Goal: Task Accomplishment & Management: Complete application form

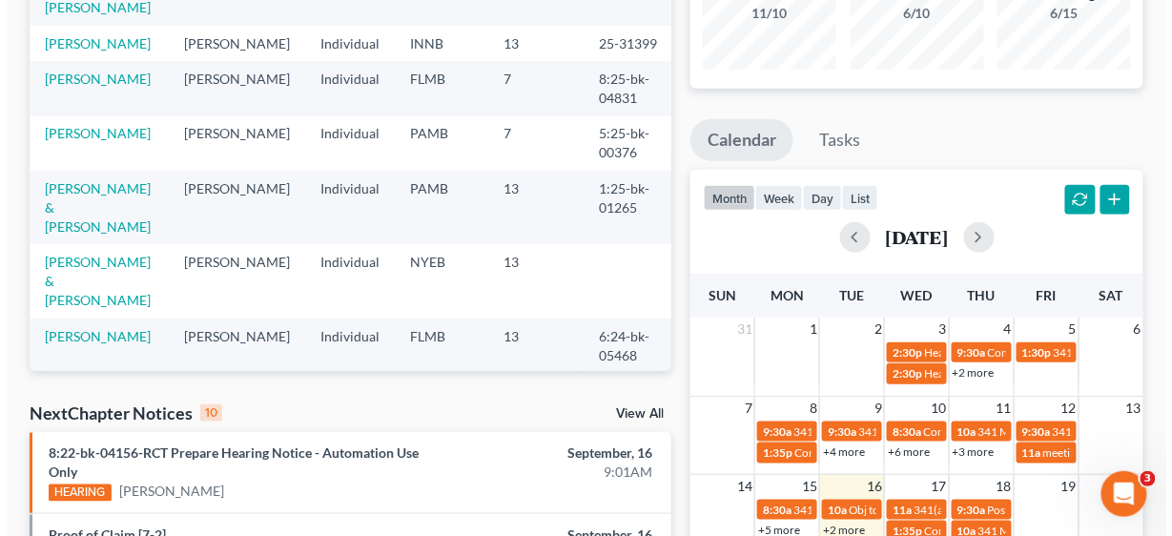
scroll to position [305, 0]
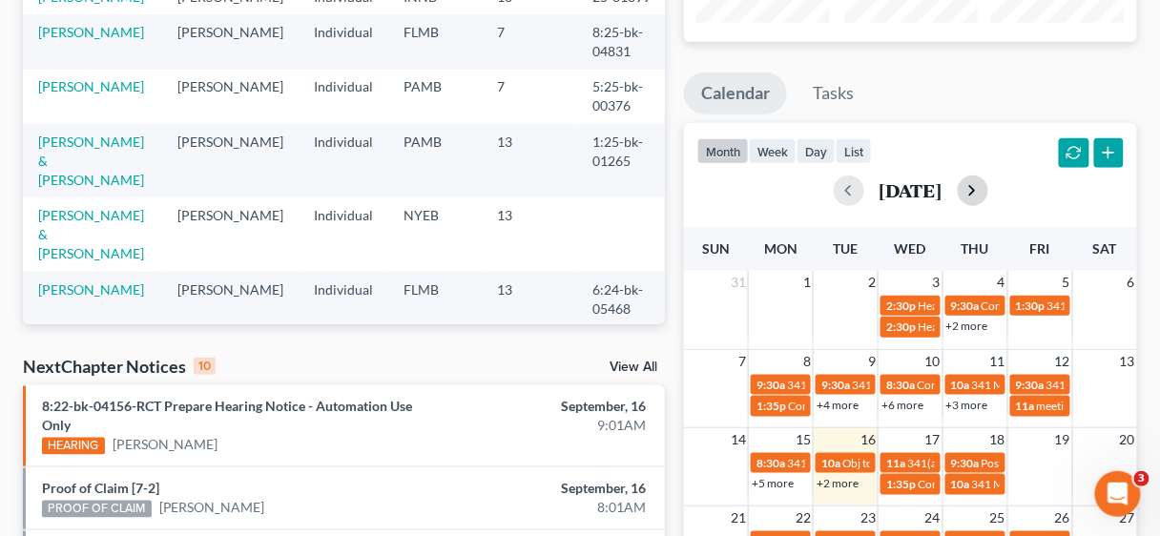
click at [988, 188] on button "button" at bounding box center [972, 190] width 31 height 31
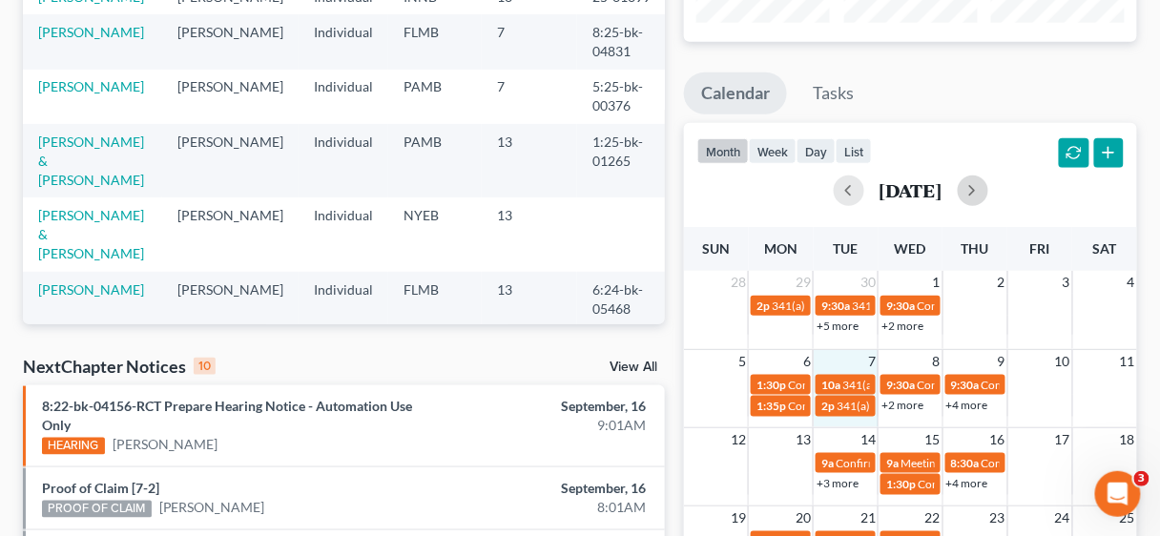
click at [866, 421] on div "5 6 7 8 9 10 11 1:30p Confirmation hearing for [PERSON_NAME] 10a 341(a) meeting…" at bounding box center [910, 388] width 453 height 78
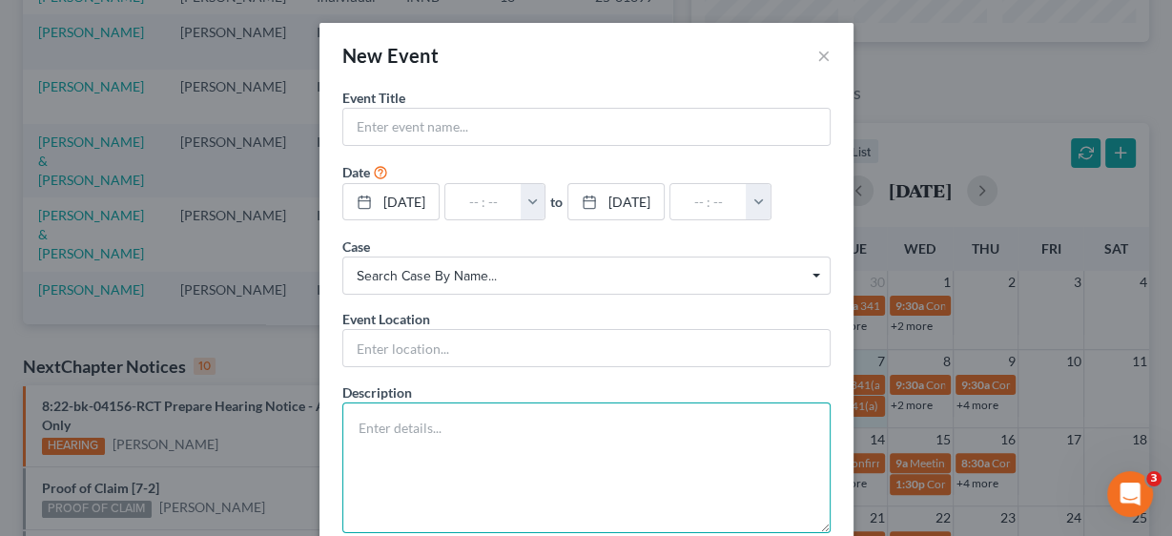
paste textarea "Notice of Chapter 13 Bankruptcy Case, Meeting of Creditors & Notice of Appointm…"
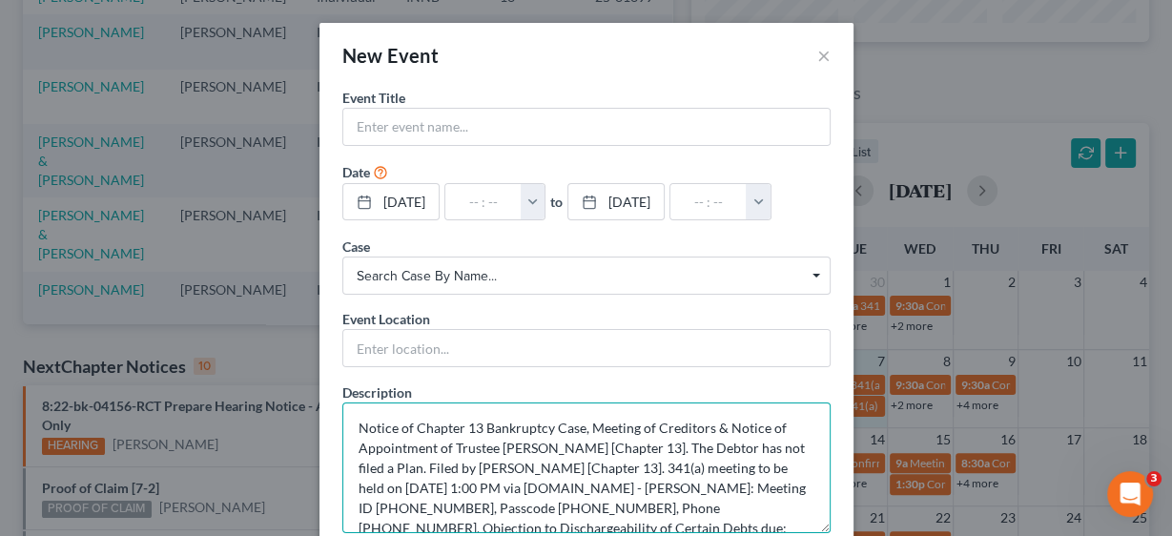
scroll to position [84, 0]
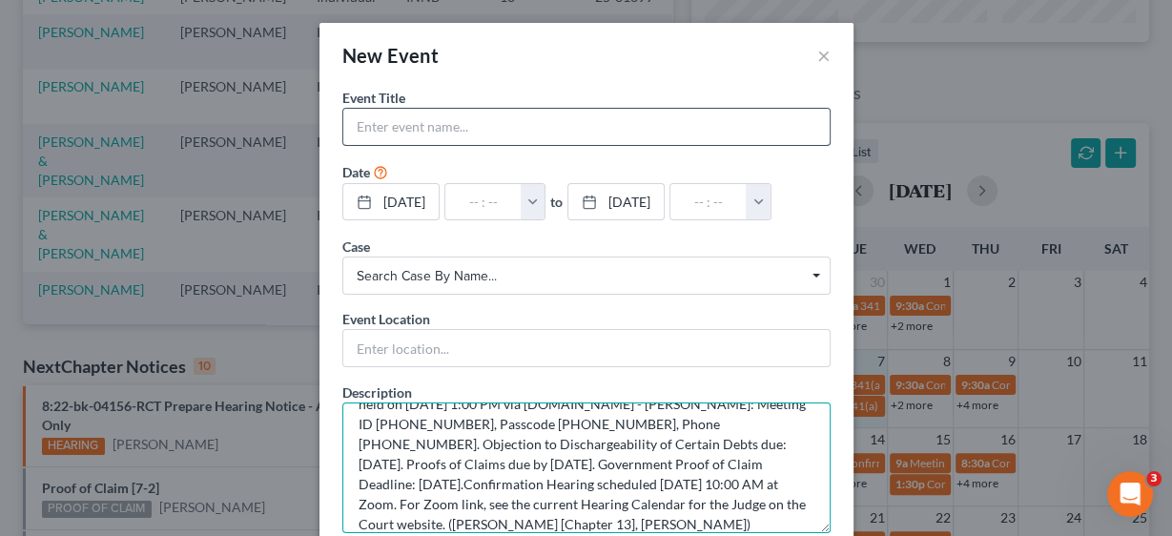
type textarea "Notice of Chapter 13 Bankruptcy Case, Meeting of Creditors & Notice of Appointm…"
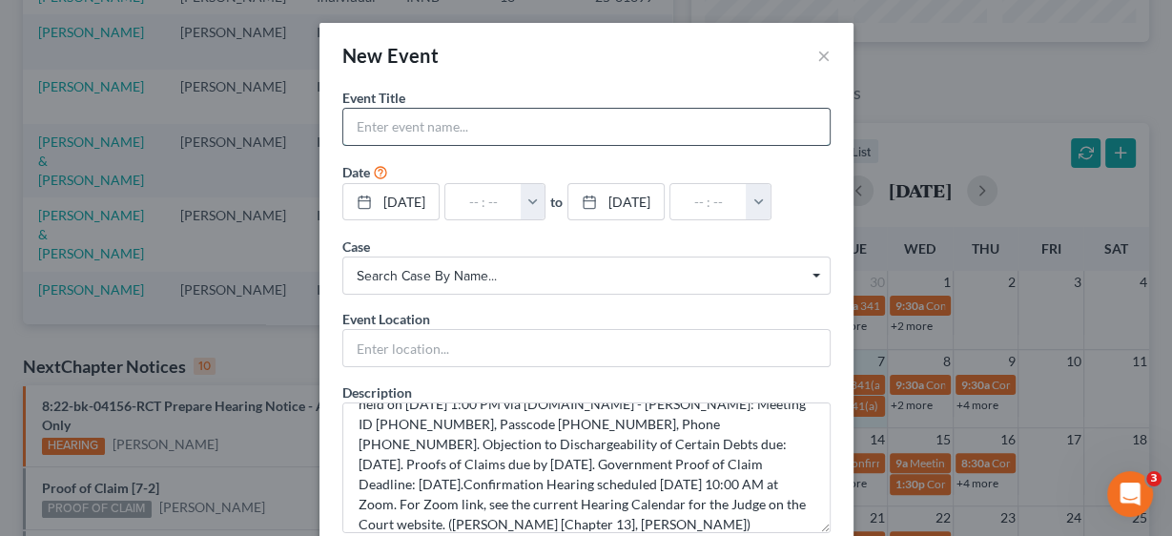
click at [420, 110] on input "text" at bounding box center [586, 127] width 486 height 36
type input "341 Meeting [PERSON_NAME]"
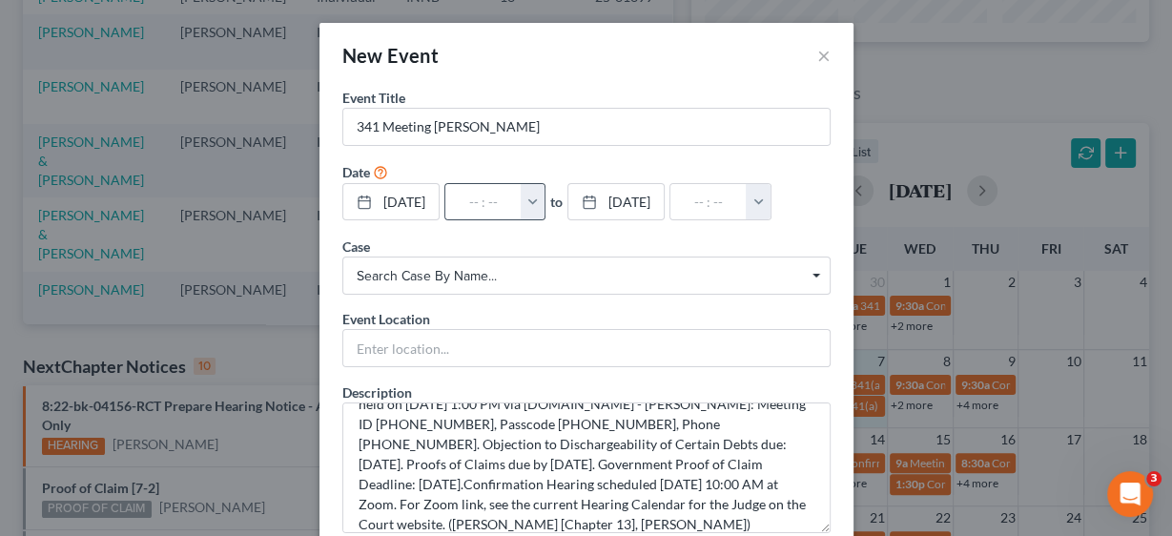
click at [545, 200] on button "button" at bounding box center [533, 202] width 25 height 36
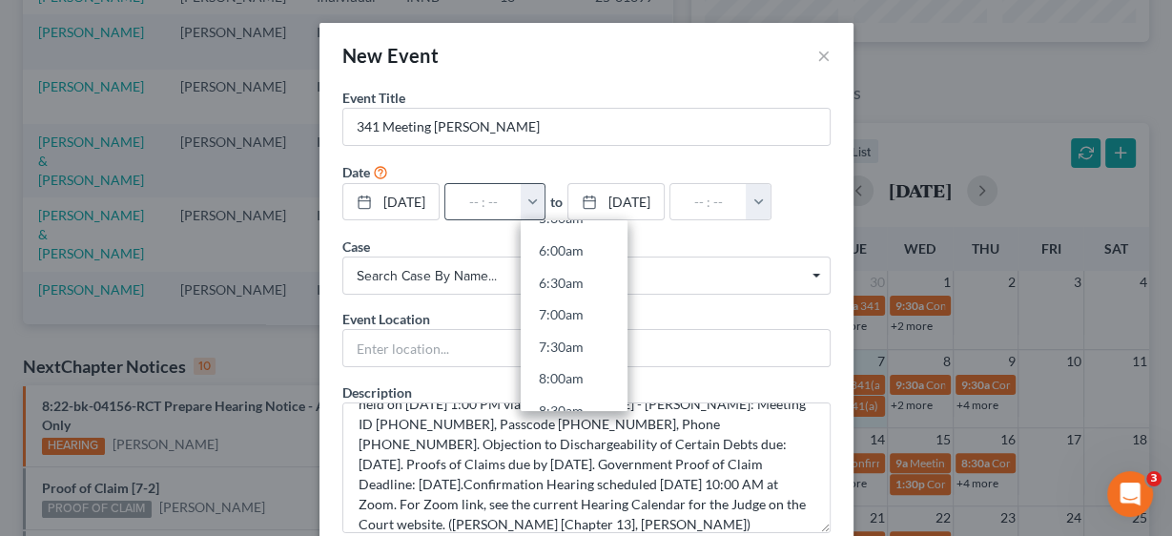
scroll to position [763, 0]
click at [592, 317] on link "1:00pm" at bounding box center [574, 314] width 107 height 32
type input "1:00pm"
type input "02:00pm"
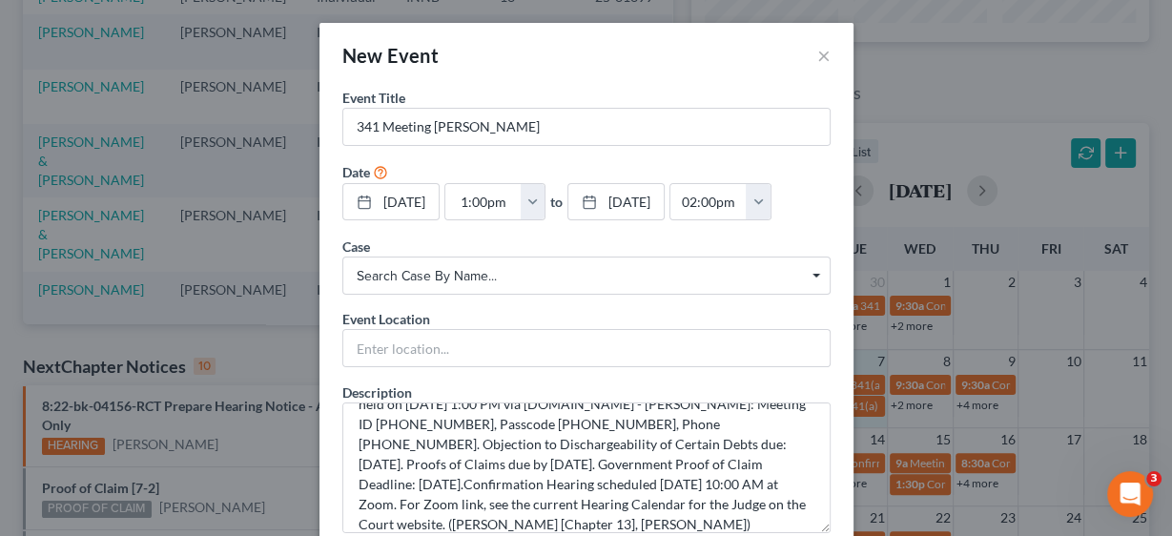
click at [437, 271] on span "Search case by name..." at bounding box center [587, 276] width 460 height 20
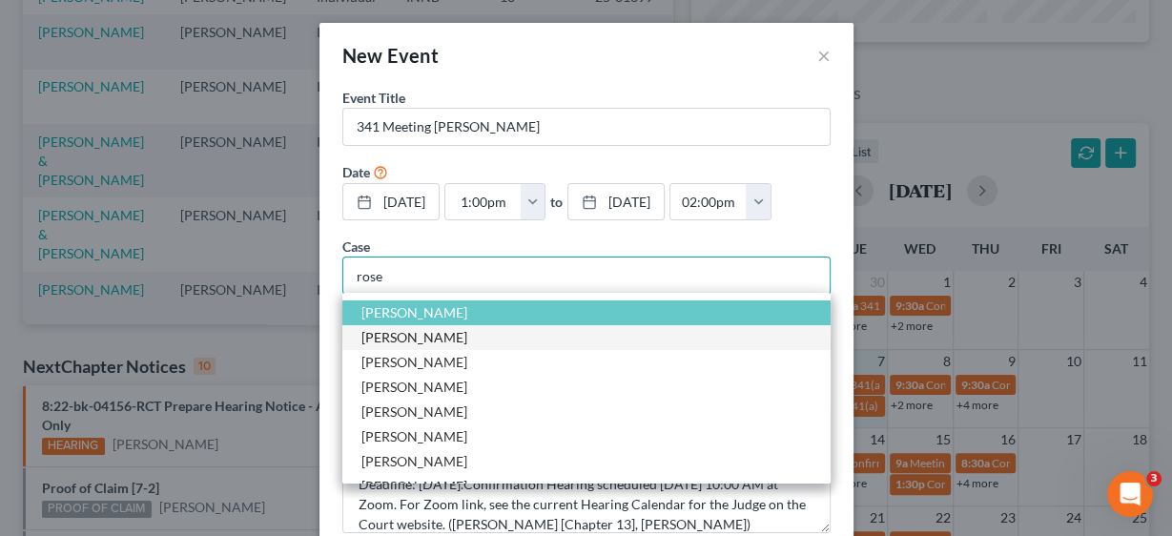
type input "rose"
click at [413, 334] on span "[PERSON_NAME]" at bounding box center [414, 337] width 106 height 16
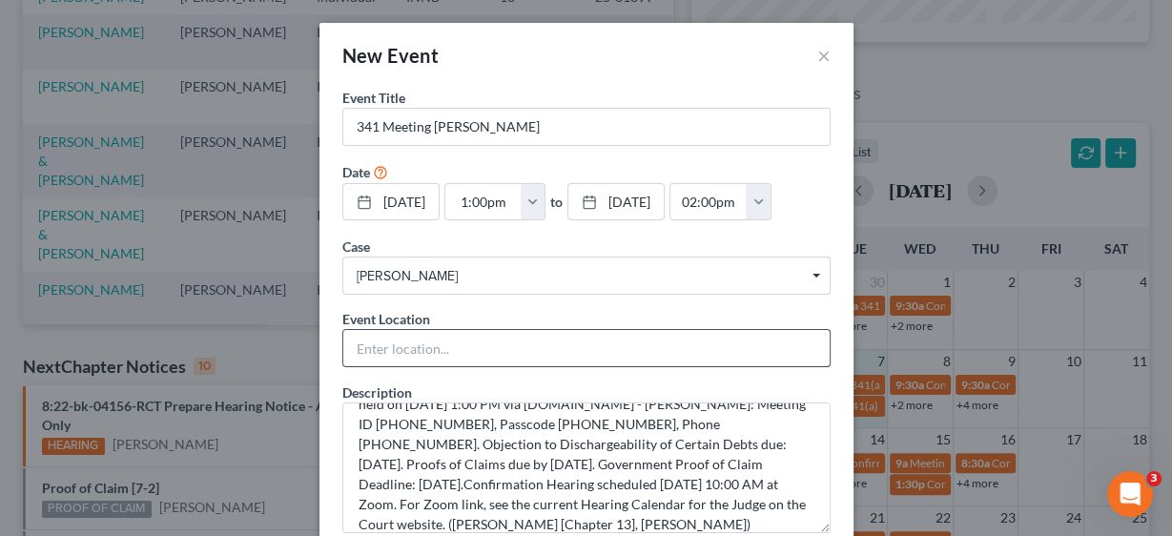
click at [410, 339] on input "text" at bounding box center [586, 348] width 486 height 36
type input "Zoom"
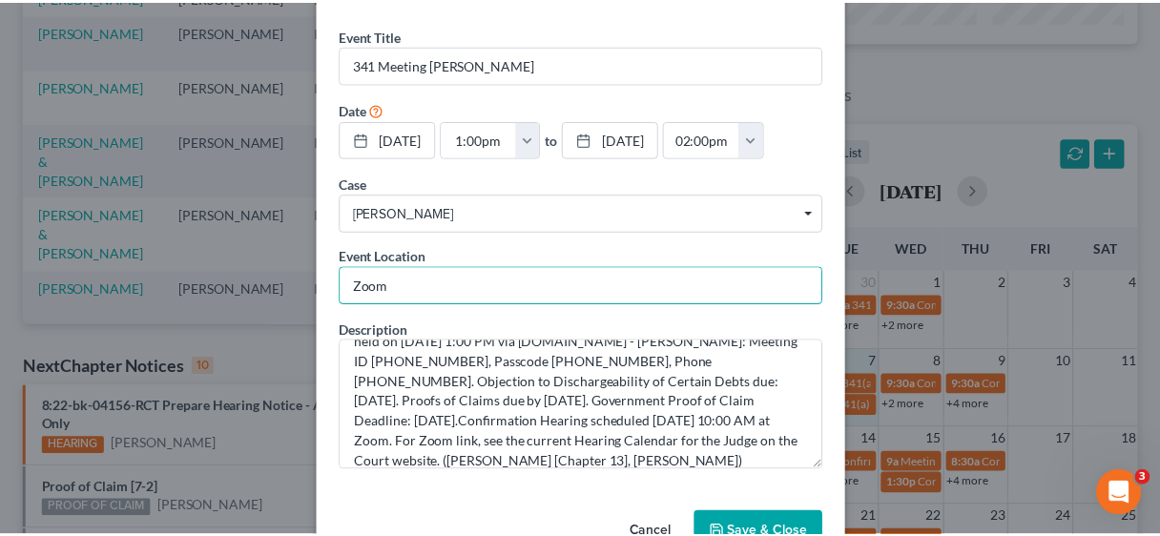
scroll to position [113, 0]
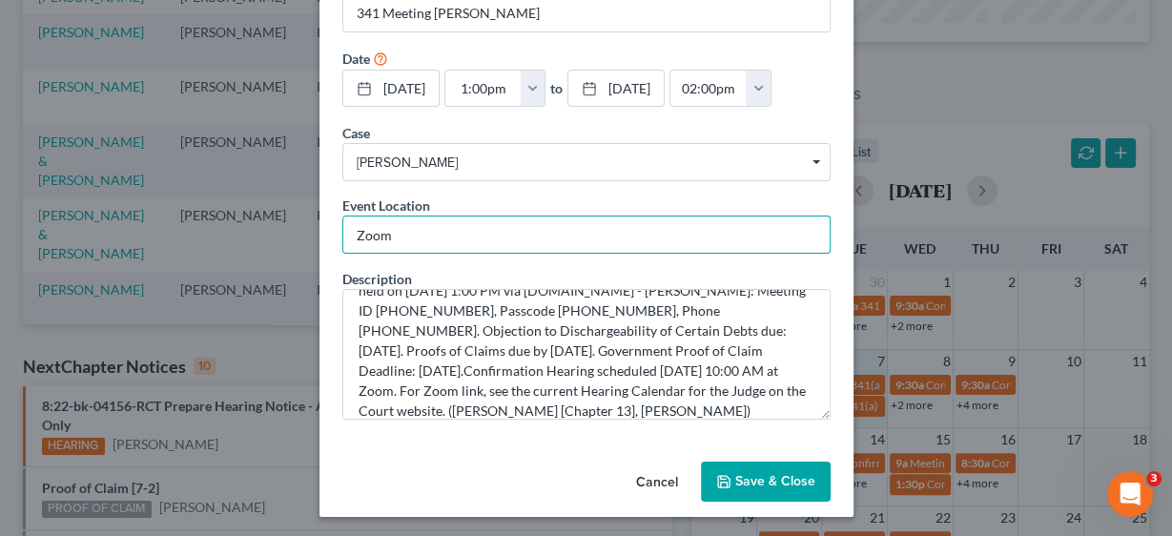
click at [759, 469] on button "Save & Close" at bounding box center [766, 482] width 130 height 40
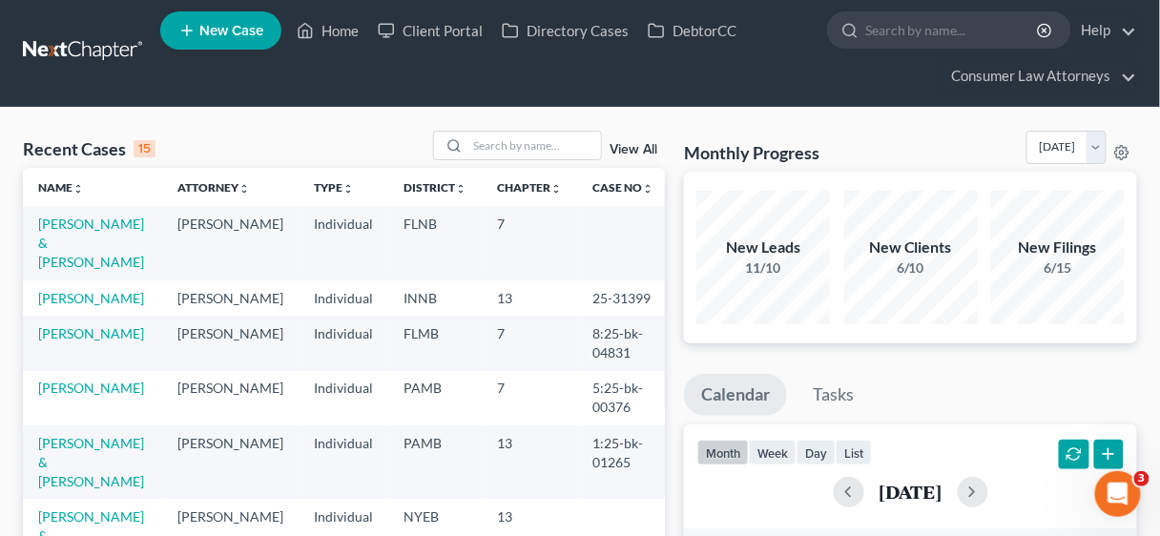
scroll to position [0, 0]
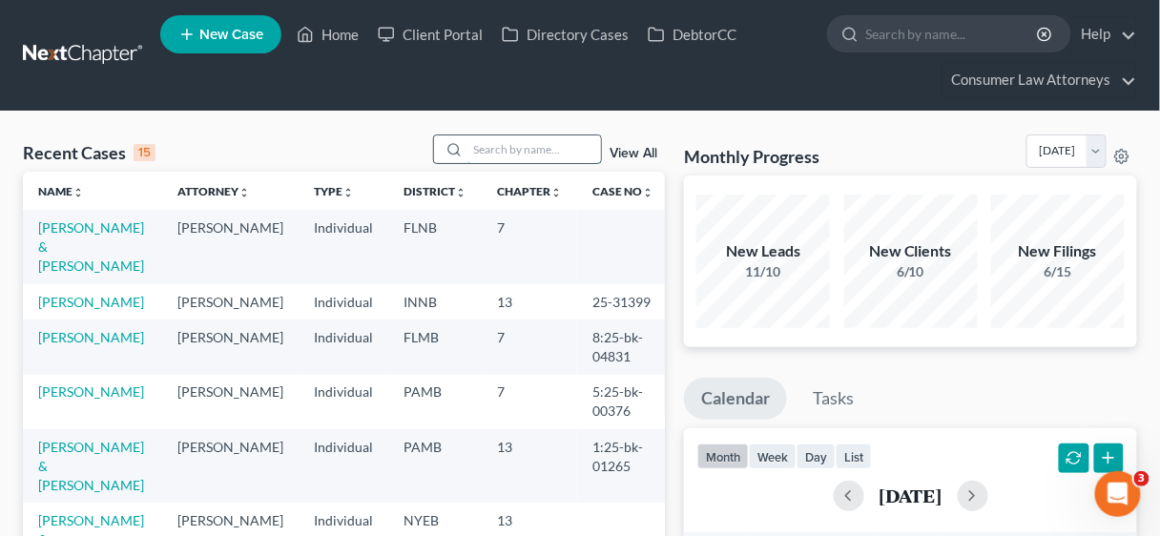
click at [479, 149] on input "search" at bounding box center [534, 149] width 134 height 28
click at [485, 146] on input "search" at bounding box center [534, 149] width 134 height 28
click at [100, 446] on link "[PERSON_NAME] & [PERSON_NAME]" at bounding box center [91, 466] width 106 height 54
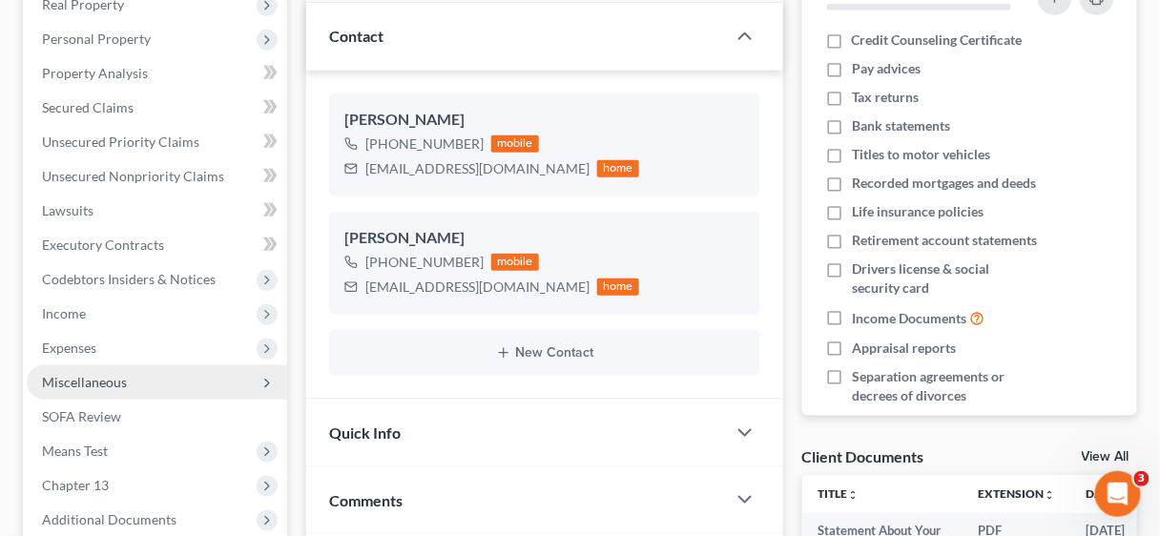
scroll to position [381, 0]
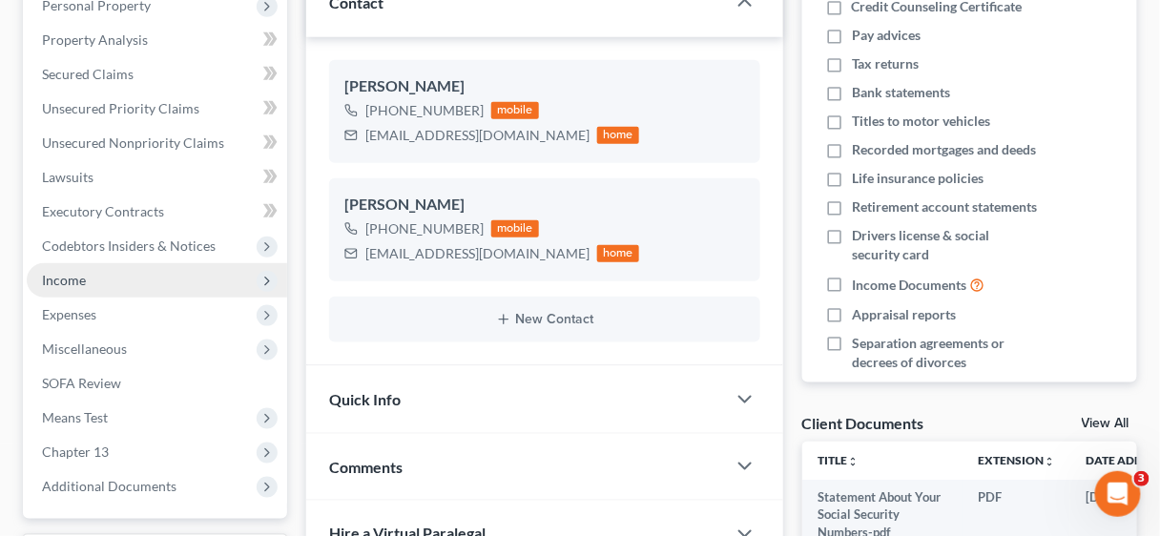
click at [76, 279] on span "Income" at bounding box center [64, 280] width 44 height 16
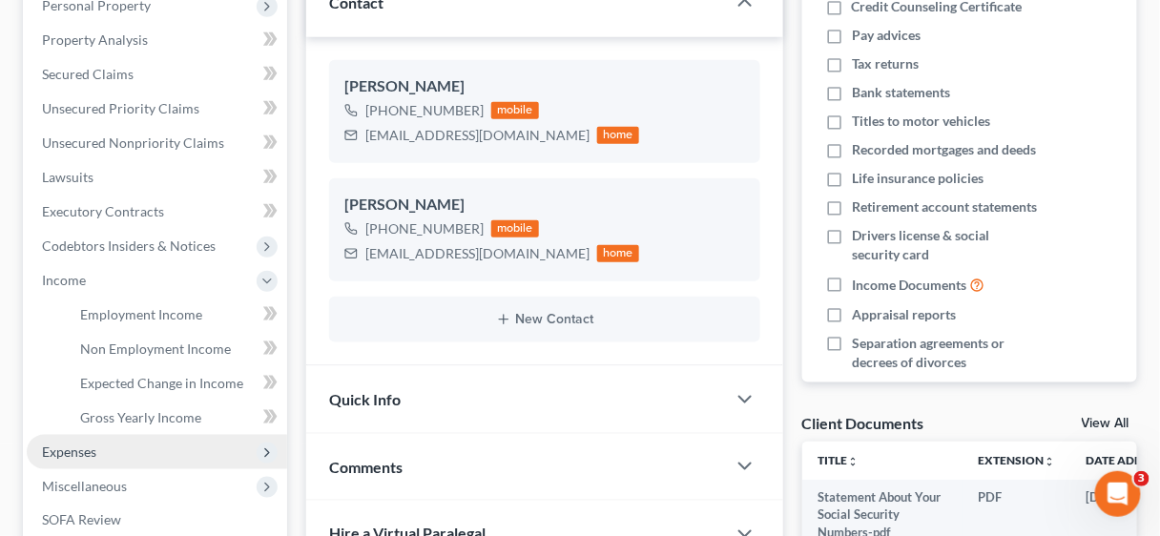
click at [88, 443] on span "Expenses" at bounding box center [69, 451] width 54 height 16
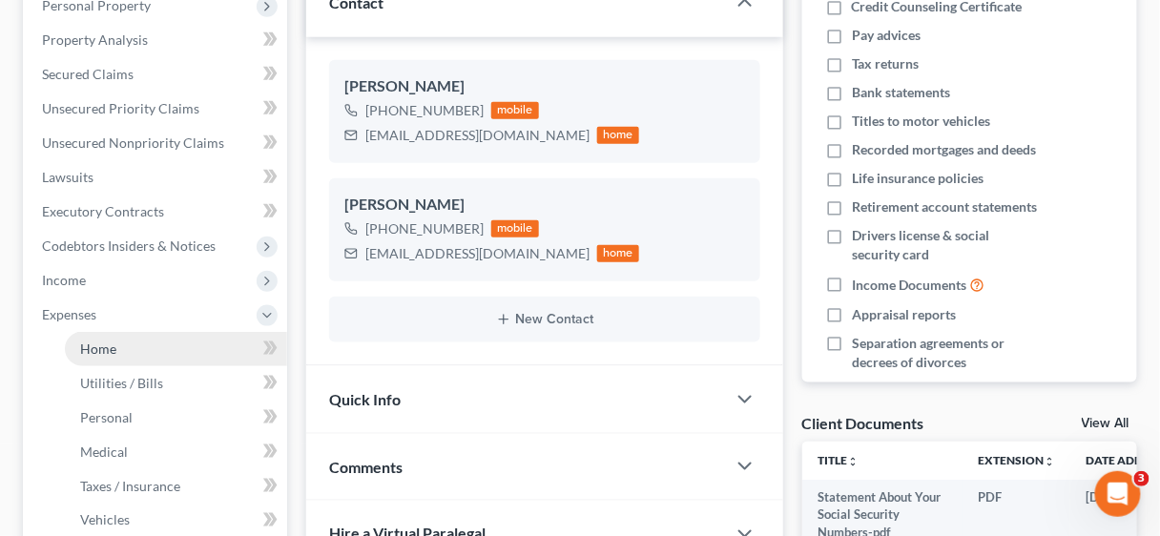
click at [108, 345] on span "Home" at bounding box center [98, 348] width 36 height 16
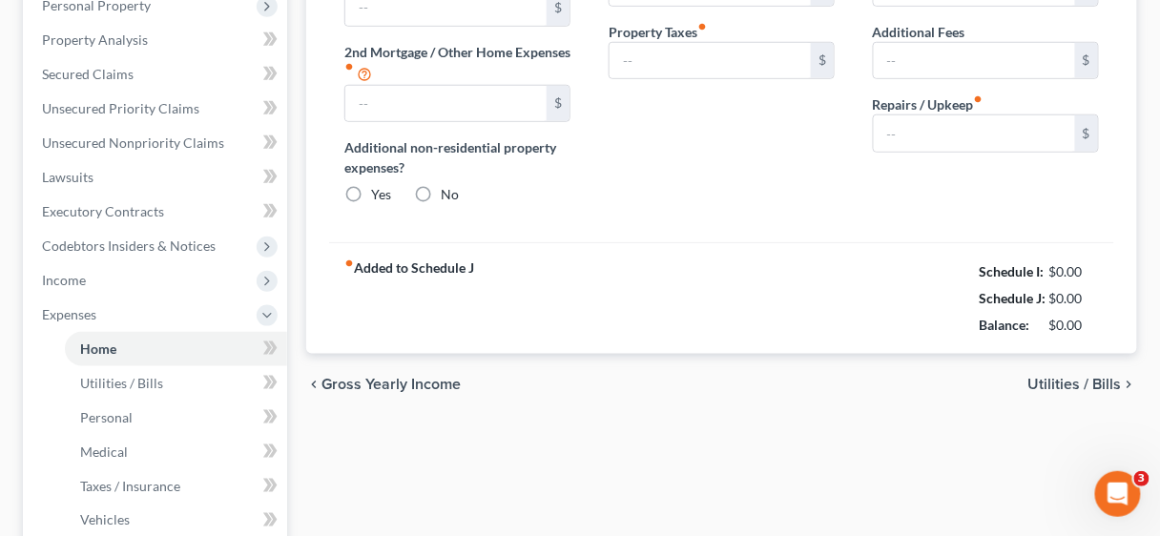
type input "758.62"
radio input "true"
type input "167.00"
type input "0.00"
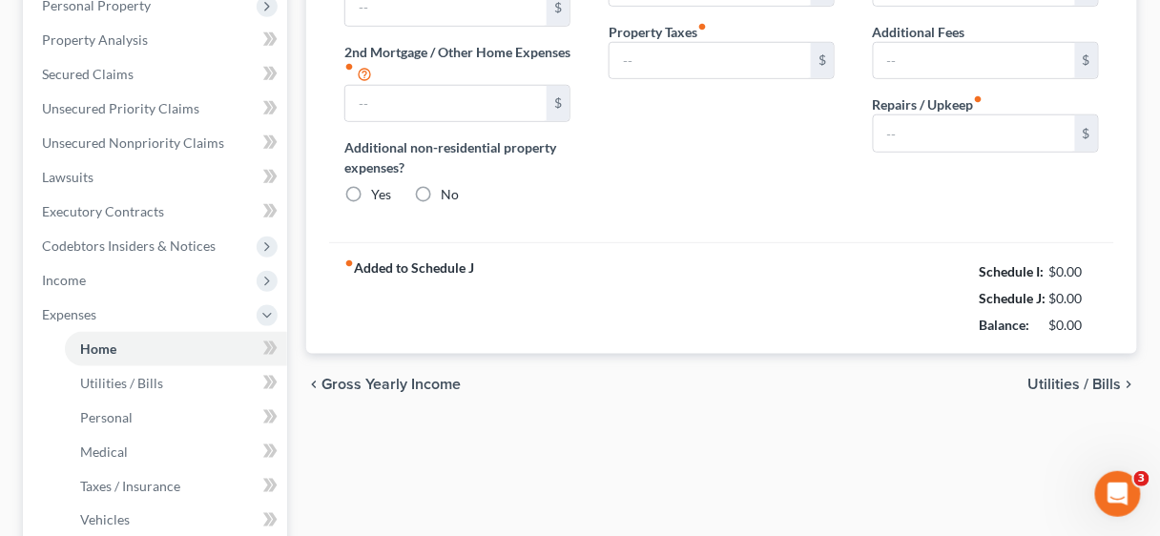
type input "0.00"
type input "200.00"
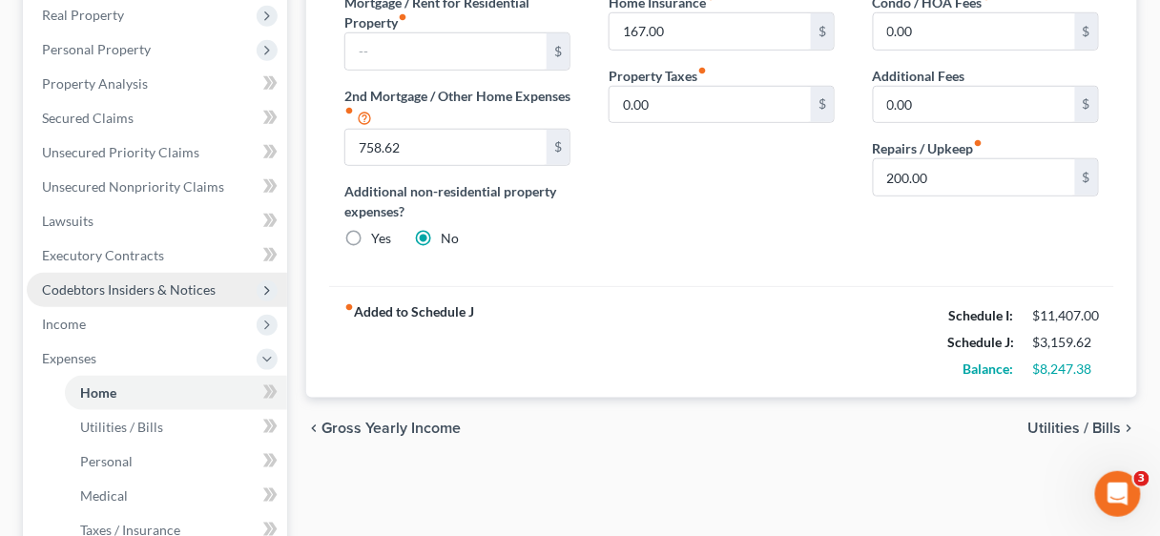
scroll to position [305, 0]
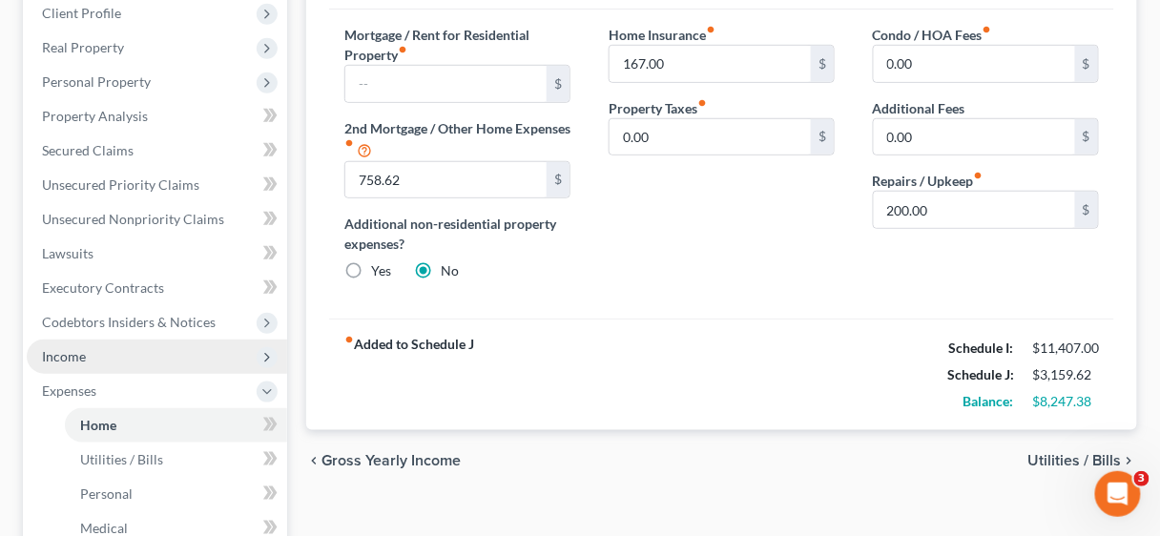
click at [84, 359] on span "Income" at bounding box center [64, 356] width 44 height 16
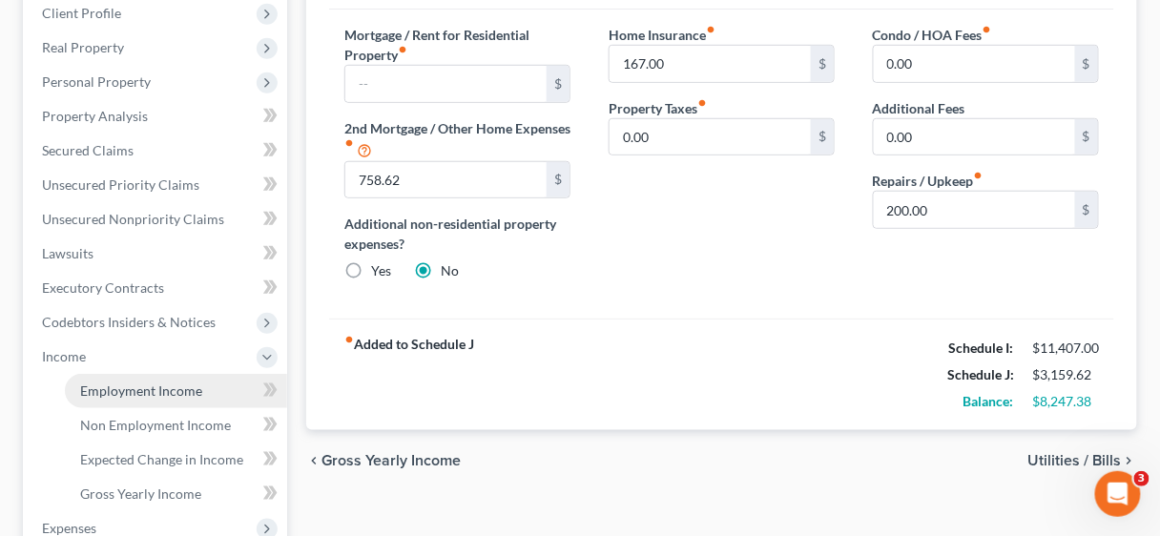
click at [132, 383] on span "Employment Income" at bounding box center [141, 390] width 122 height 16
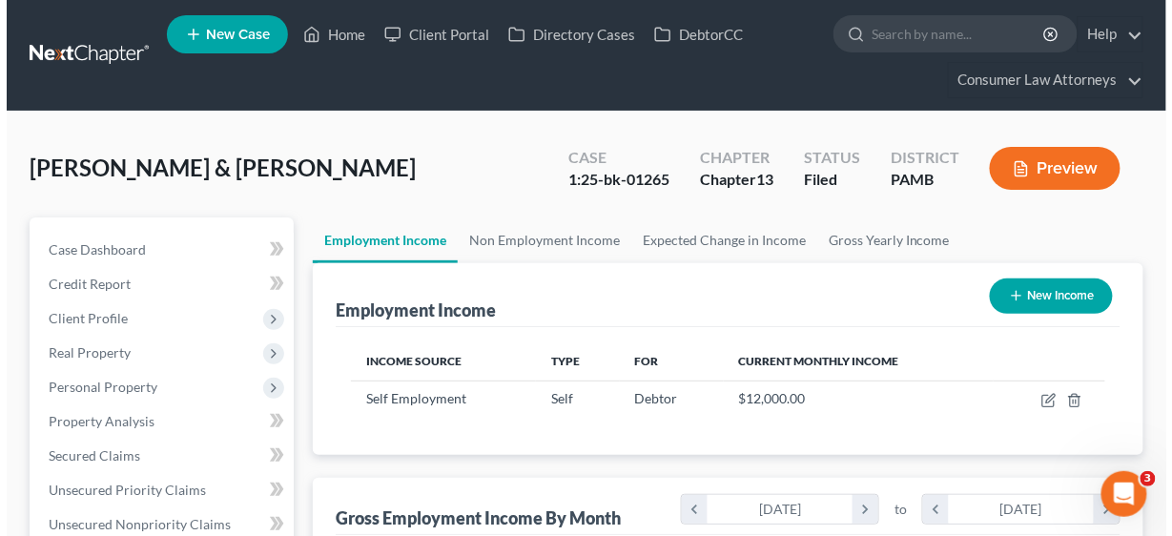
scroll to position [339, 463]
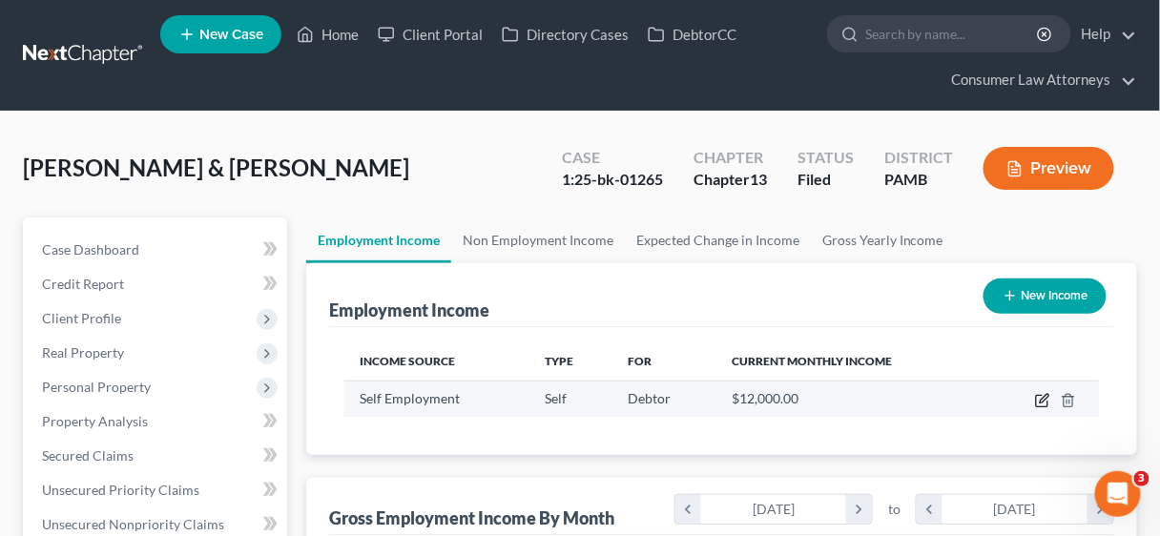
click at [1043, 398] on icon "button" at bounding box center [1042, 400] width 15 height 15
select select "1"
select select "39"
select select "0"
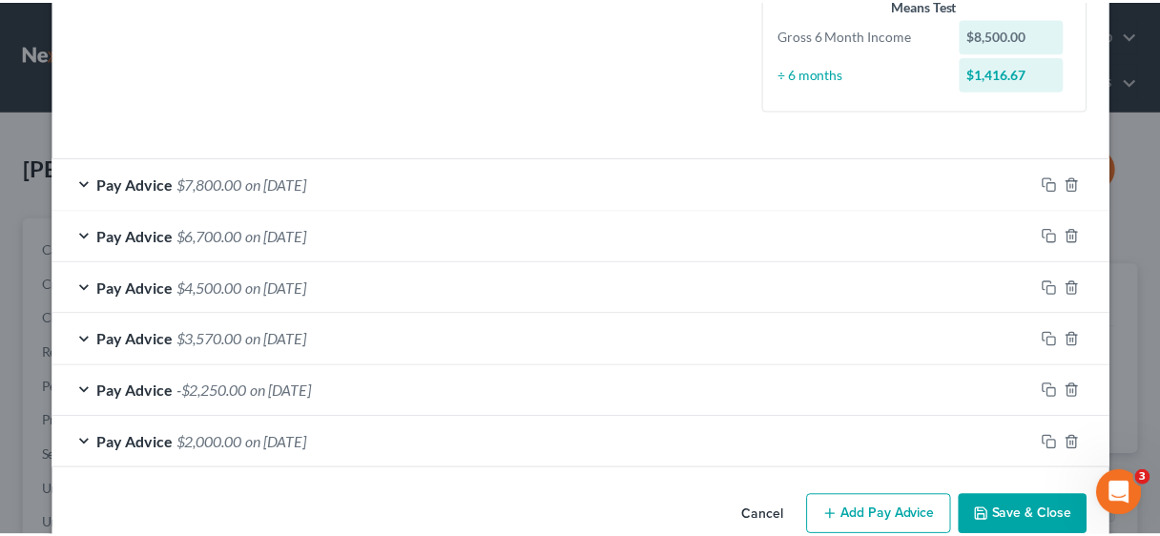
scroll to position [516, 0]
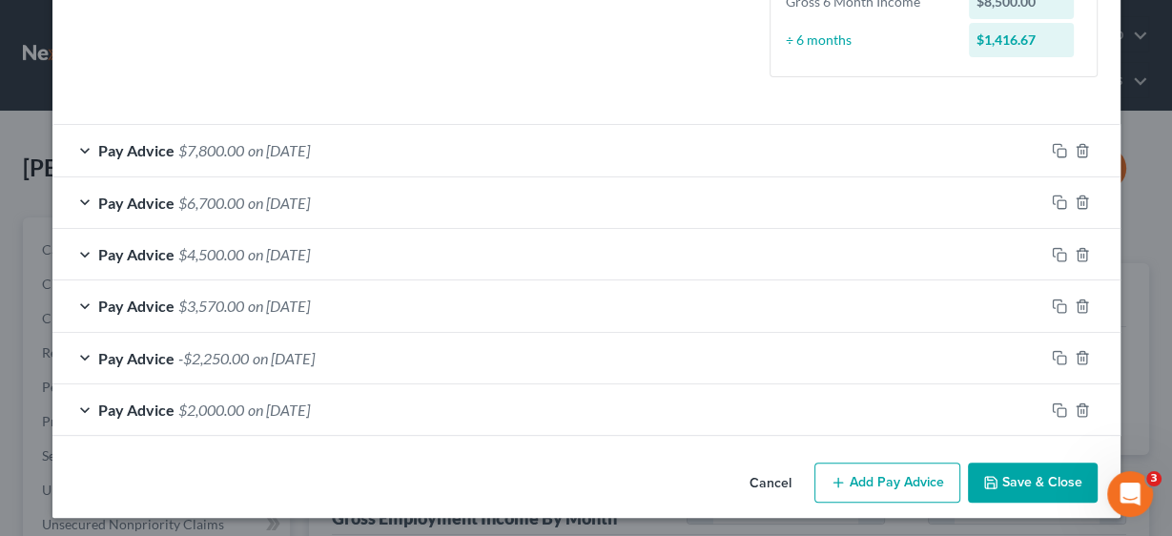
click at [1008, 479] on button "Save & Close" at bounding box center [1033, 483] width 130 height 40
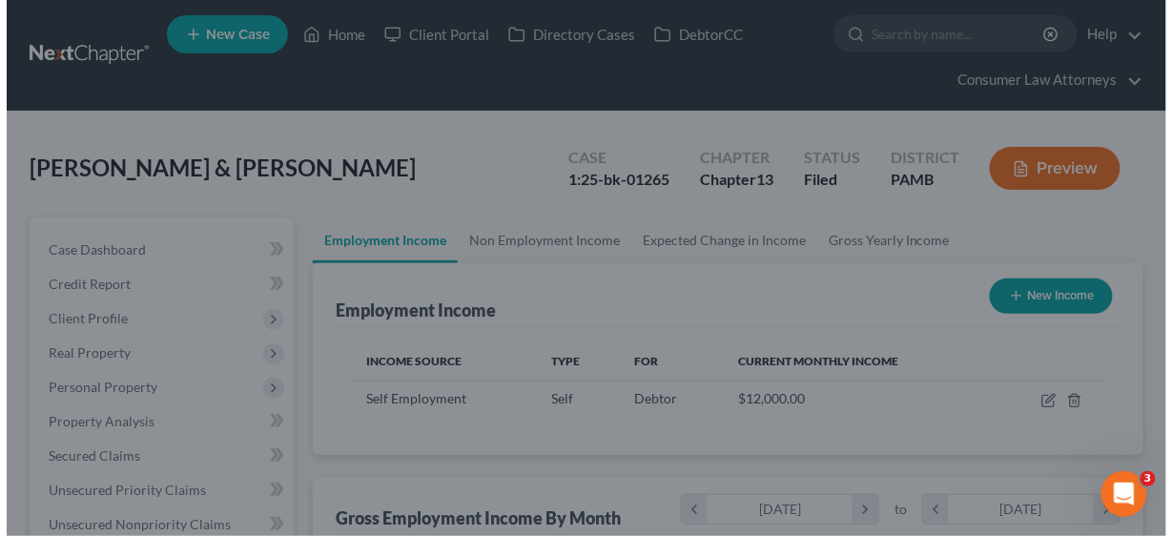
scroll to position [953289, 953165]
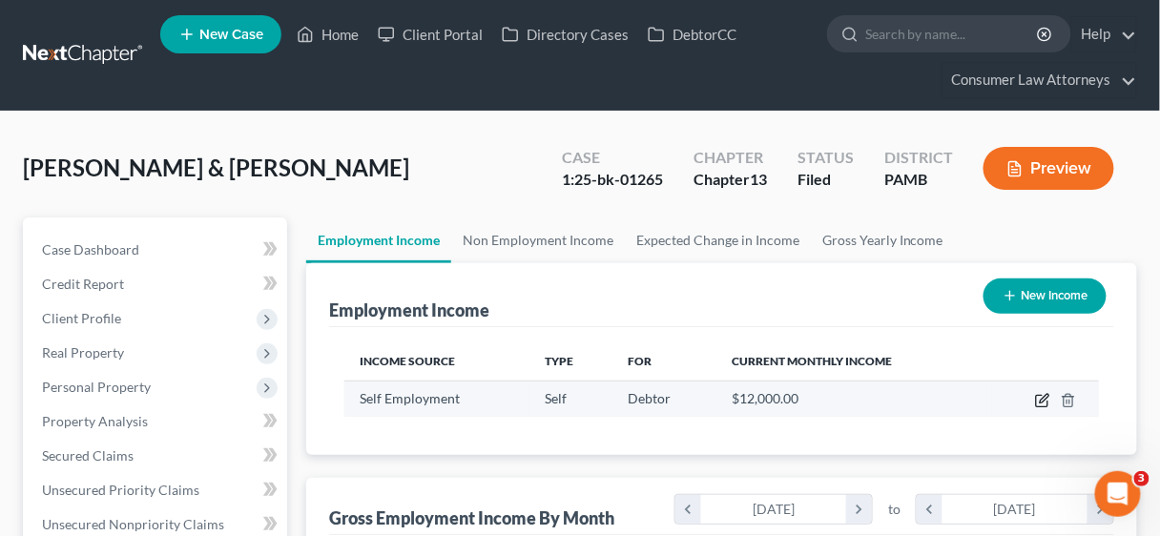
click at [1044, 396] on icon "button" at bounding box center [1043, 398] width 9 height 9
select select "1"
select select "39"
select select "0"
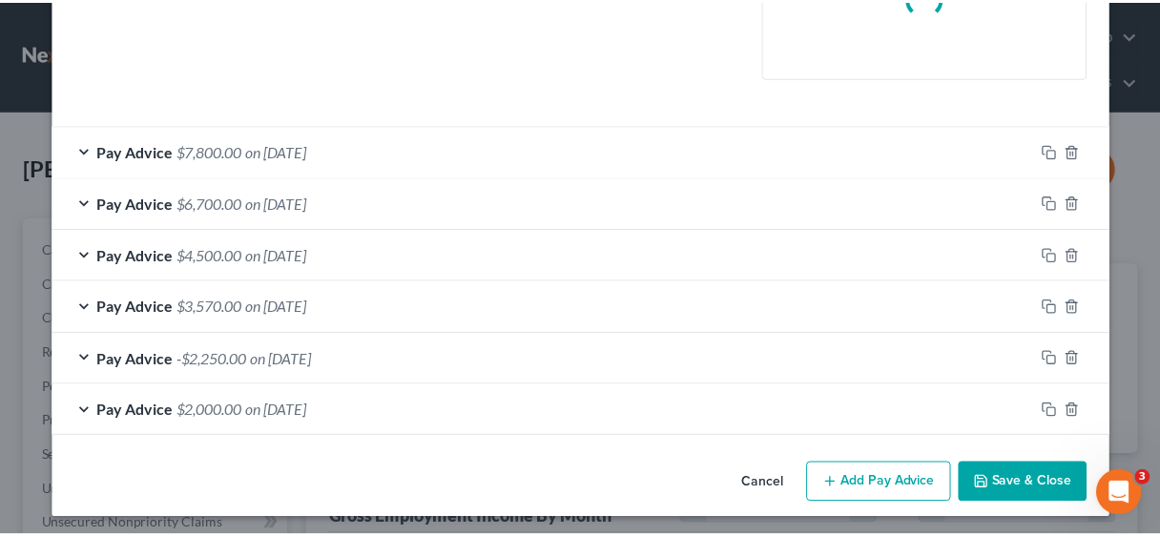
scroll to position [497, 0]
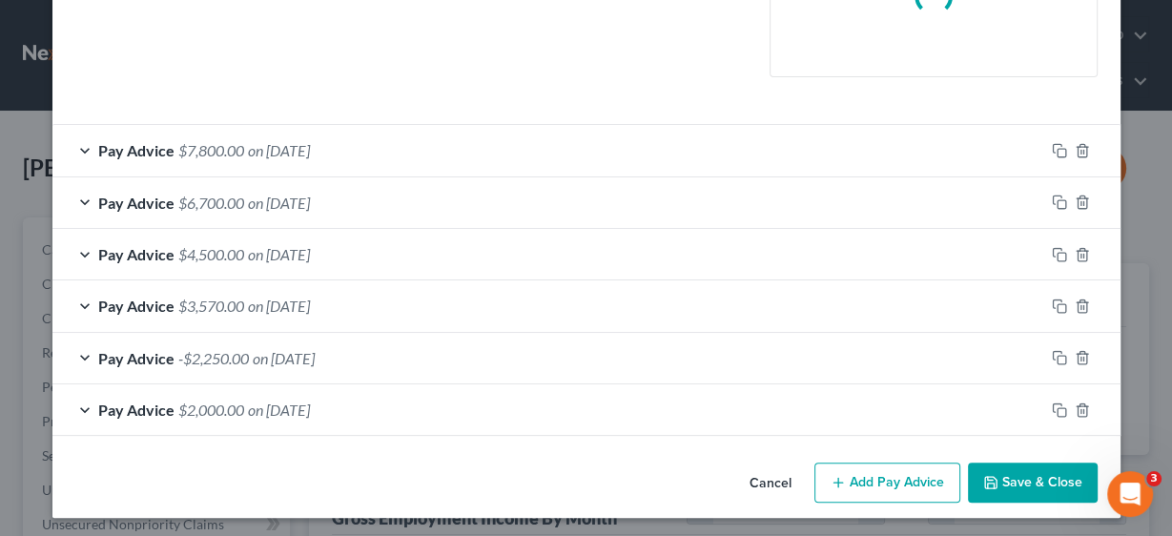
click at [1037, 478] on button "Save & Close" at bounding box center [1033, 483] width 130 height 40
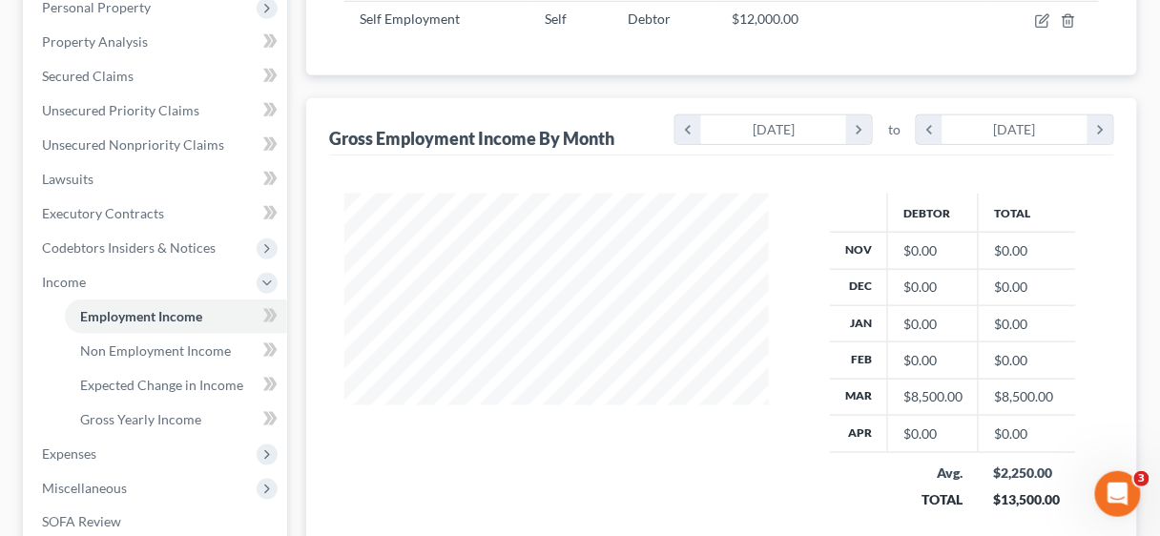
scroll to position [381, 0]
click at [181, 309] on span "Employment Income" at bounding box center [141, 314] width 122 height 16
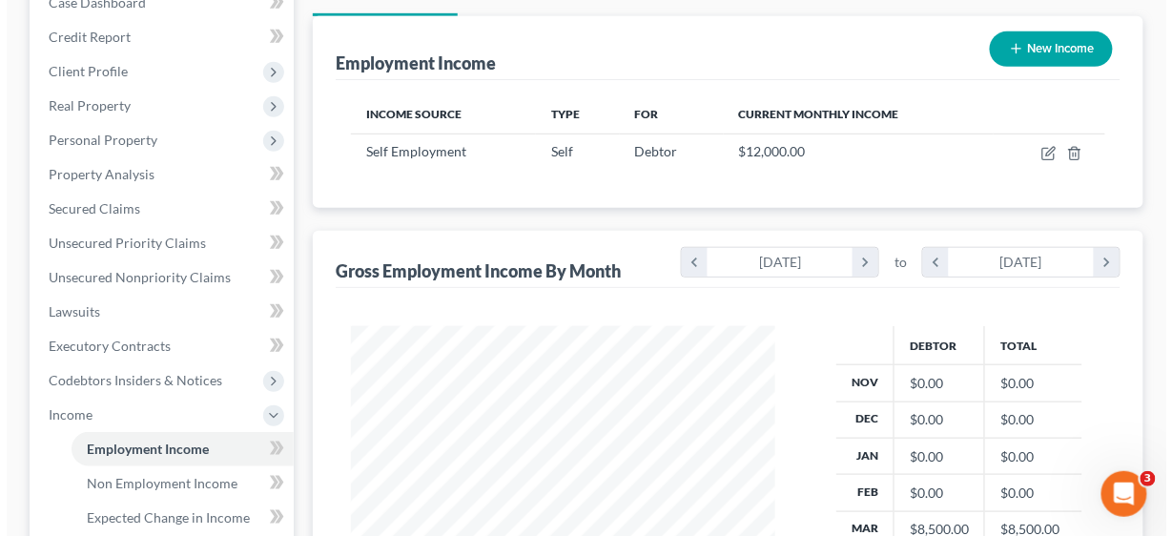
scroll to position [153, 0]
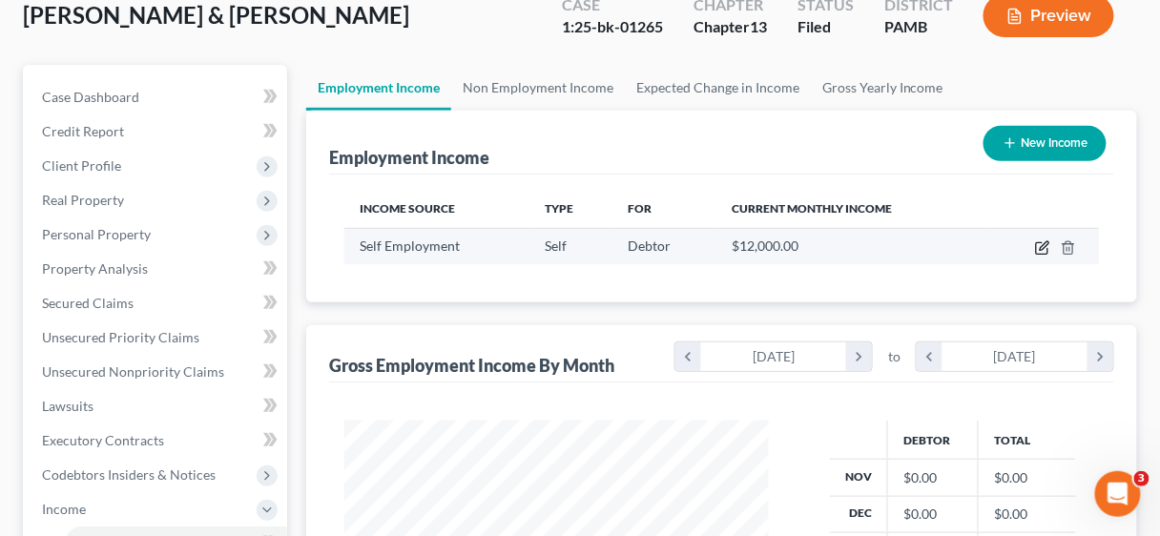
click at [1039, 245] on icon "button" at bounding box center [1042, 247] width 15 height 15
select select "1"
select select "39"
select select "0"
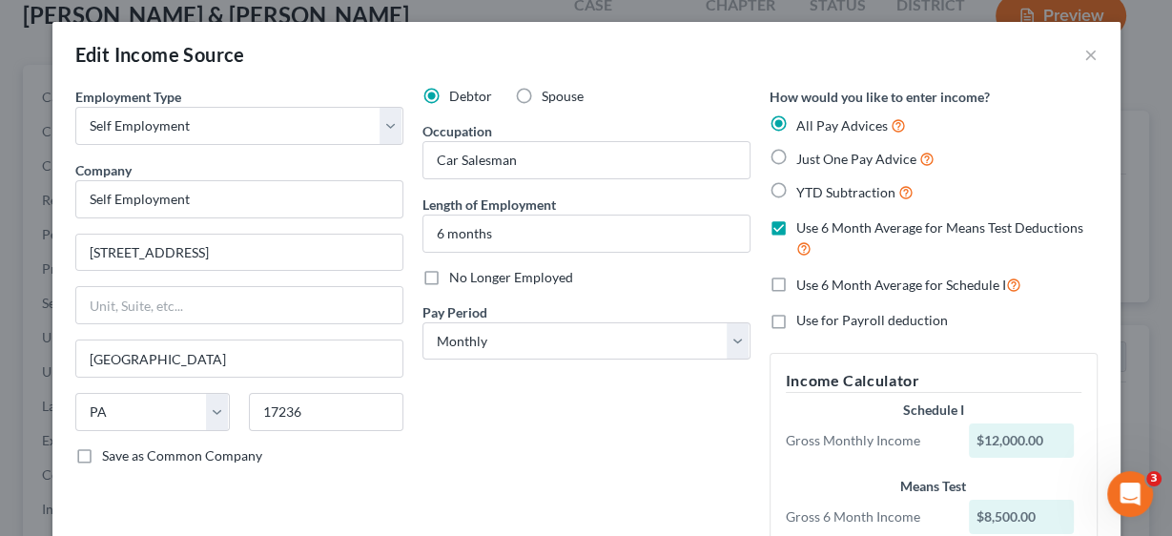
scroll to position [0, 0]
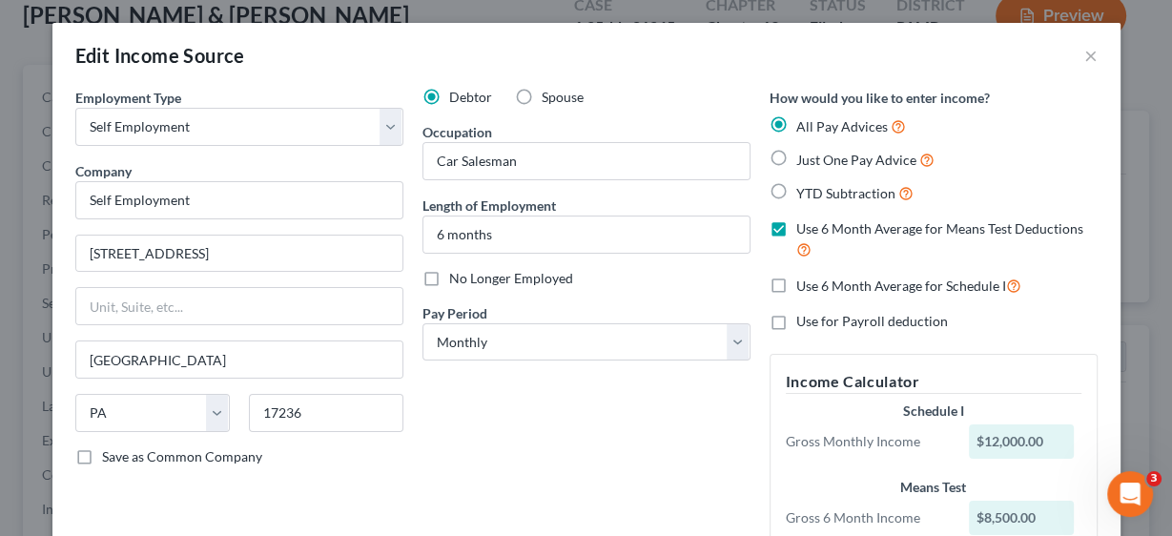
click at [796, 280] on label "Use 6 Month Average for Schedule I" at bounding box center [908, 286] width 225 height 22
click at [804, 280] on input "Use 6 Month Average for Schedule I" at bounding box center [810, 281] width 12 height 12
checkbox input "true"
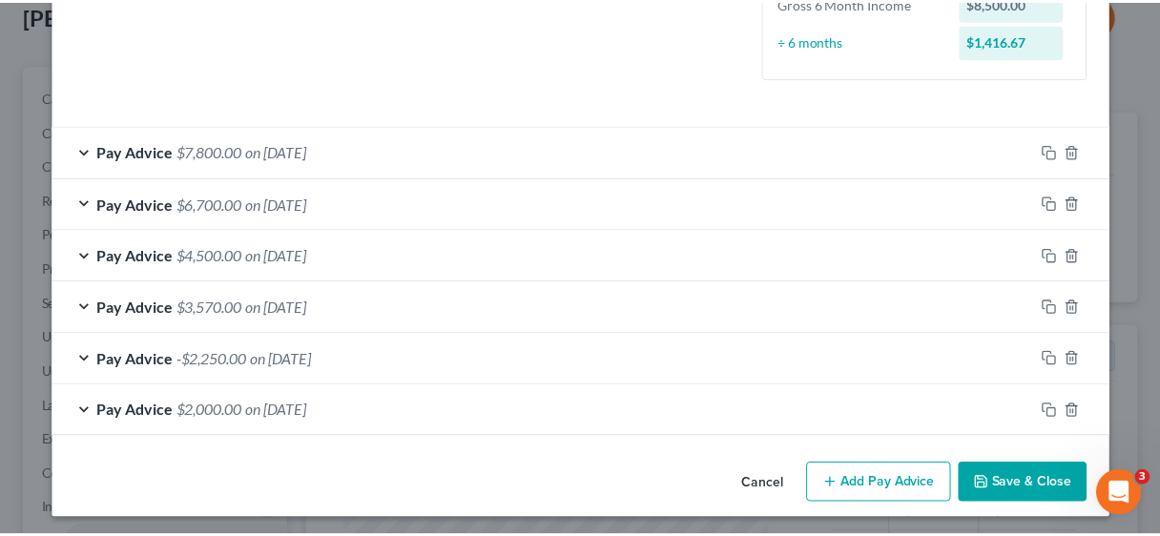
scroll to position [554, 0]
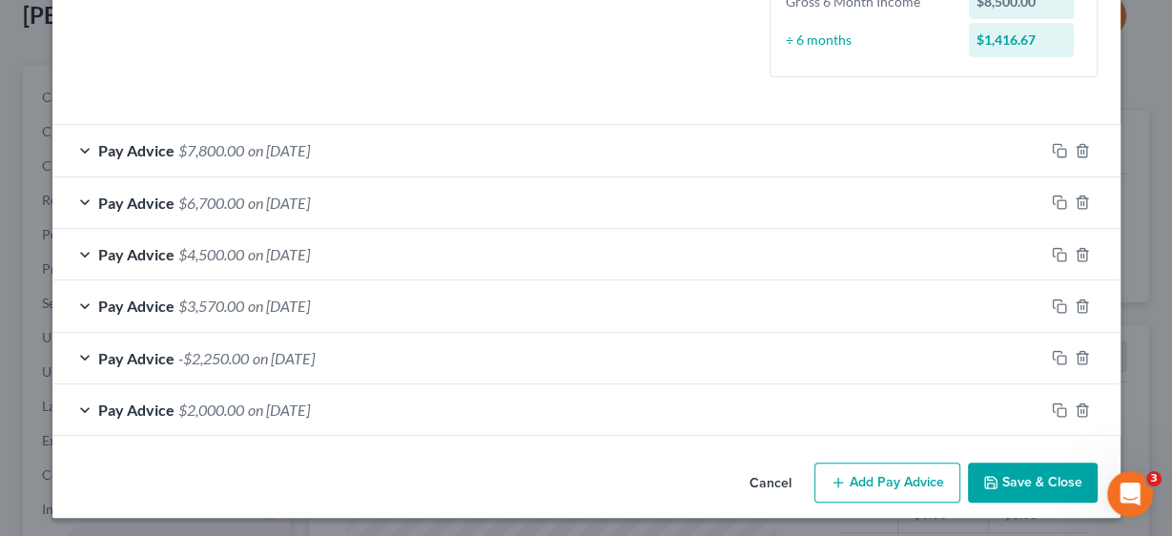
click at [1037, 483] on button "Save & Close" at bounding box center [1033, 483] width 130 height 40
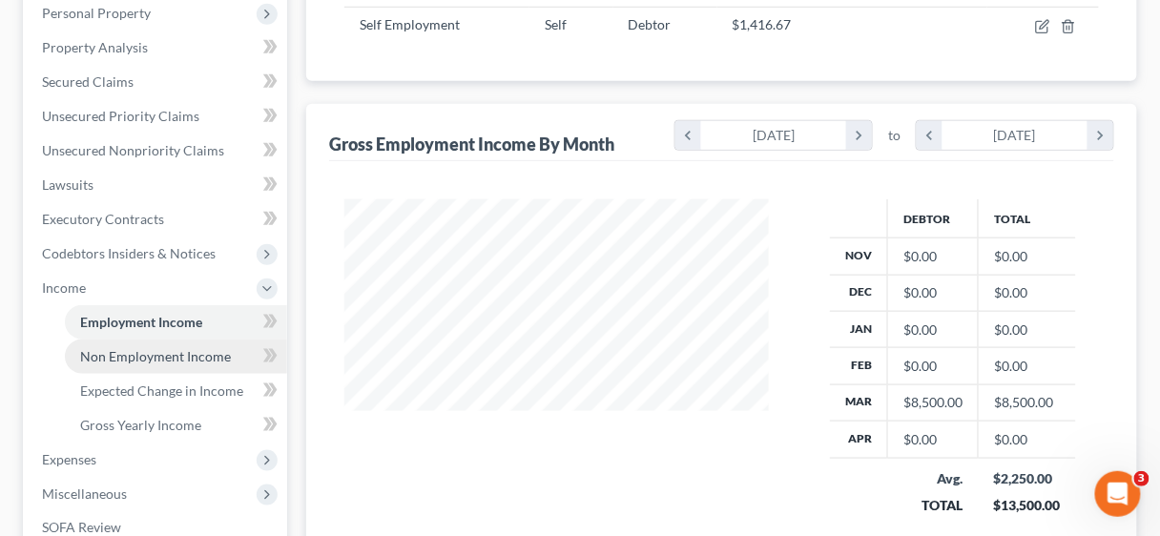
scroll to position [381, 0]
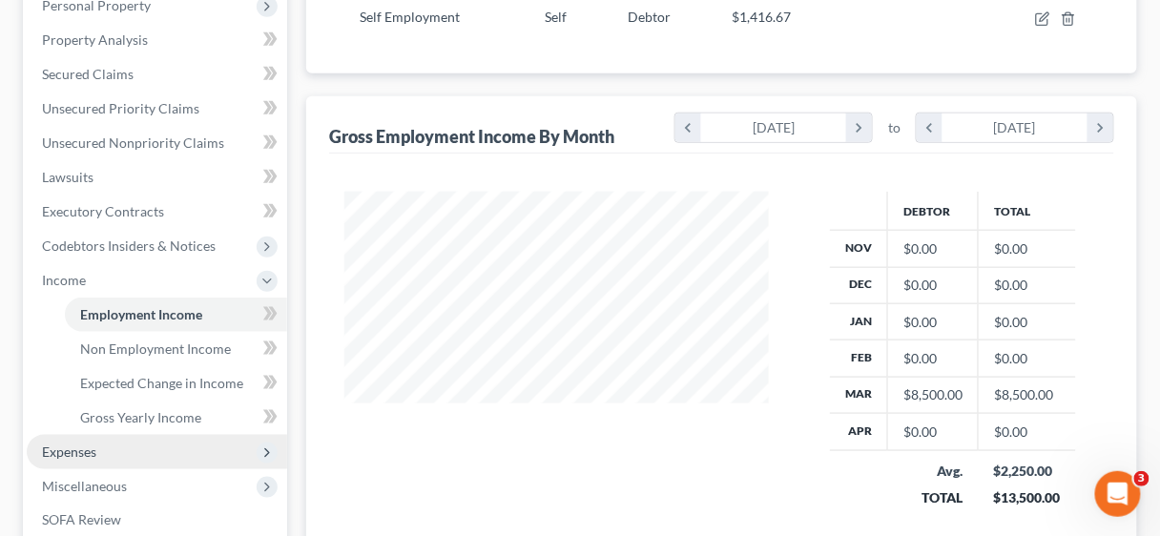
click at [81, 448] on span "Expenses" at bounding box center [69, 451] width 54 height 16
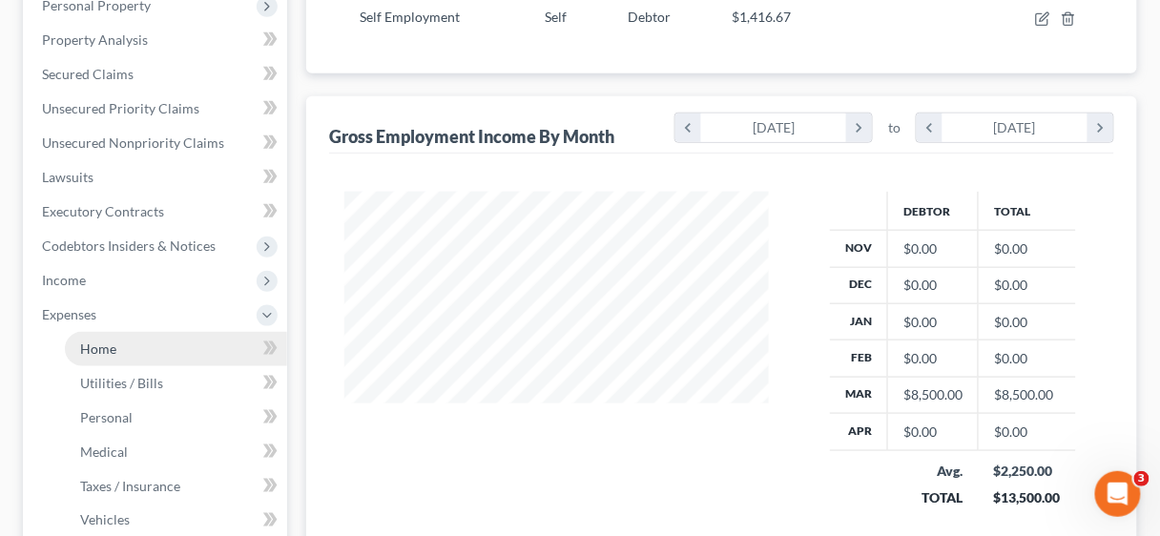
click at [100, 355] on link "Home" at bounding box center [176, 349] width 222 height 34
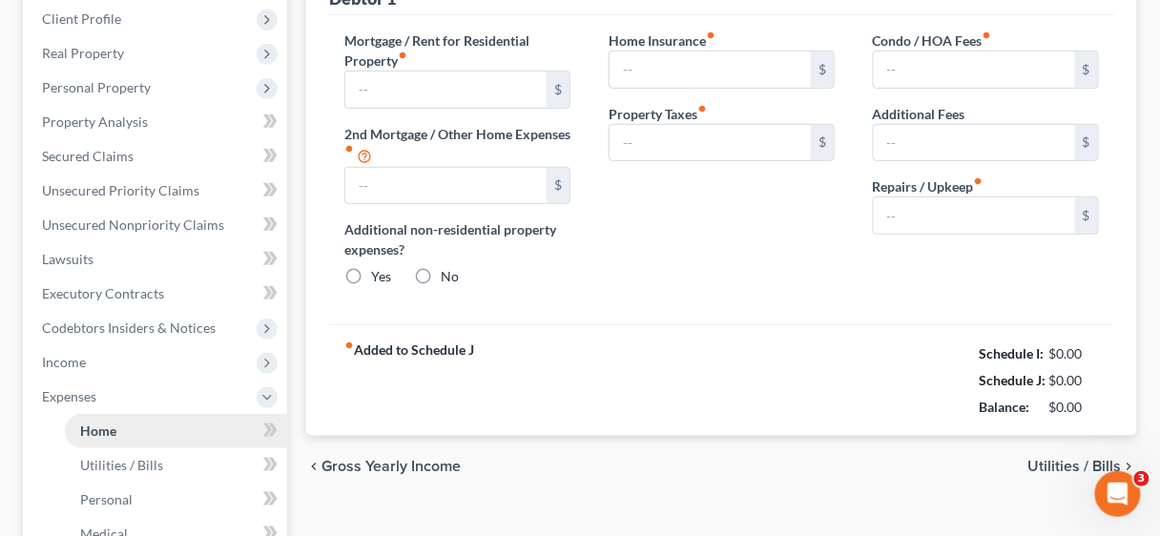
type input "758.62"
radio input "true"
type input "167.00"
type input "0.00"
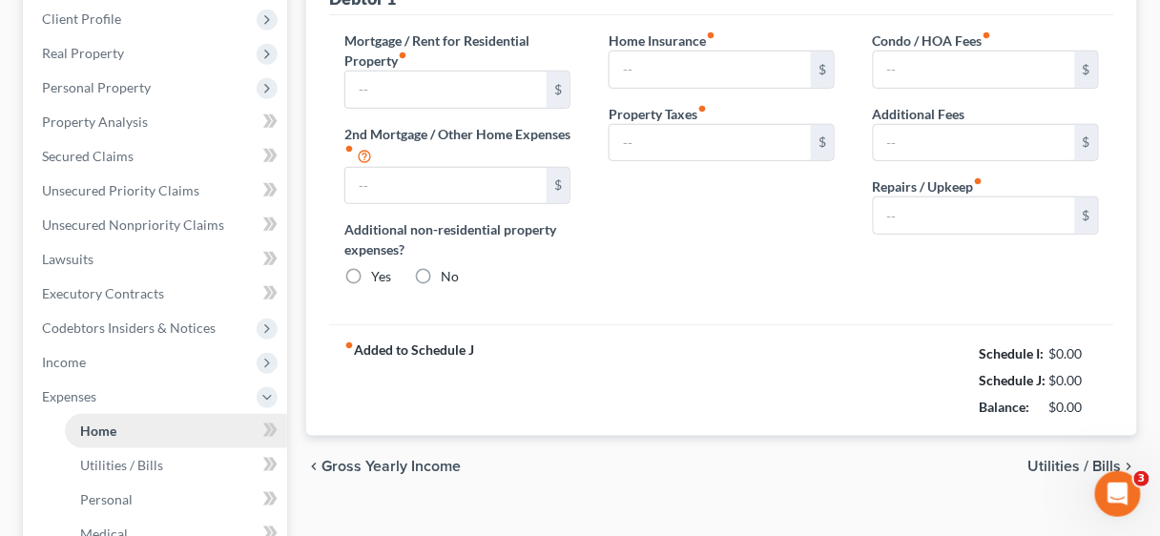
type input "0.00"
type input "200.00"
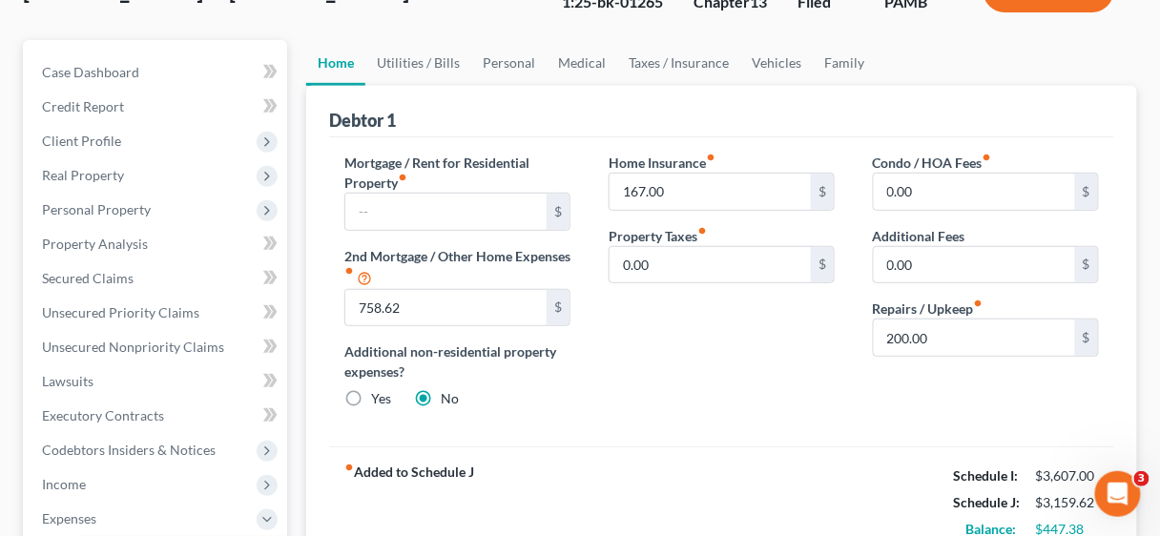
scroll to position [153, 0]
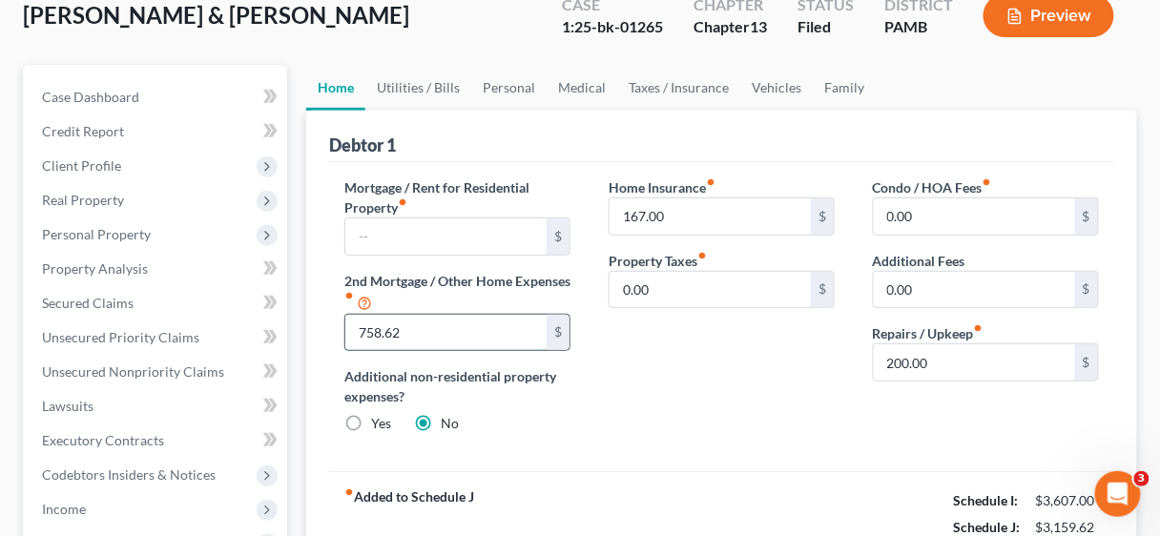
click at [444, 321] on input "758.62" at bounding box center [445, 333] width 201 height 36
click at [447, 325] on input "758.62" at bounding box center [445, 333] width 201 height 36
click at [429, 86] on link "Utilities / Bills" at bounding box center [418, 88] width 106 height 46
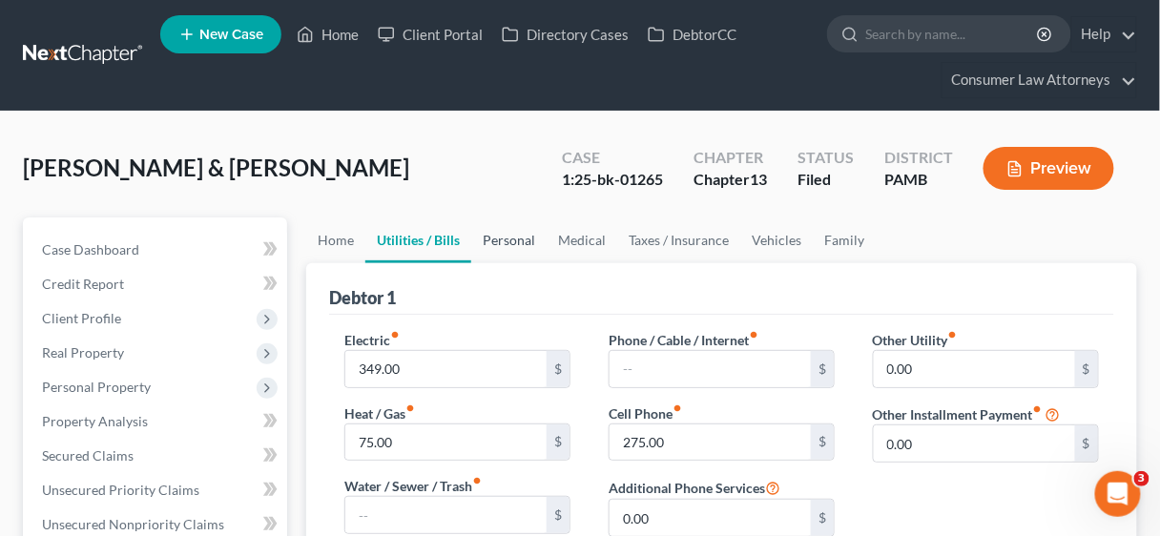
click at [520, 234] on link "Personal" at bounding box center [508, 240] width 75 height 46
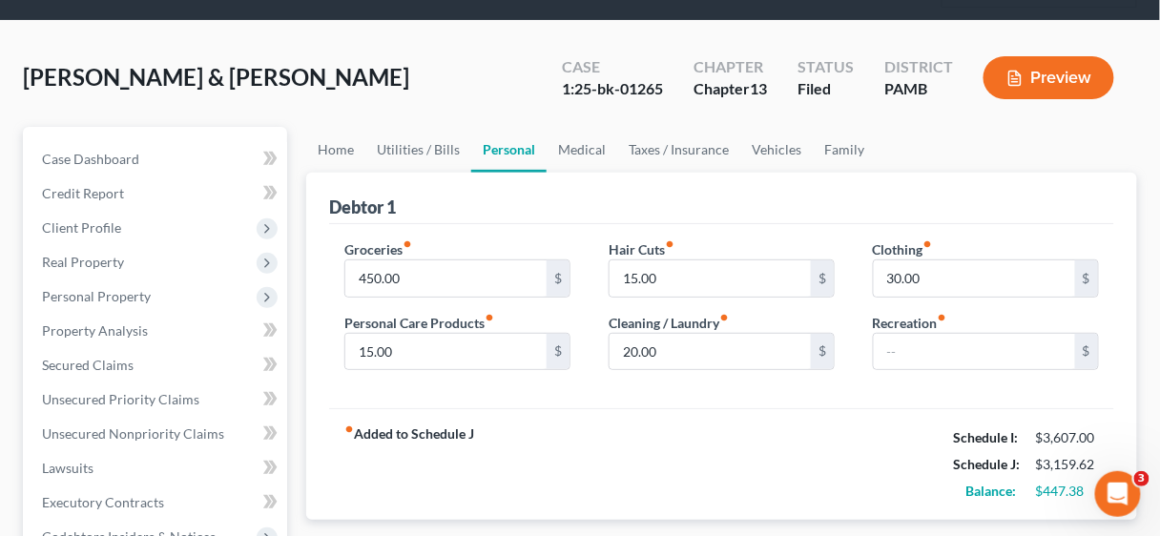
scroll to position [153, 0]
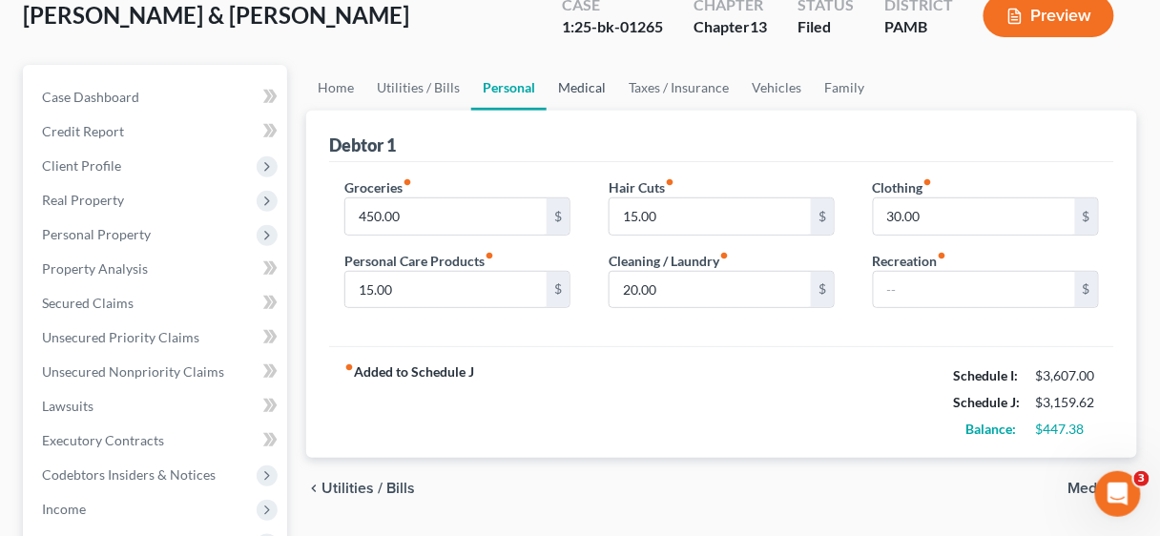
click at [580, 88] on link "Medical" at bounding box center [581, 88] width 71 height 46
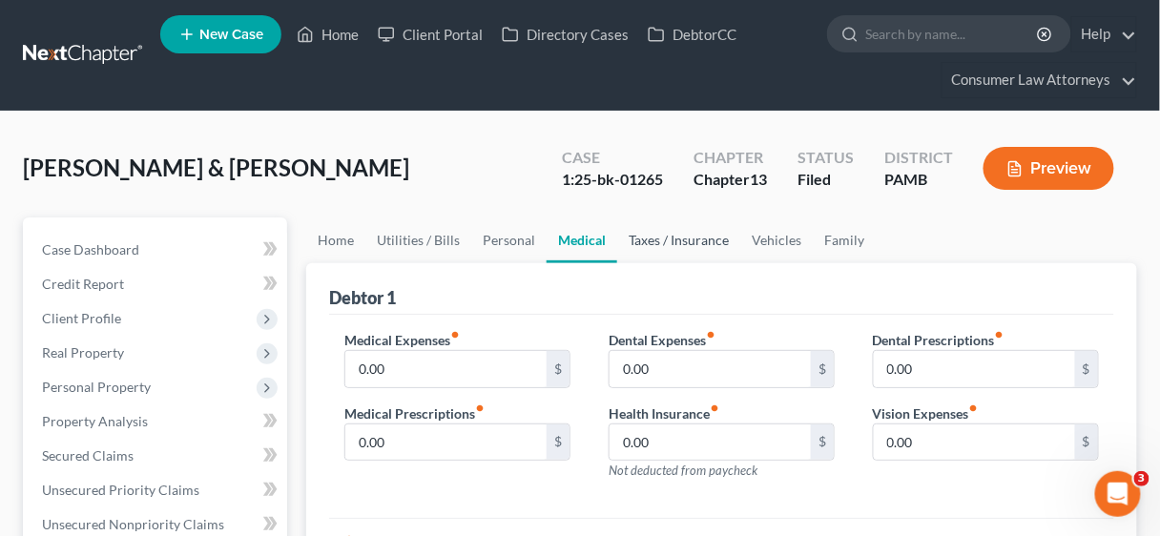
click at [691, 233] on link "Taxes / Insurance" at bounding box center [678, 240] width 123 height 46
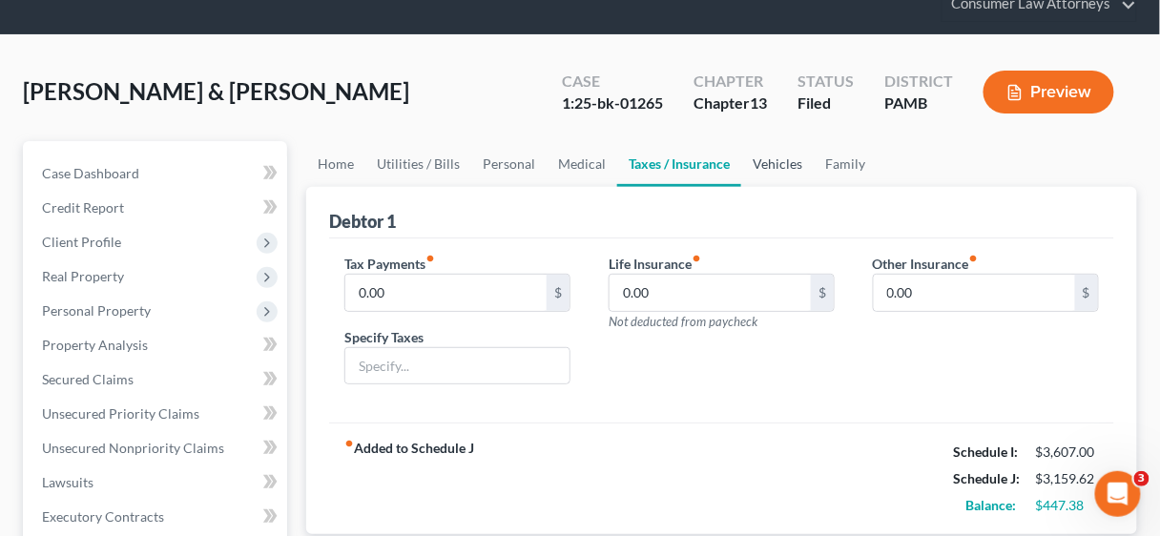
click at [767, 156] on link "Vehicles" at bounding box center [777, 164] width 72 height 46
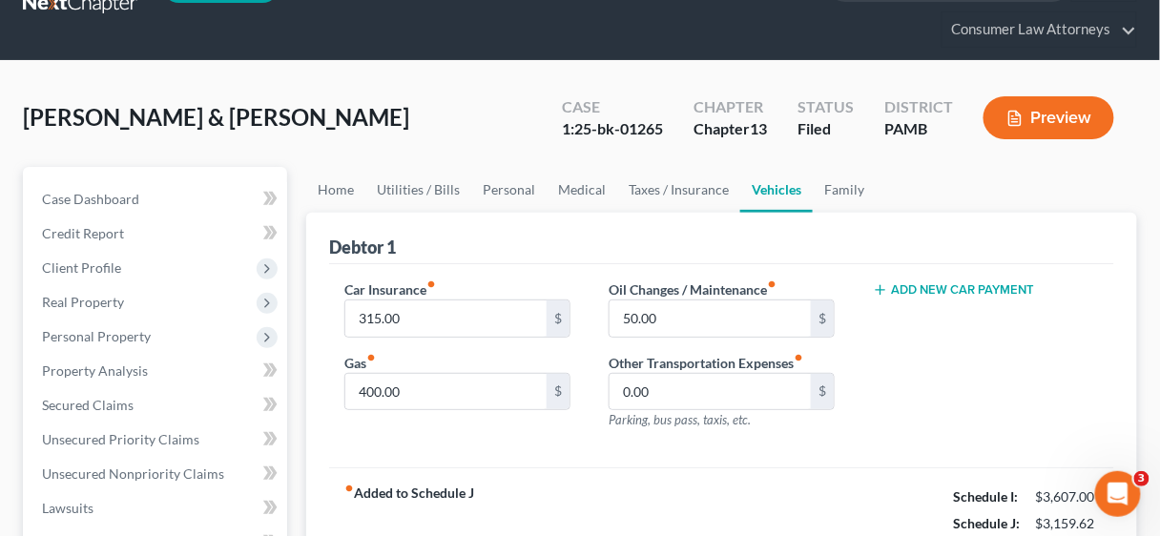
scroll to position [153, 0]
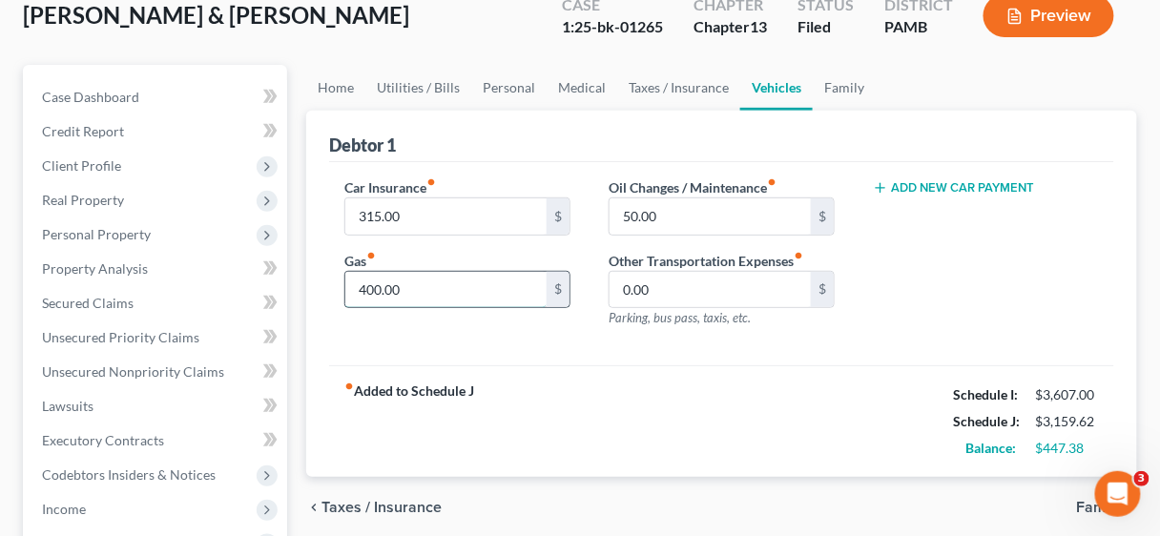
click at [476, 290] on input "400.00" at bounding box center [445, 290] width 201 height 36
click at [473, 290] on input "400.00" at bounding box center [445, 290] width 201 height 36
drag, startPoint x: 436, startPoint y: 287, endPoint x: 356, endPoint y: 282, distance: 80.2
click at [356, 282] on input "400.00" at bounding box center [445, 290] width 201 height 36
type input "200.00"
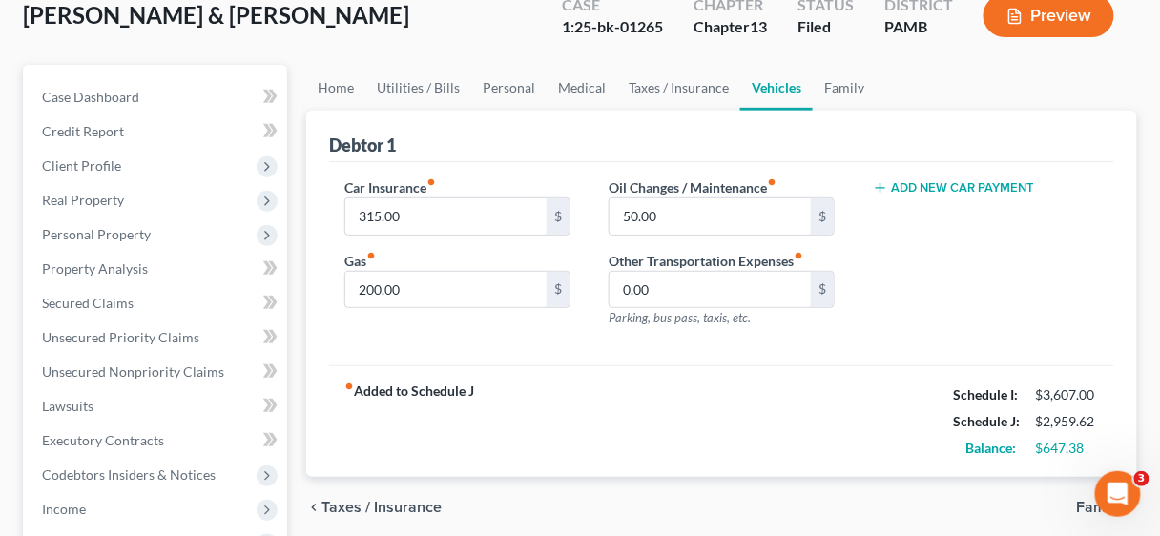
click at [600, 385] on div "fiber_manual_record Added to Schedule J Schedule I: $3,607.00 Schedule J: $2,95…" at bounding box center [721, 421] width 785 height 112
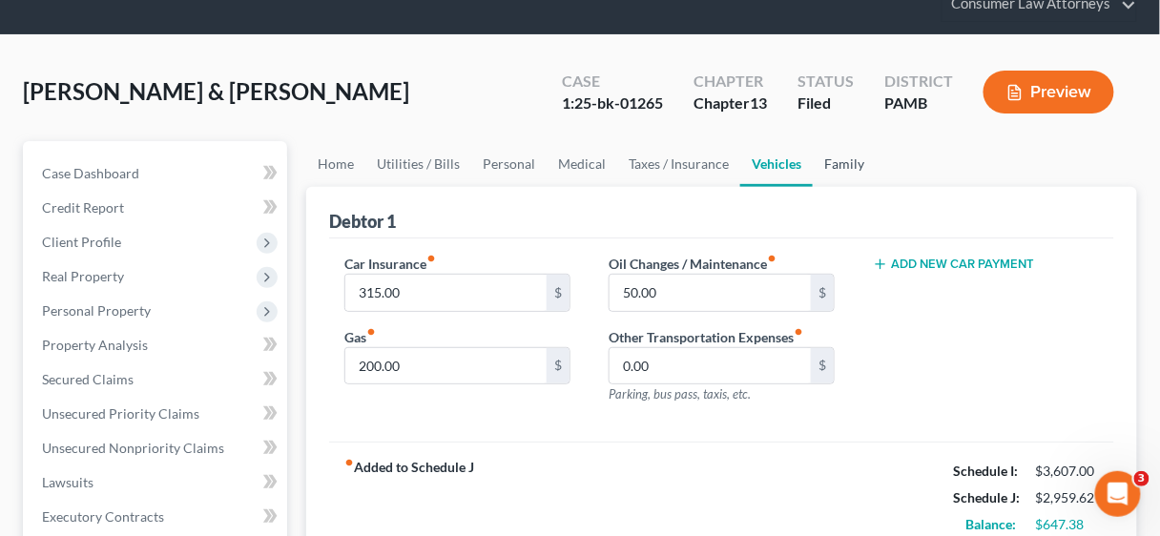
click at [830, 157] on link "Family" at bounding box center [843, 164] width 63 height 46
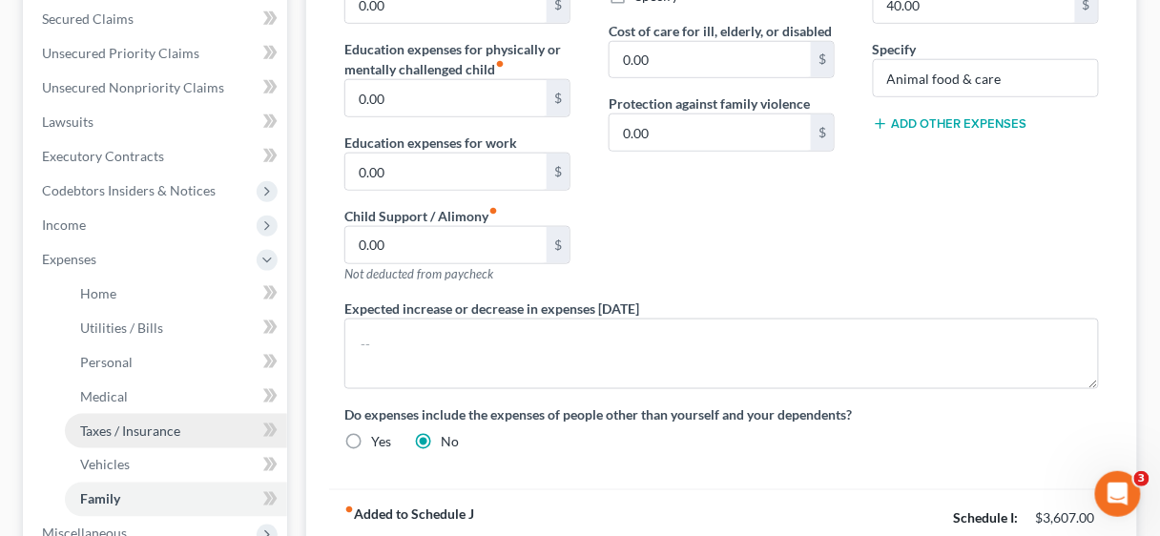
scroll to position [534, 0]
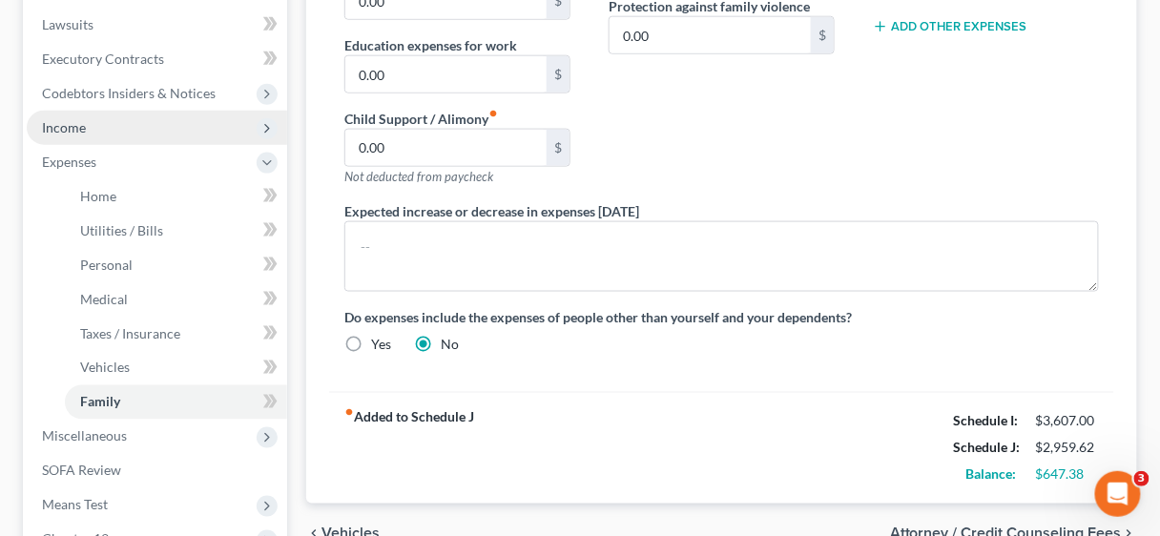
click at [75, 126] on span "Income" at bounding box center [64, 127] width 44 height 16
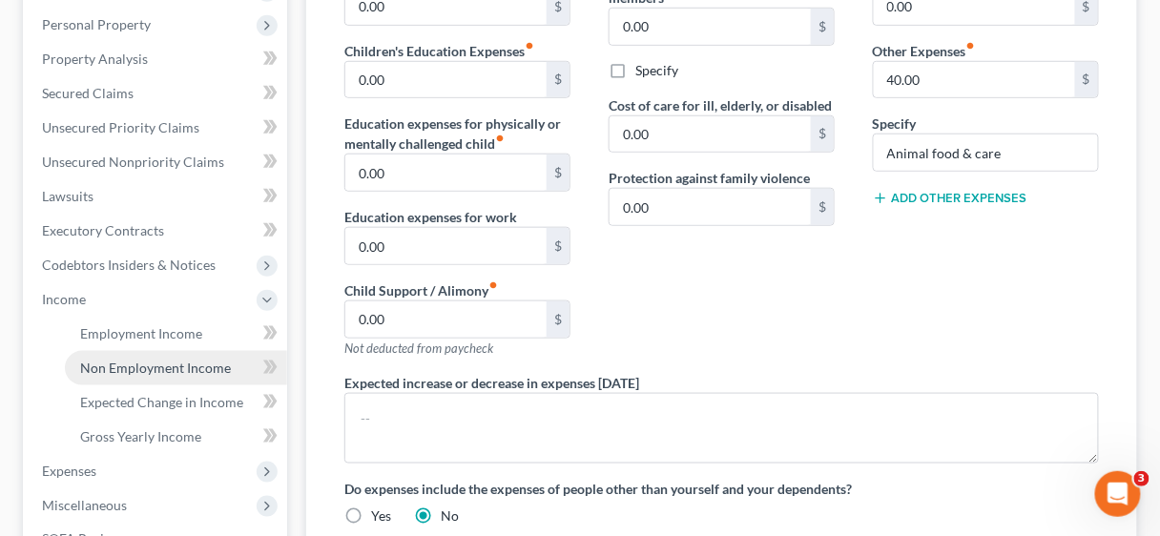
scroll to position [381, 0]
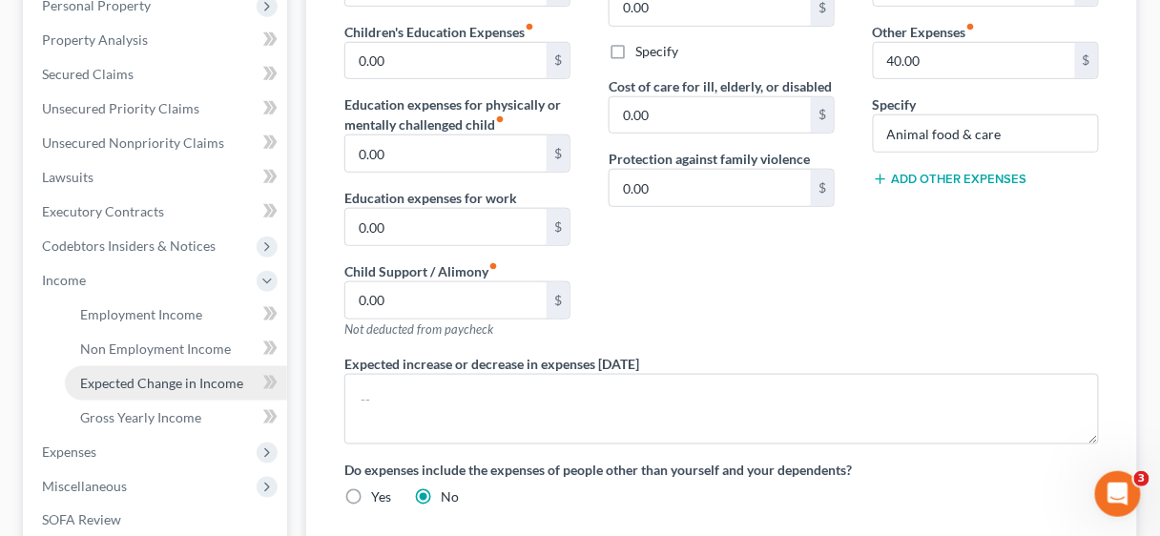
click at [181, 378] on span "Expected Change in Income" at bounding box center [161, 383] width 163 height 16
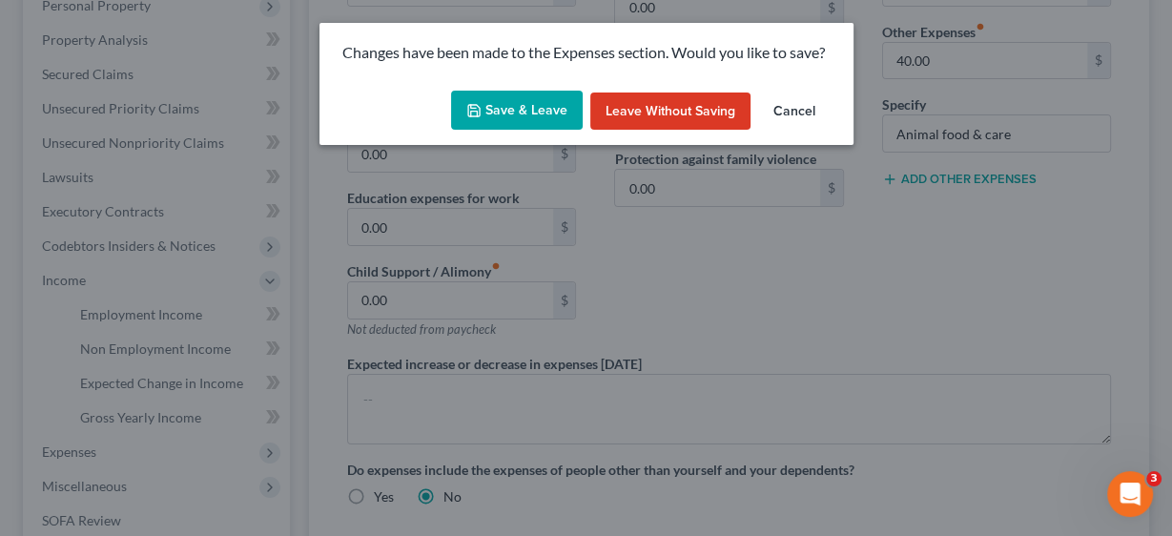
click at [483, 100] on button "Save & Leave" at bounding box center [517, 111] width 132 height 40
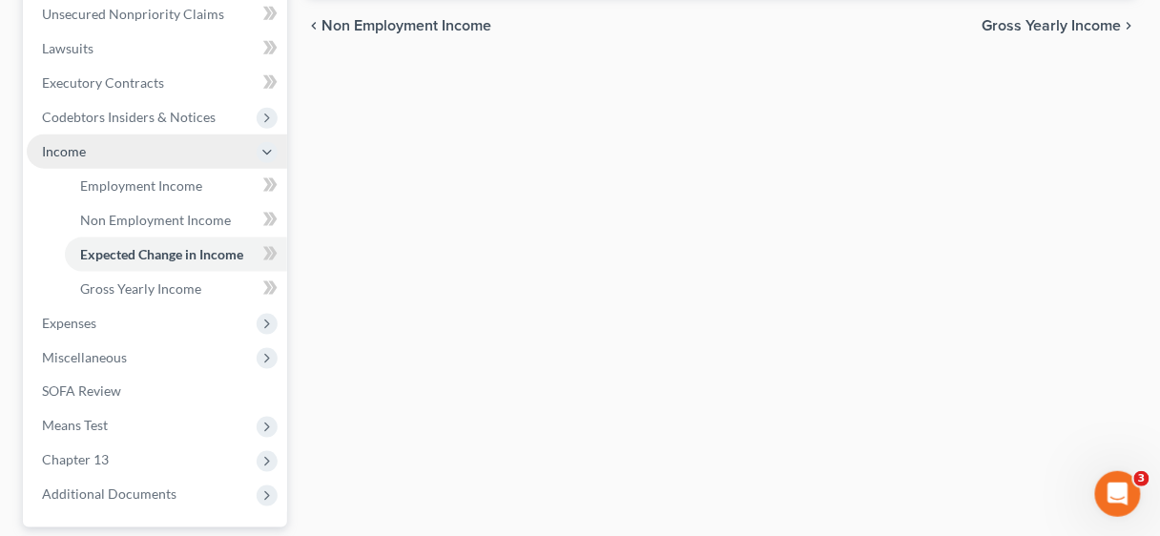
scroll to position [534, 0]
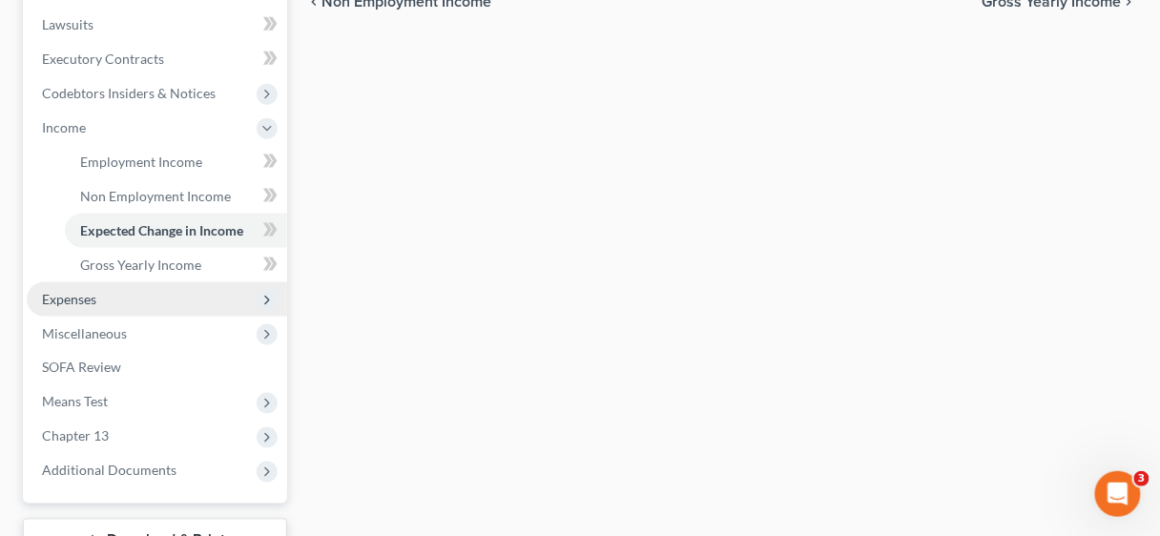
click at [85, 287] on span "Expenses" at bounding box center [157, 299] width 260 height 34
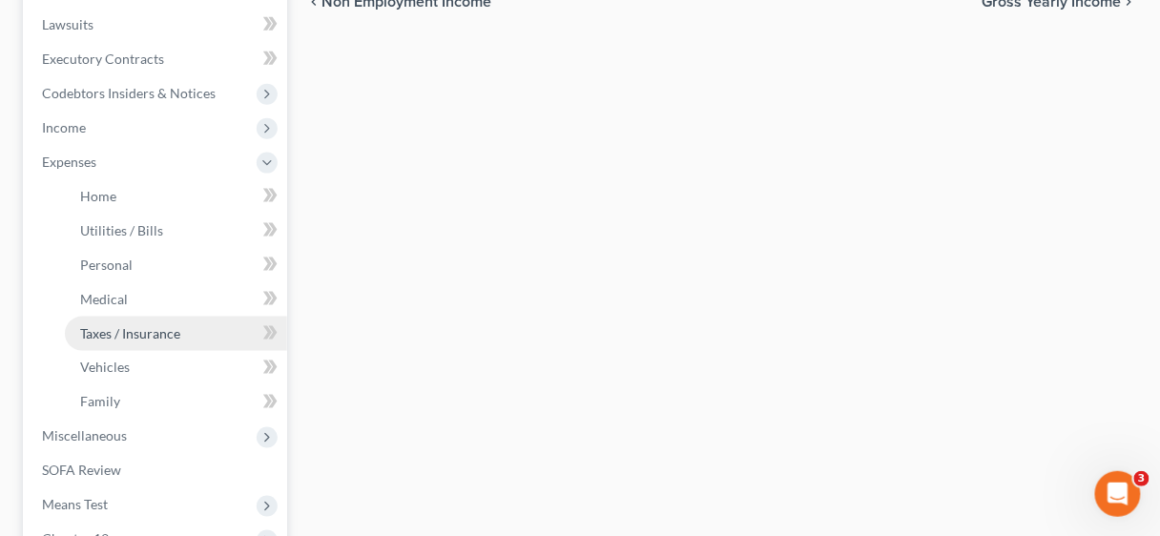
scroll to position [687, 0]
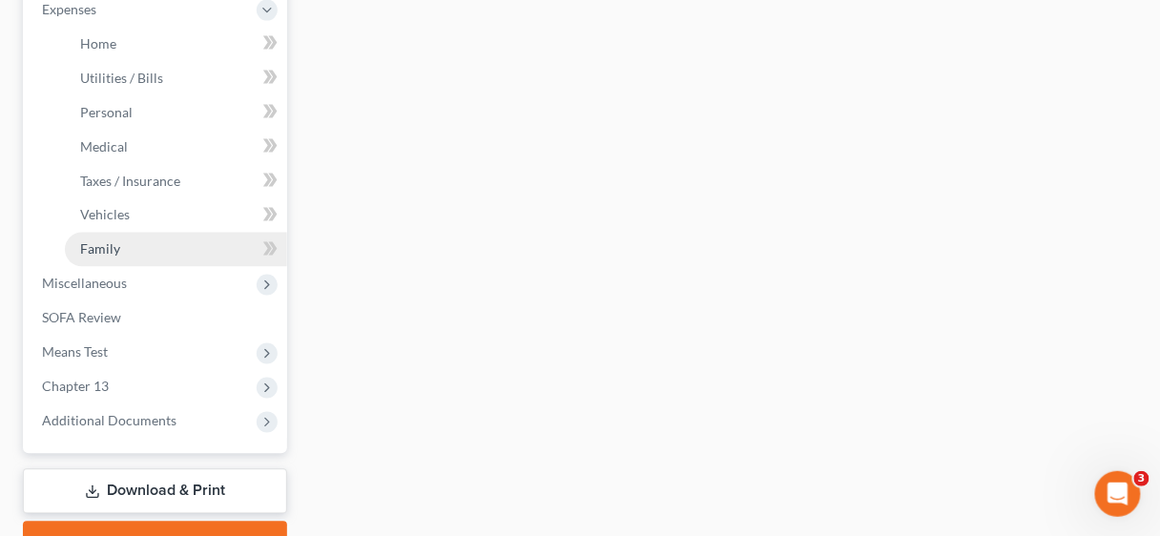
click at [126, 246] on link "Family" at bounding box center [176, 250] width 222 height 34
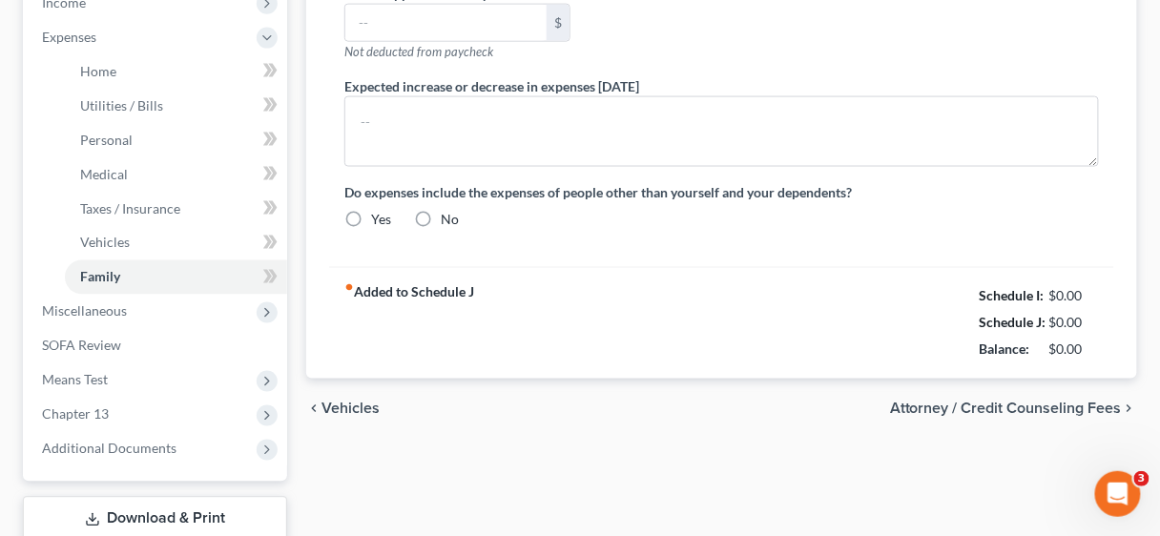
type input "0.00"
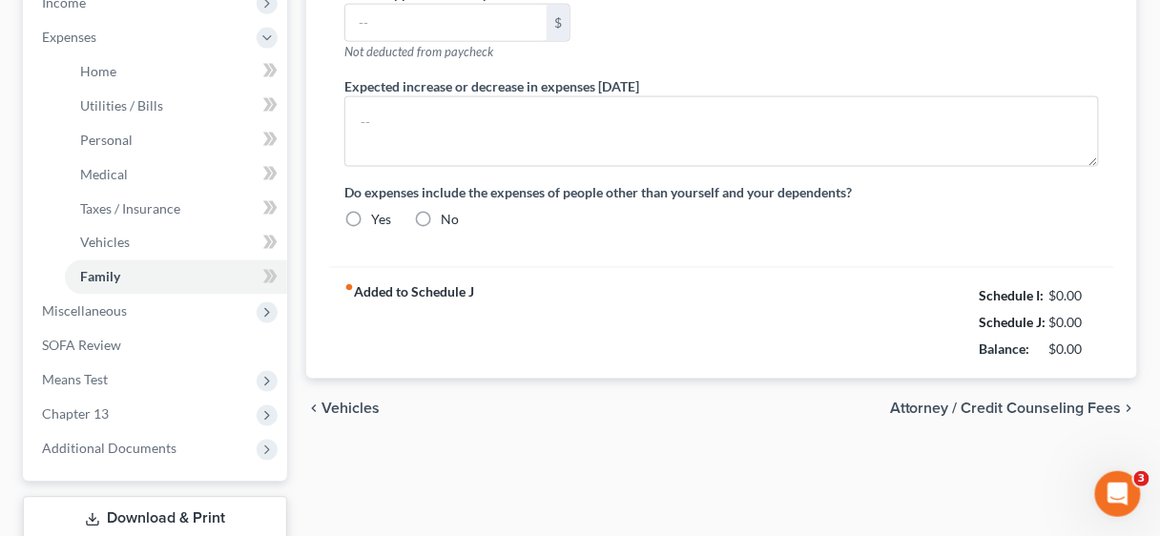
type input "0.00"
type input "40.00"
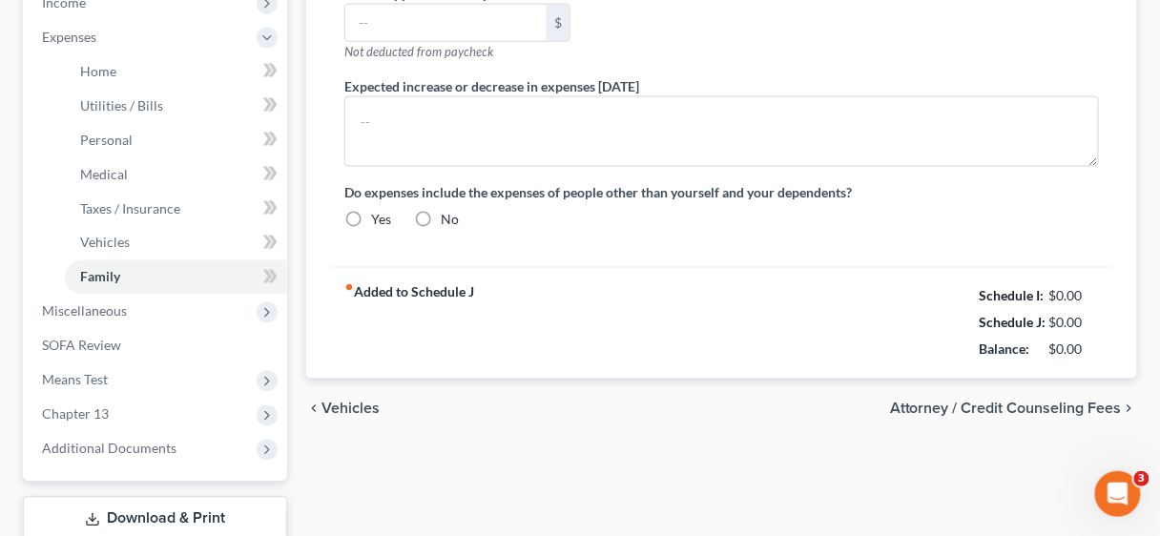
type input "Animal food & care"
radio input "true"
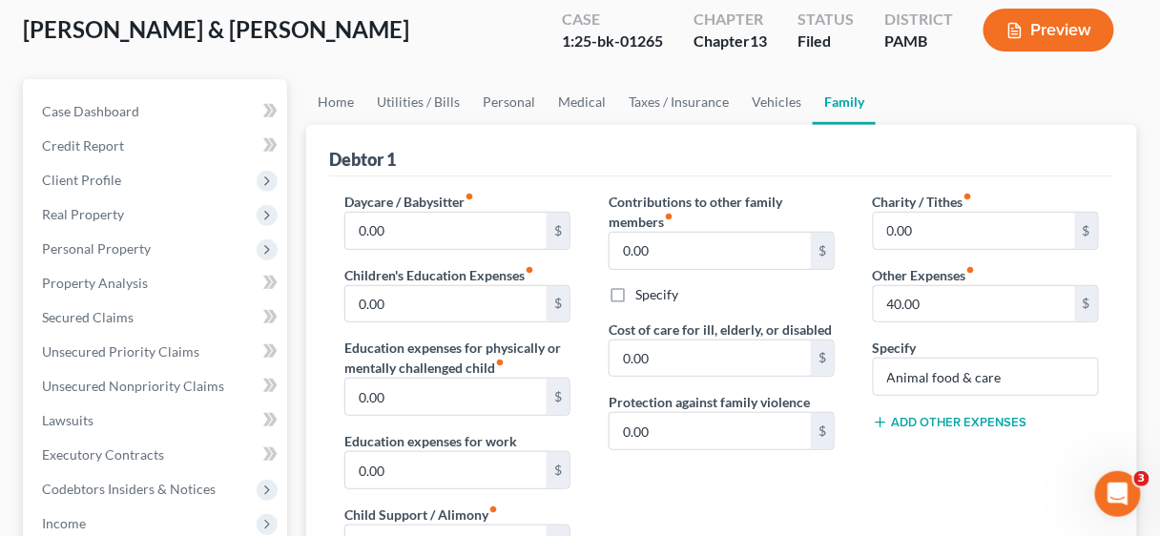
scroll to position [382, 0]
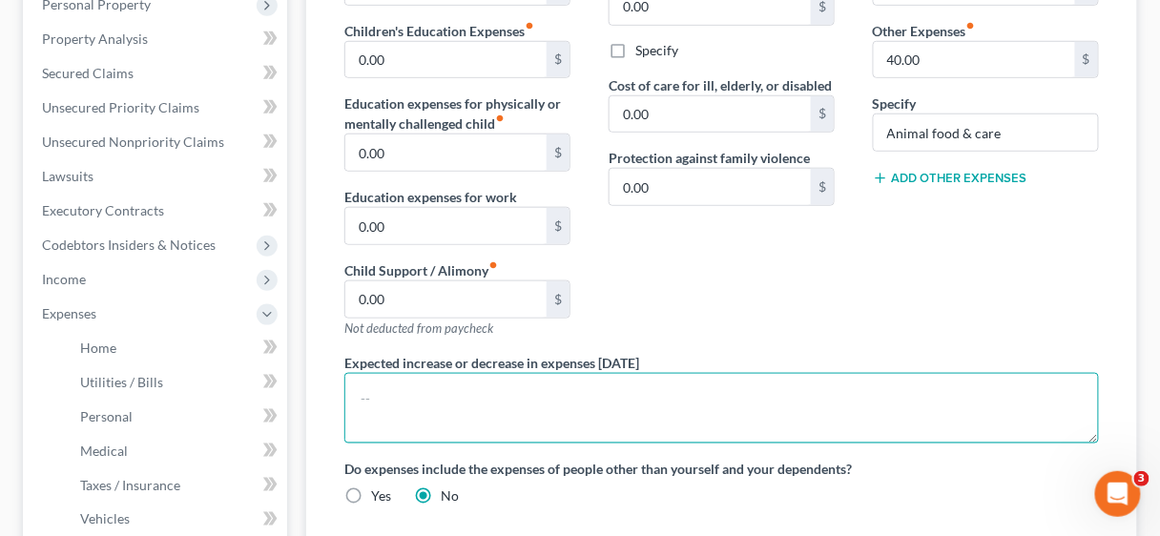
click at [418, 389] on textarea at bounding box center [721, 408] width 754 height 71
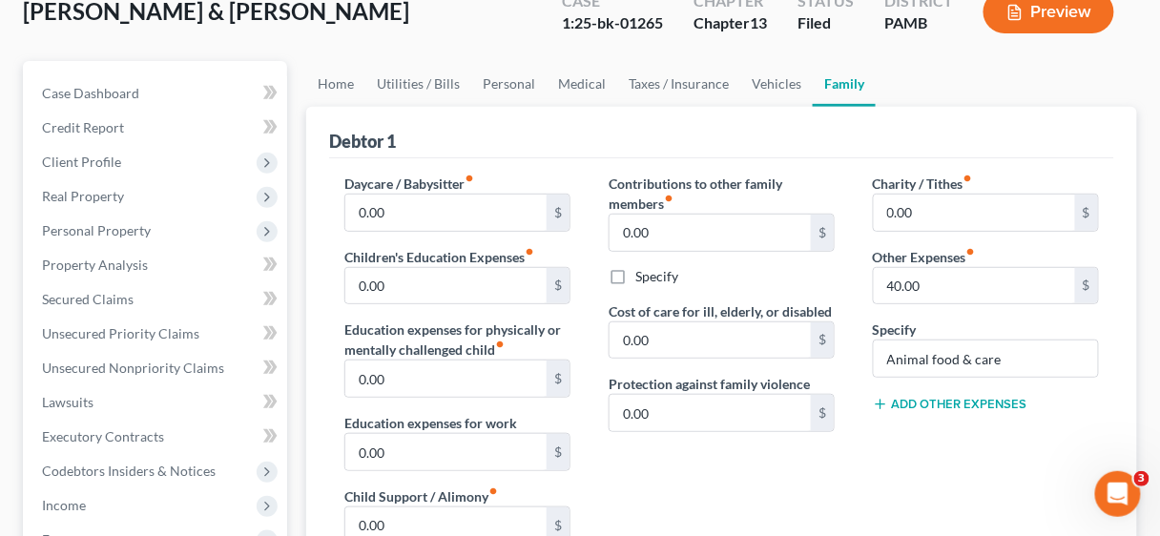
scroll to position [154, 0]
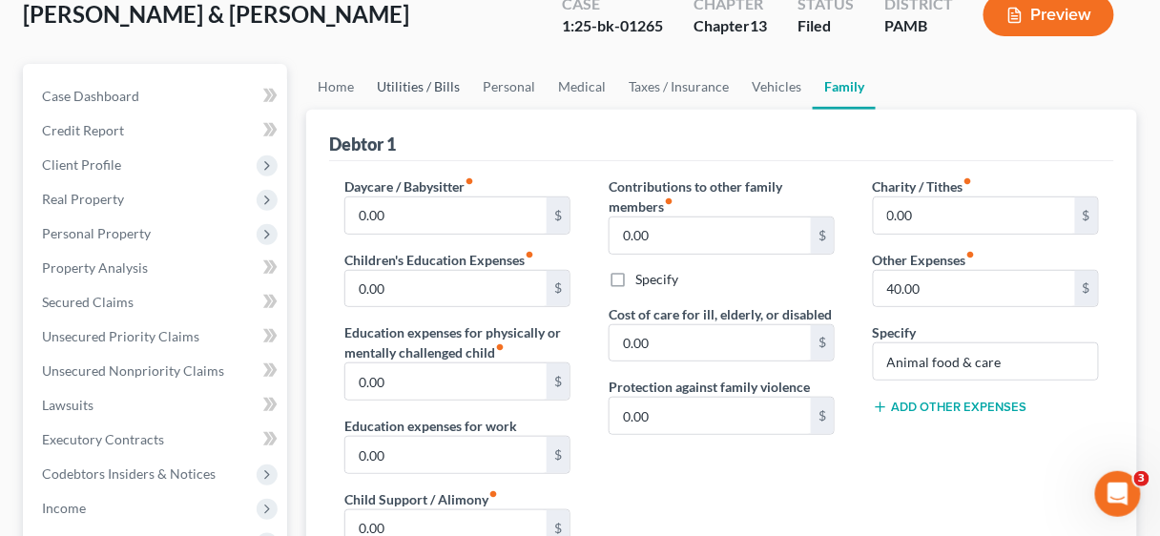
click at [412, 81] on link "Utilities / Bills" at bounding box center [418, 87] width 106 height 46
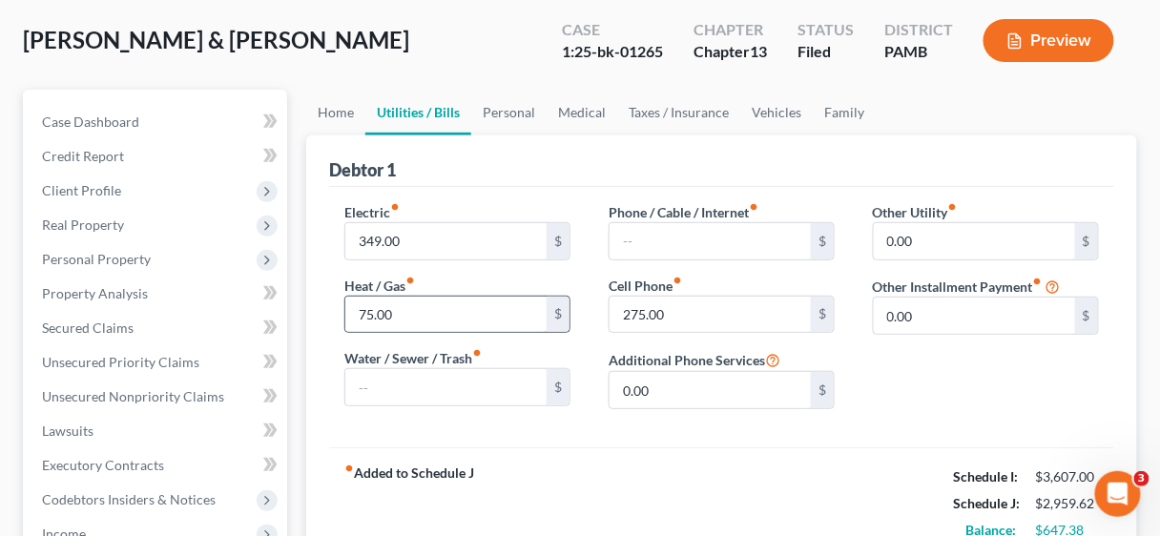
scroll to position [153, 0]
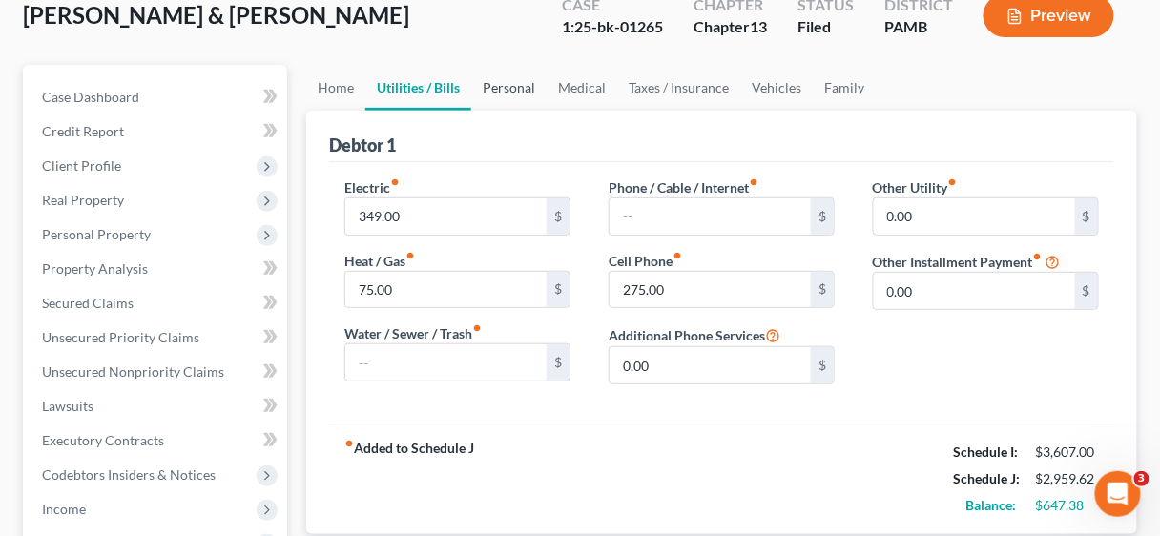
click at [506, 81] on link "Personal" at bounding box center [508, 88] width 75 height 46
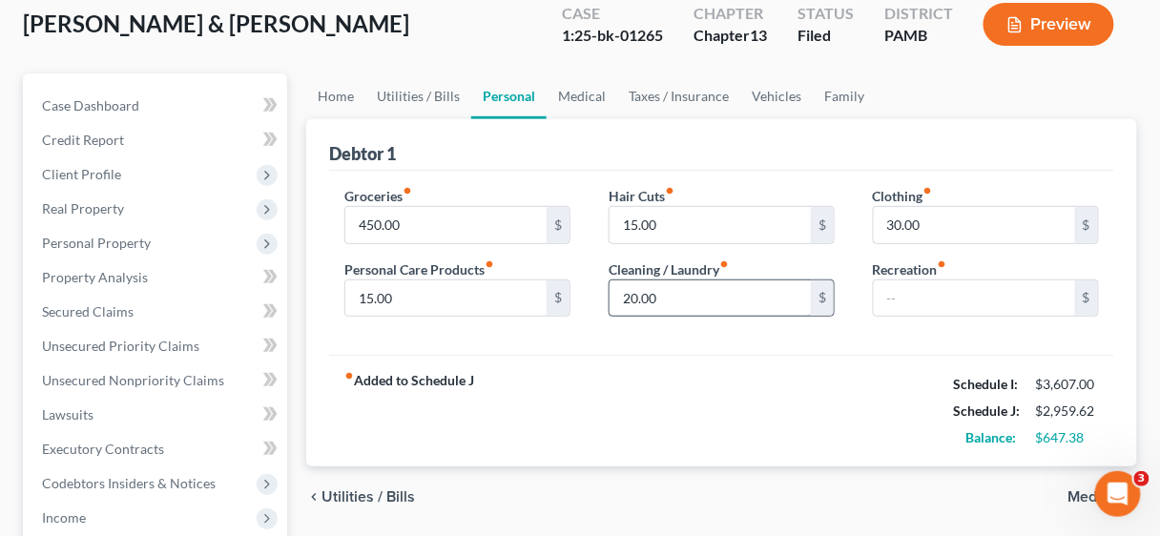
scroll to position [153, 0]
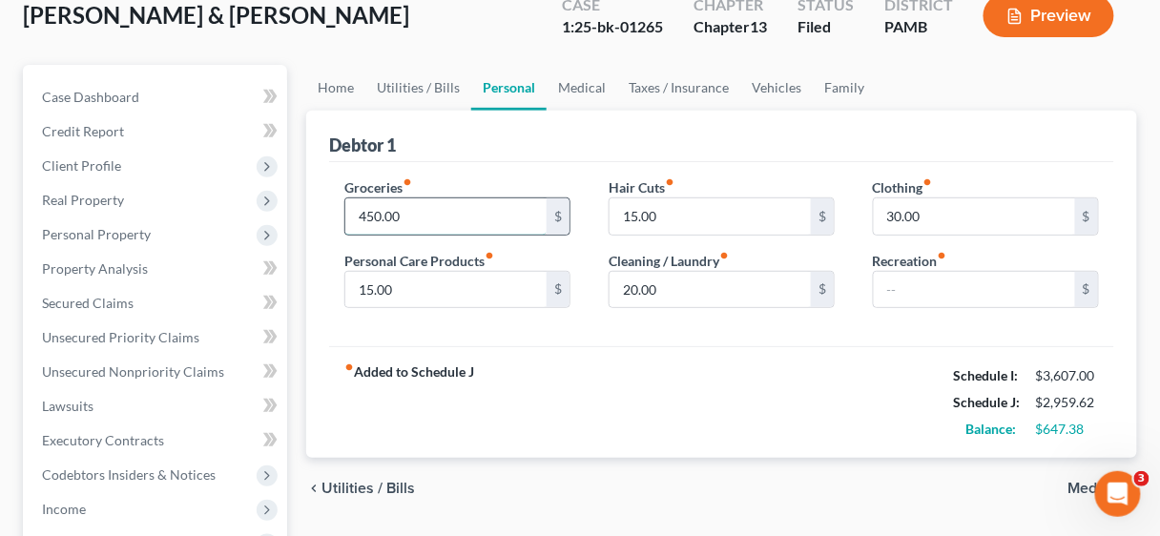
click at [432, 210] on input "450.00" at bounding box center [445, 216] width 201 height 36
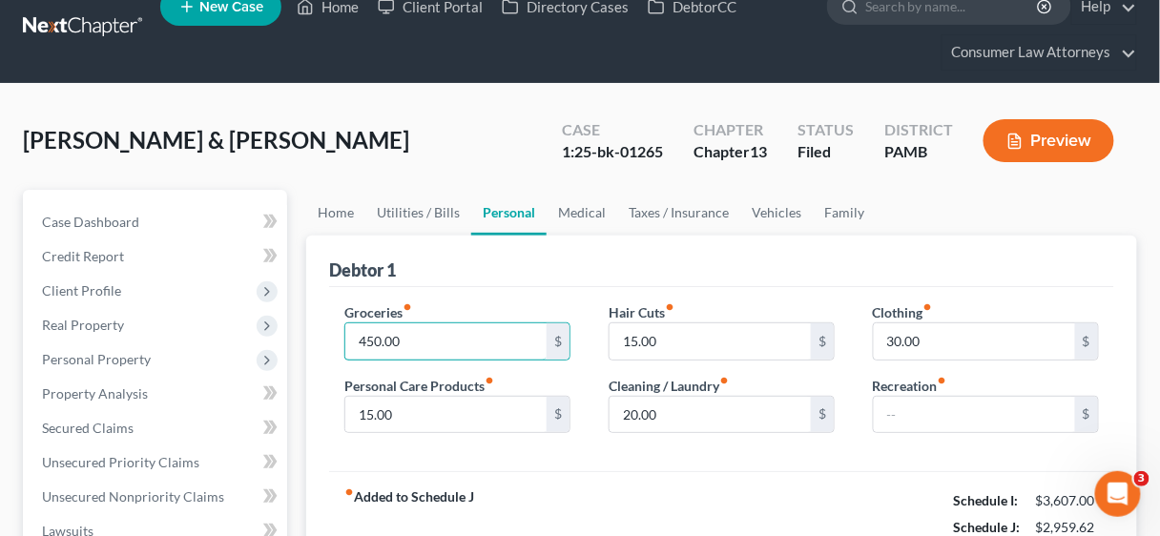
scroll to position [0, 0]
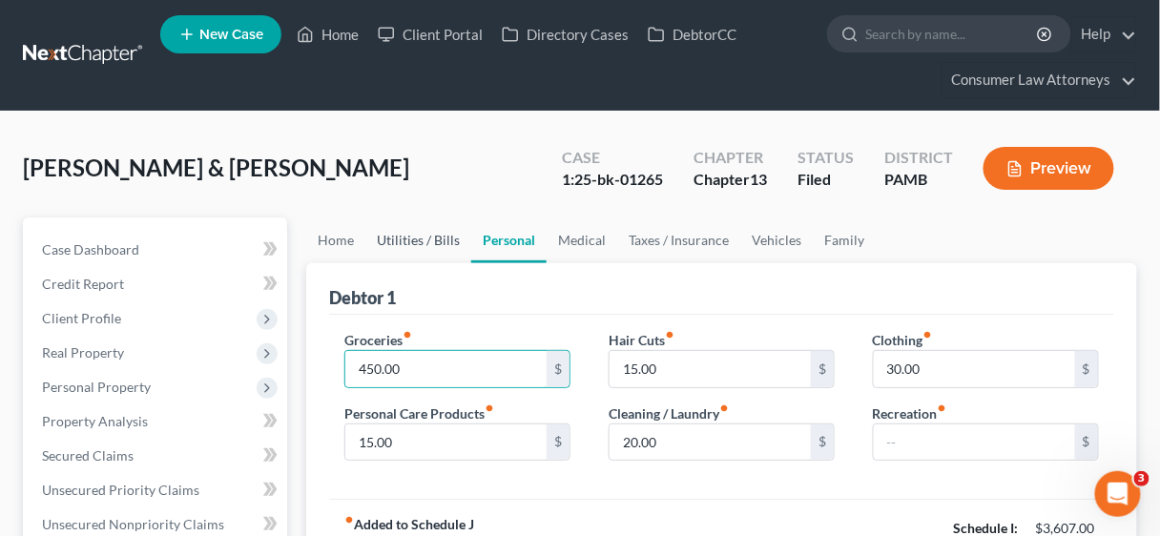
click at [432, 241] on link "Utilities / Bills" at bounding box center [418, 240] width 106 height 46
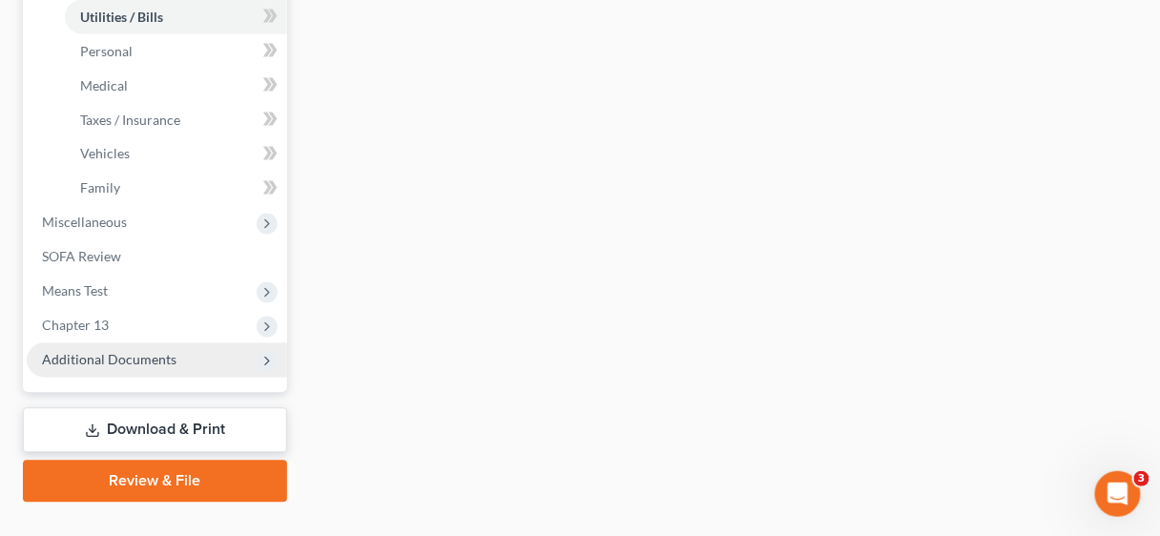
scroll to position [763, 0]
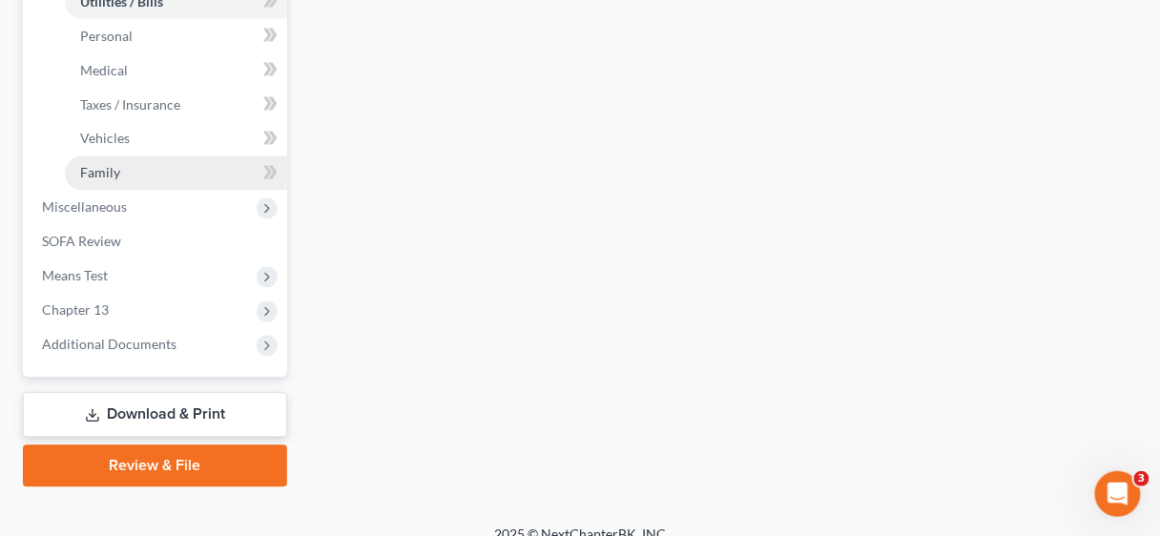
click at [110, 168] on span "Family" at bounding box center [100, 173] width 40 height 16
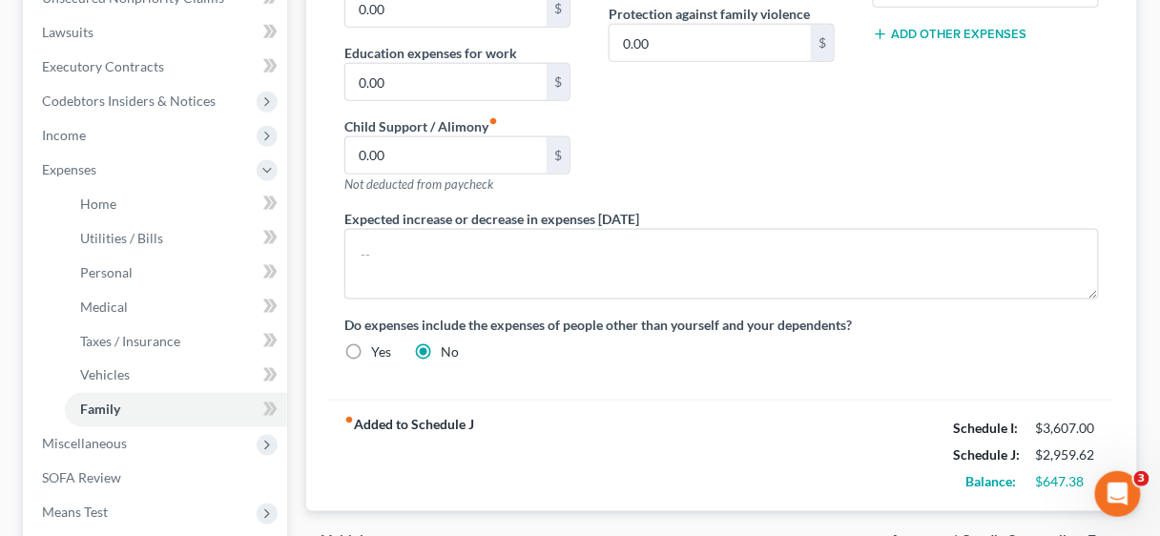
scroll to position [534, 0]
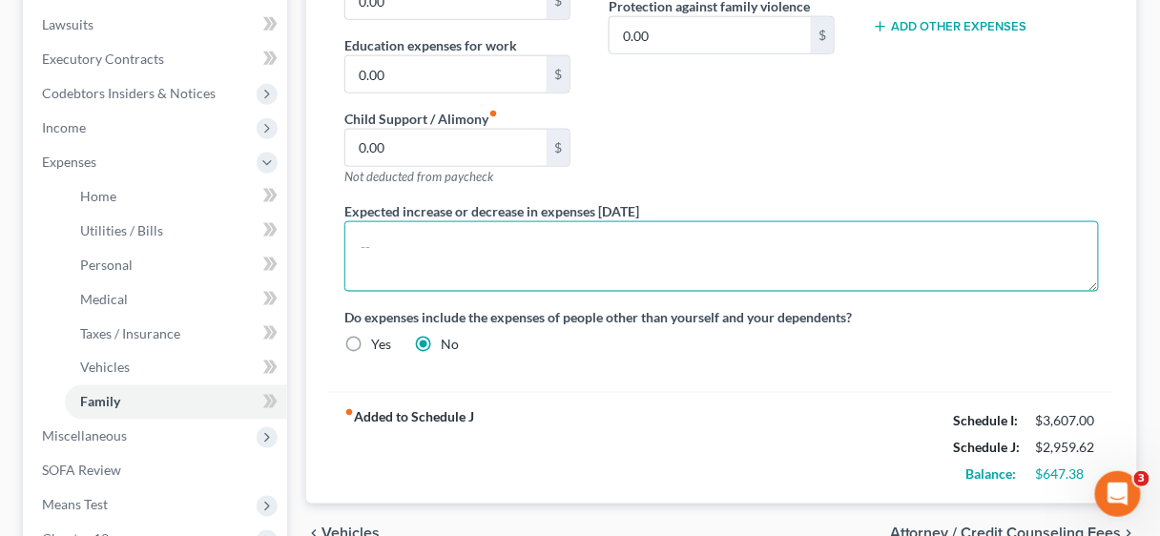
click at [425, 241] on textarea at bounding box center [721, 256] width 754 height 71
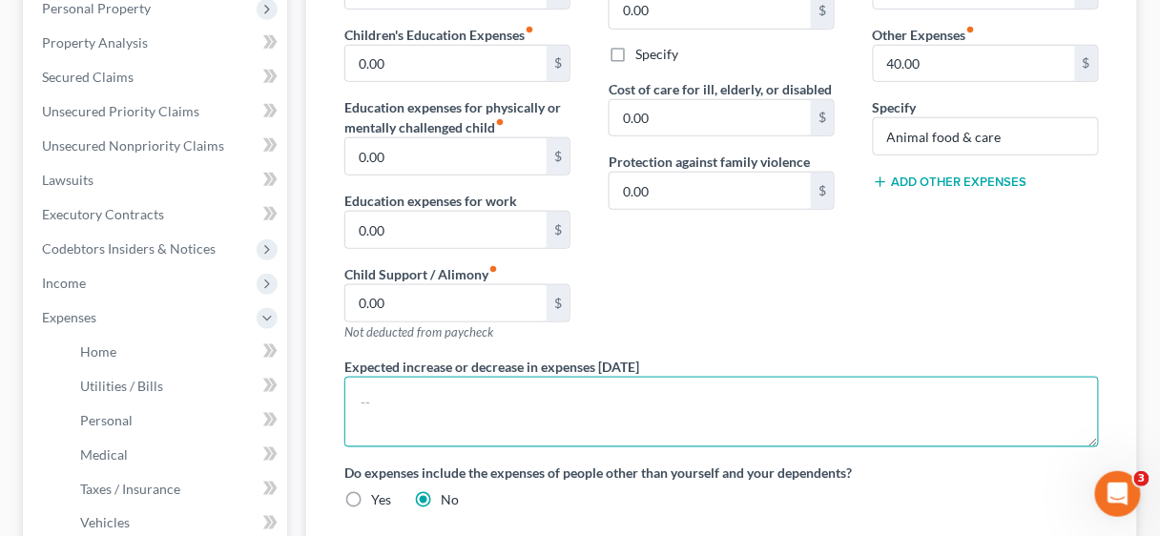
scroll to position [381, 0]
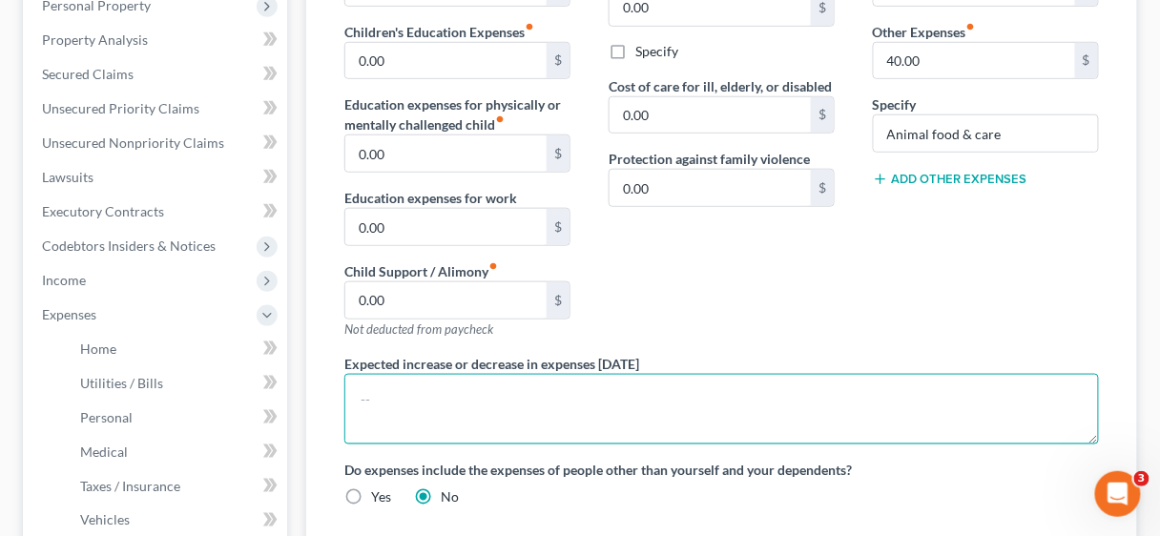
click at [374, 391] on textarea at bounding box center [721, 409] width 754 height 71
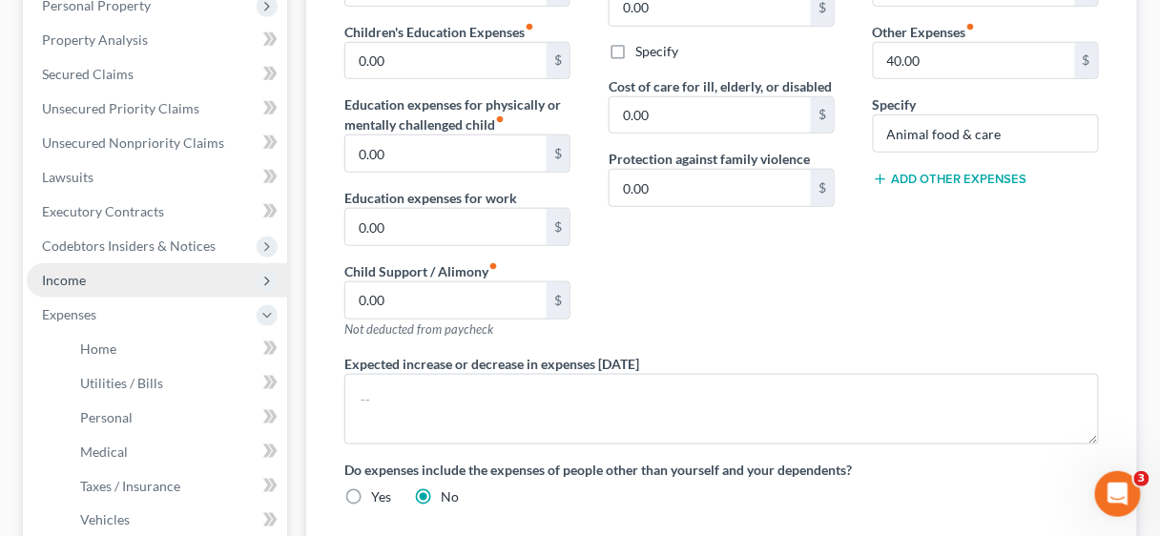
click at [74, 278] on span "Income" at bounding box center [64, 280] width 44 height 16
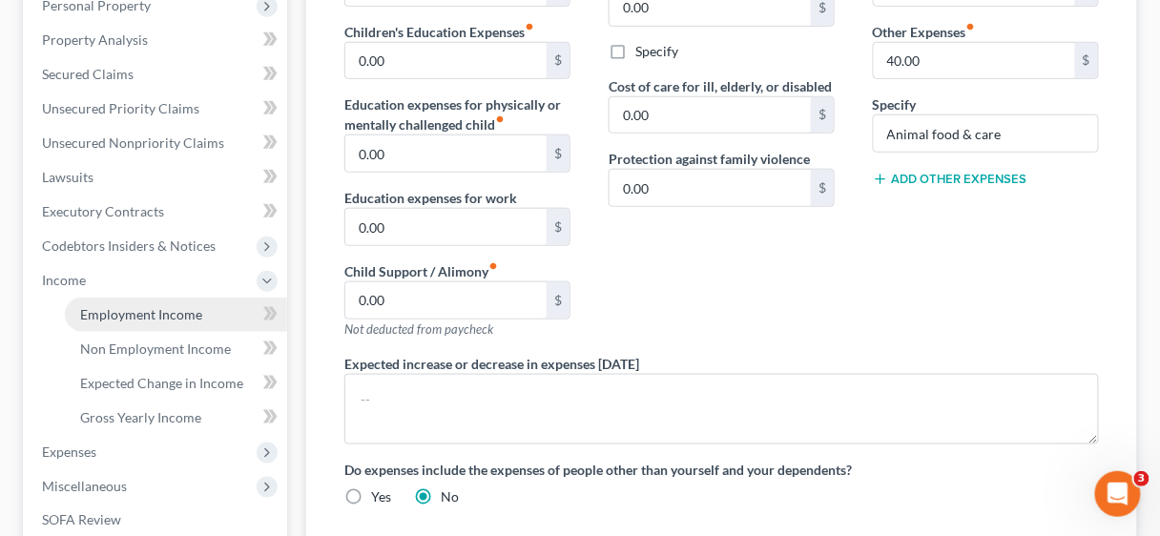
click at [166, 313] on span "Employment Income" at bounding box center [141, 314] width 122 height 16
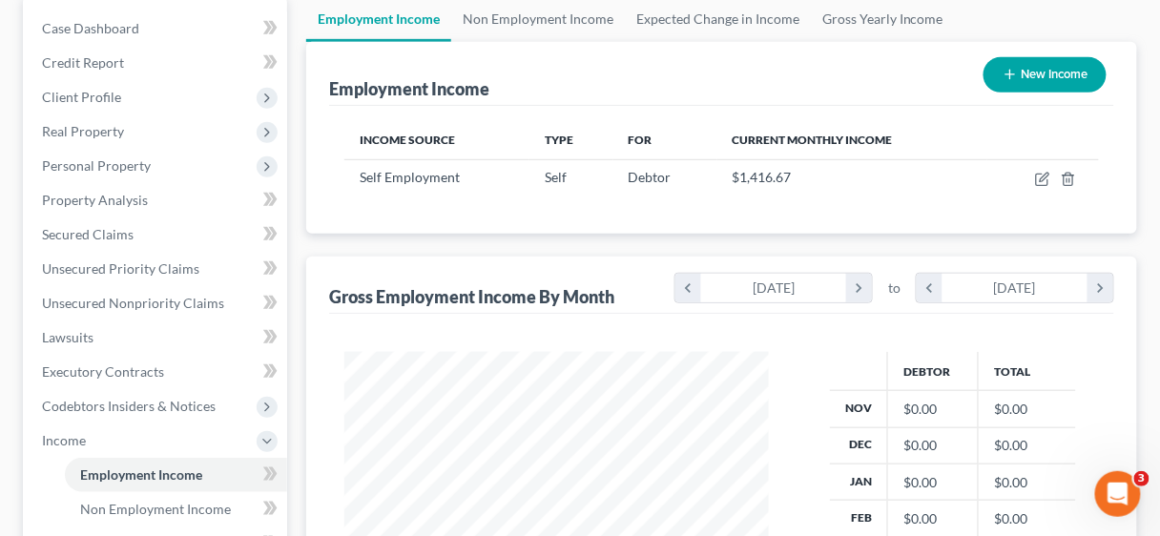
scroll to position [229, 0]
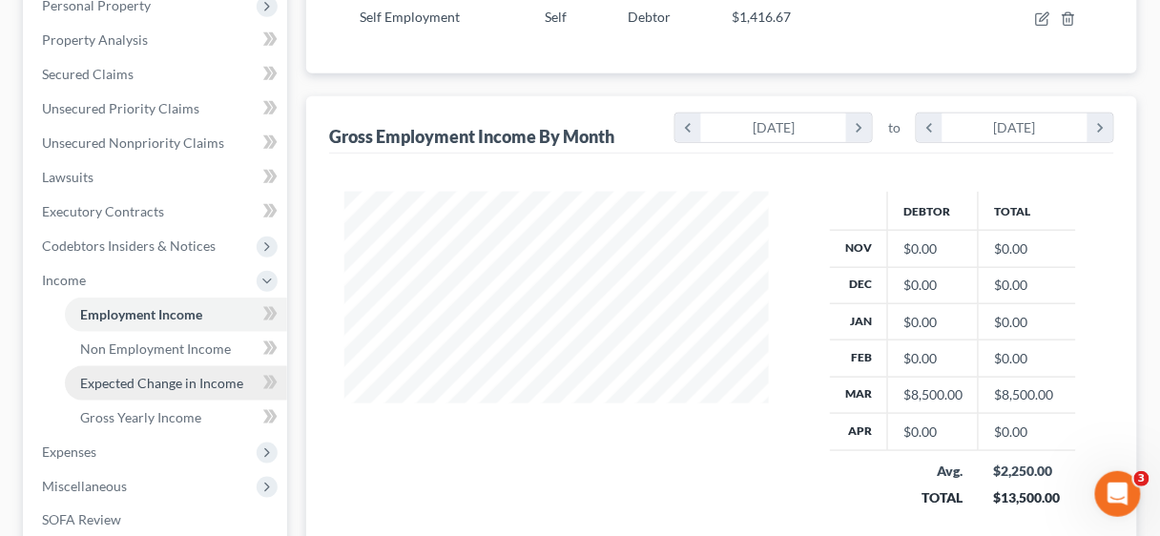
click at [140, 385] on span "Expected Change in Income" at bounding box center [161, 383] width 163 height 16
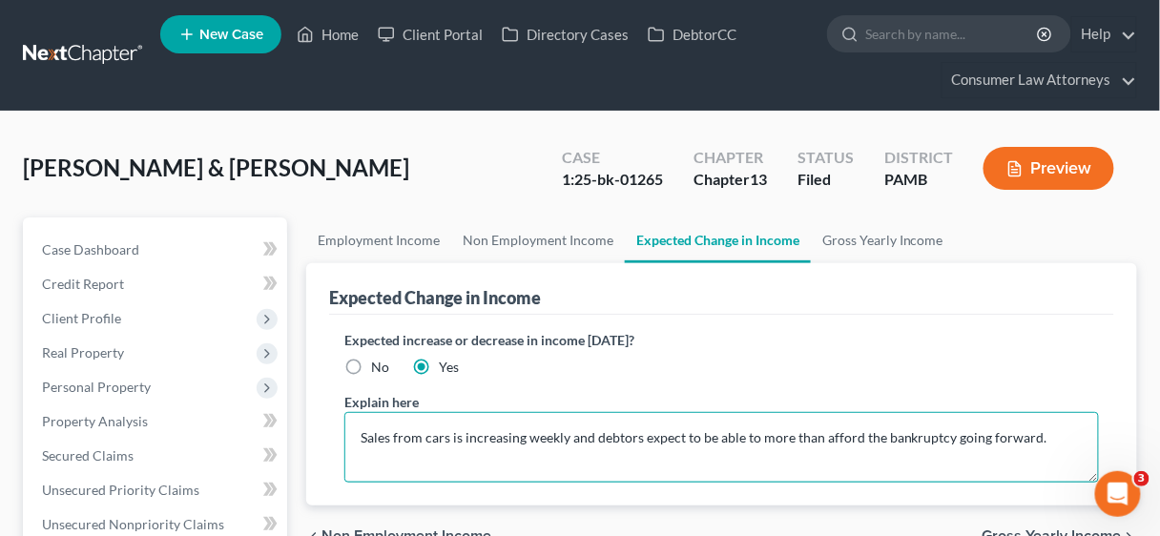
click at [1055, 435] on textarea "Sales from cars is increasing weekly and debtors expect to be able to more than…" at bounding box center [721, 447] width 754 height 71
drag, startPoint x: 364, startPoint y: 453, endPoint x: 493, endPoint y: 457, distance: 128.8
click at [493, 457] on textarea "Sales from cars is increasing weekly and debtors expect to be able to more than…" at bounding box center [721, 447] width 754 height 71
click at [360, 457] on textarea "Sales from cars is increasing weekly and debtors expect to be able to more than…" at bounding box center [721, 447] width 754 height 71
drag, startPoint x: 362, startPoint y: 454, endPoint x: 517, endPoint y: 458, distance: 154.5
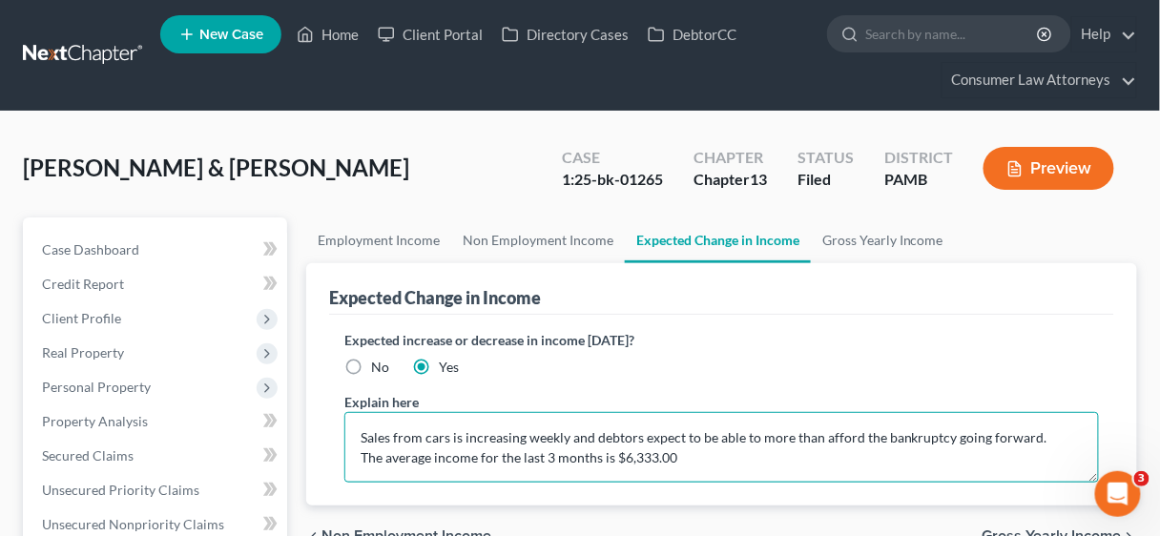
click at [517, 458] on textarea "Sales from cars is increasing weekly and debtors expect to be able to more than…" at bounding box center [721, 447] width 754 height 71
click at [742, 463] on textarea "Sales from cars is increasing weekly and debtors expect to be able to more than…" at bounding box center [721, 447] width 754 height 71
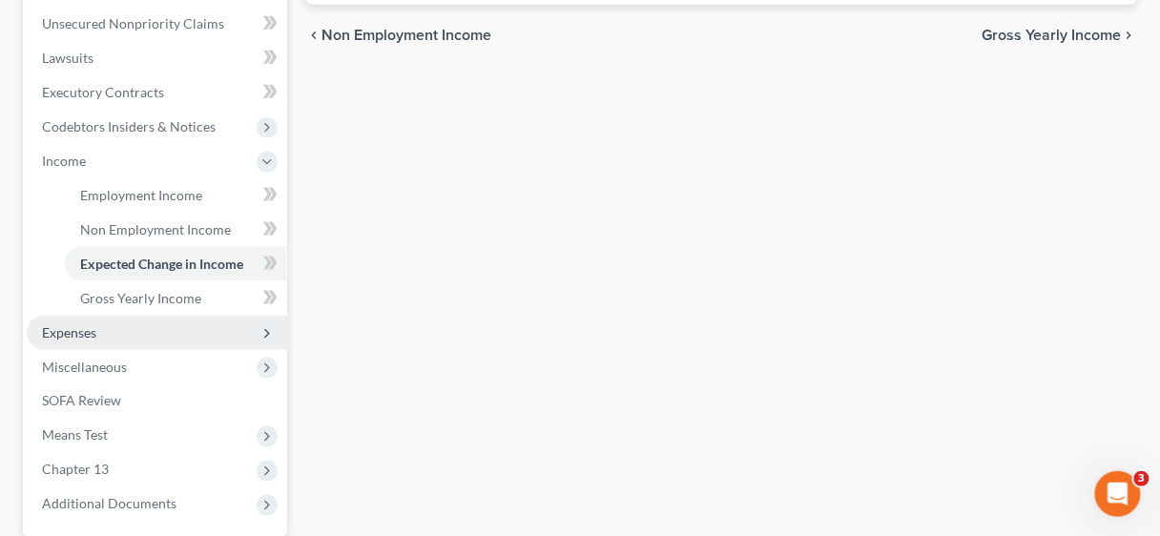
scroll to position [534, 0]
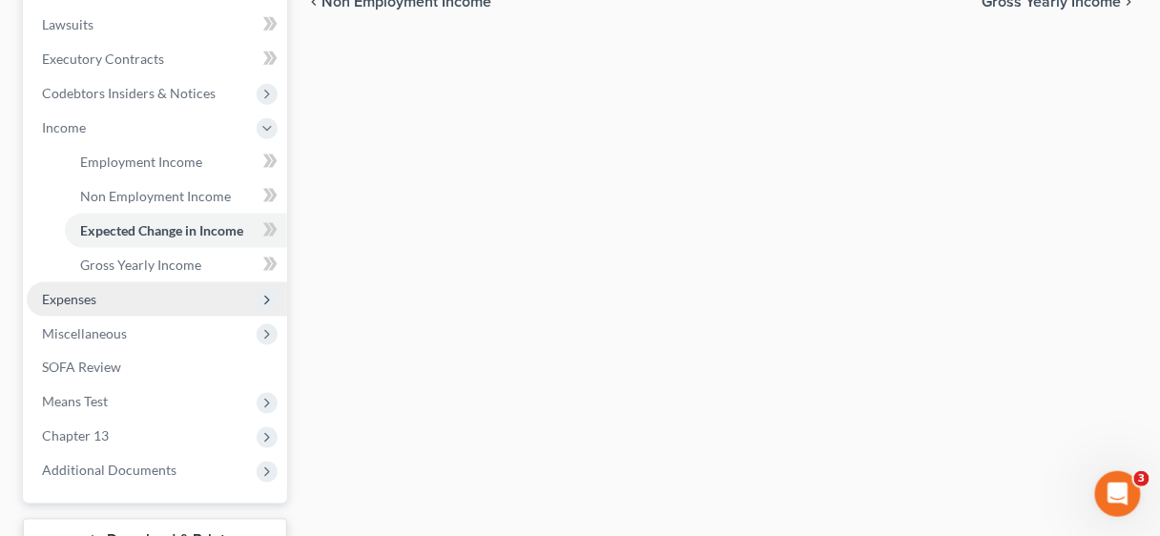
type textarea "Sales from cars is increasing weekly and debtors expect to be able to more than…"
click at [119, 298] on span "Expenses" at bounding box center [157, 299] width 260 height 34
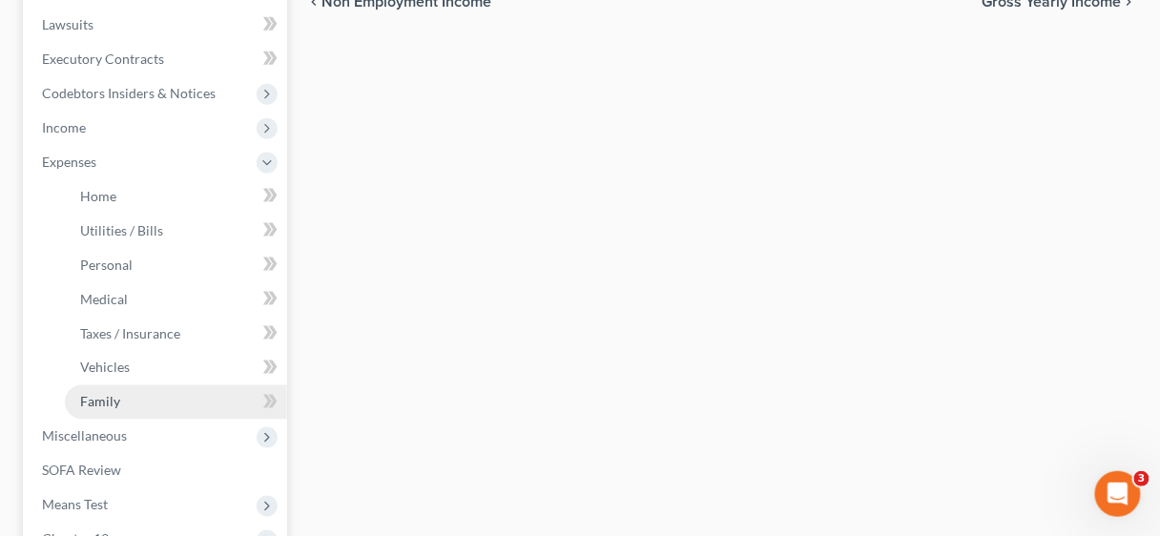
click at [109, 397] on span "Family" at bounding box center [100, 402] width 40 height 16
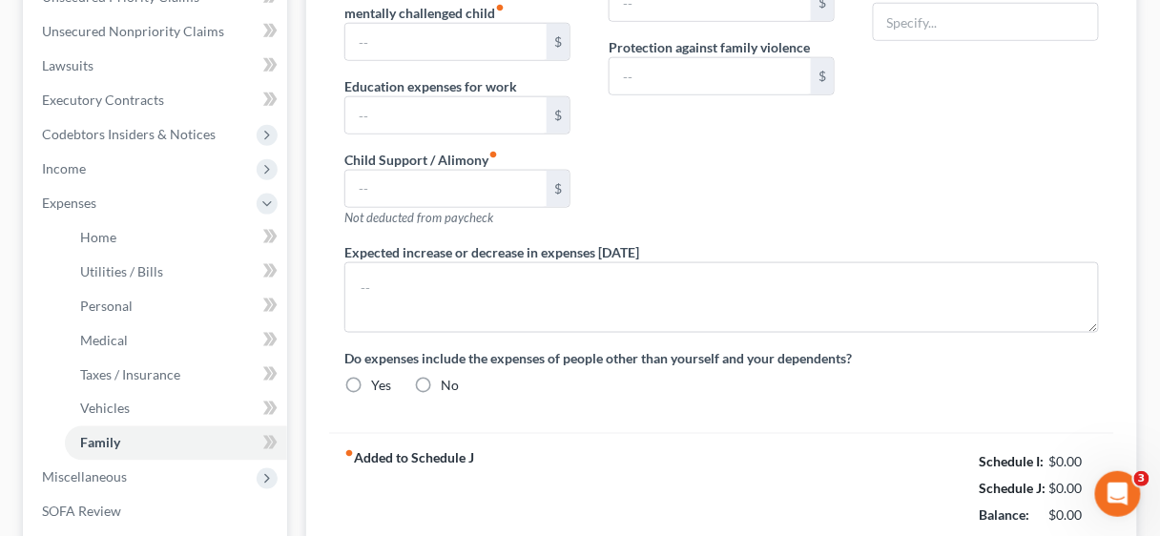
type input "0.00"
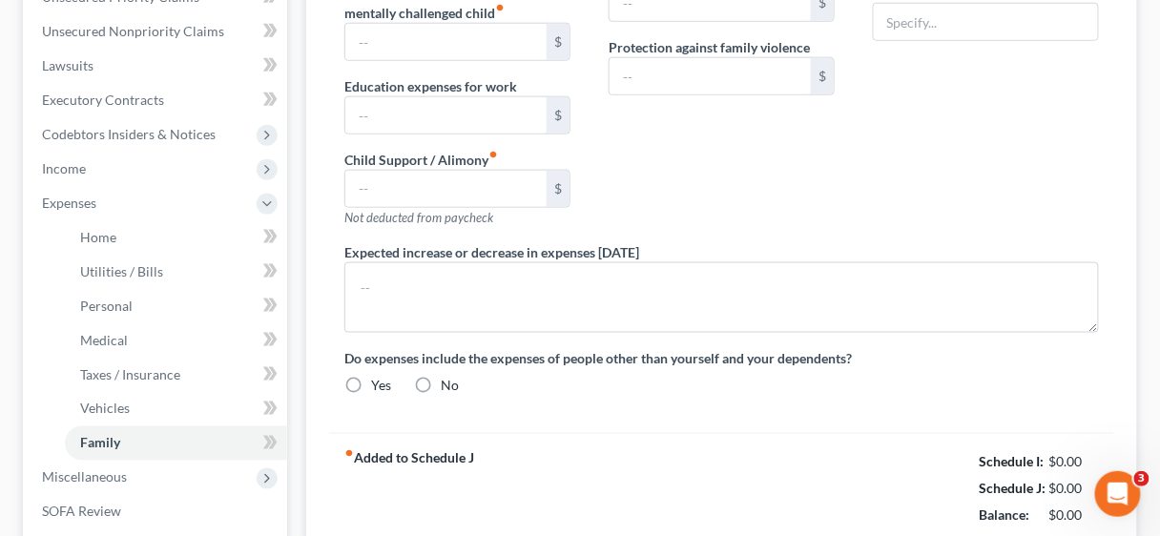
type input "0.00"
type input "40.00"
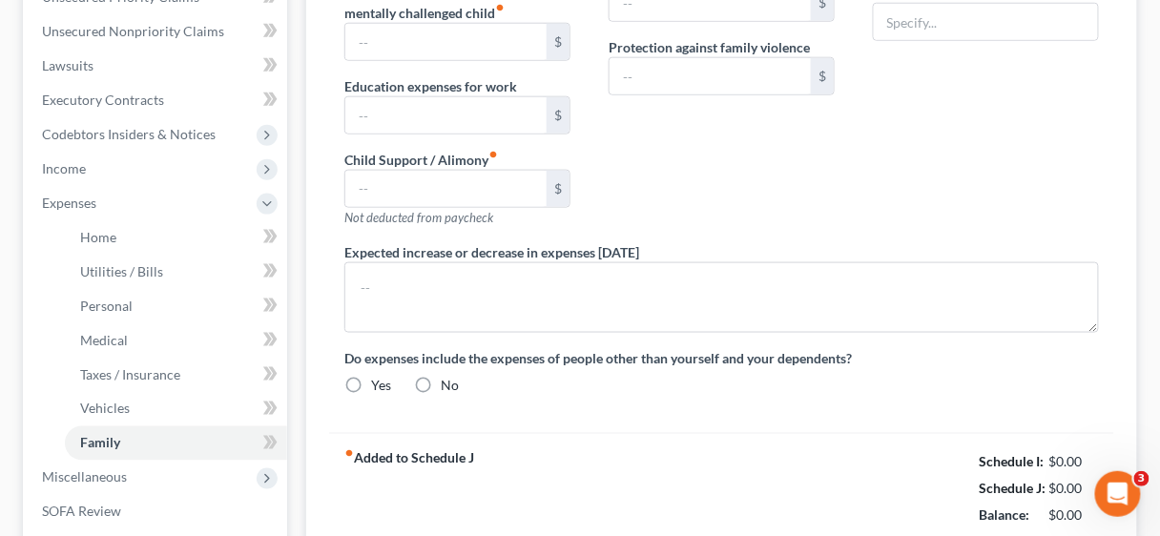
type input "Animal food & care"
radio input "true"
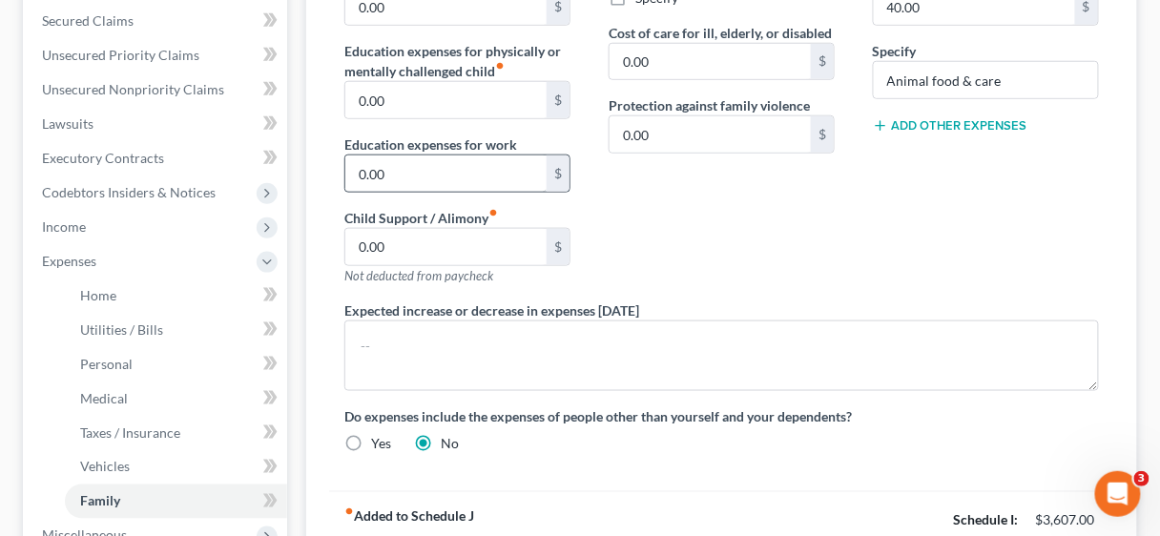
scroll to position [458, 0]
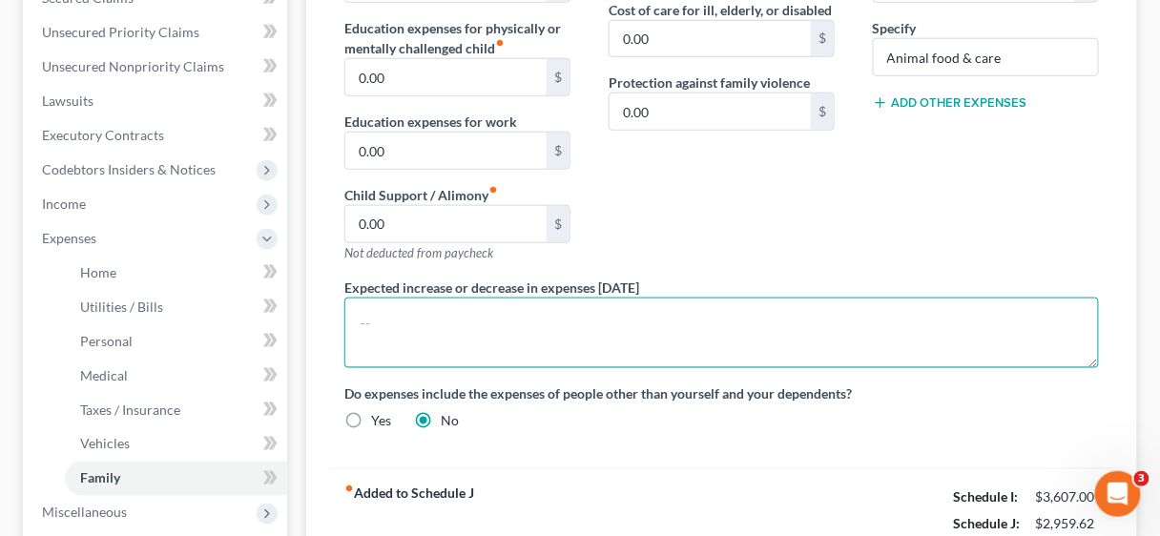
click at [445, 339] on textarea at bounding box center [721, 333] width 754 height 71
click at [365, 317] on textarea at bounding box center [721, 333] width 754 height 71
click at [372, 311] on textarea at bounding box center [721, 333] width 754 height 71
click at [422, 321] on textarea at bounding box center [721, 333] width 754 height 71
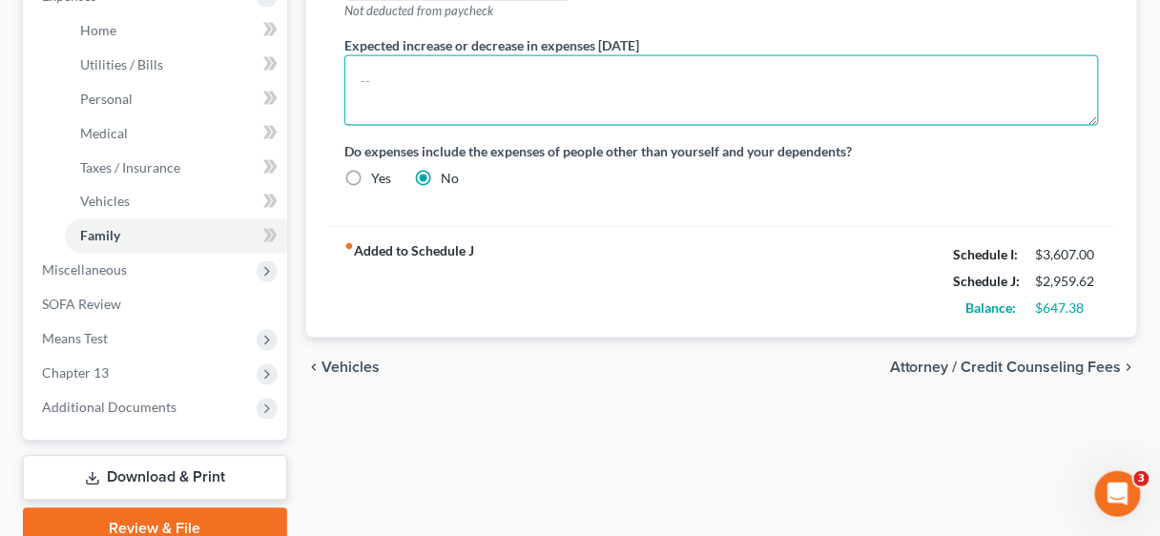
scroll to position [763, 0]
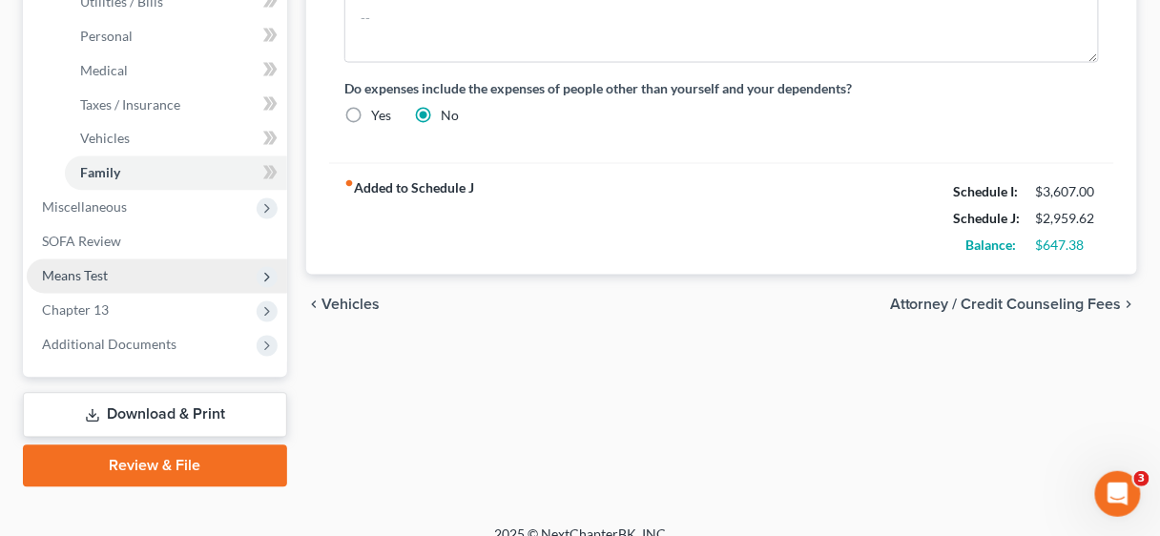
click at [110, 278] on span "Means Test" at bounding box center [157, 276] width 260 height 34
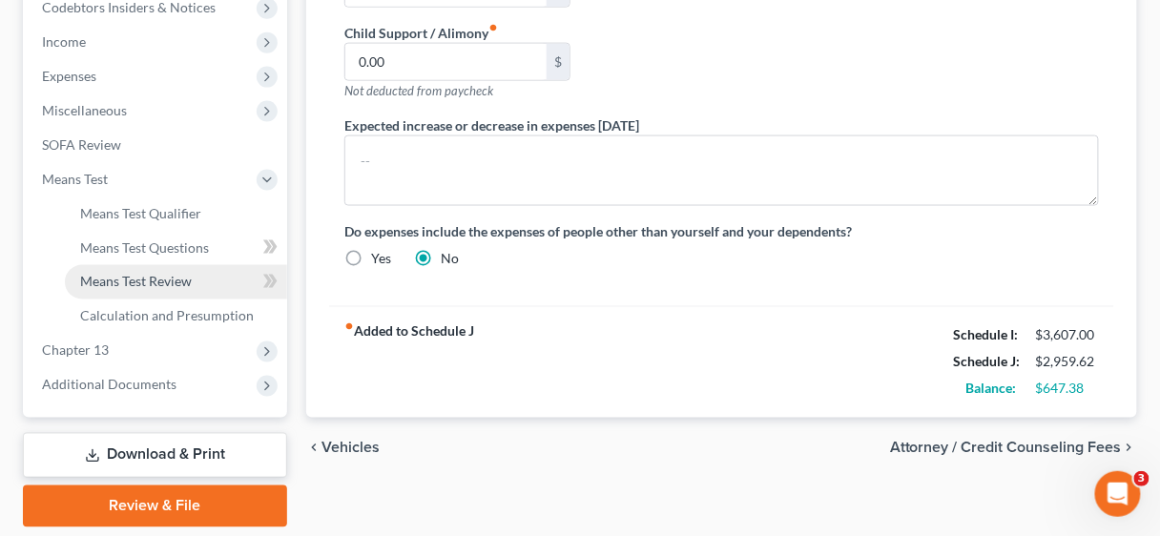
scroll to position [527, 0]
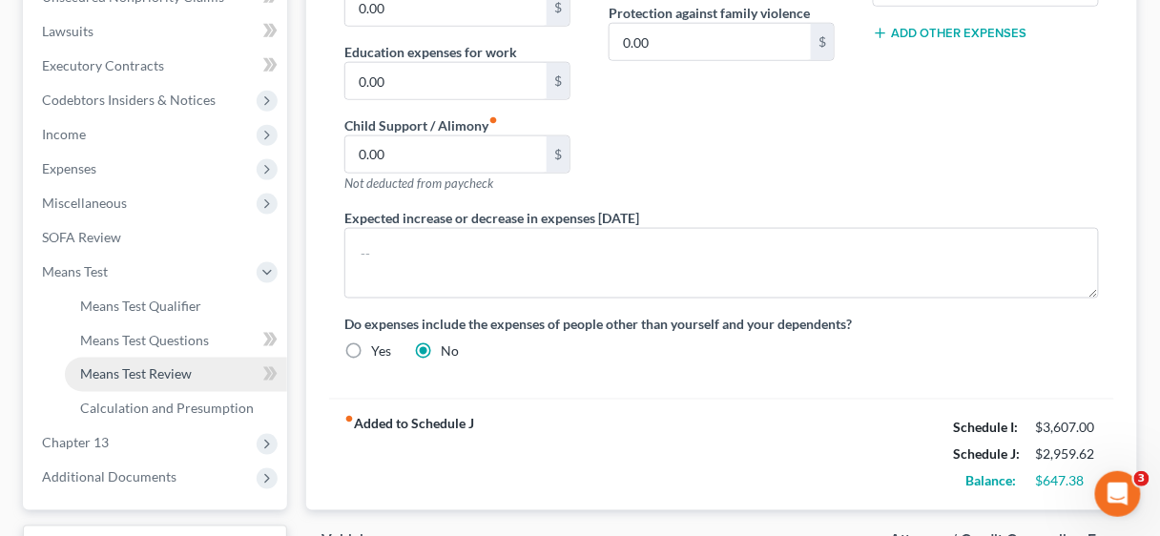
click at [169, 370] on span "Means Test Review" at bounding box center [136, 374] width 112 height 16
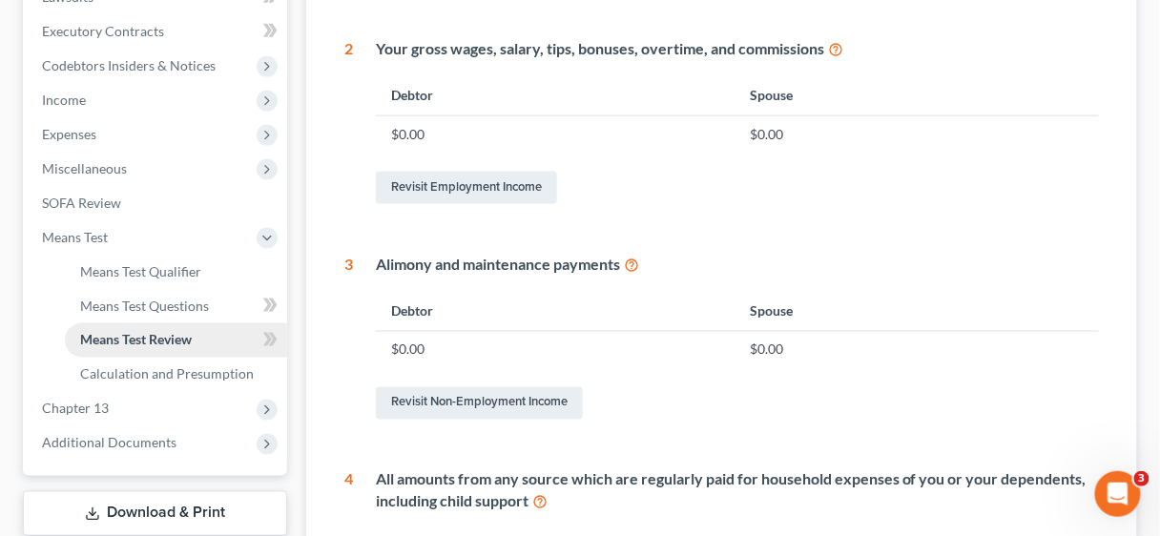
scroll to position [534, 0]
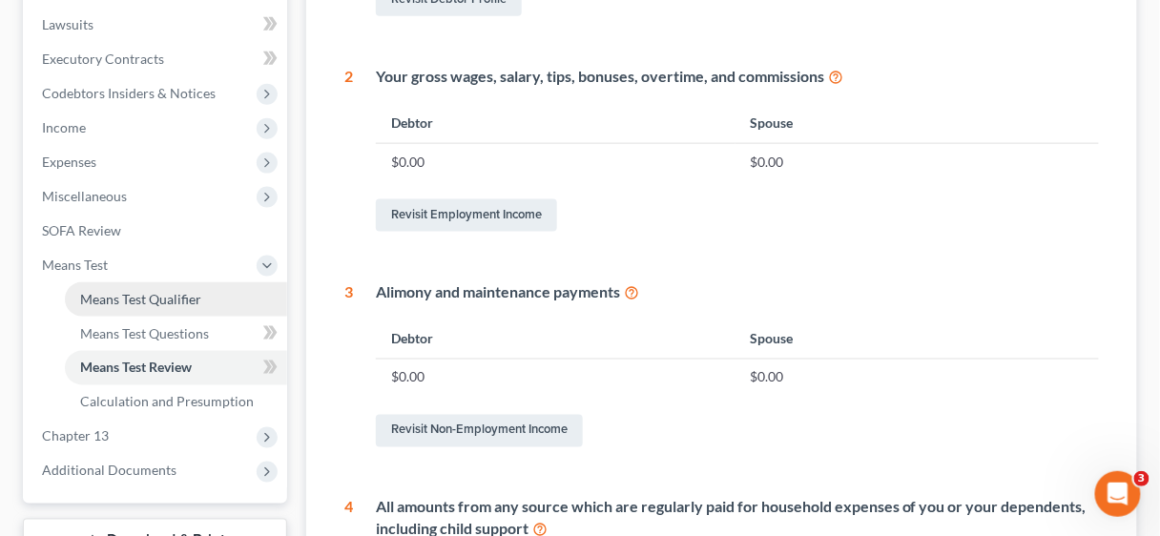
click at [151, 298] on span "Means Test Qualifier" at bounding box center [140, 299] width 121 height 16
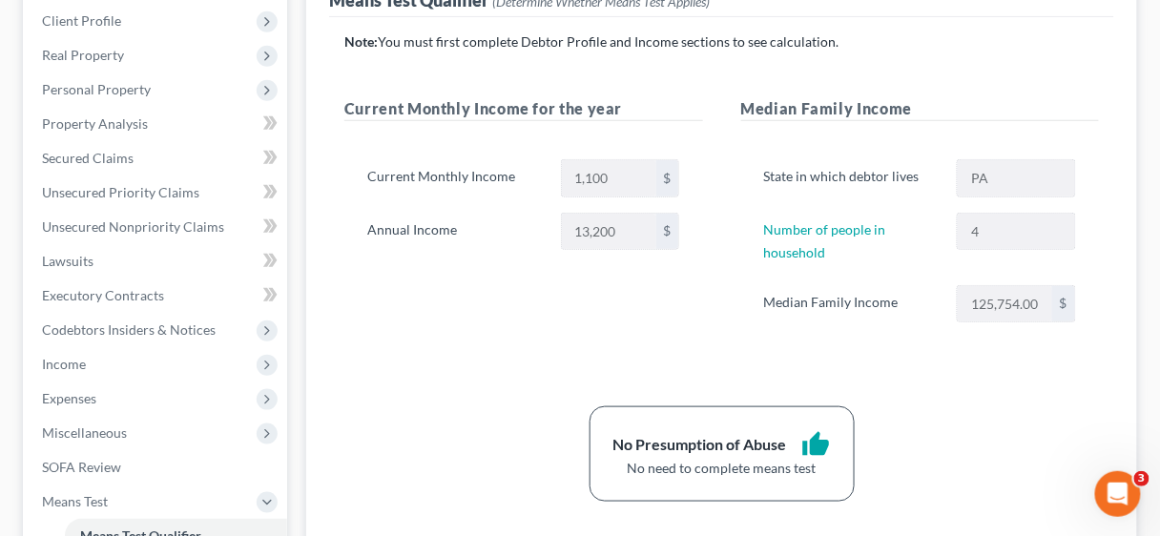
scroll to position [305, 0]
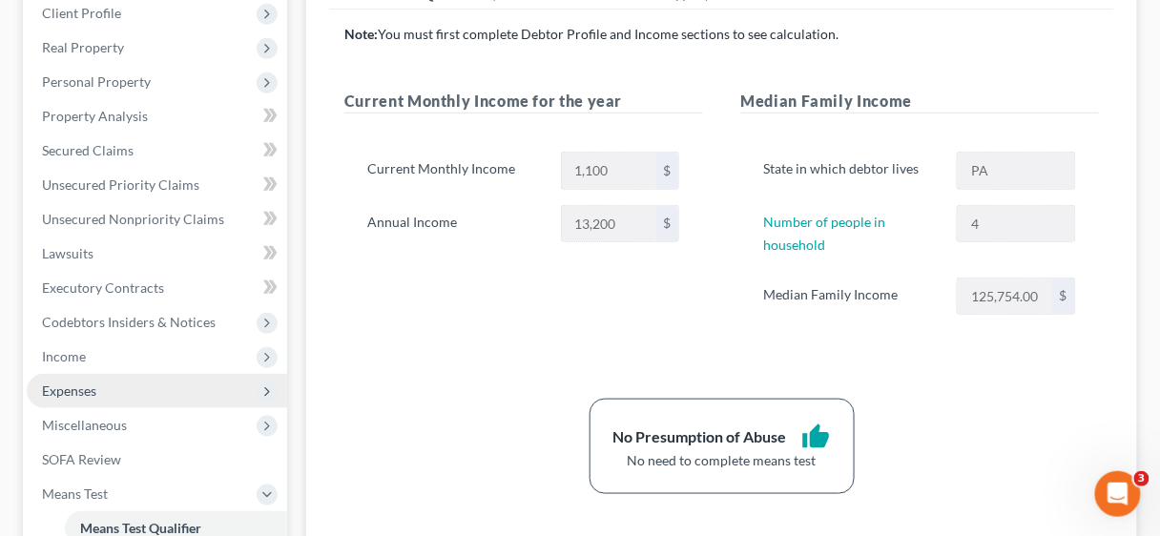
click at [79, 390] on span "Expenses" at bounding box center [69, 390] width 54 height 16
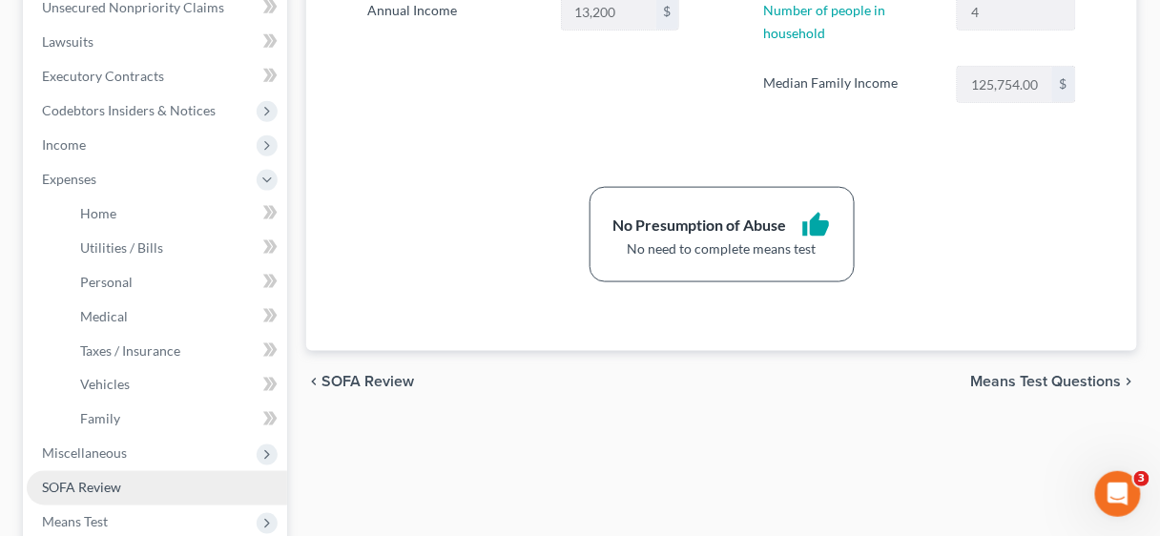
scroll to position [610, 0]
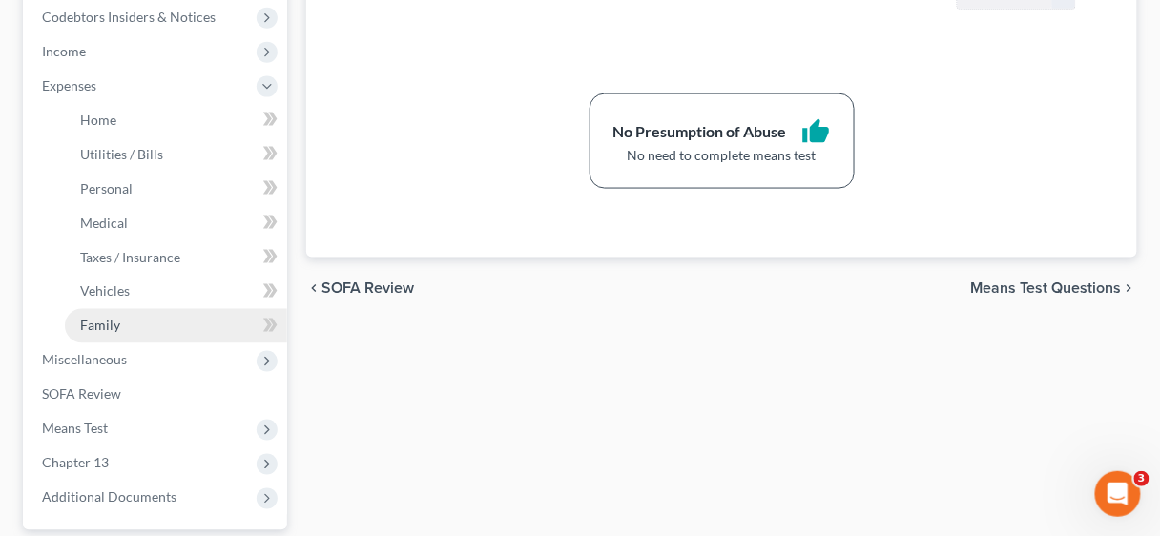
click at [122, 319] on link "Family" at bounding box center [176, 326] width 222 height 34
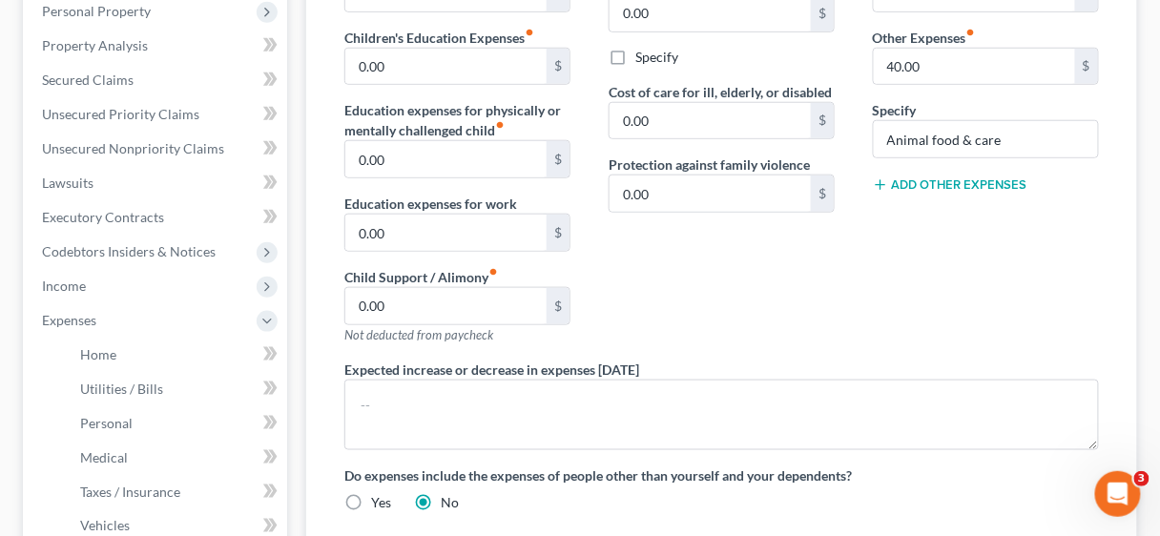
scroll to position [381, 0]
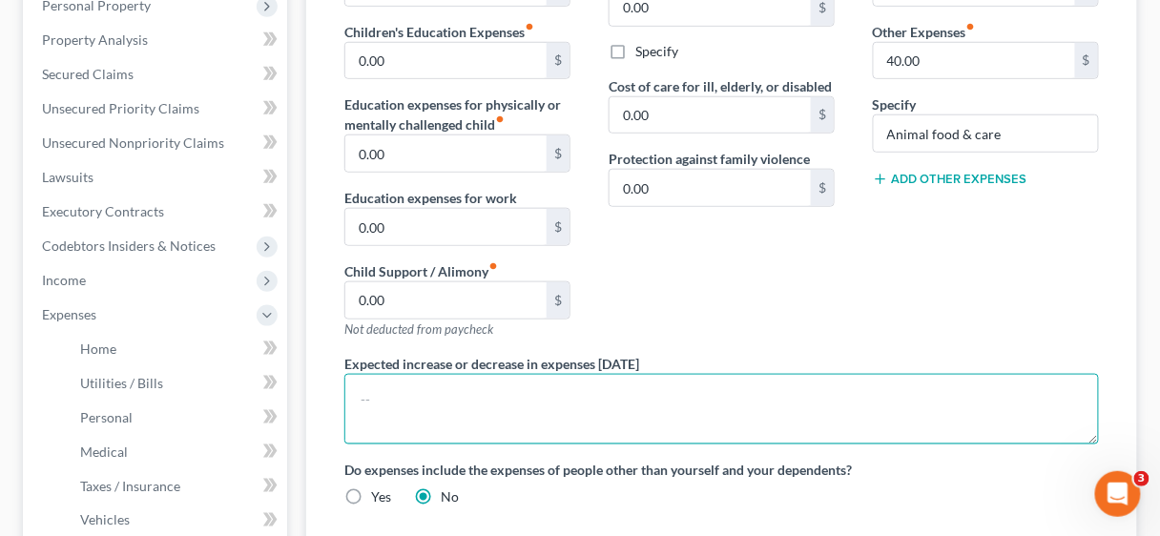
click at [447, 383] on textarea at bounding box center [721, 409] width 754 height 71
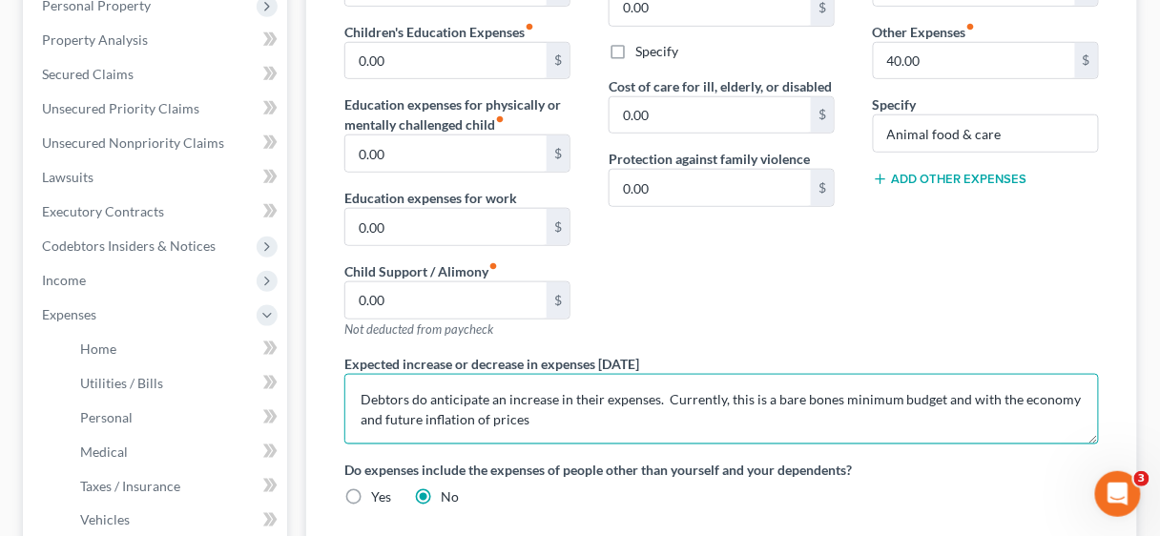
drag, startPoint x: 360, startPoint y: 395, endPoint x: 659, endPoint y: 393, distance: 298.5
click at [659, 393] on textarea "Debtors do anticipate an increase in their expenses. Currently, this is a bare …" at bounding box center [721, 409] width 754 height 71
click at [949, 396] on textarea "Currently, this is a bare bones minimum budget and with the economy and future …" at bounding box center [721, 409] width 754 height 71
click at [633, 389] on textarea "Currently, this is a bare bones minimum budget and with the economy and future …" at bounding box center [721, 409] width 754 height 71
click at [923, 392] on textarea "Currently, this is a bare bones minimum budget. With the economy and future inf…" at bounding box center [721, 409] width 754 height 71
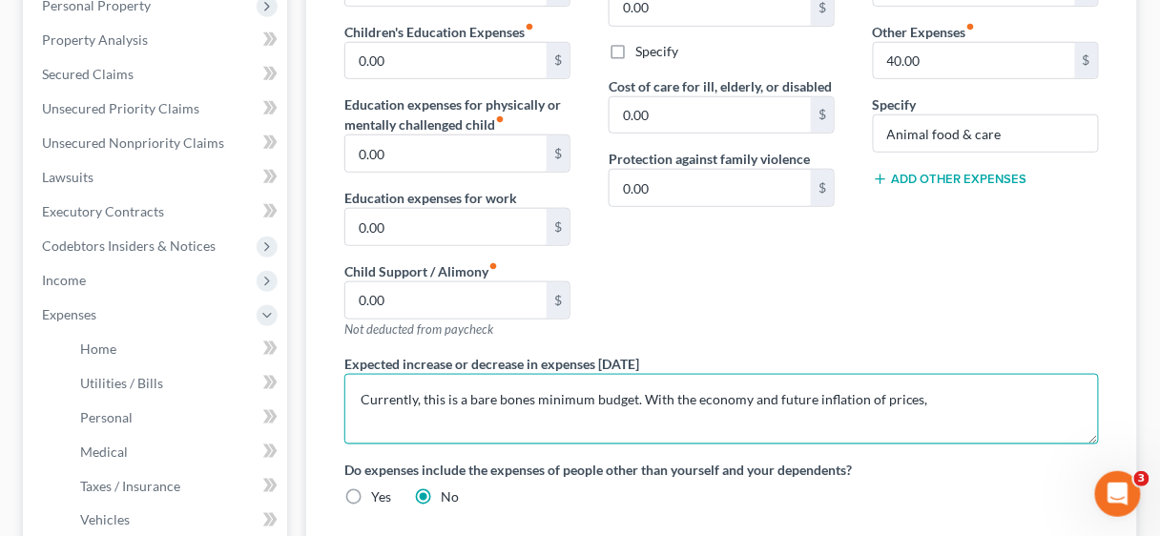
paste textarea "Debtors do anticipate an increase in their expenses."
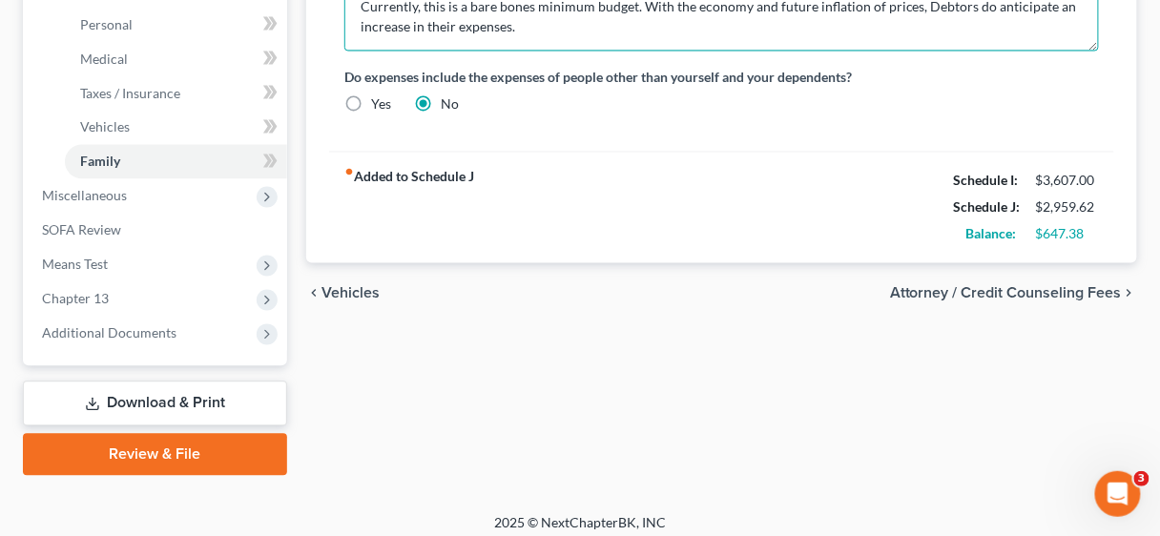
scroll to position [783, 0]
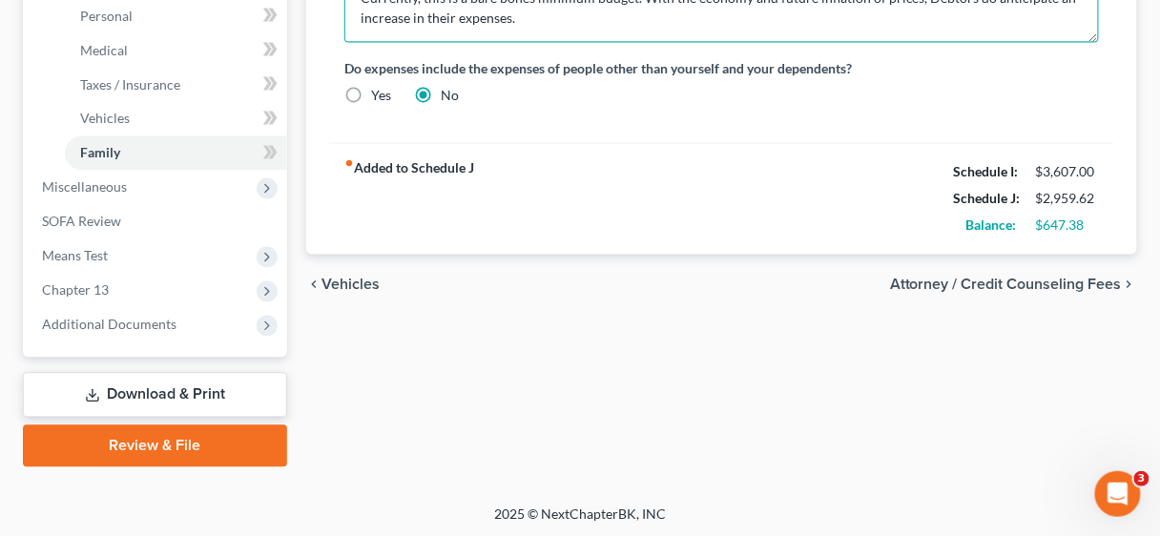
type textarea "Currently, this is a bare bones minimum budget. With the economy and future inf…"
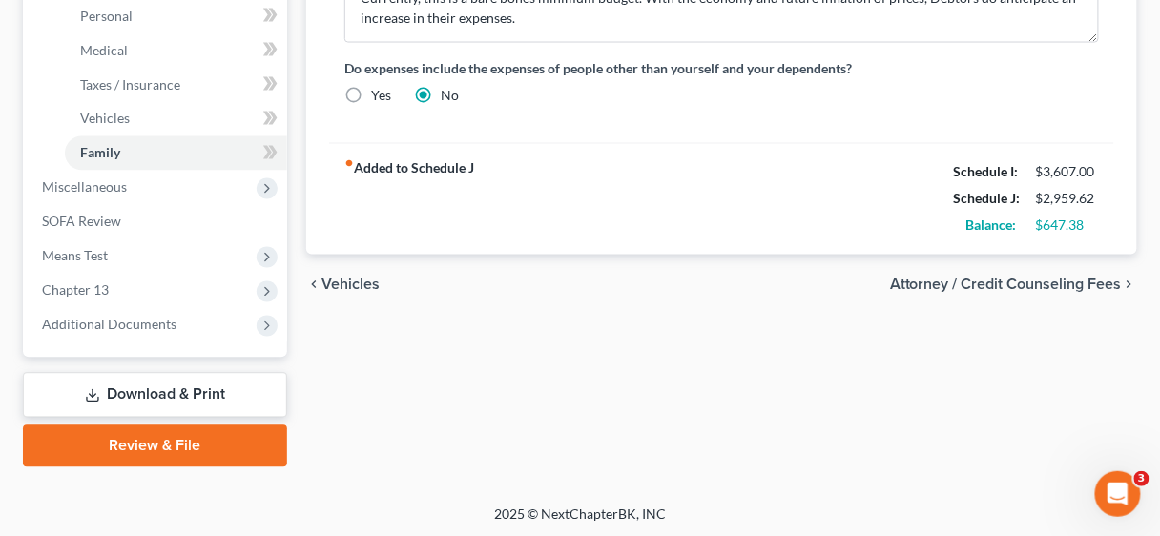
click at [221, 389] on link "Download & Print" at bounding box center [155, 395] width 264 height 45
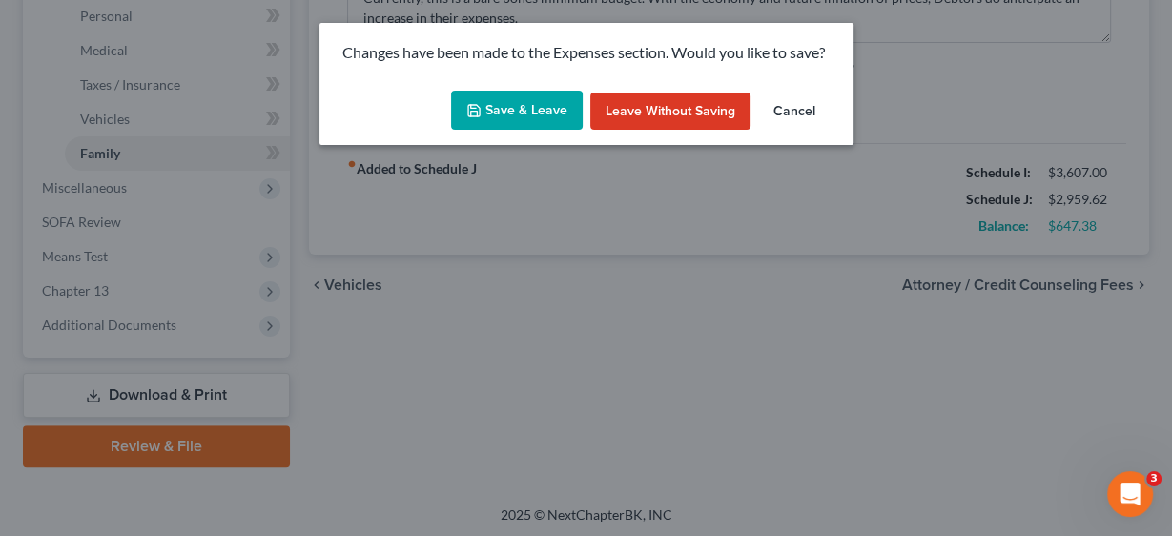
click at [527, 111] on button "Save & Leave" at bounding box center [517, 111] width 132 height 40
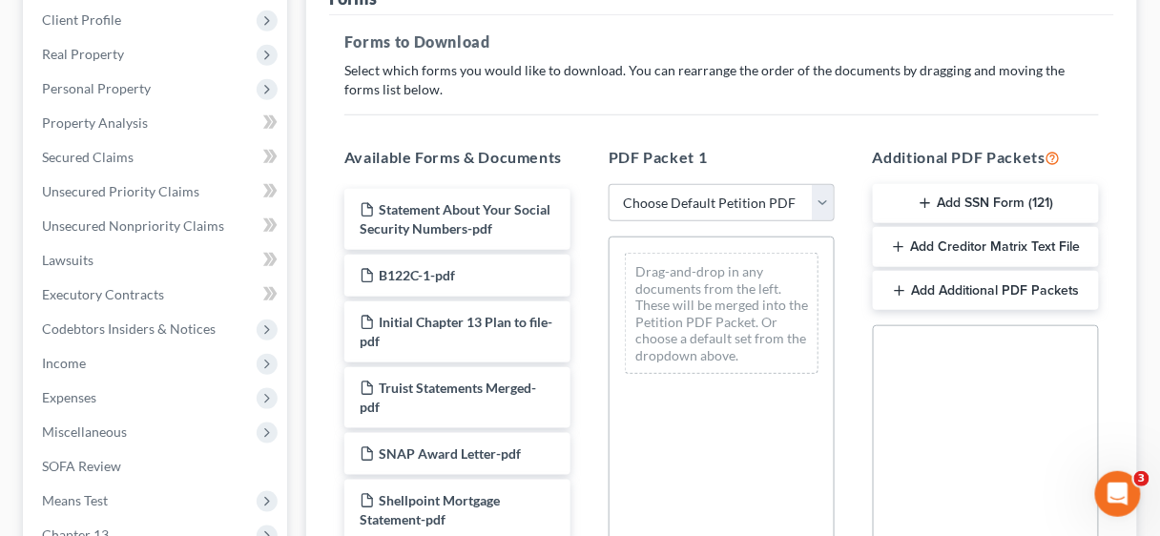
scroll to position [305, 0]
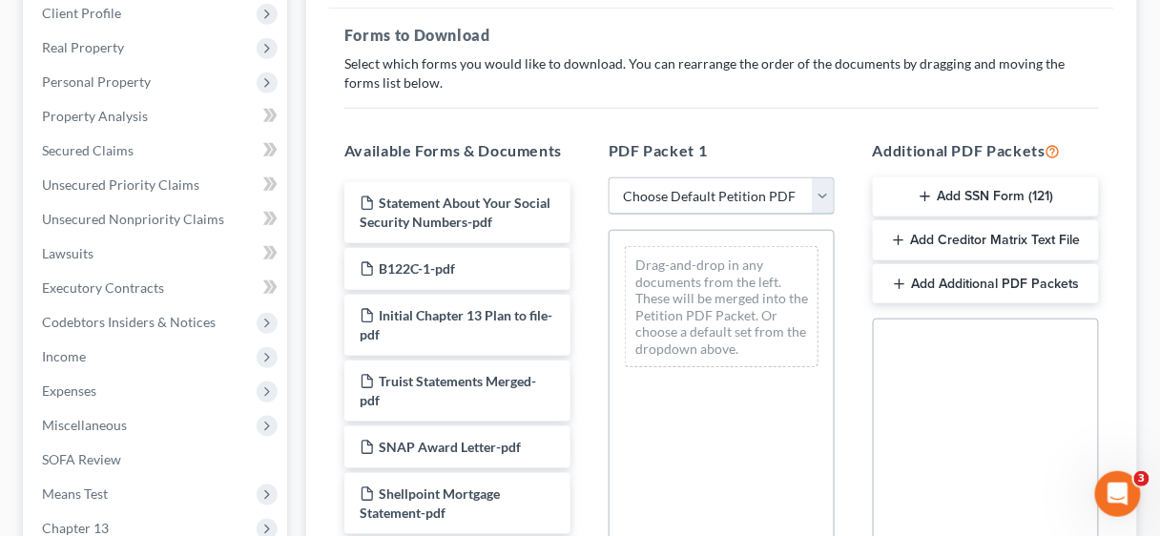
click at [827, 184] on select "Choose Default Petition PDF Packet Complete Bankruptcy Petition (all forms and …" at bounding box center [721, 196] width 226 height 38
select select "2"
click at [608, 177] on select "Choose Default Petition PDF Packet Complete Bankruptcy Petition (all forms and …" at bounding box center [721, 196] width 226 height 38
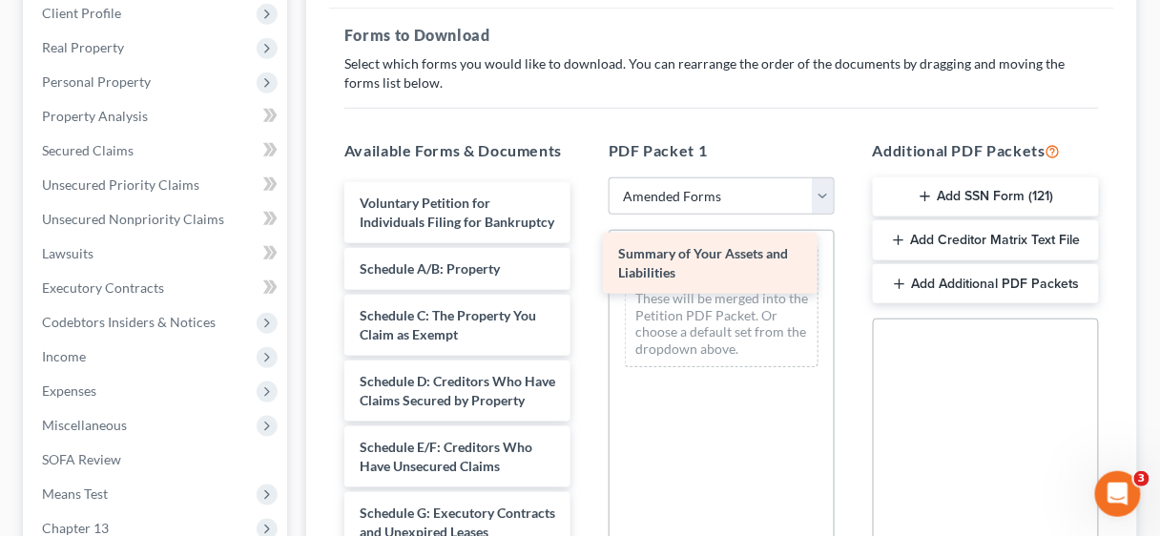
drag, startPoint x: 463, startPoint y: 286, endPoint x: 721, endPoint y: 254, distance: 260.5
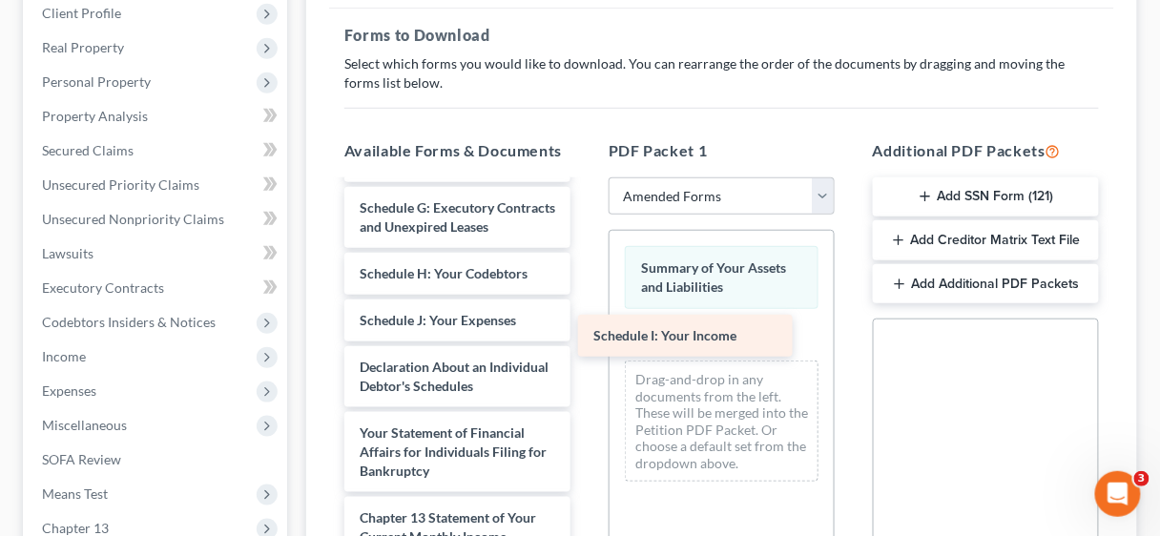
drag, startPoint x: 449, startPoint y: 374, endPoint x: 683, endPoint y: 335, distance: 236.9
click at [586, 335] on div "Schedule I: Your Income Voluntary Petition for Individuals Filing for Bankruptc…" at bounding box center [457, 339] width 257 height 925
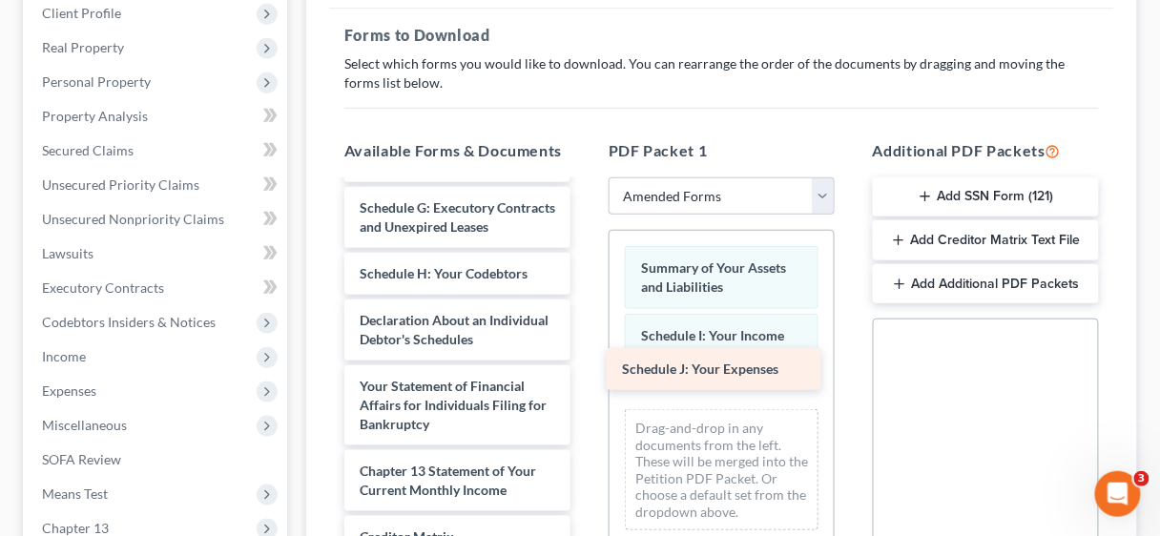
drag, startPoint x: 458, startPoint y: 369, endPoint x: 720, endPoint y: 362, distance: 262.3
click at [586, 362] on div "Schedule J: Your Expenses Voluntary Petition for Individuals Filing for Bankrup…" at bounding box center [457, 316] width 257 height 878
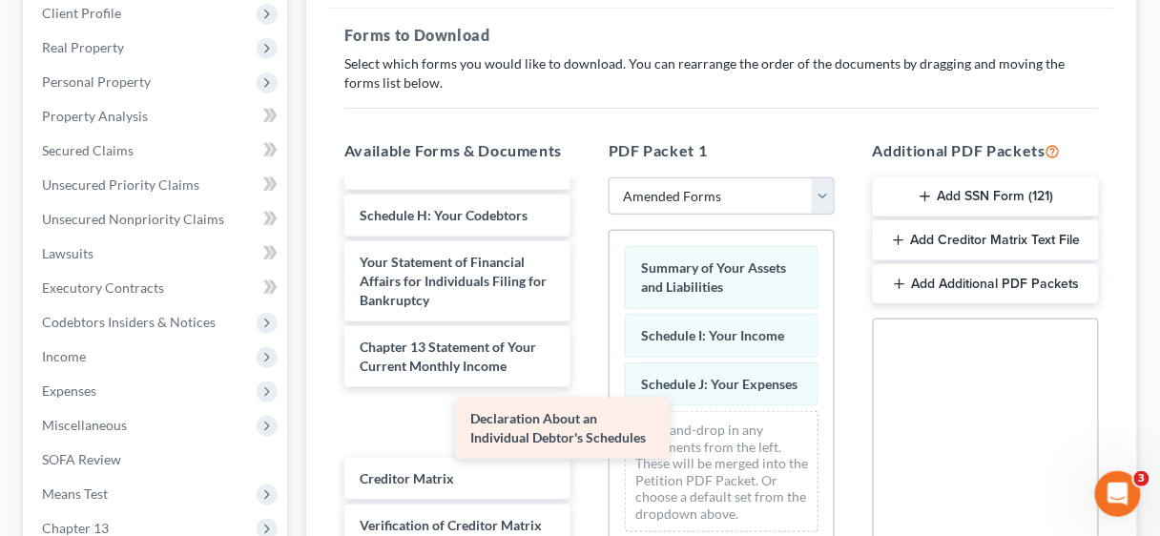
scroll to position [355, 0]
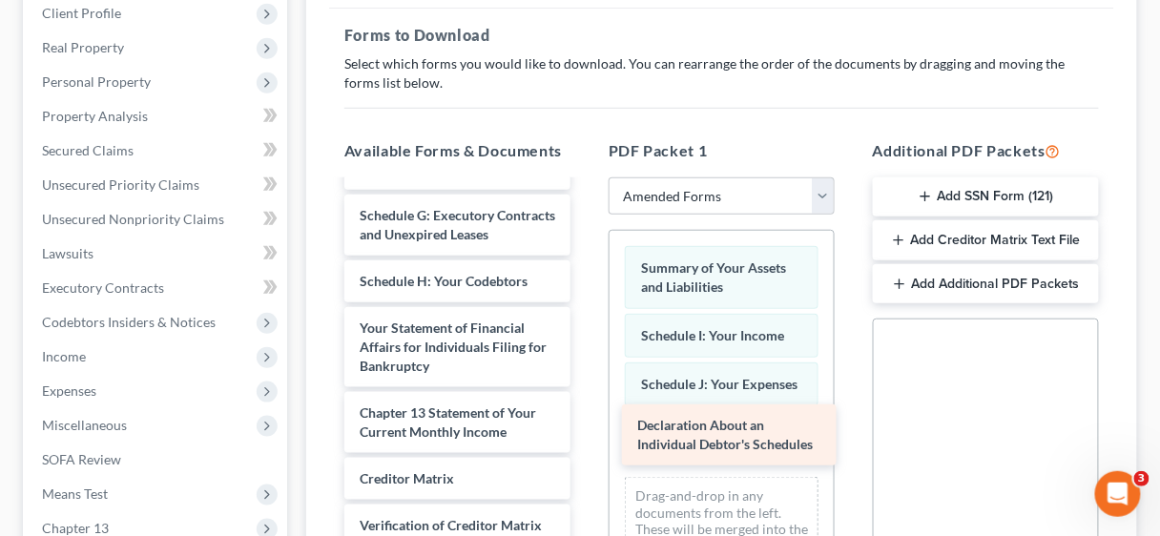
drag, startPoint x: 440, startPoint y: 263, endPoint x: 717, endPoint y: 428, distance: 322.8
click at [586, 428] on div "Declaration About an Individual Debtor's Schedules Voluntary Petition for Indiv…" at bounding box center [457, 291] width 257 height 812
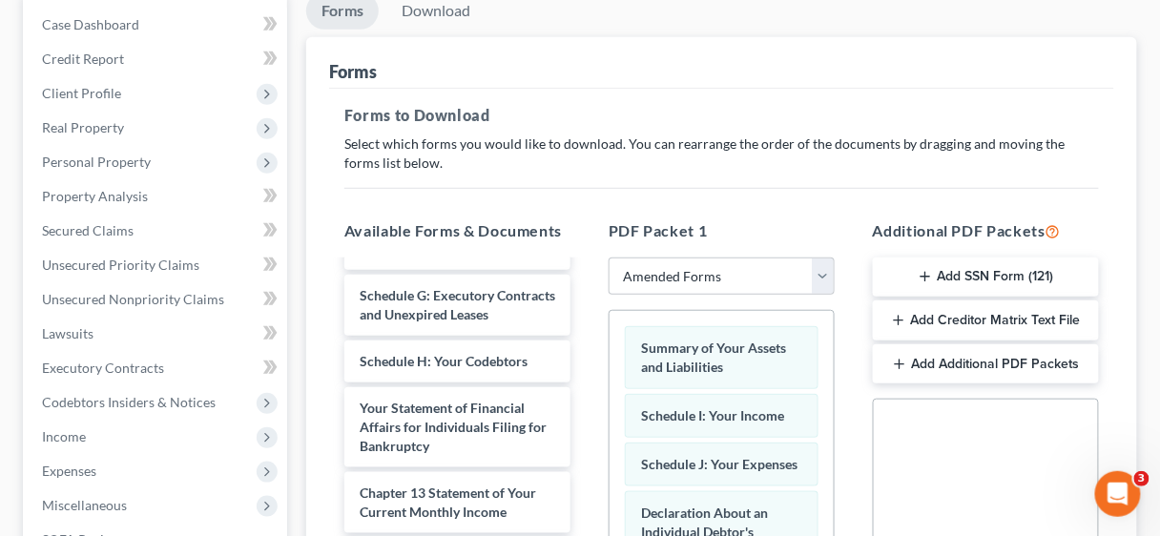
scroll to position [0, 0]
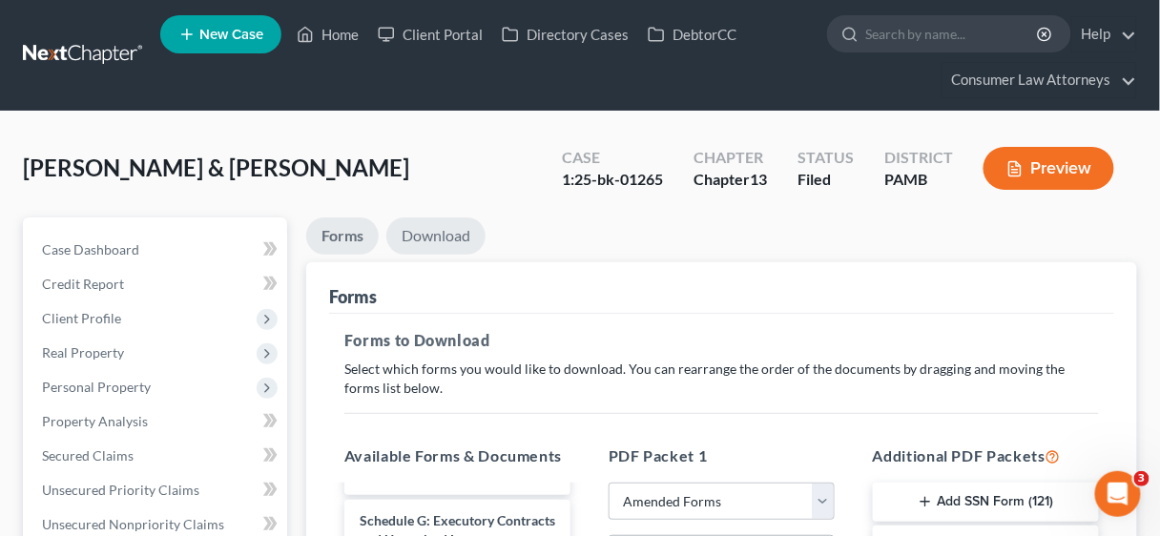
click at [447, 227] on link "Download" at bounding box center [435, 235] width 99 height 37
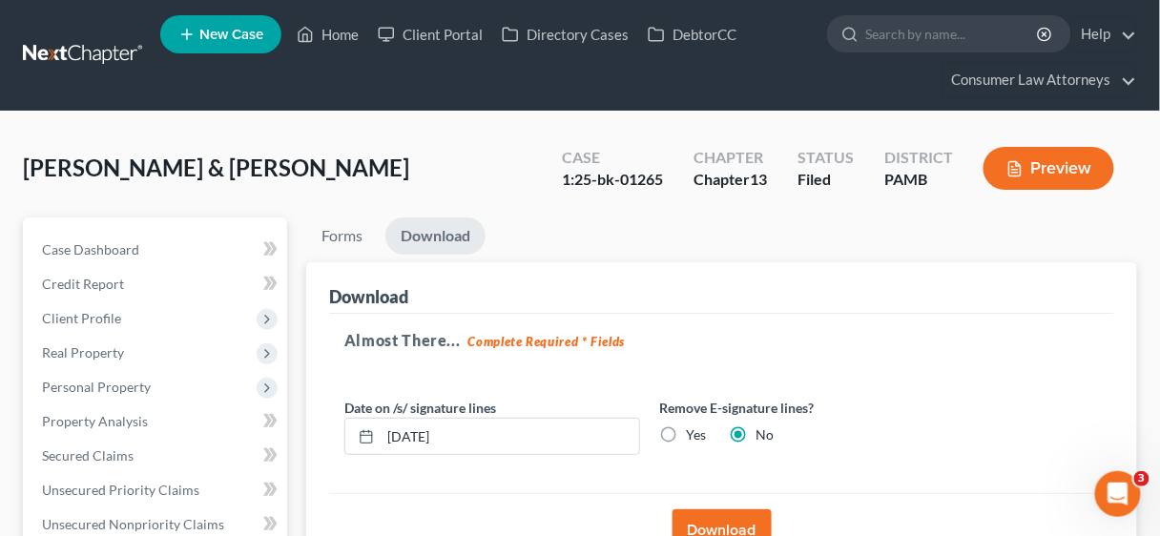
click at [732, 526] on button "Download" at bounding box center [721, 530] width 99 height 42
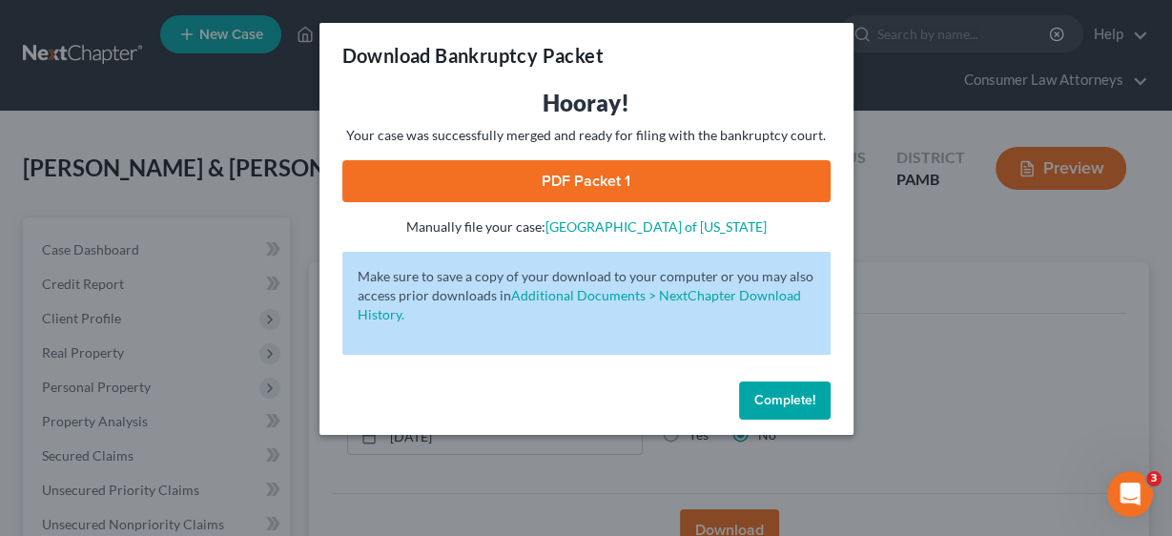
click at [628, 181] on link "PDF Packet 1" at bounding box center [586, 181] width 488 height 42
drag, startPoint x: 776, startPoint y: 406, endPoint x: 770, endPoint y: 376, distance: 31.2
click at [776, 405] on span "Complete!" at bounding box center [784, 400] width 61 height 16
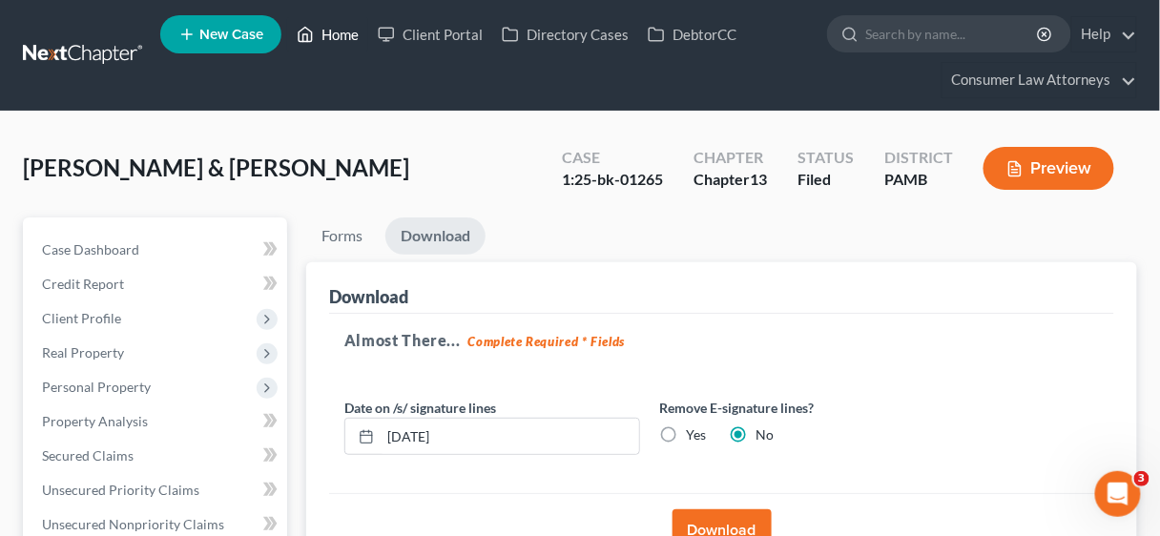
click at [327, 27] on link "Home" at bounding box center [327, 34] width 81 height 34
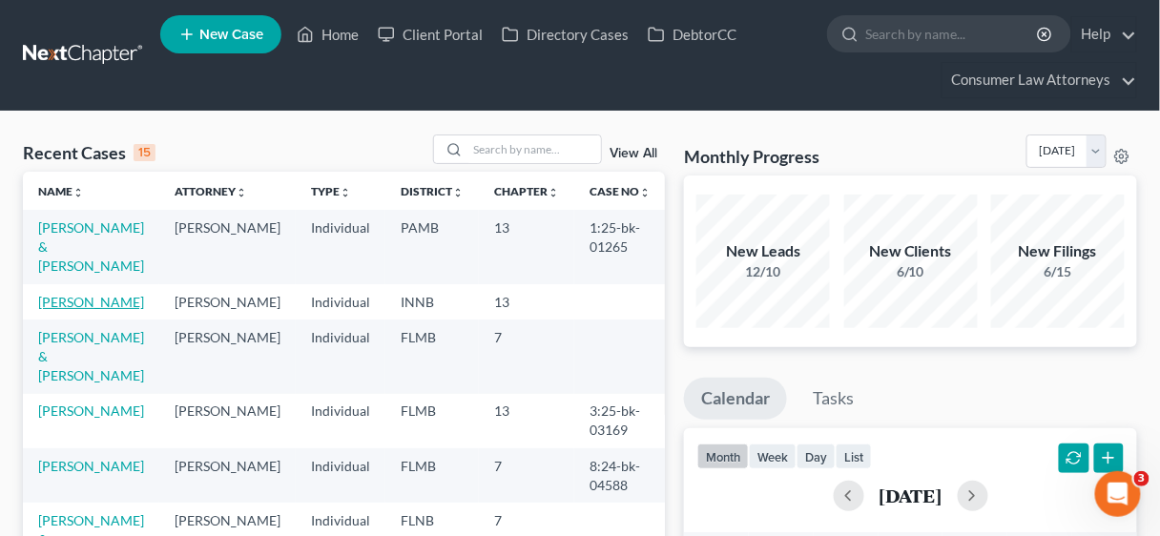
click at [109, 294] on link "[PERSON_NAME]" at bounding box center [91, 302] width 106 height 16
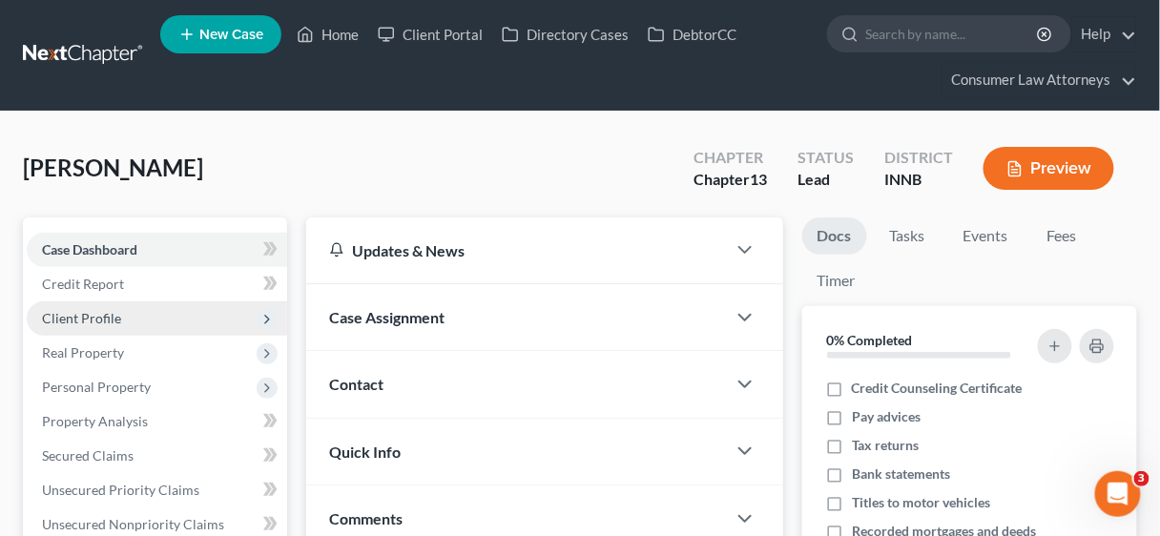
click at [111, 317] on span "Client Profile" at bounding box center [81, 318] width 79 height 16
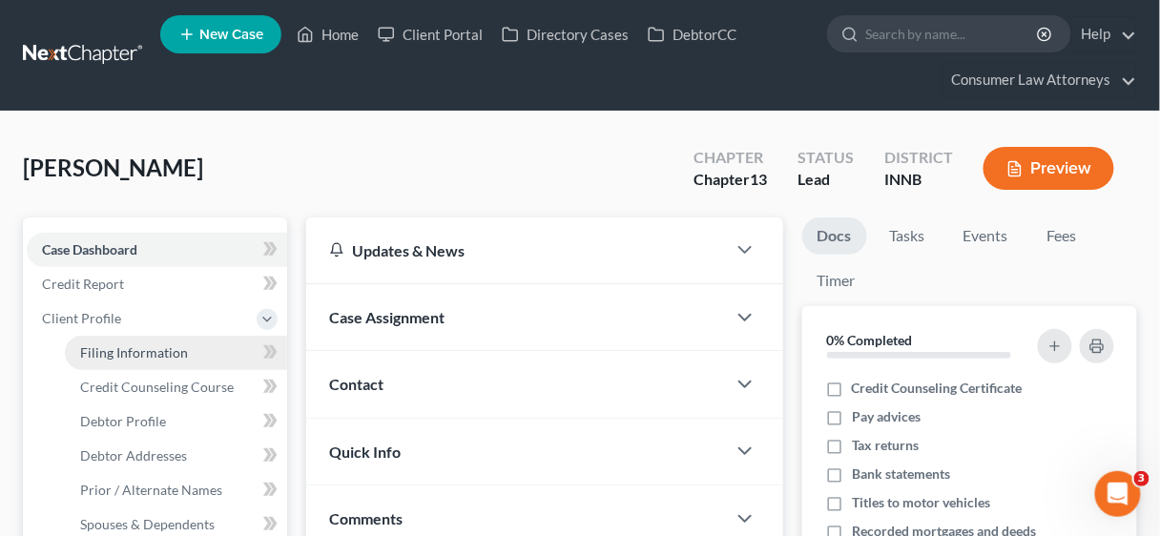
click at [145, 349] on span "Filing Information" at bounding box center [134, 352] width 108 height 16
select select "1"
select select "0"
select select "3"
select select "30"
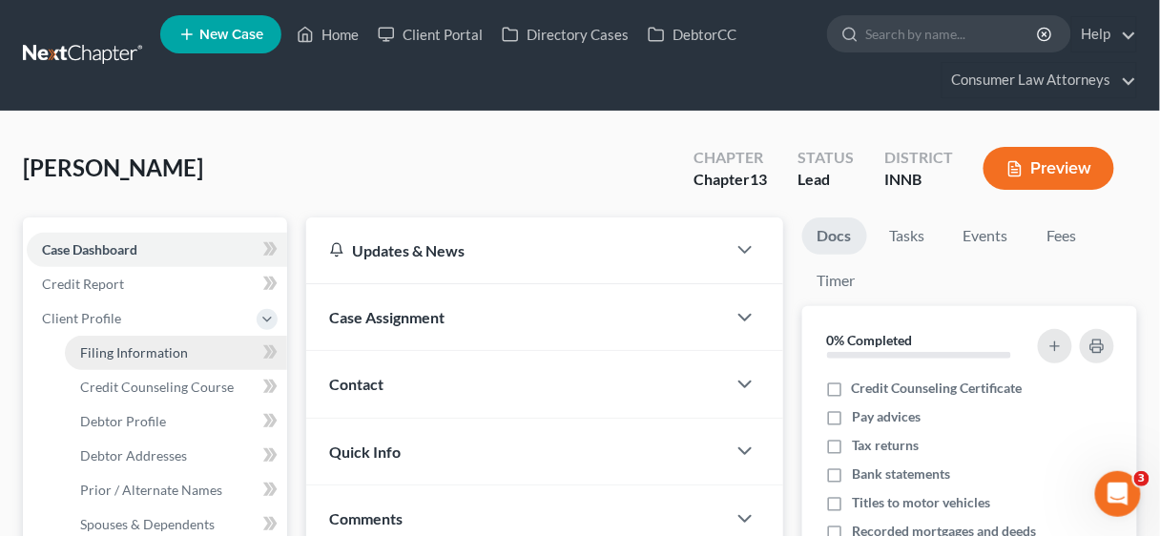
select select "15"
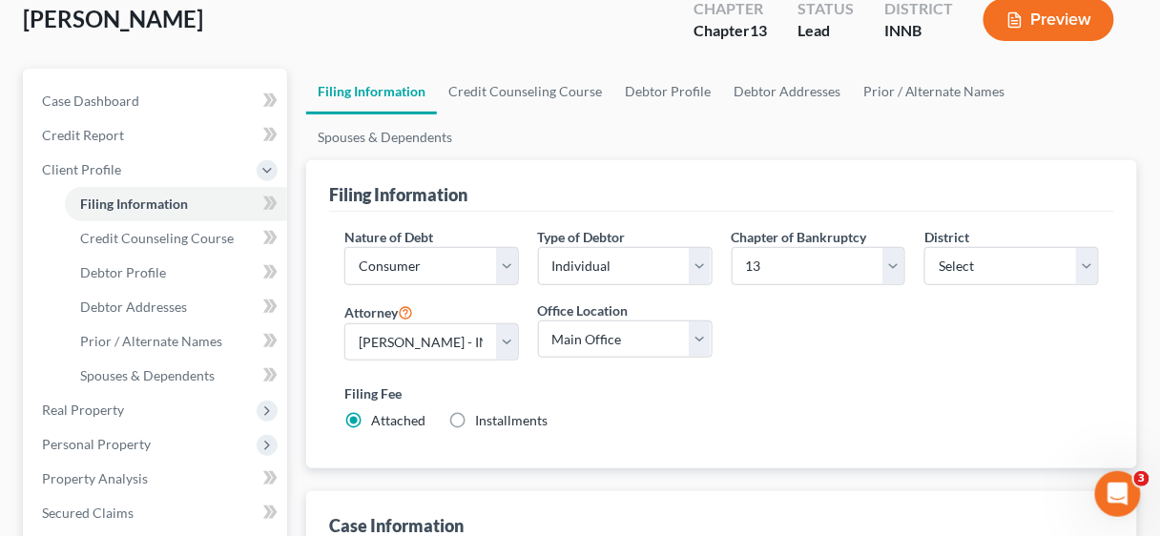
scroll to position [153, 0]
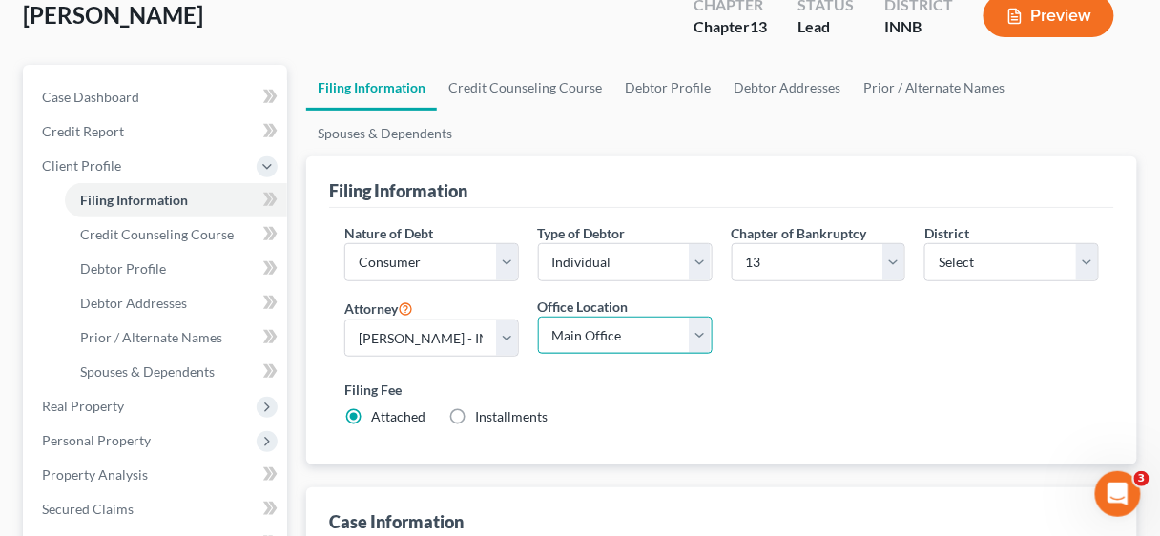
click at [707, 326] on select "Main Office [US_STATE] Office Consumer Law Attorneys [PERSON_NAME] Law Group, P…" at bounding box center [625, 336] width 175 height 38
select select "5"
click at [538, 317] on select "Main Office [US_STATE] Office Consumer Law Attorneys [PERSON_NAME] Law Group, P…" at bounding box center [625, 336] width 175 height 38
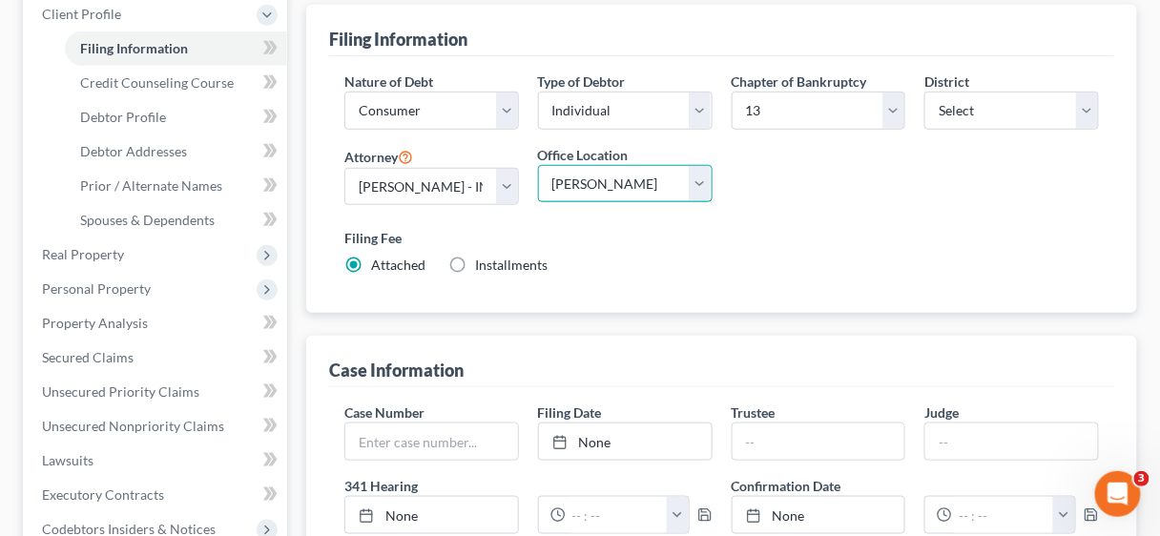
scroll to position [229, 0]
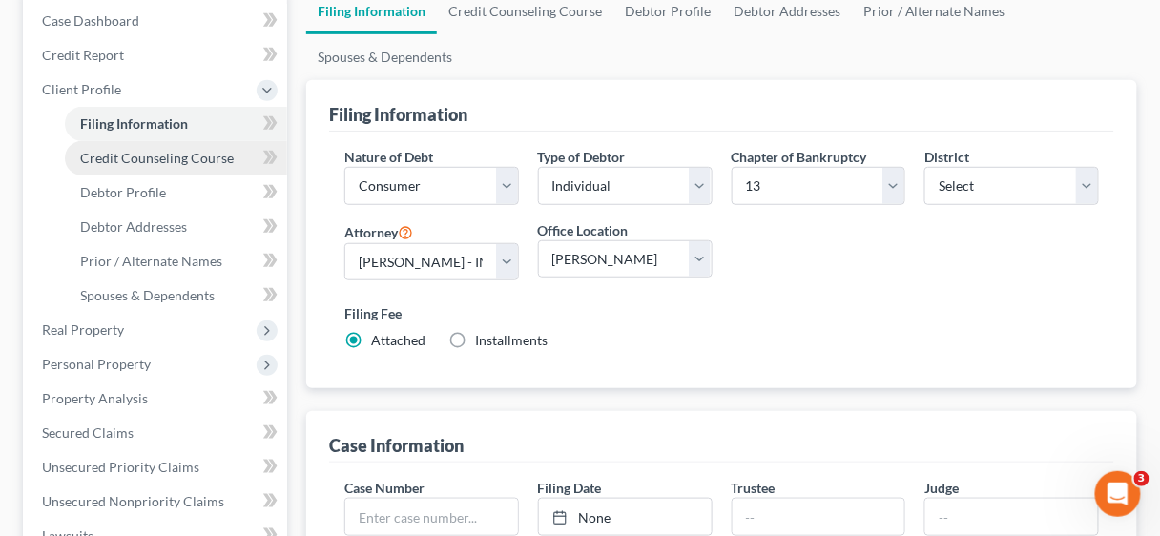
click at [125, 157] on span "Credit Counseling Course" at bounding box center [157, 158] width 154 height 16
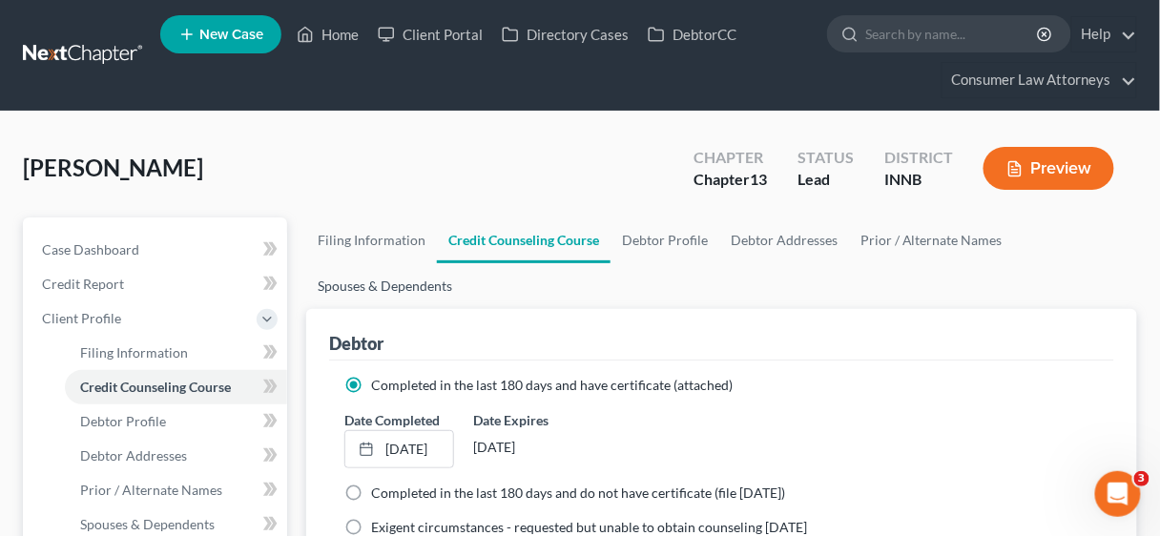
scroll to position [76, 0]
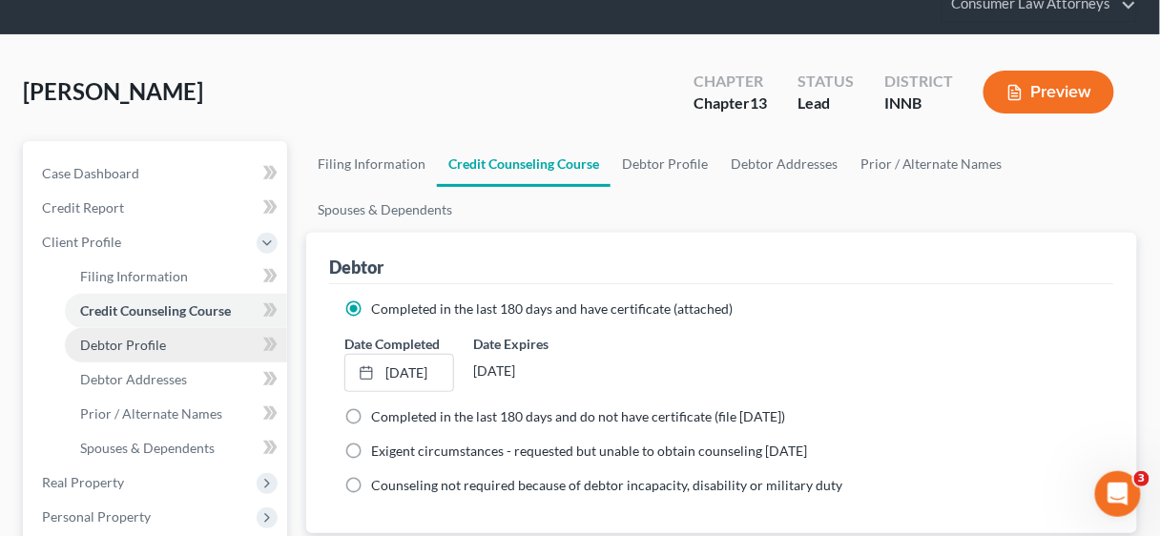
click at [134, 346] on span "Debtor Profile" at bounding box center [123, 345] width 86 height 16
select select "0"
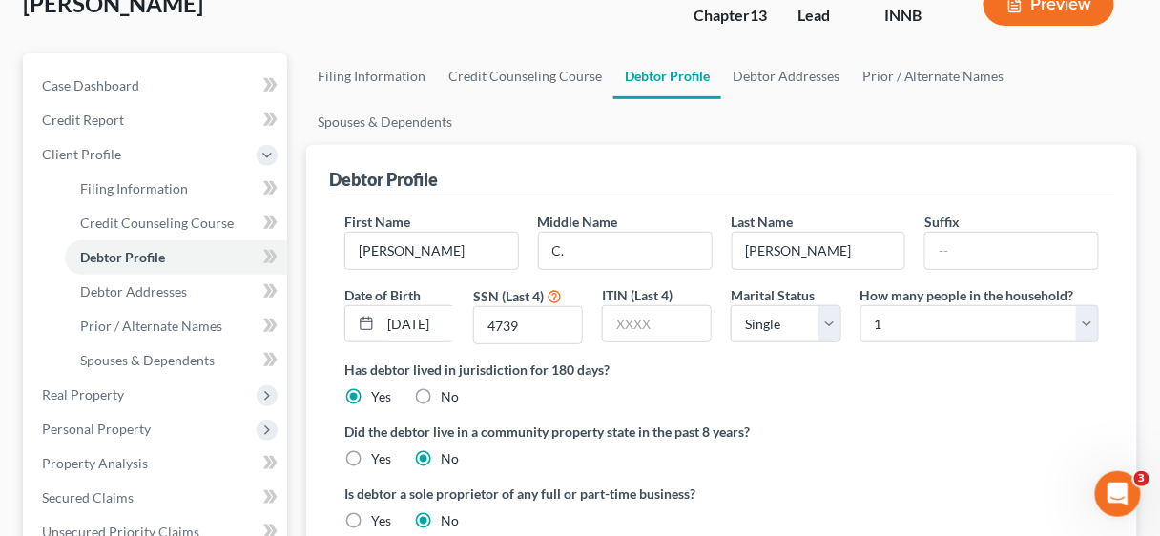
scroll to position [153, 0]
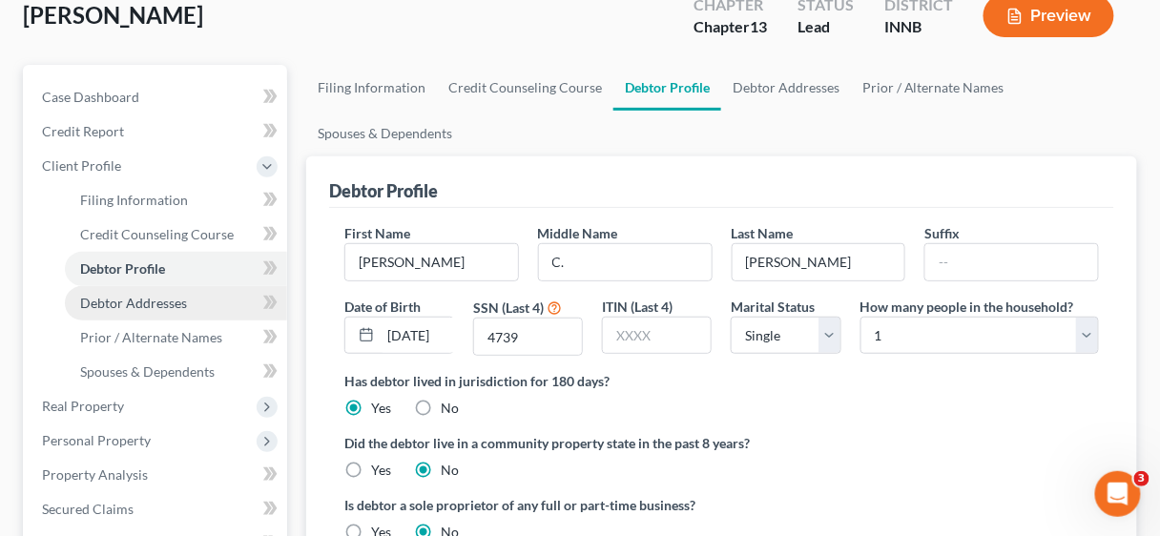
click at [168, 301] on span "Debtor Addresses" at bounding box center [133, 303] width 107 height 16
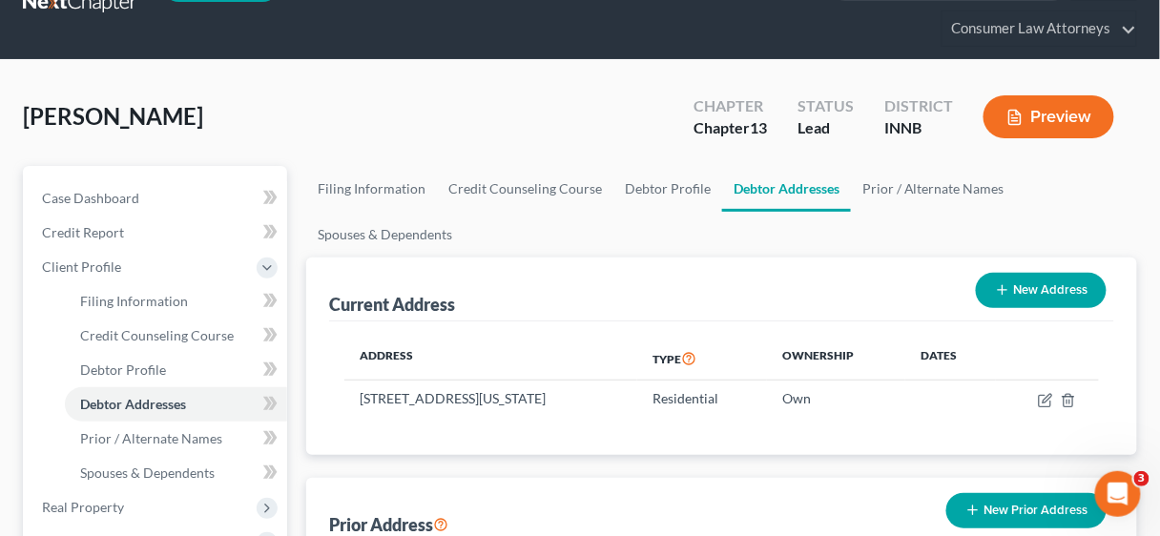
scroll to position [229, 0]
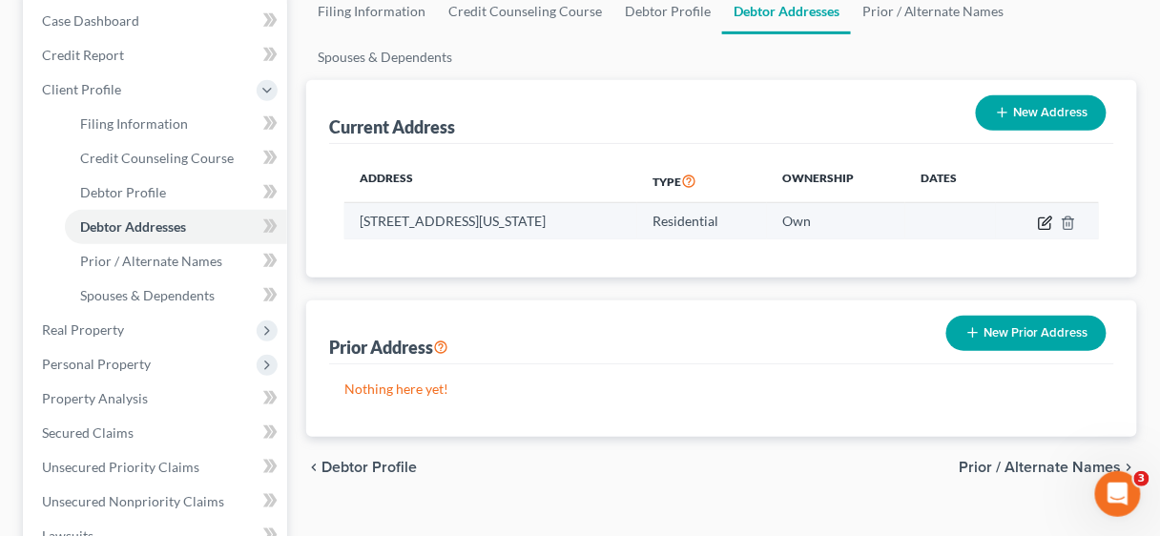
click at [1042, 219] on icon "button" at bounding box center [1045, 223] width 15 height 15
select select "15"
select select "73"
select select "0"
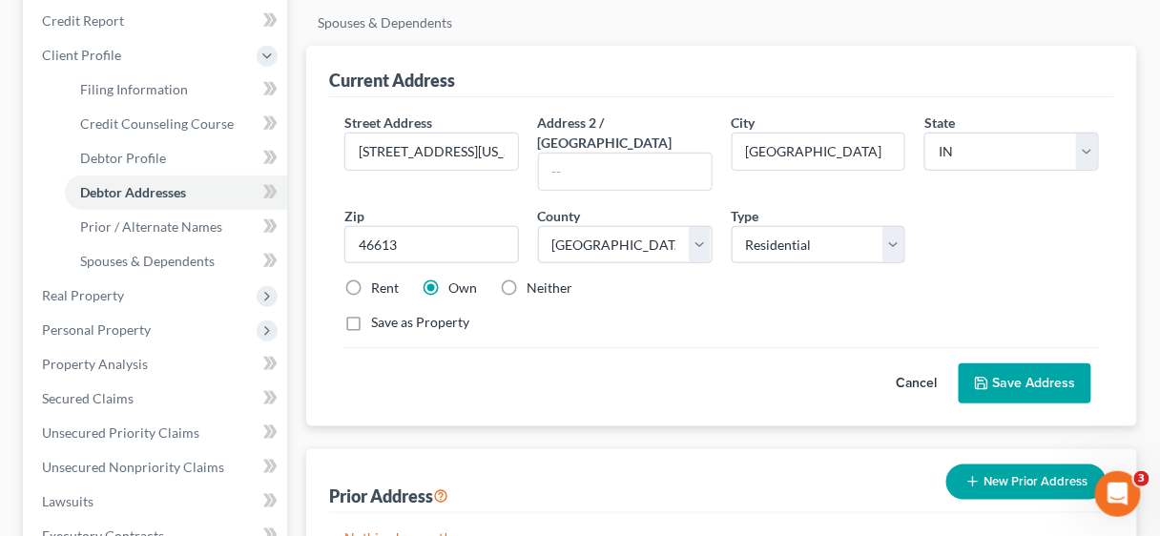
scroll to position [305, 0]
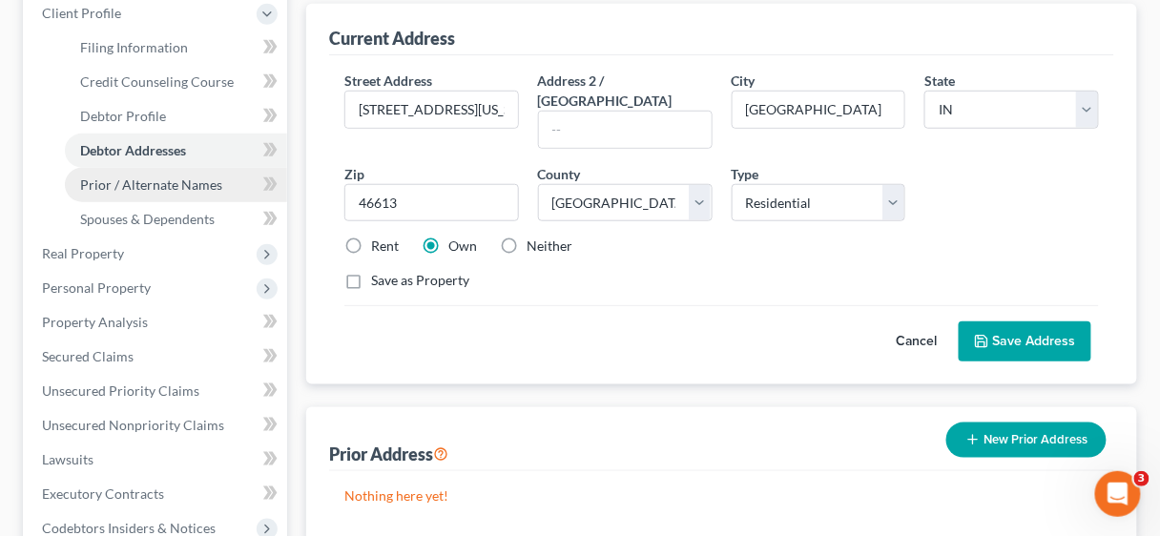
click at [132, 186] on span "Prior / Alternate Names" at bounding box center [151, 184] width 142 height 16
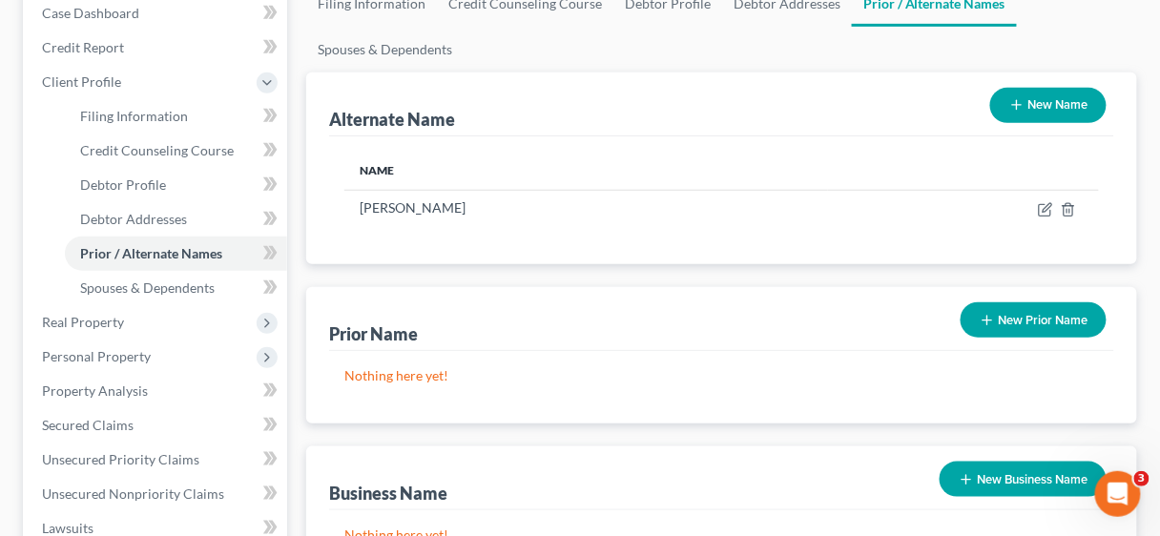
scroll to position [305, 0]
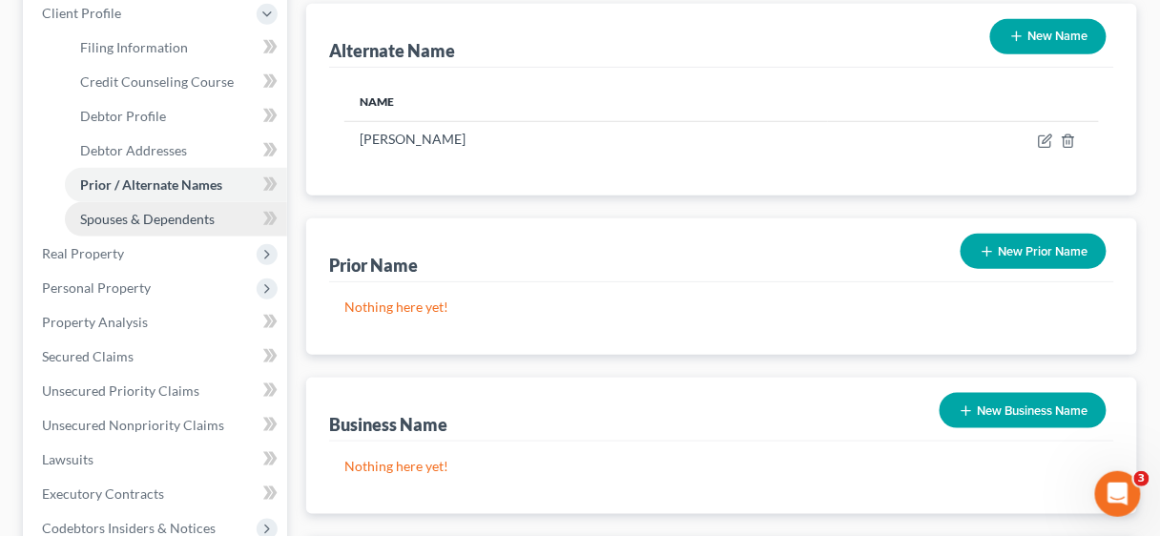
click at [145, 216] on span "Spouses & Dependents" at bounding box center [147, 219] width 134 height 16
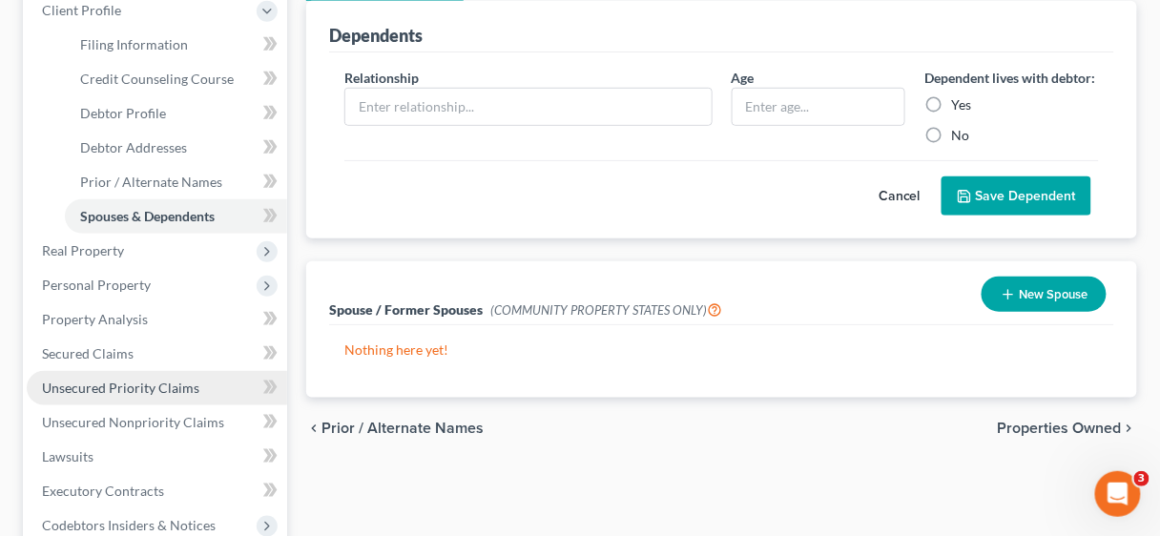
scroll to position [381, 0]
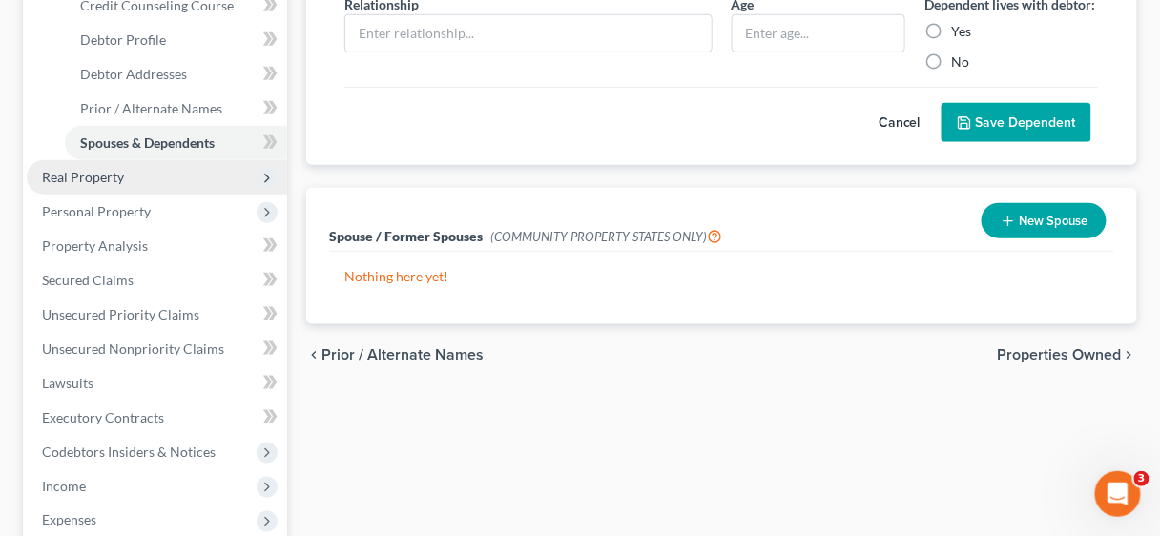
click at [104, 179] on span "Real Property" at bounding box center [83, 177] width 82 height 16
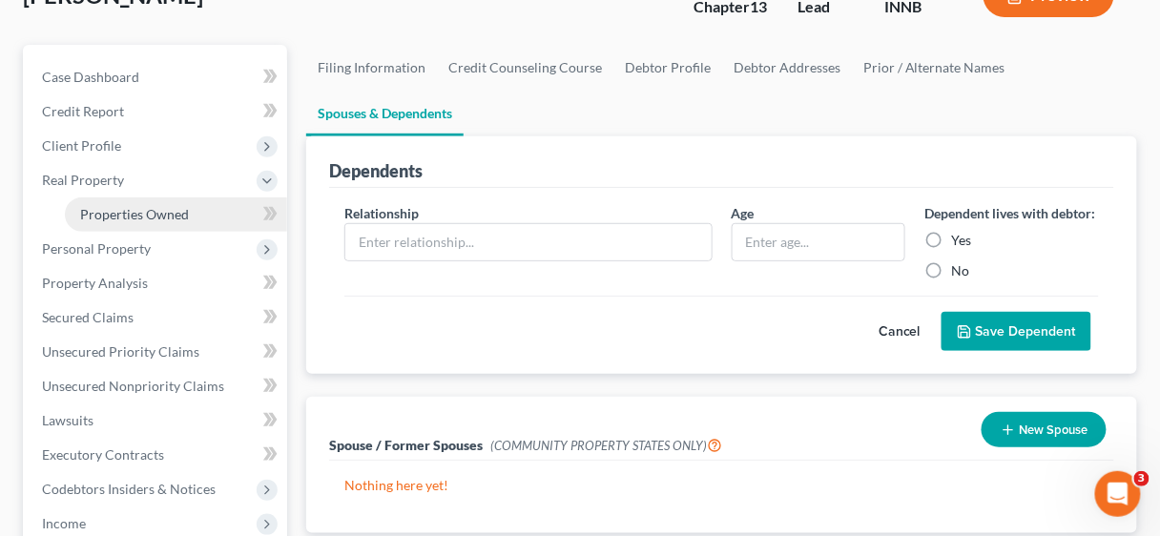
scroll to position [153, 0]
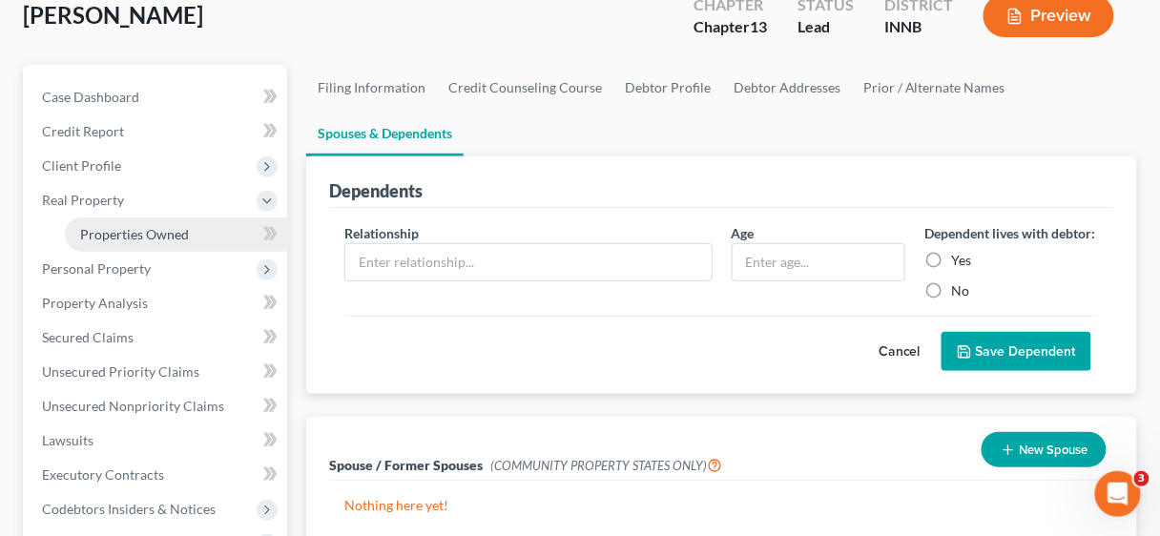
click at [165, 230] on span "Properties Owned" at bounding box center [134, 234] width 109 height 16
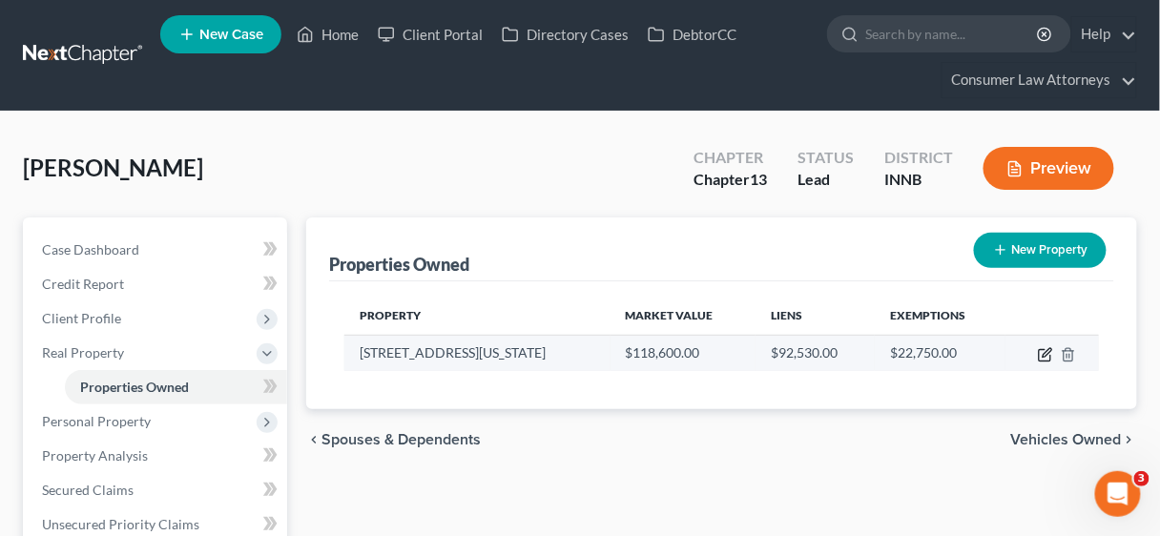
click at [1044, 351] on icon "button" at bounding box center [1045, 354] width 15 height 15
select select "15"
select select "73"
select select "0"
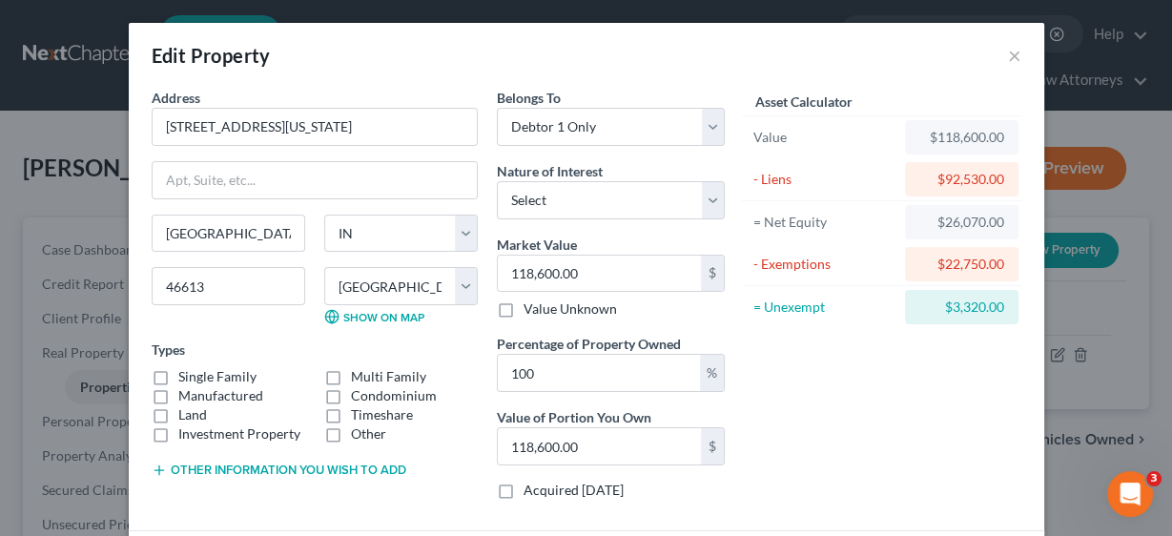
click at [178, 386] on label "Manufactured" at bounding box center [220, 395] width 85 height 19
click at [186, 386] on input "Manufactured" at bounding box center [192, 392] width 12 height 12
checkbox input "true"
click at [178, 370] on label "Single Family" at bounding box center [217, 376] width 78 height 19
click at [186, 370] on input "Single Family" at bounding box center [192, 373] width 12 height 12
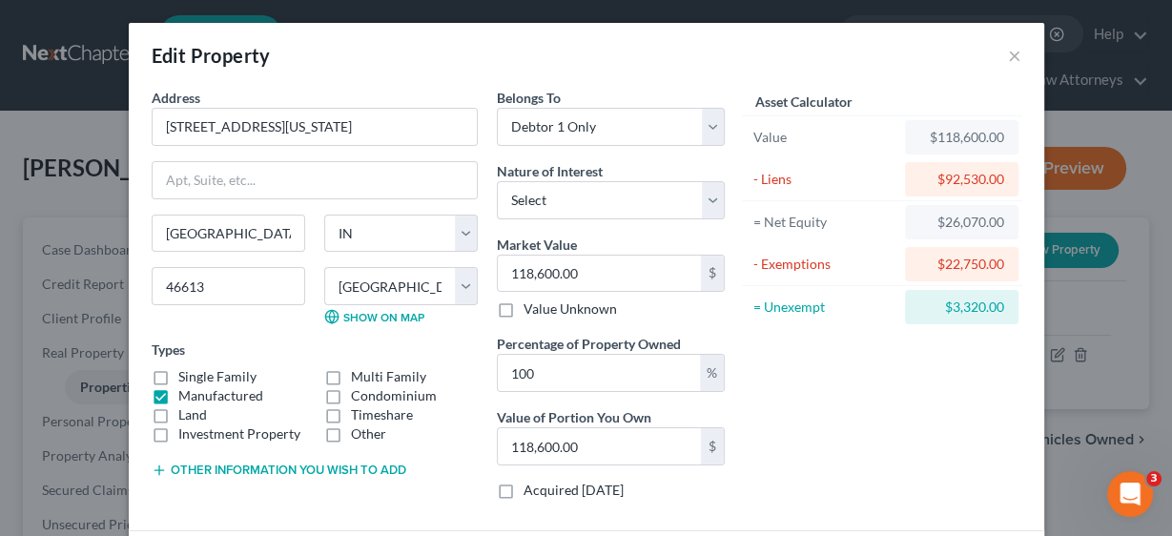
checkbox input "true"
click at [178, 390] on label "Manufactured" at bounding box center [220, 395] width 85 height 19
click at [186, 390] on input "Manufactured" at bounding box center [192, 392] width 12 height 12
checkbox input "false"
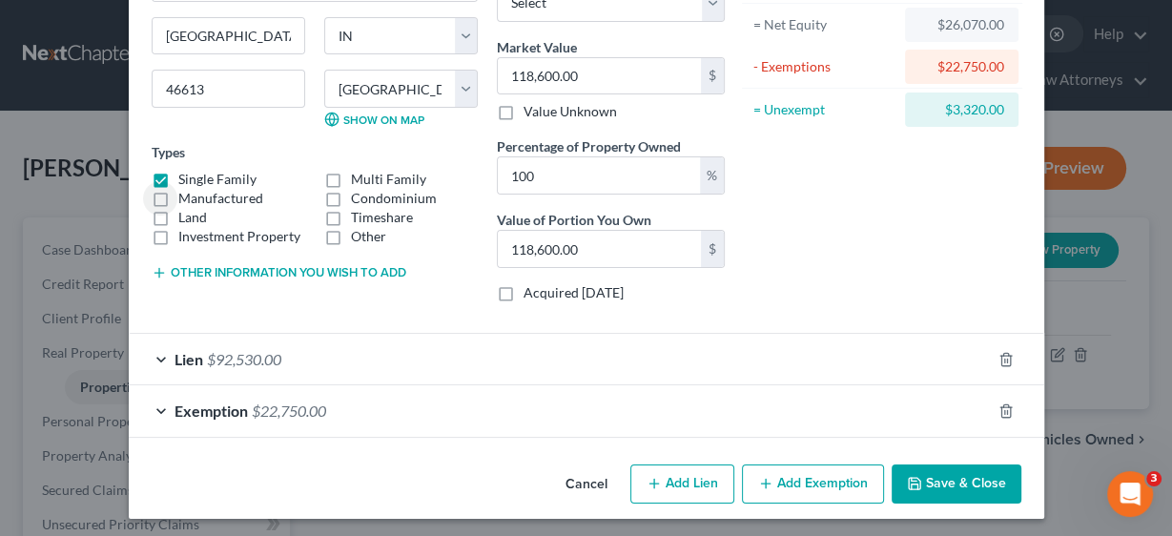
scroll to position [198, 0]
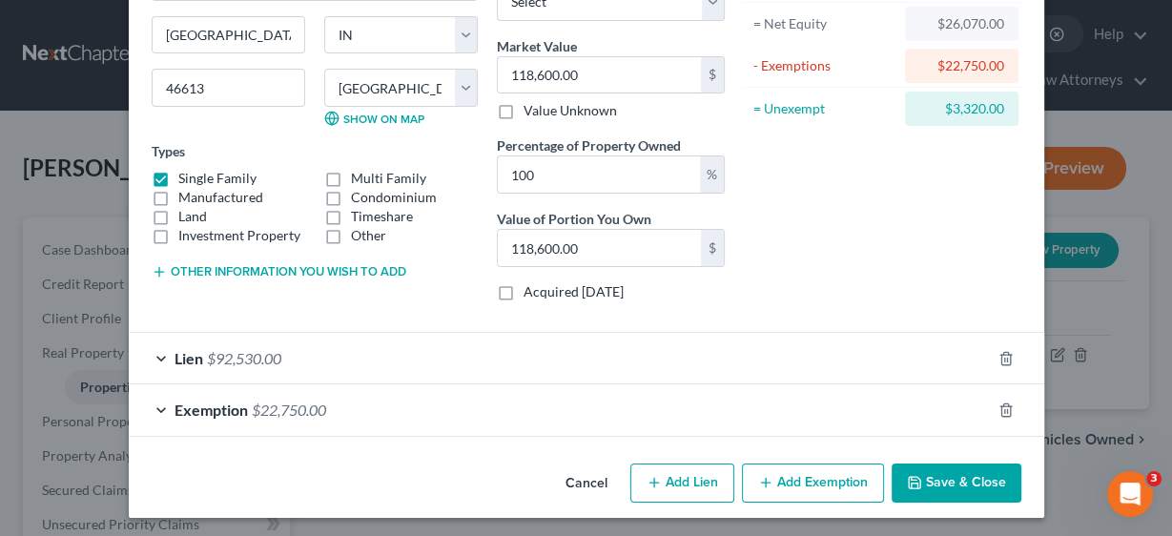
click at [191, 355] on span "Lien" at bounding box center [189, 358] width 29 height 18
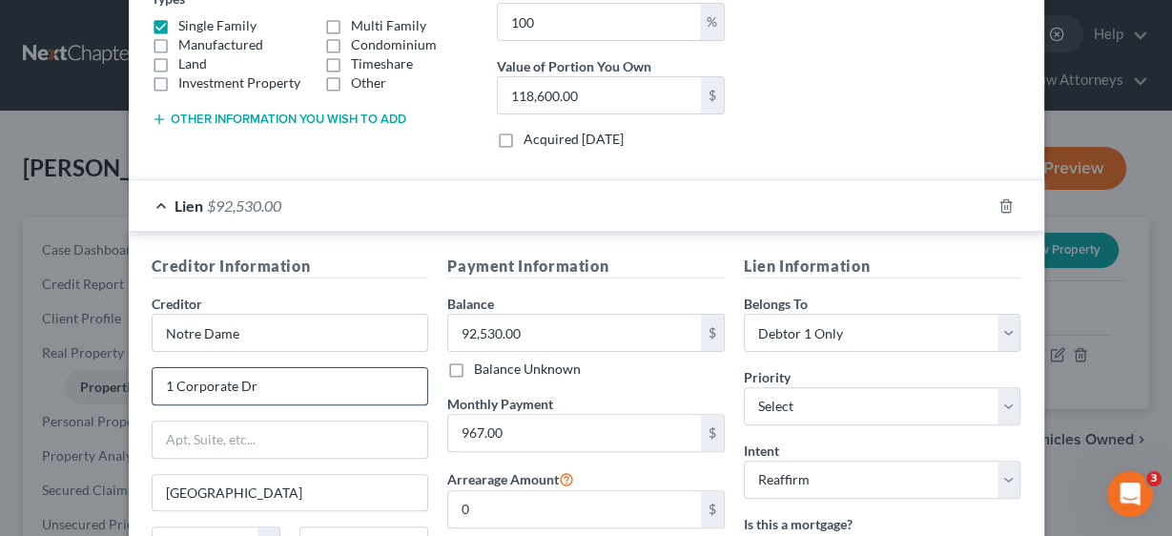
scroll to position [427, 0]
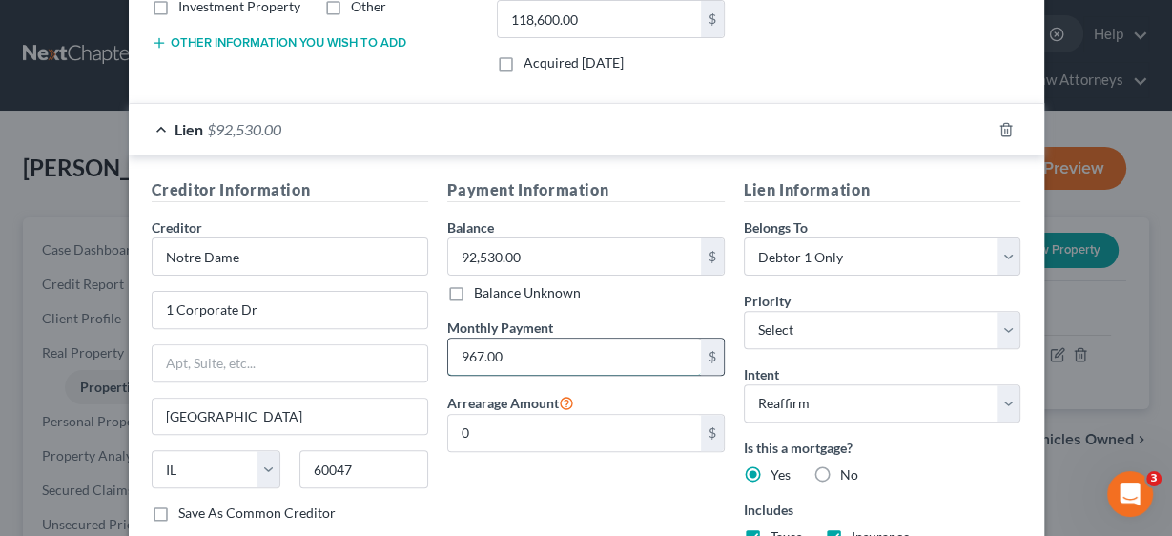
click at [562, 348] on input "967.00" at bounding box center [574, 357] width 253 height 36
type input "1,028.85"
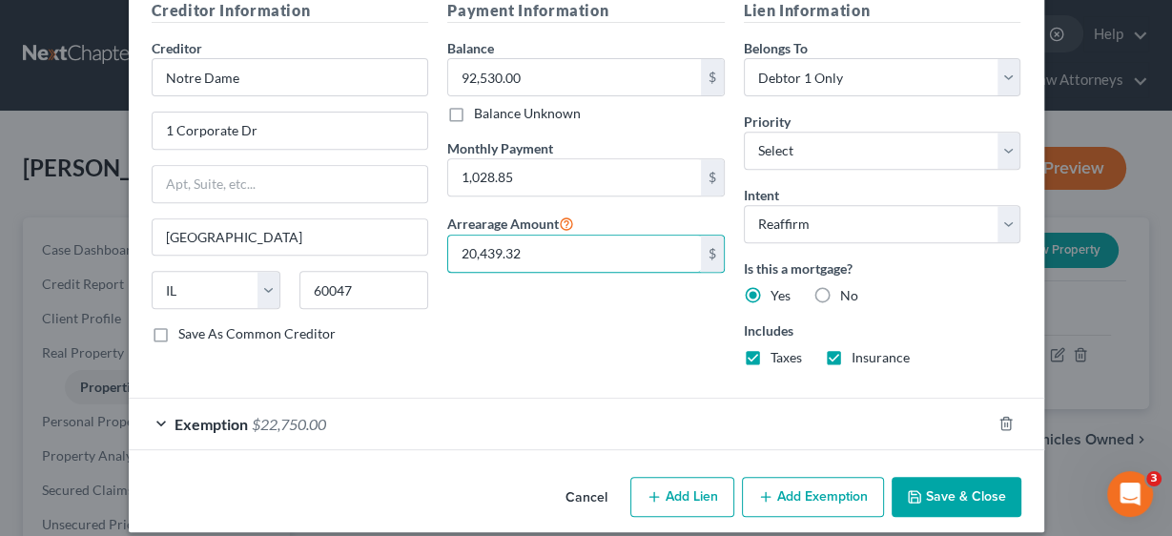
scroll to position [617, 0]
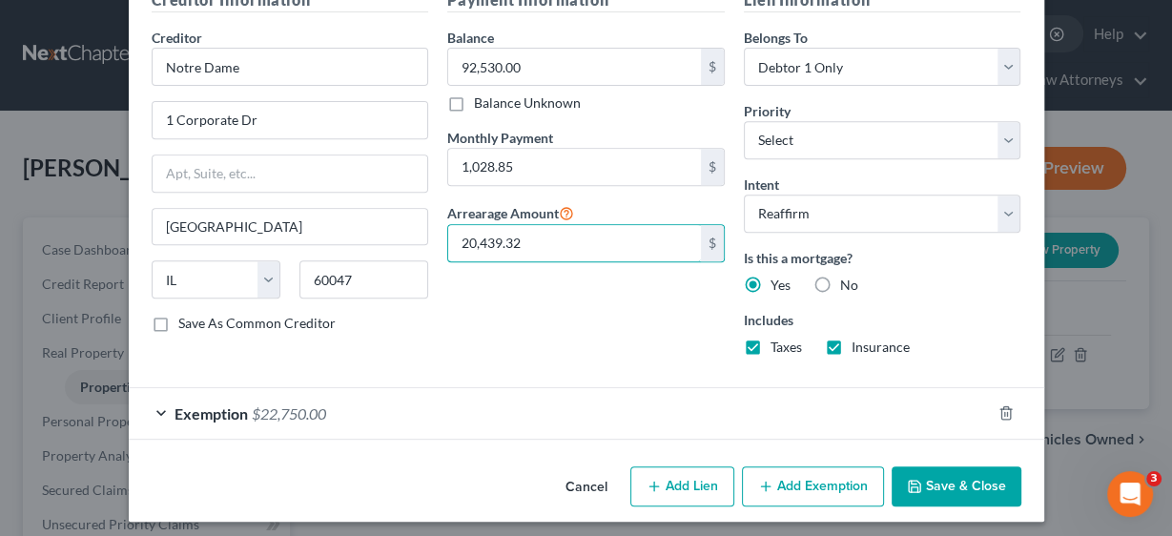
type input "20,439.32"
click at [954, 474] on button "Save & Close" at bounding box center [957, 486] width 130 height 40
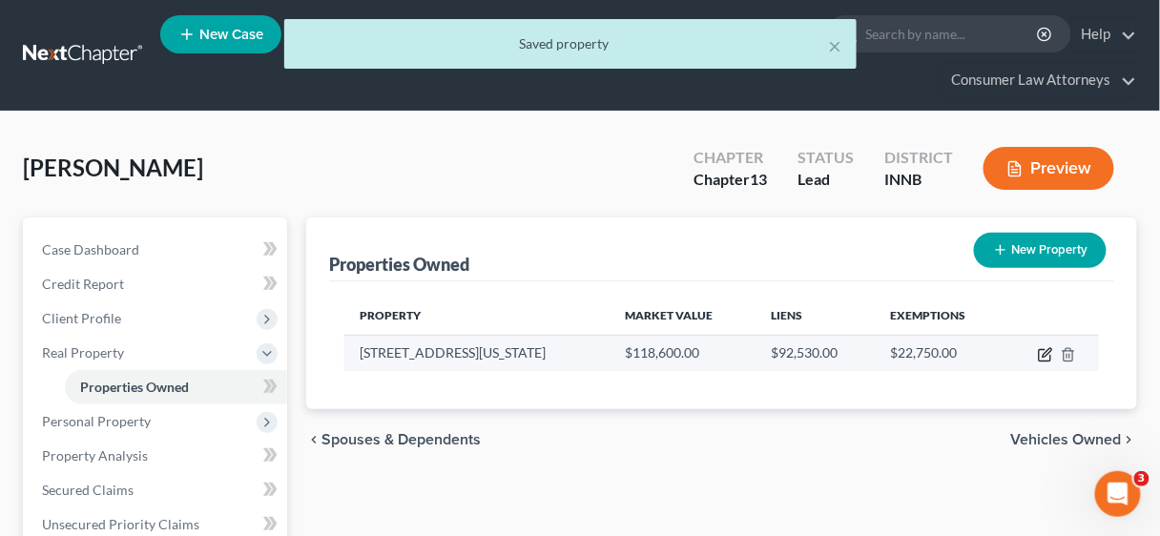
click at [1044, 348] on icon "button" at bounding box center [1045, 354] width 15 height 15
select select "15"
select select "73"
select select "0"
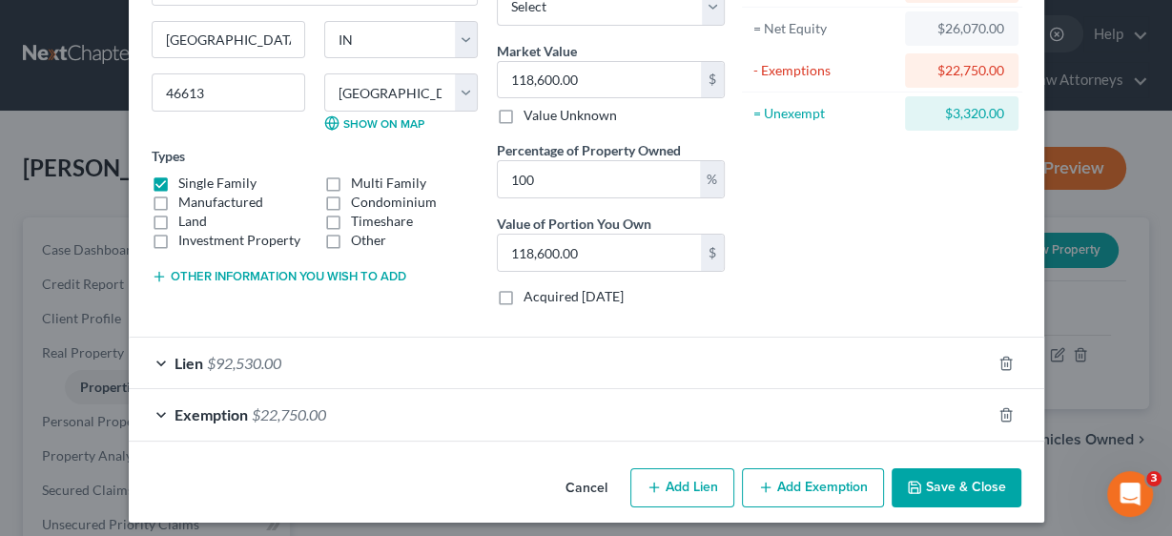
scroll to position [198, 0]
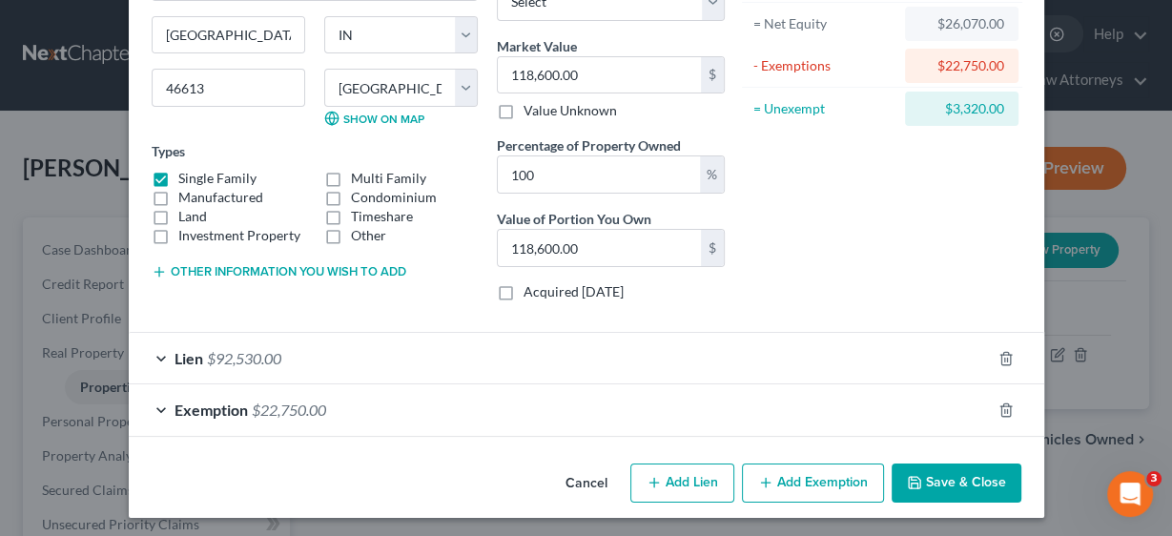
click at [232, 401] on span "Exemption" at bounding box center [211, 410] width 73 height 18
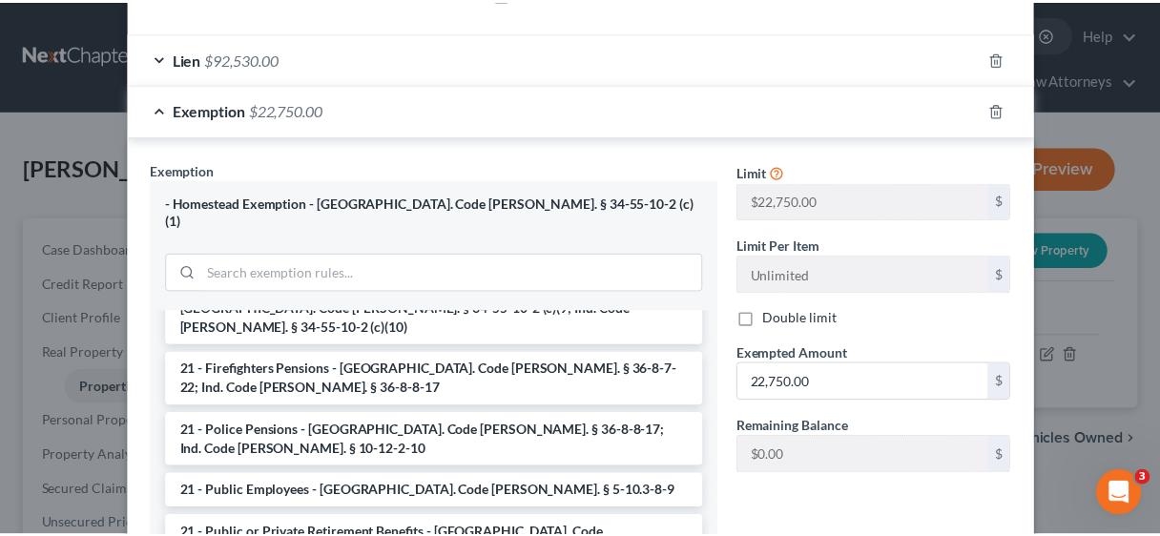
scroll to position [689, 0]
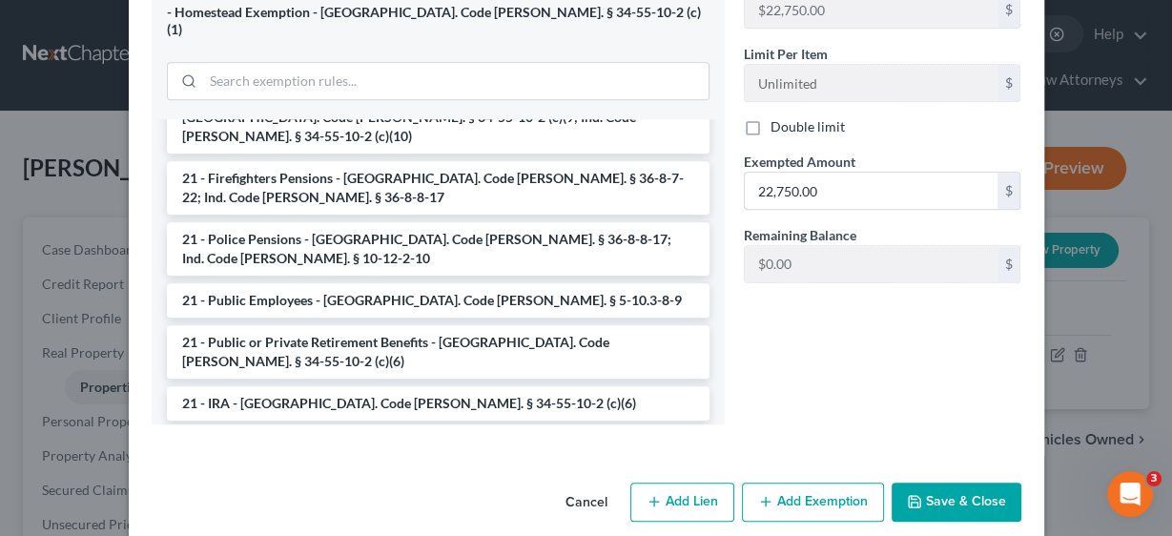
click at [964, 483] on button "Save & Close" at bounding box center [957, 503] width 130 height 40
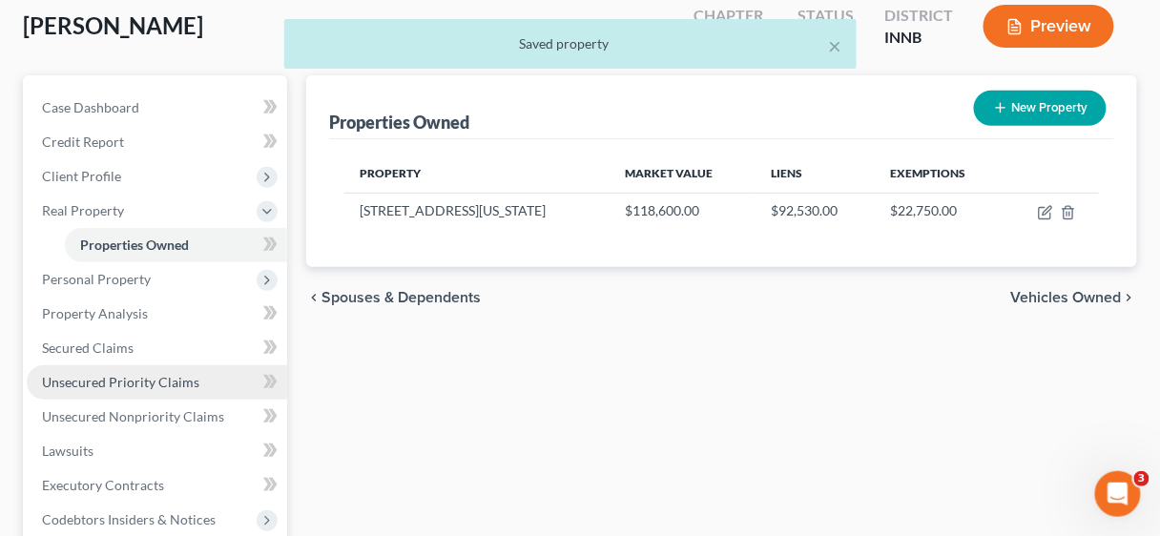
scroll to position [153, 0]
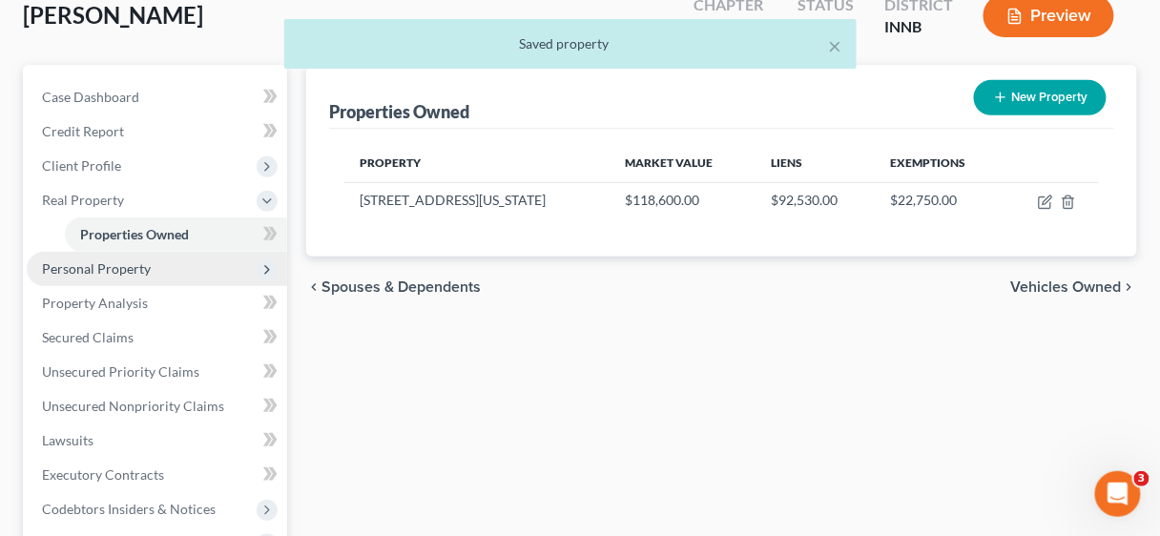
click at [100, 269] on span "Personal Property" at bounding box center [96, 268] width 109 height 16
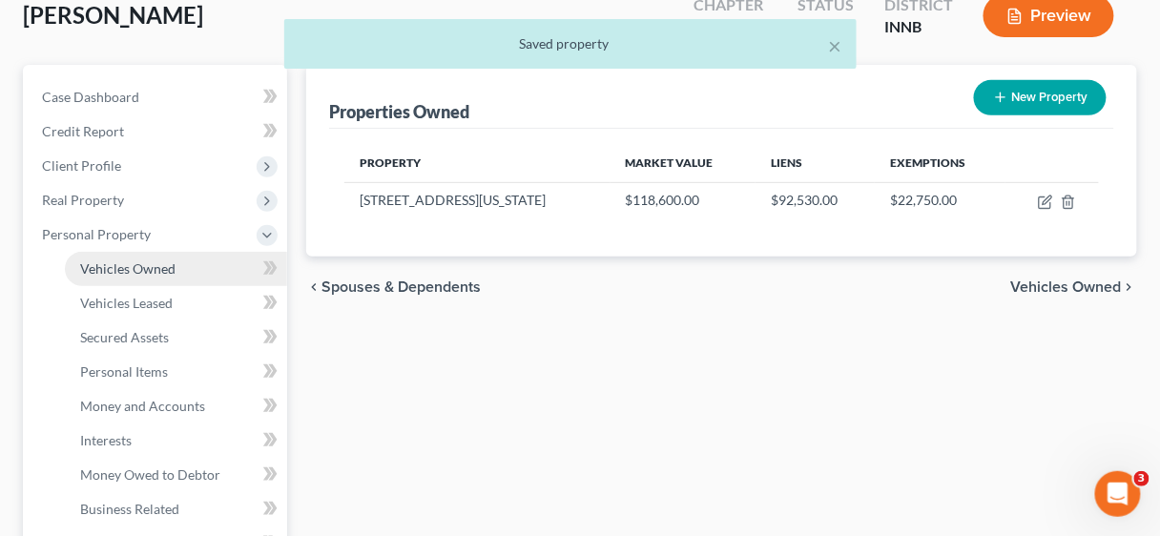
click at [113, 265] on span "Vehicles Owned" at bounding box center [127, 268] width 95 height 16
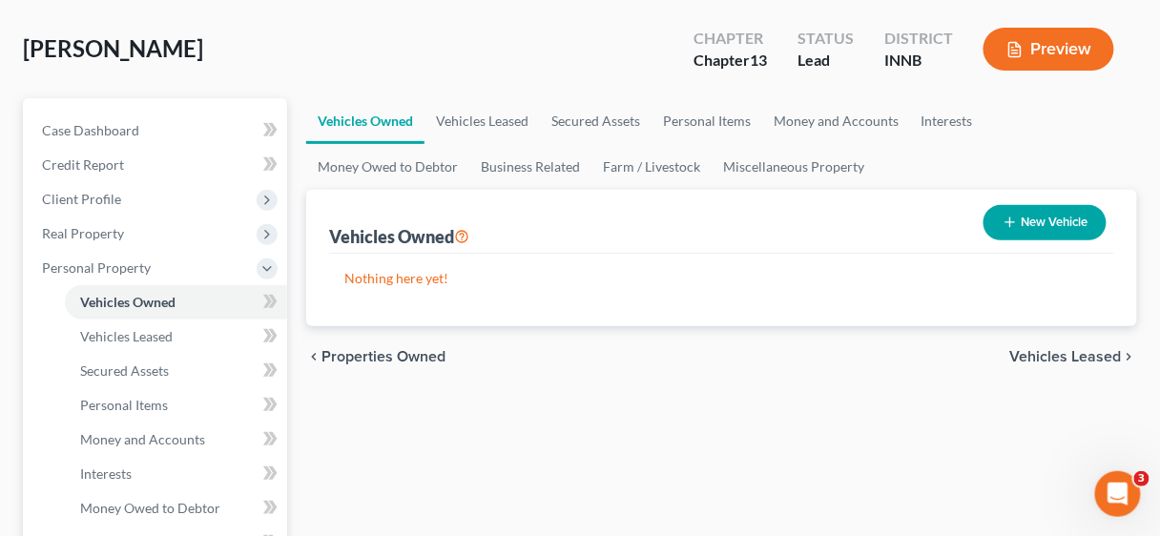
scroll to position [153, 0]
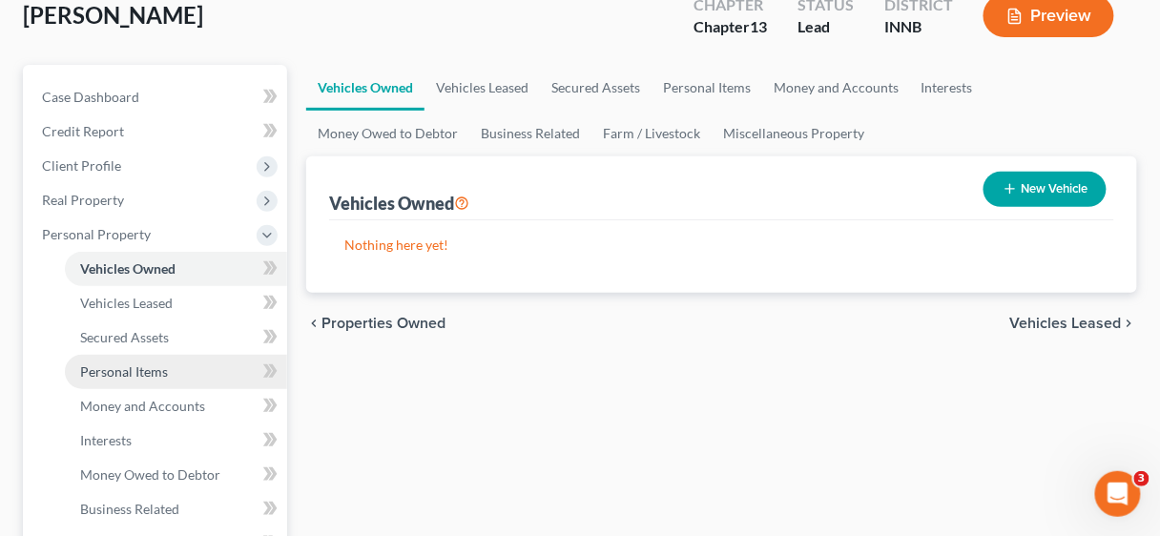
click at [153, 369] on span "Personal Items" at bounding box center [124, 371] width 88 height 16
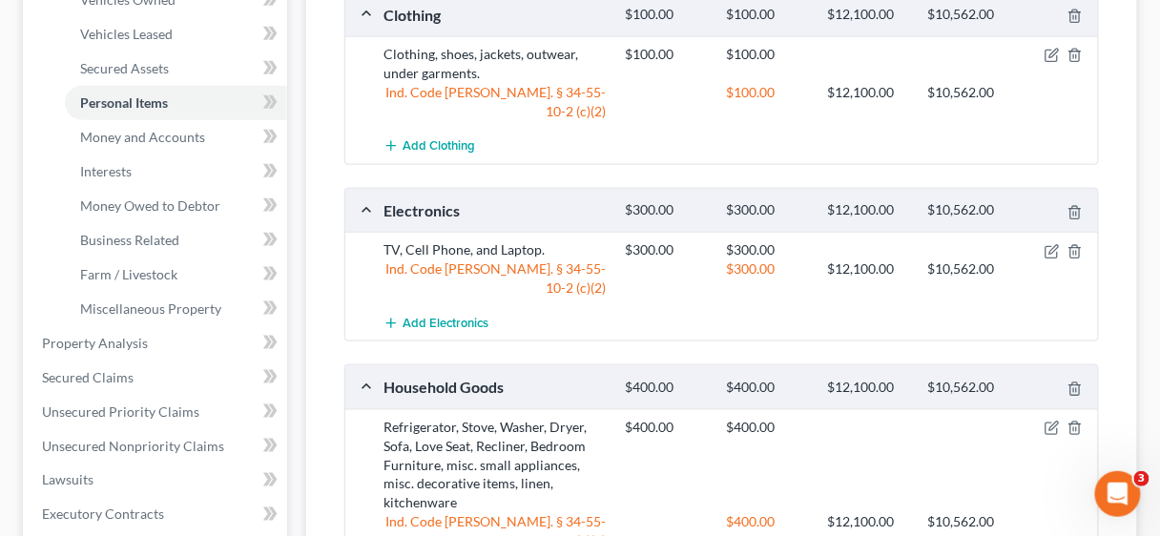
scroll to position [458, 0]
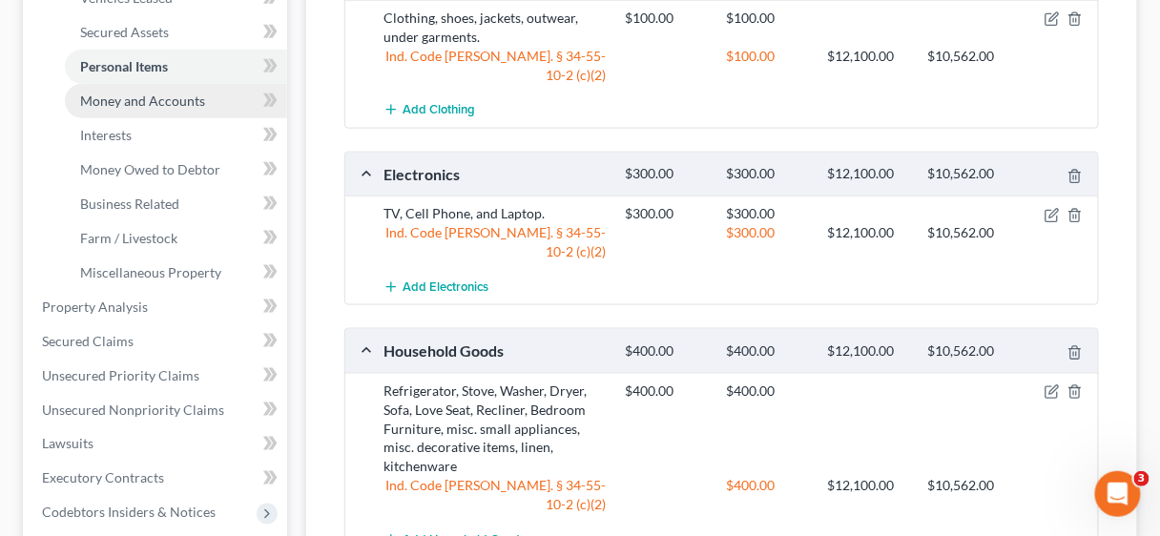
click at [137, 98] on span "Money and Accounts" at bounding box center [142, 101] width 125 height 16
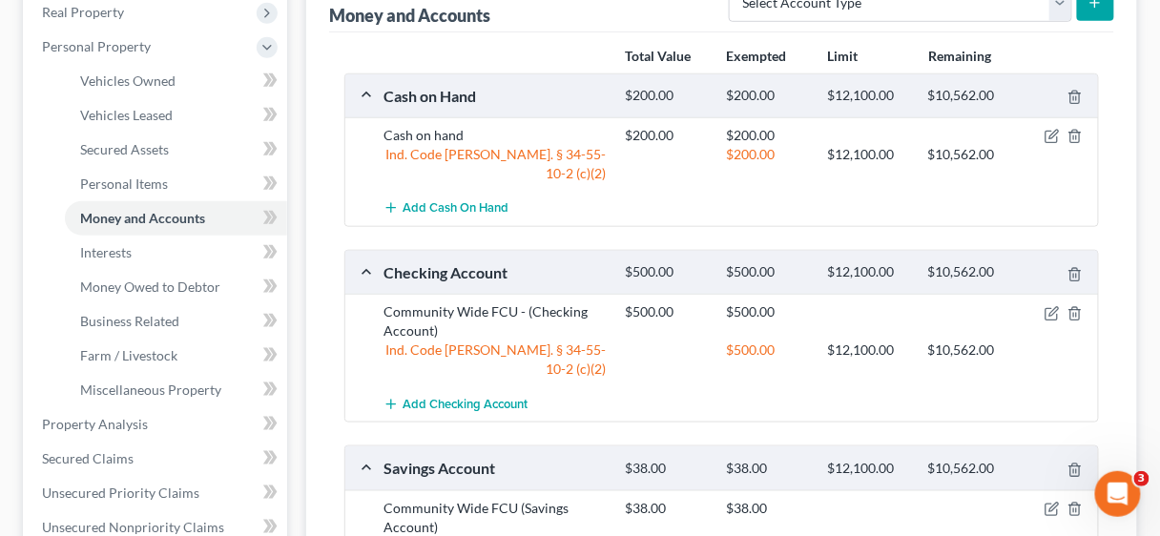
scroll to position [381, 0]
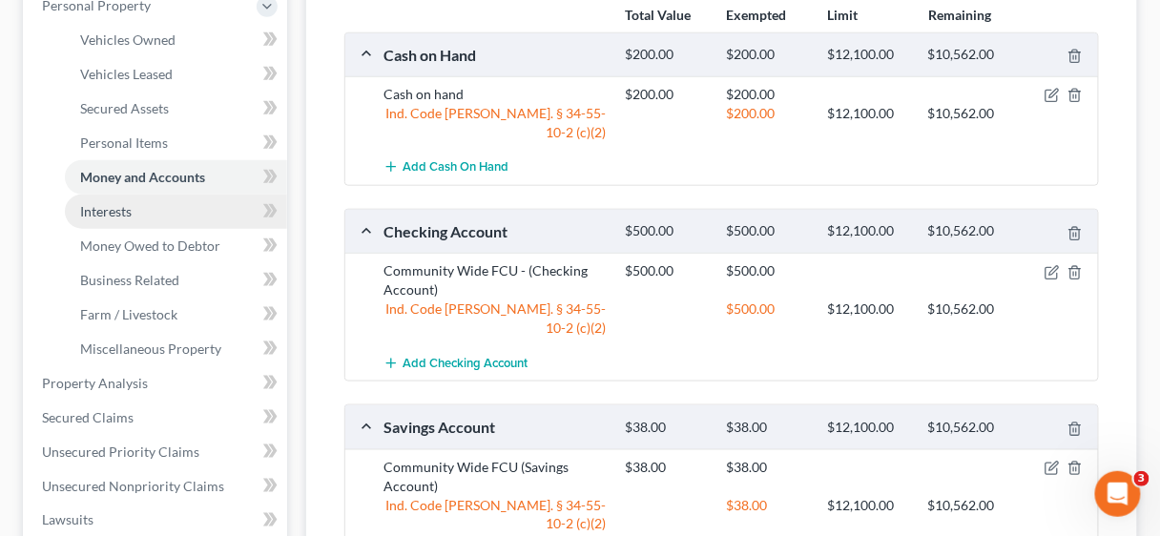
click at [124, 208] on span "Interests" at bounding box center [105, 211] width 51 height 16
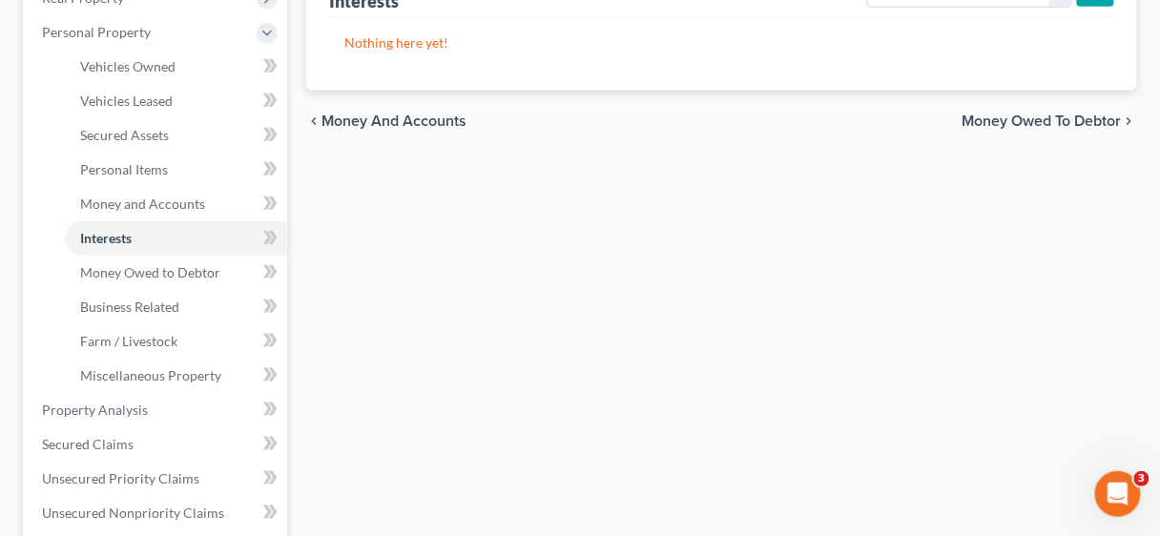
scroll to position [381, 0]
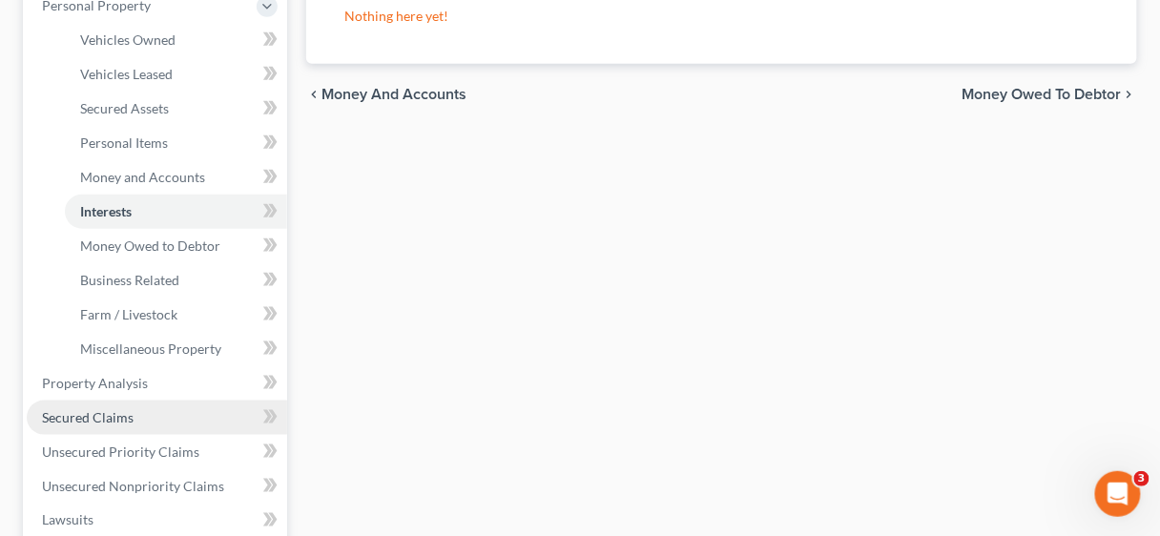
click at [110, 422] on span "Secured Claims" at bounding box center [88, 417] width 92 height 16
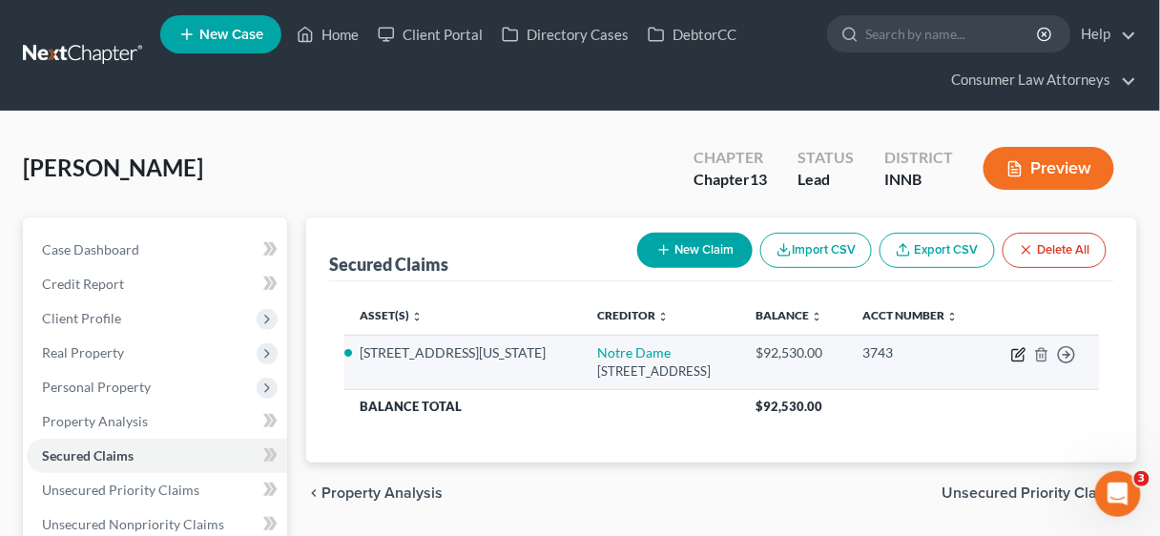
click at [1015, 352] on icon "button" at bounding box center [1018, 354] width 15 height 15
select select "14"
select select "2"
select select "0"
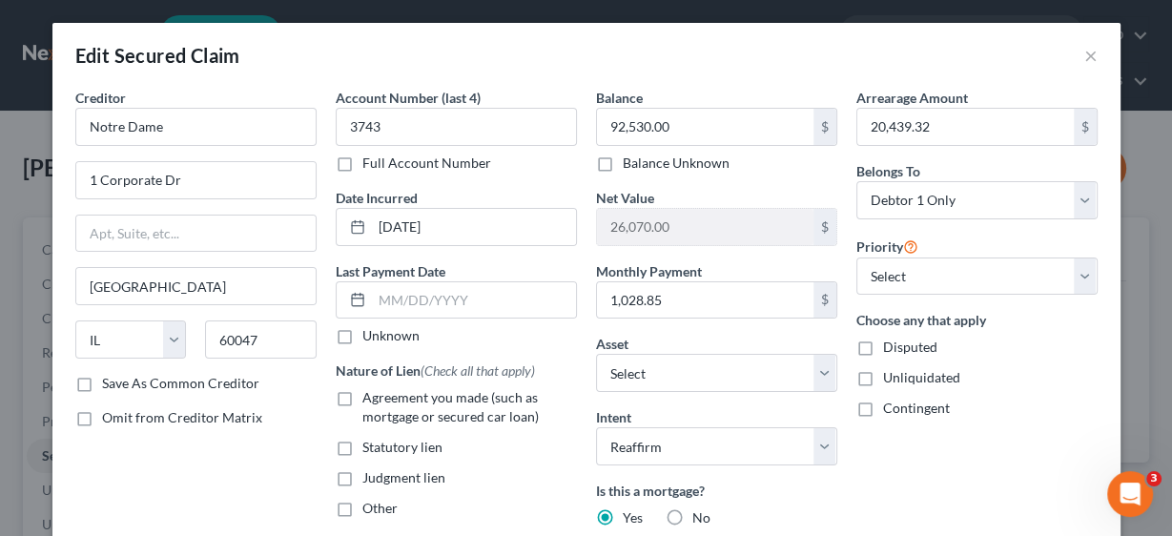
scroll to position [229, 0]
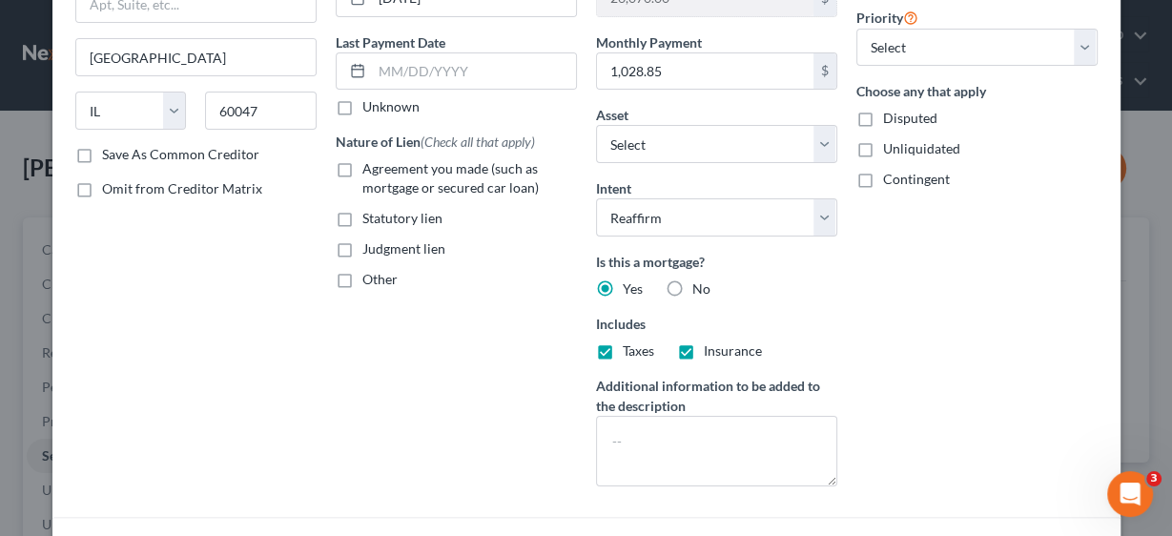
click at [362, 169] on label "Agreement you made (such as mortgage or secured car loan)" at bounding box center [469, 178] width 215 height 38
click at [370, 169] on input "Agreement you made (such as mortgage or secured car loan)" at bounding box center [376, 165] width 12 height 12
checkbox input "true"
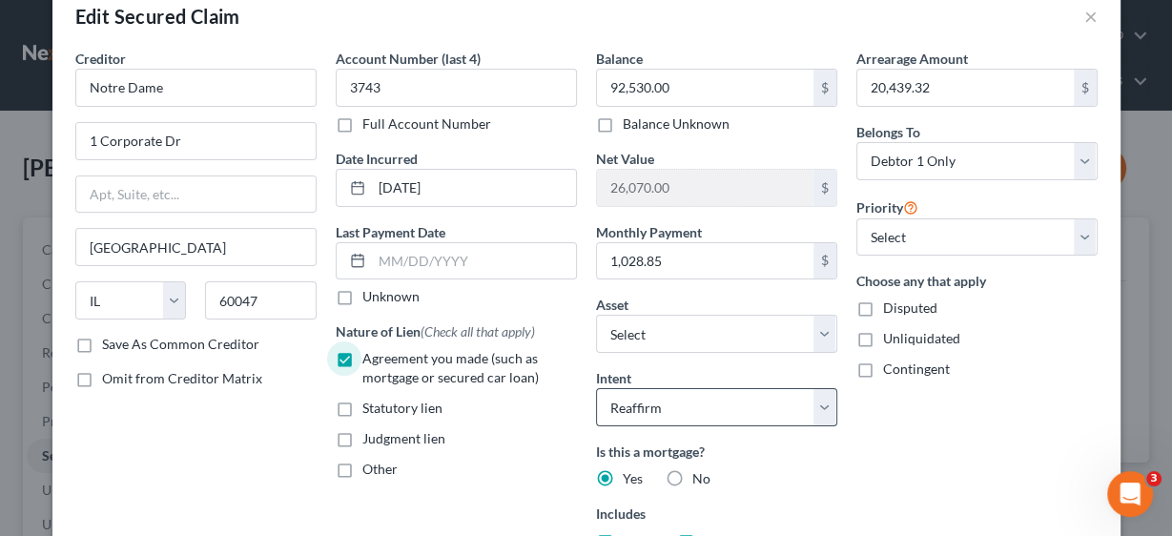
scroll to position [0, 0]
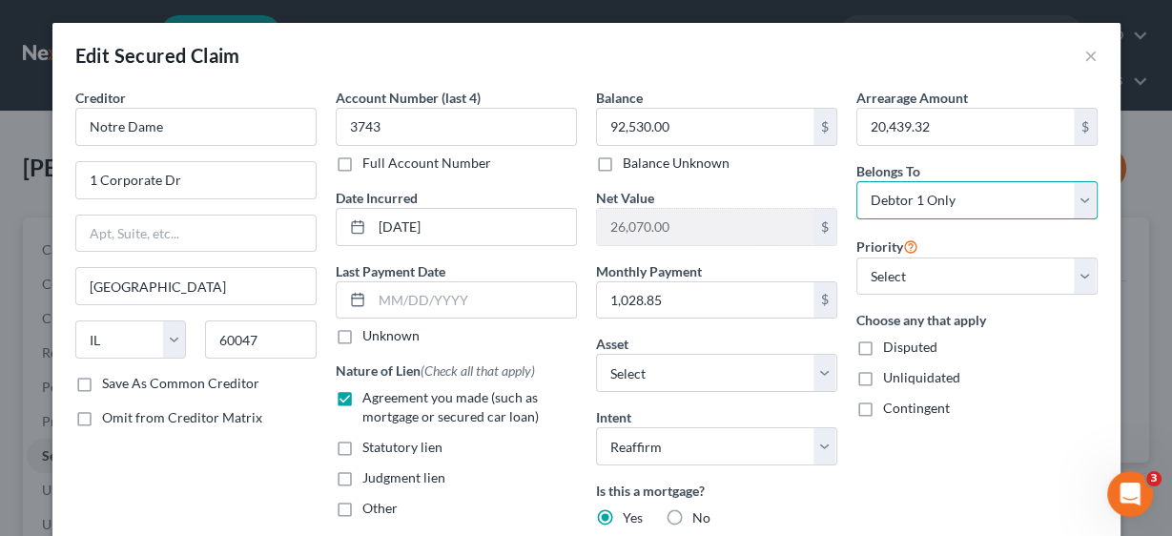
click at [1081, 195] on select "Select Debtor 1 Only Debtor 2 Only Debtor 1 And Debtor 2 Only At Least One Of T…" at bounding box center [976, 200] width 241 height 38
select select "3"
click at [856, 181] on select "Select Debtor 1 Only Debtor 2 Only Debtor 1 And Debtor 2 Only At Least One Of T…" at bounding box center [976, 200] width 241 height 38
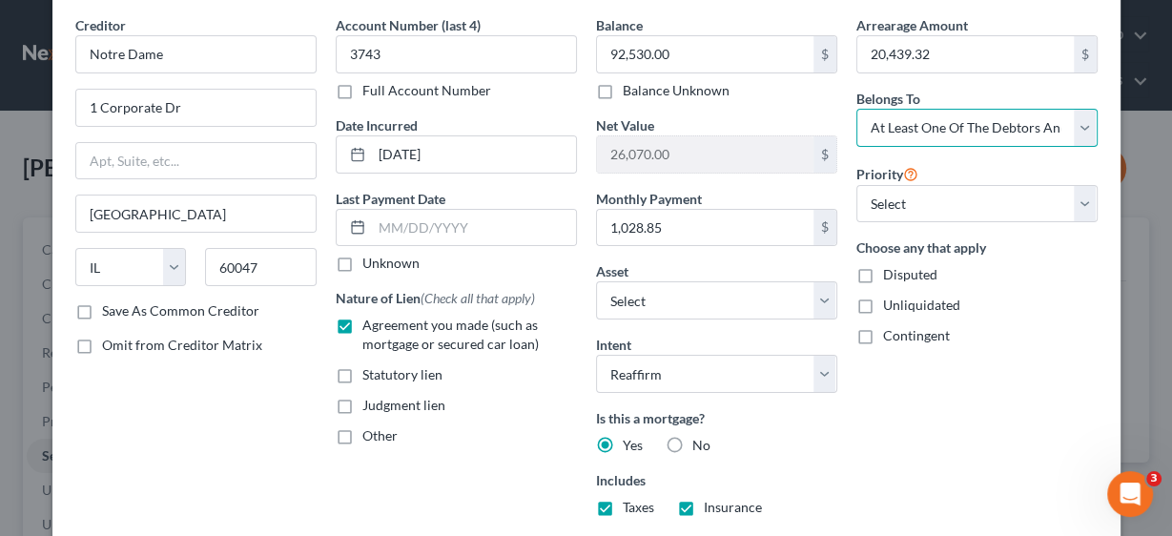
scroll to position [377, 0]
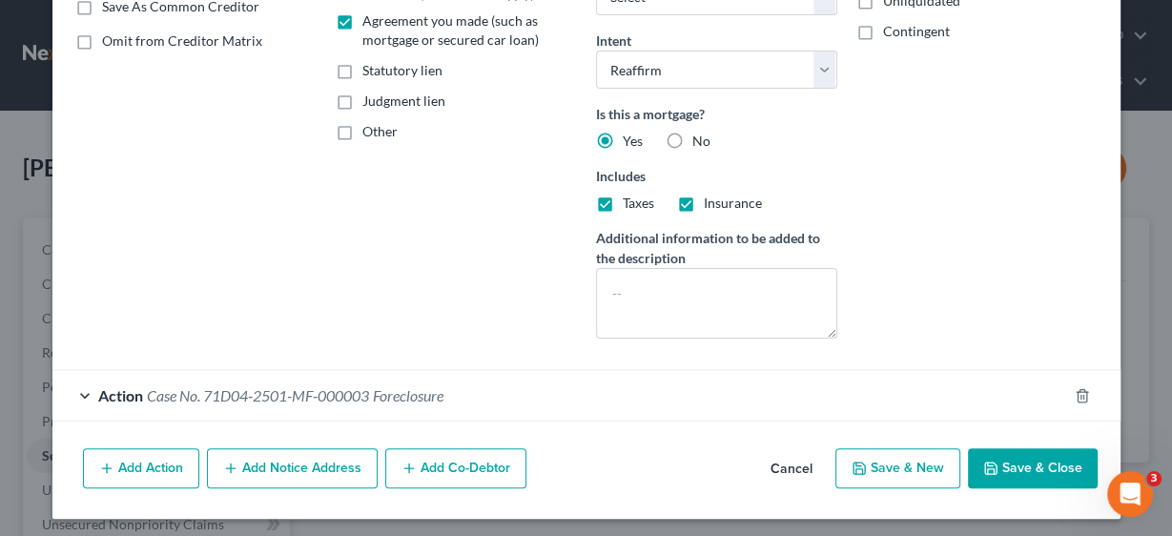
click at [429, 465] on button "Add Co-Debtor" at bounding box center [455, 468] width 141 height 40
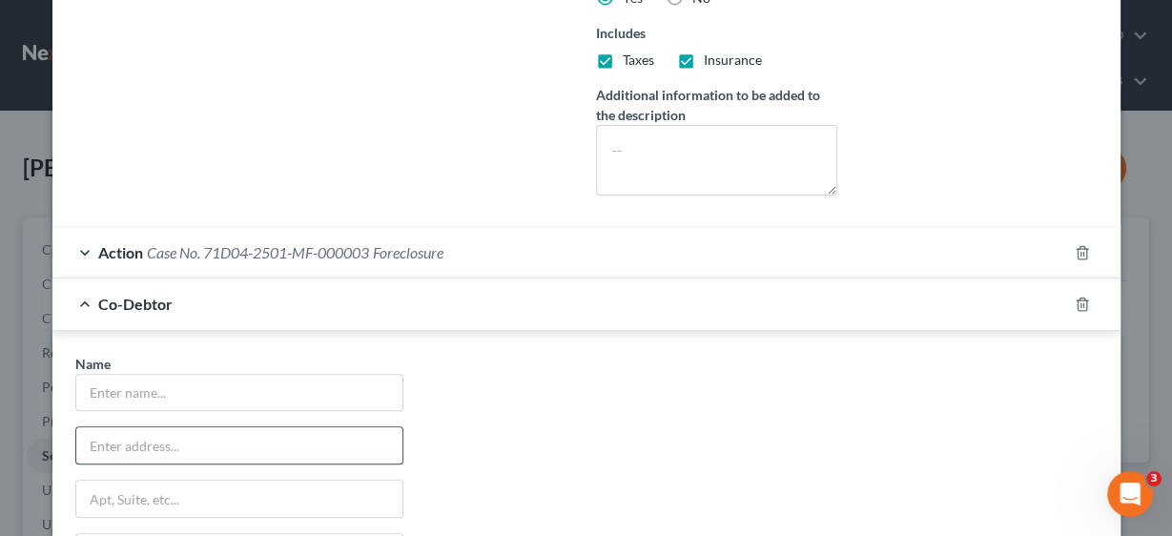
scroll to position [529, 0]
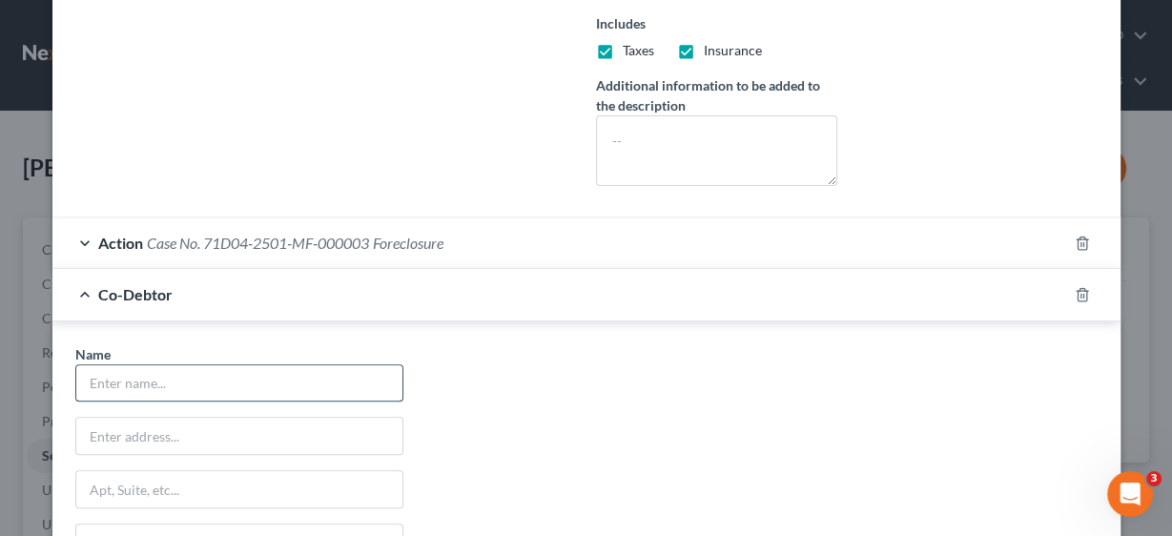
click at [154, 376] on input "text" at bounding box center [239, 383] width 326 height 36
click at [237, 388] on input "[PERSON_NAME]" at bounding box center [239, 383] width 326 height 36
type input "[PERSON_NAME]"
click at [108, 436] on input "text" at bounding box center [239, 436] width 326 height 36
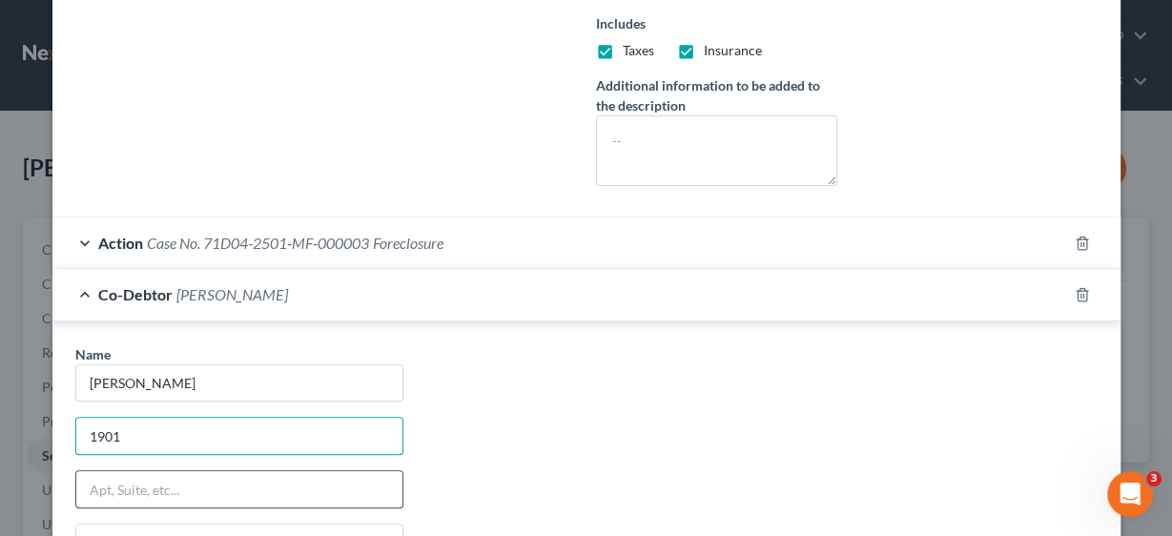
type input "[STREET_ADDRESS][US_STATE]"
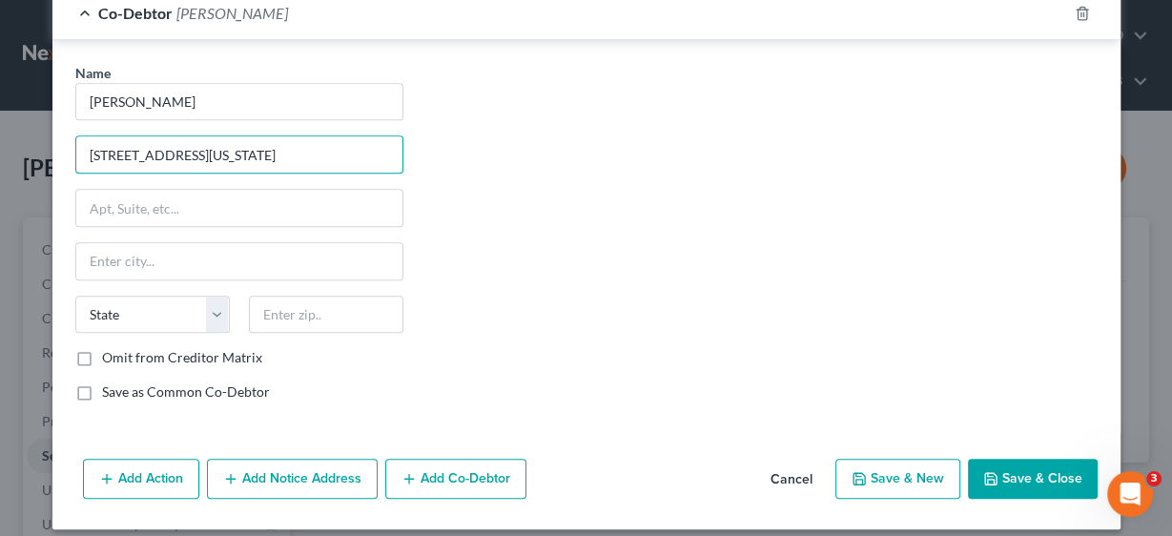
scroll to position [817, 0]
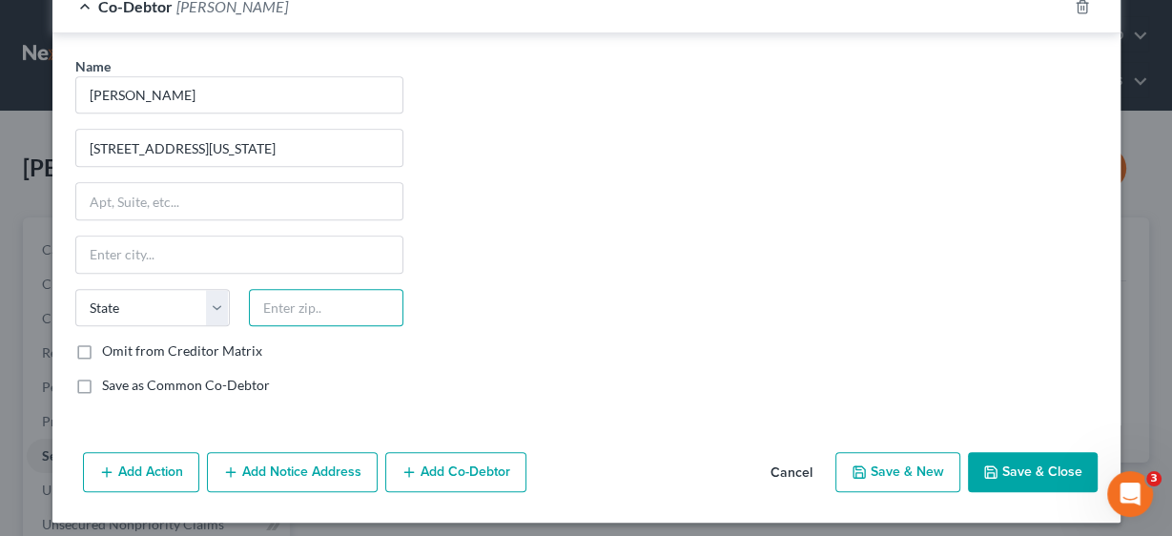
click at [273, 304] on input "text" at bounding box center [326, 308] width 154 height 38
type input "46613"
type input "[GEOGRAPHIC_DATA]"
select select "15"
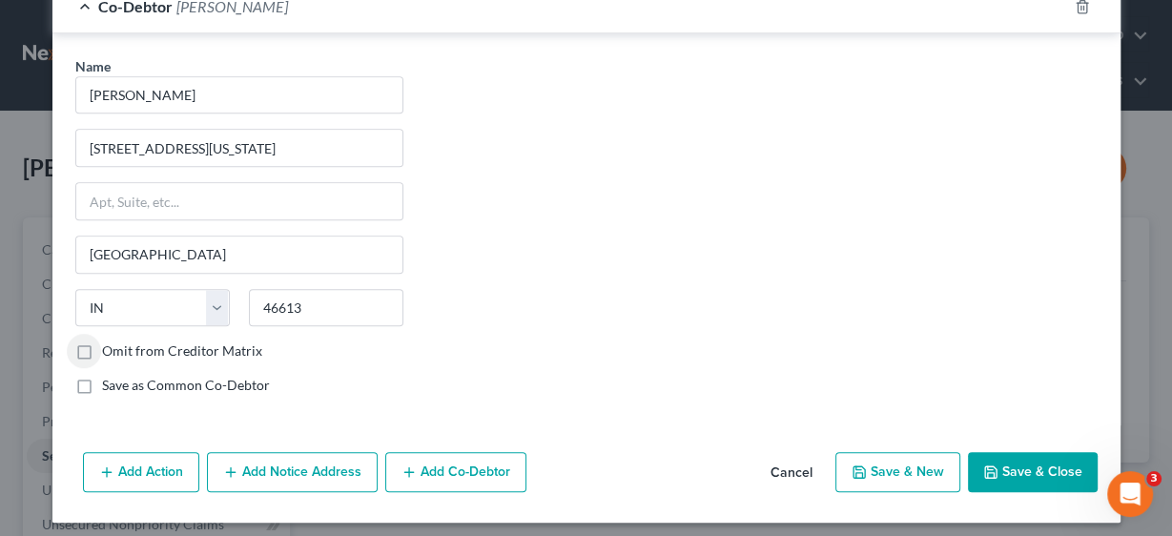
click at [102, 379] on label "Save as Common Co-Debtor" at bounding box center [186, 385] width 168 height 19
click at [110, 379] on input "Save as Common Co-Debtor" at bounding box center [116, 382] width 12 height 12
checkbox input "true"
click at [1032, 458] on button "Save & Close" at bounding box center [1033, 472] width 130 height 40
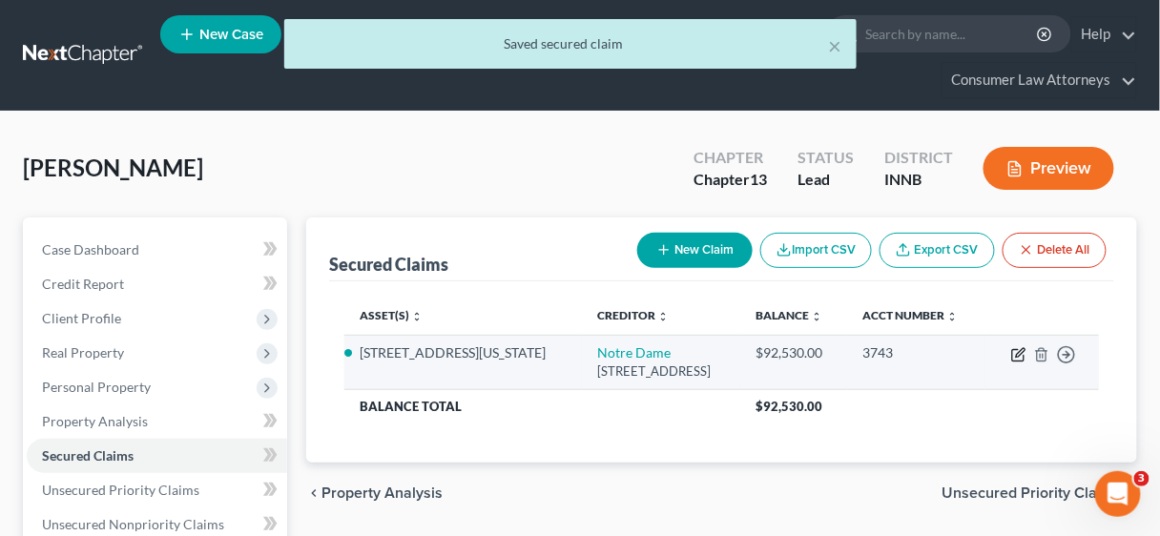
click at [1015, 348] on icon "button" at bounding box center [1018, 354] width 15 height 15
select select "14"
select select "2"
select select "3"
select select "2"
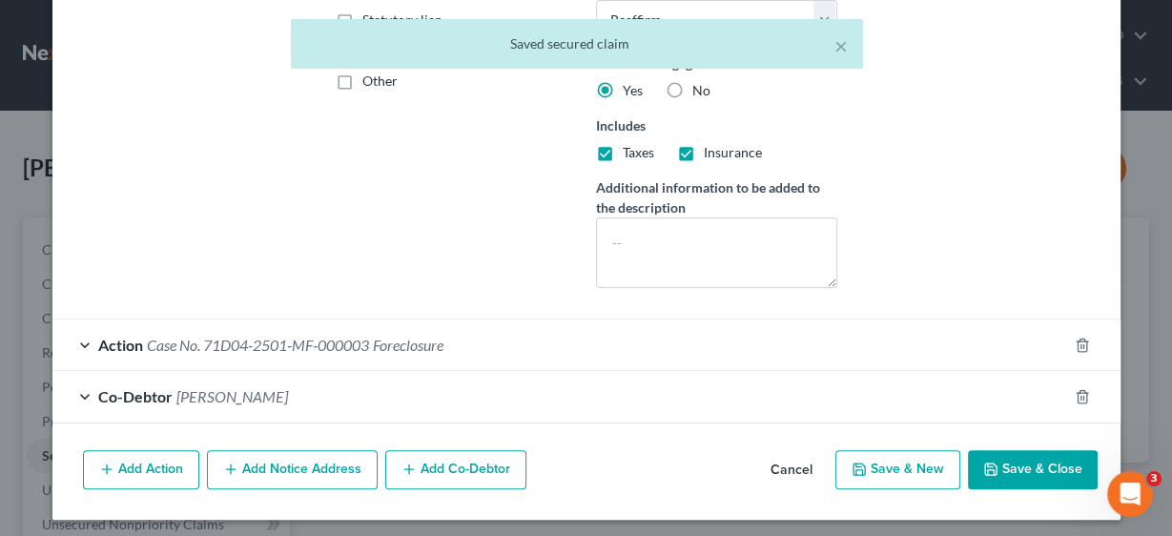
scroll to position [428, 0]
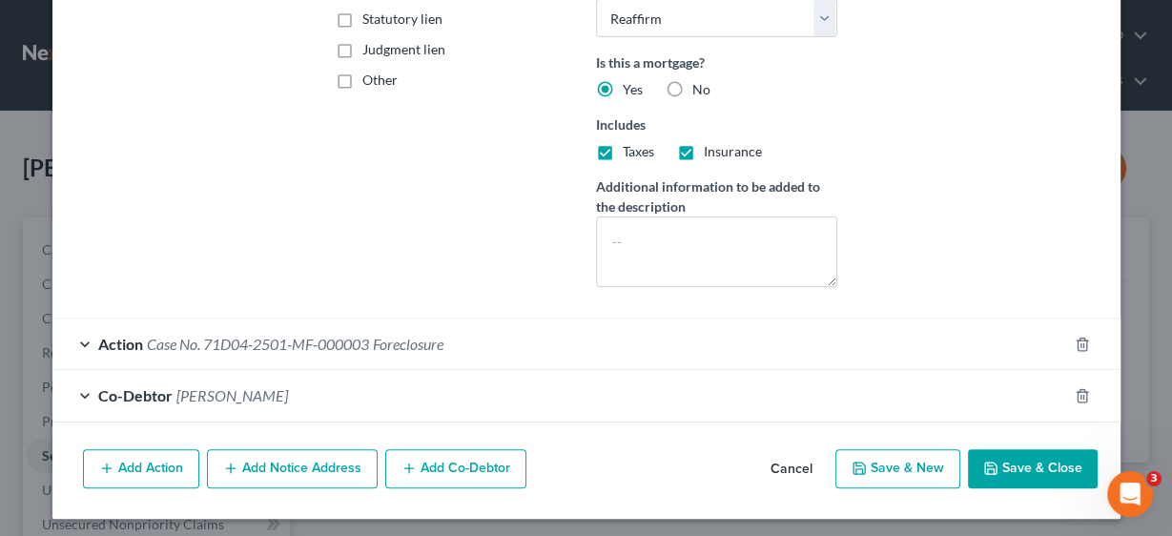
click at [254, 338] on span "Case No. 71D04-2501-MF-000003" at bounding box center [258, 344] width 222 height 18
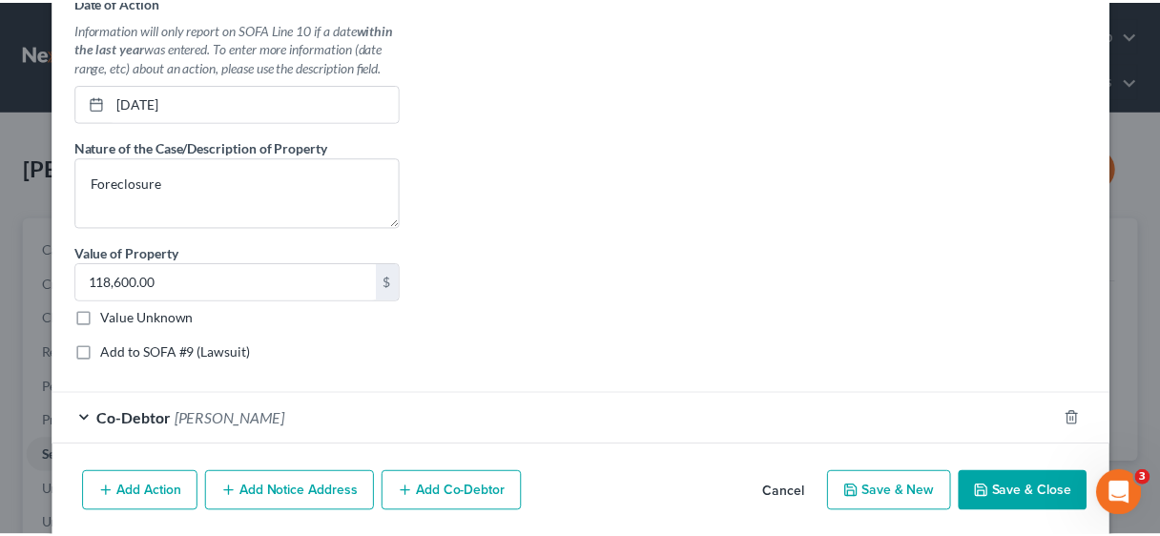
scroll to position [942, 0]
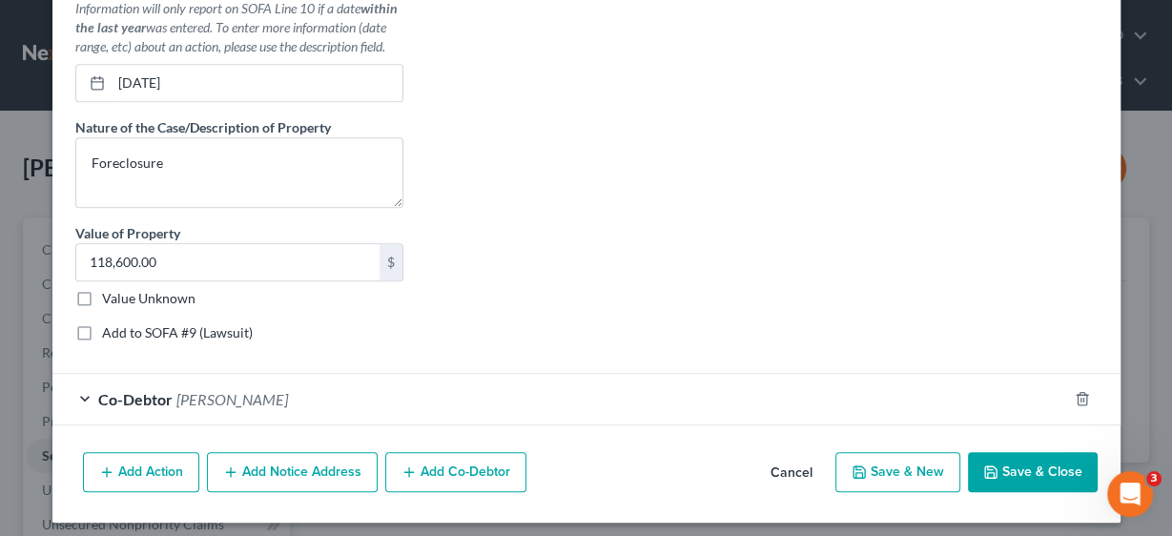
click at [1030, 460] on button "Save & Close" at bounding box center [1033, 472] width 130 height 40
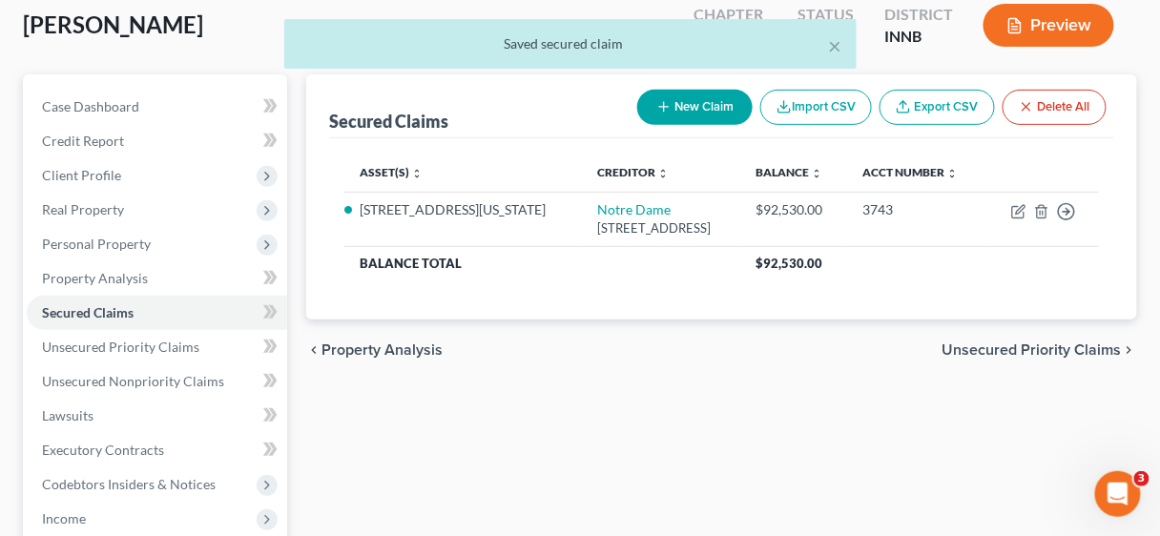
scroll to position [381, 0]
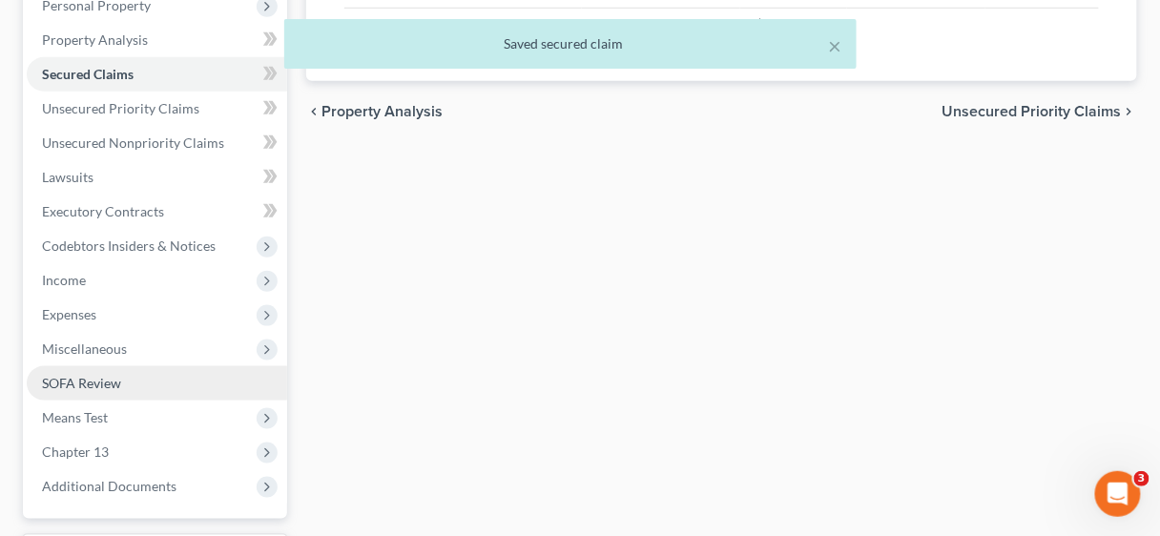
click at [107, 382] on span "SOFA Review" at bounding box center [81, 383] width 79 height 16
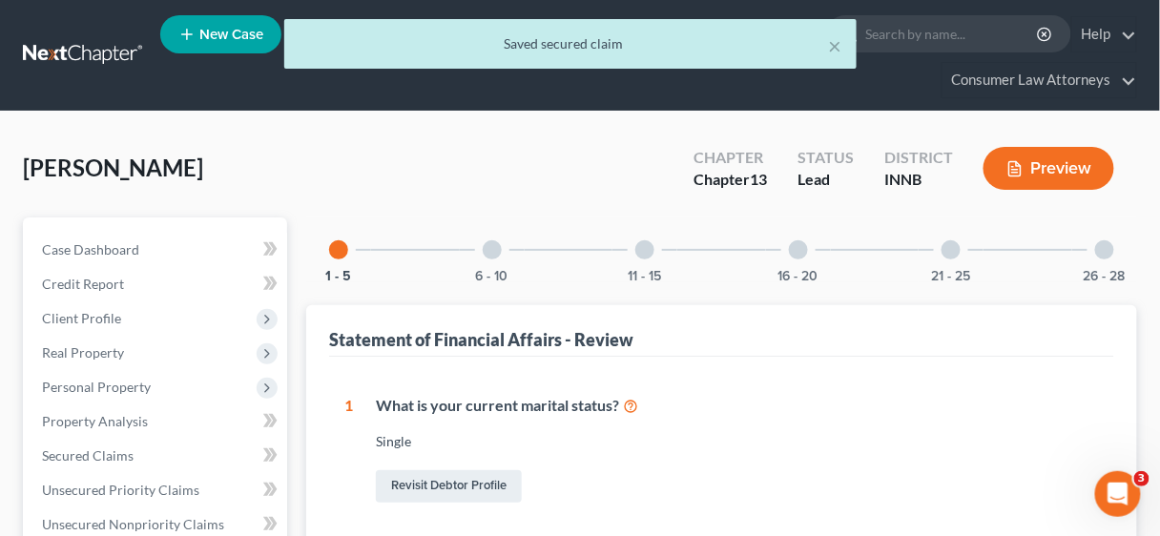
click at [639, 252] on div at bounding box center [644, 249] width 19 height 19
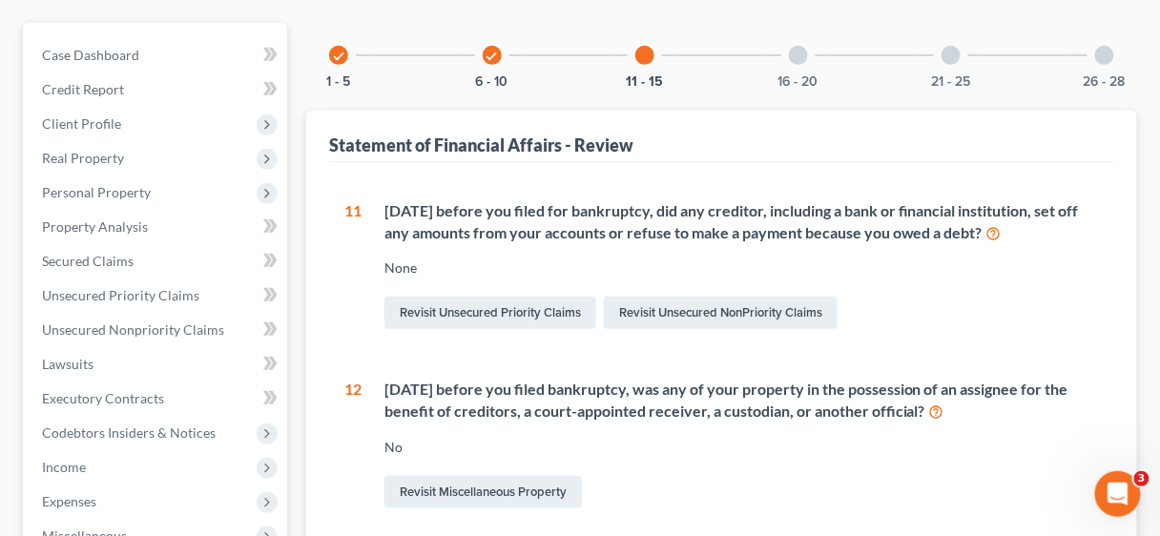
scroll to position [145, 0]
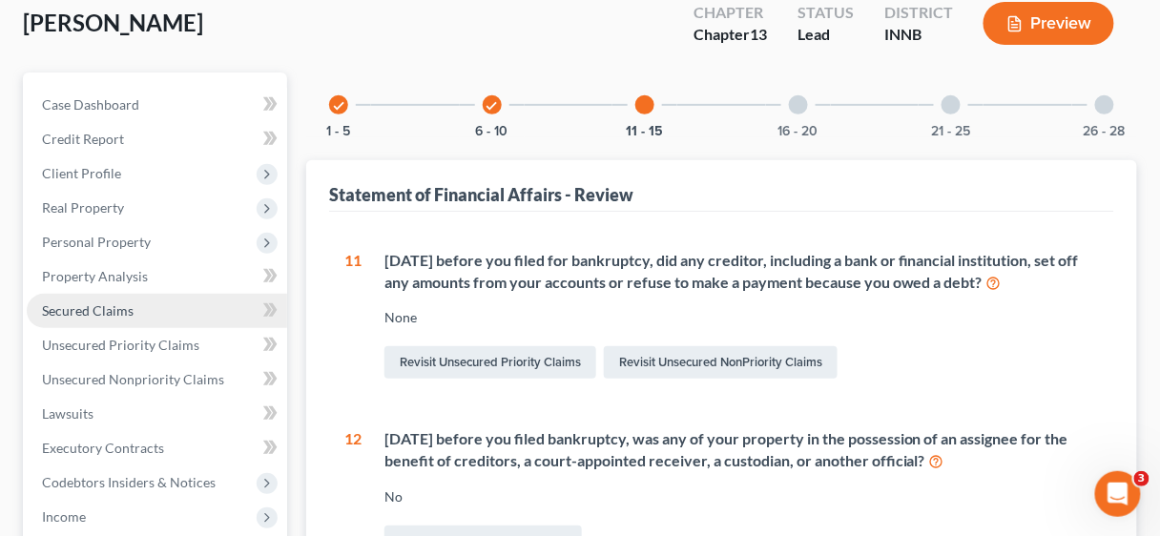
click at [123, 308] on span "Secured Claims" at bounding box center [88, 310] width 92 height 16
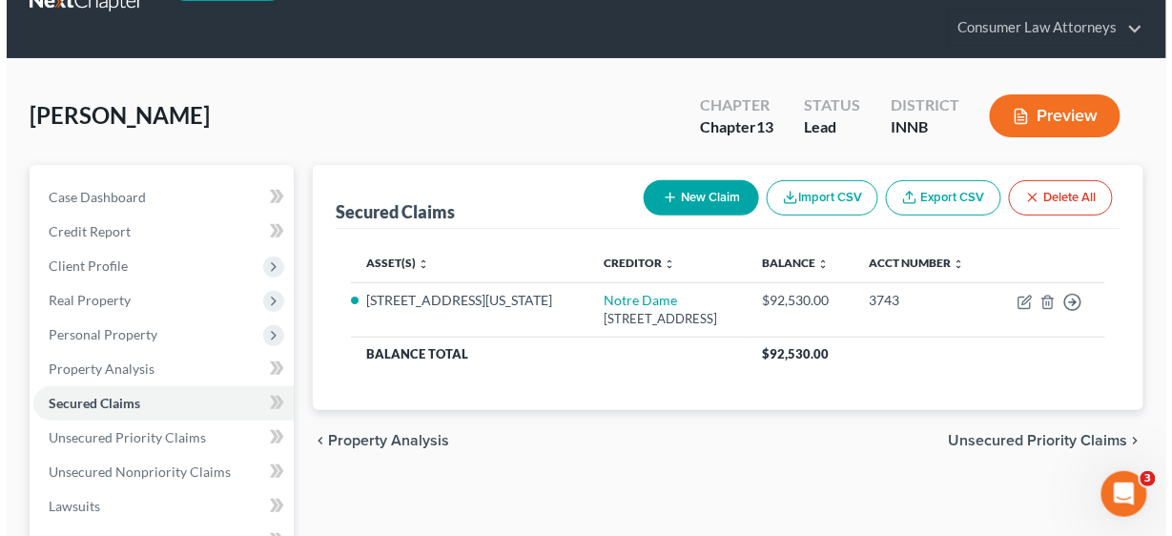
scroll to position [153, 0]
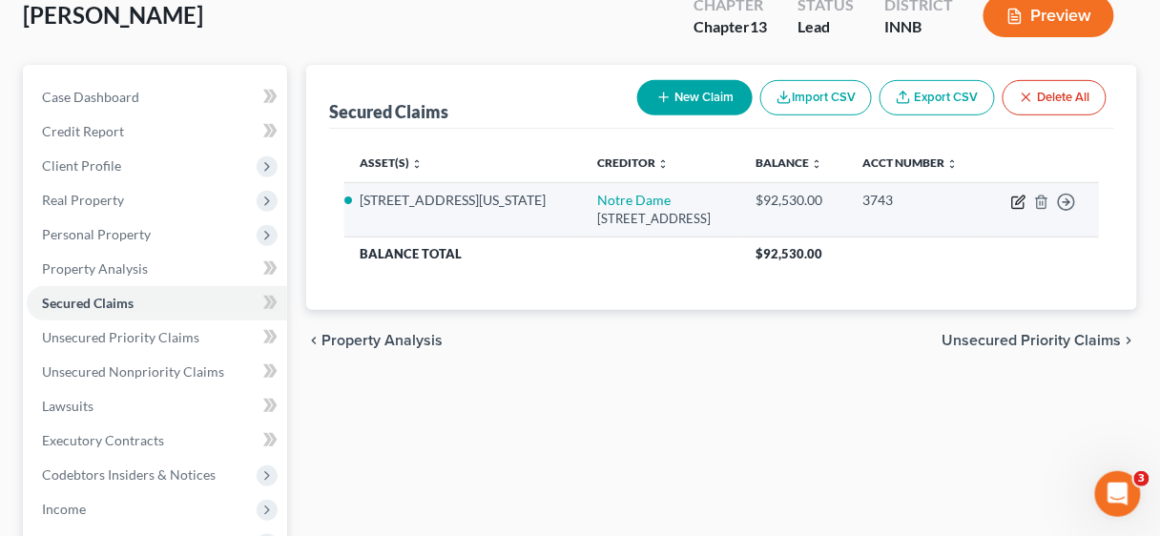
click at [1013, 200] on icon "button" at bounding box center [1017, 202] width 11 height 11
select select "14"
select select "2"
select select "3"
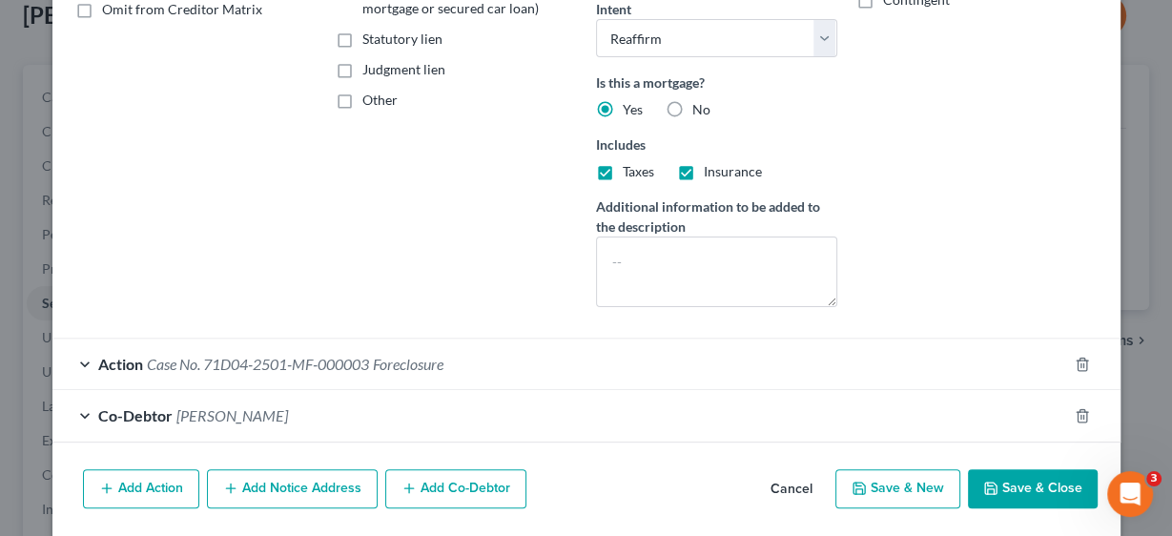
scroll to position [428, 0]
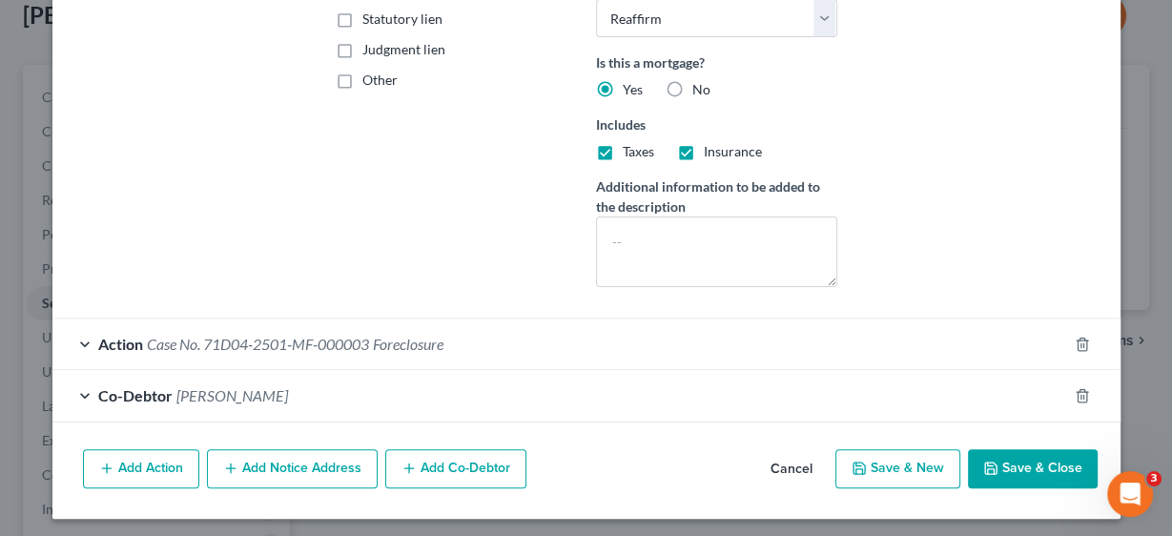
click at [255, 338] on span "Case No. 71D04-2501-MF-000003" at bounding box center [258, 344] width 222 height 18
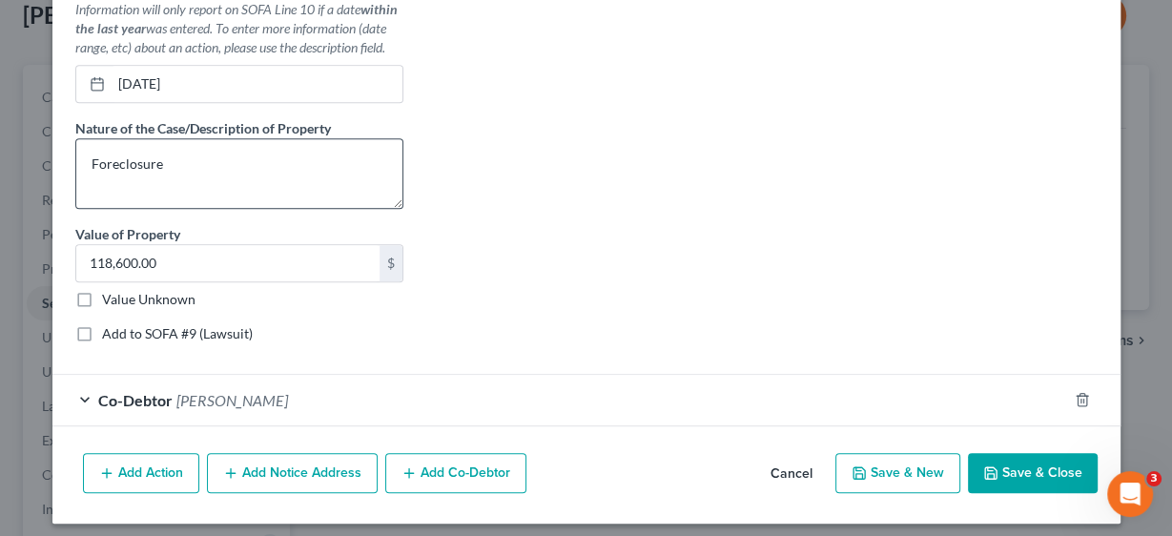
scroll to position [942, 0]
click at [102, 324] on label "Add to SOFA #9 (Lawsuit)" at bounding box center [177, 332] width 151 height 19
click at [110, 324] on input "Add to SOFA #9 (Lawsuit)" at bounding box center [116, 329] width 12 height 12
checkbox input "true"
select select "15"
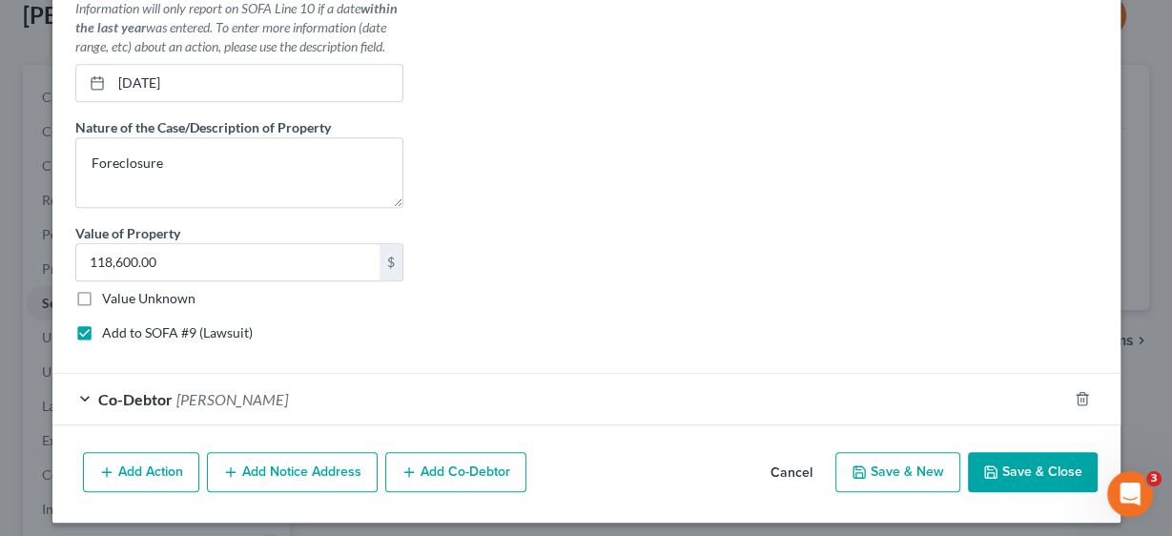
select select "0"
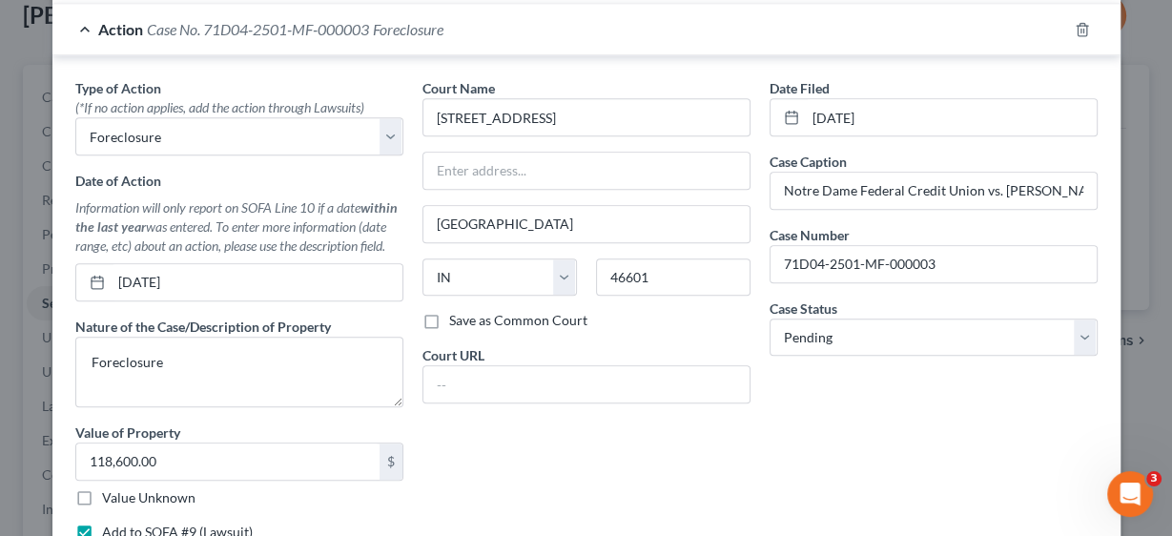
scroll to position [713, 0]
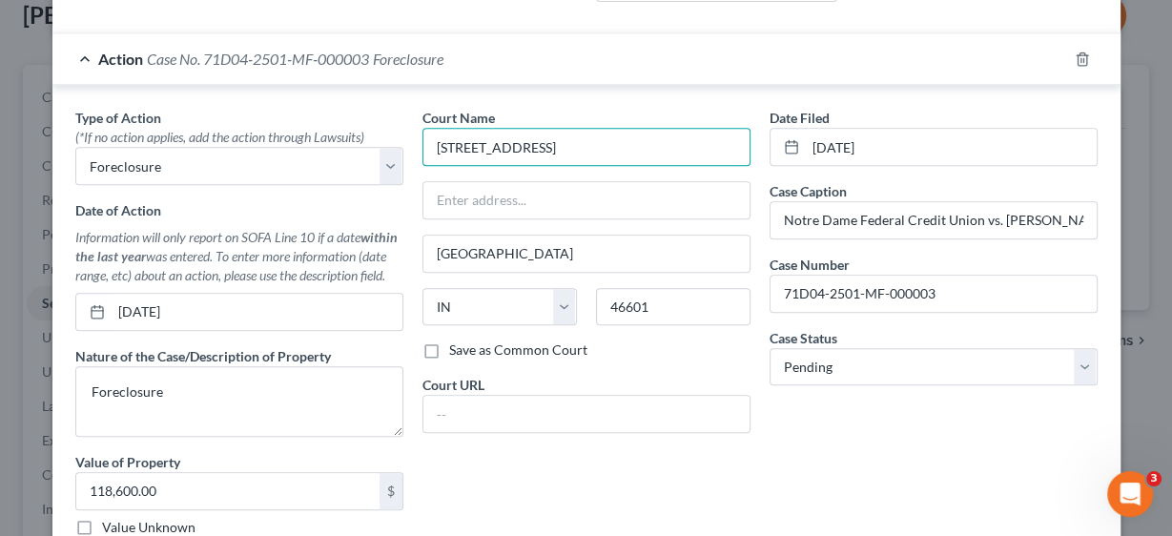
drag, startPoint x: 570, startPoint y: 148, endPoint x: 420, endPoint y: 145, distance: 150.7
click at [422, 145] on input "[STREET_ADDRESS]" at bounding box center [586, 147] width 328 height 38
click at [529, 139] on input "In The [GEOGRAPHIC_DATA][PERSON_NAME]," at bounding box center [586, 147] width 328 height 38
click at [715, 145] on input "In The [GEOGRAPHIC_DATA]," at bounding box center [586, 147] width 328 height 38
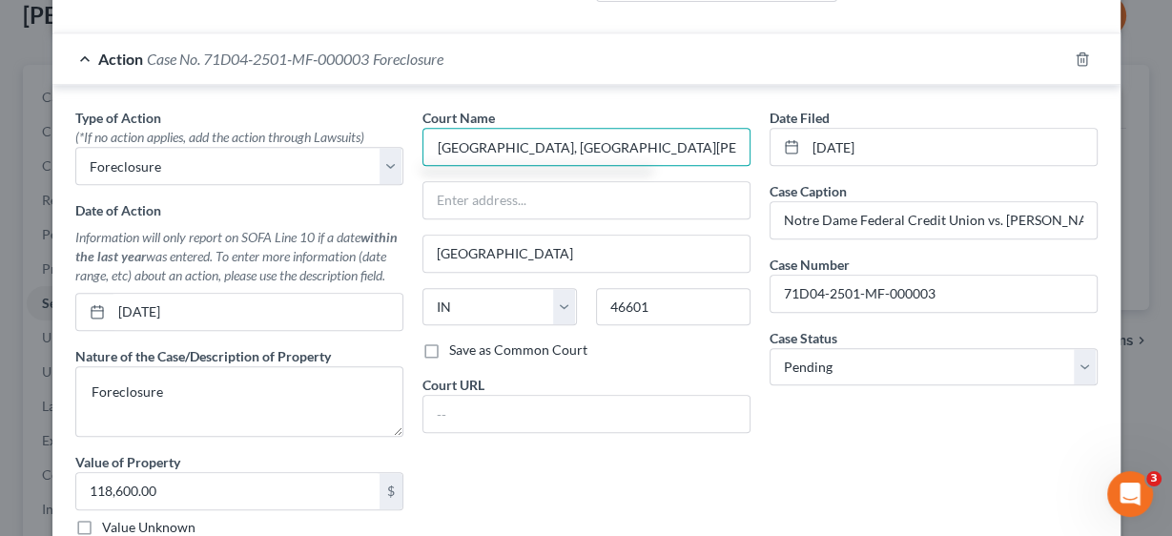
click at [534, 143] on input "In The [GEOGRAPHIC_DATA], [GEOGRAPHIC_DATA][PERSON_NAME]" at bounding box center [586, 147] width 328 height 38
click at [736, 141] on input "In The [GEOGRAPHIC_DATA][PERSON_NAME], [GEOGRAPHIC_DATA][PERSON_NAME]" at bounding box center [586, 147] width 328 height 38
drag, startPoint x: 738, startPoint y: 140, endPoint x: 519, endPoint y: 151, distance: 219.6
click at [402, 150] on div "Type of Action * (*If no action applies, add the action through Lawsuits) Selec…" at bounding box center [586, 347] width 1041 height 478
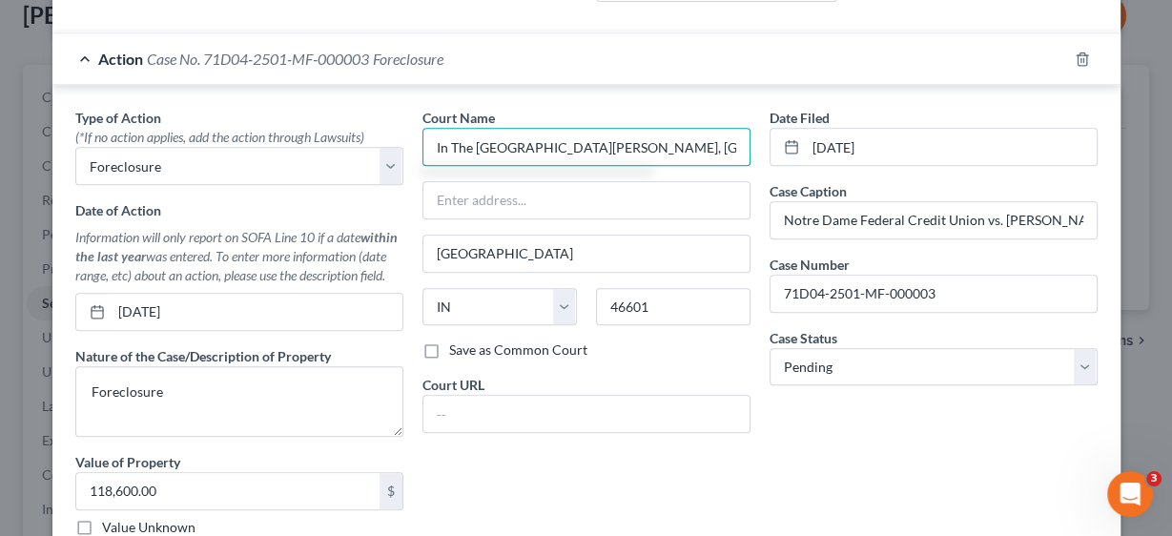
type input "In The [GEOGRAPHIC_DATA][PERSON_NAME], [GEOGRAPHIC_DATA], [US_STATE]"
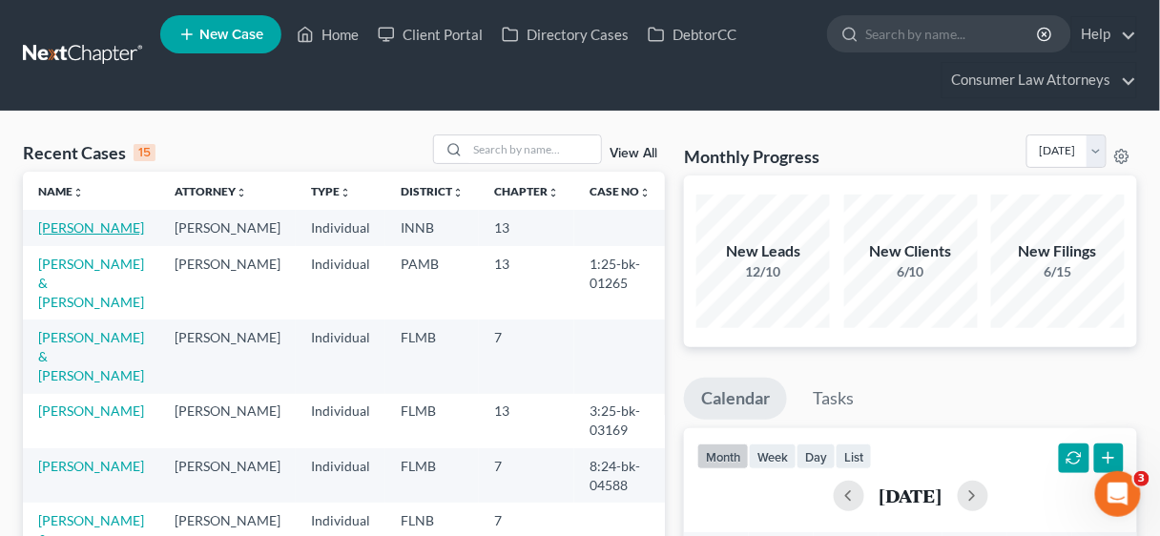
click at [92, 233] on link "[PERSON_NAME]" at bounding box center [91, 227] width 106 height 16
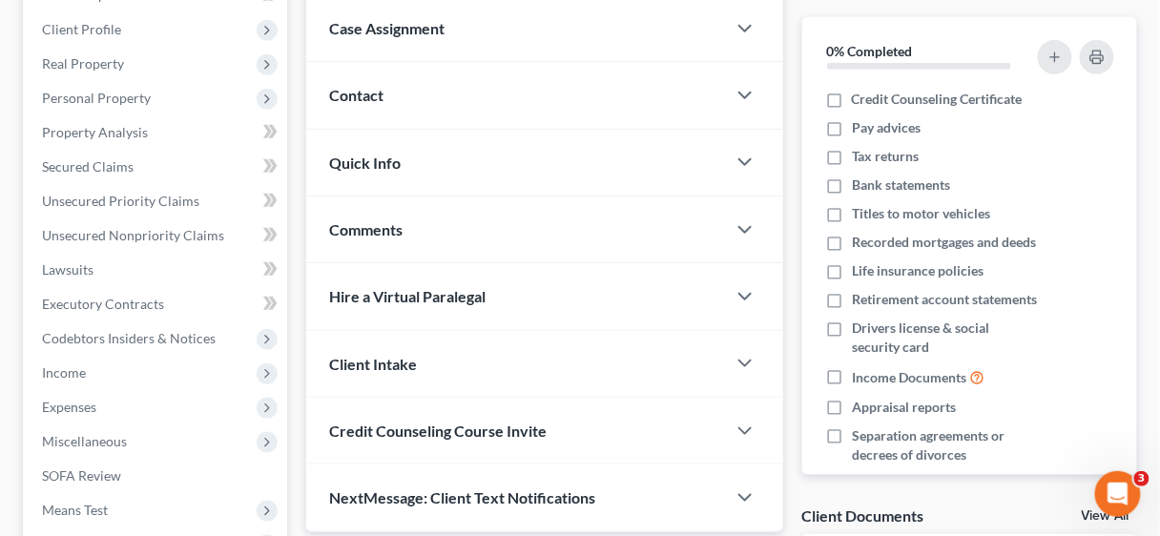
scroll to position [305, 0]
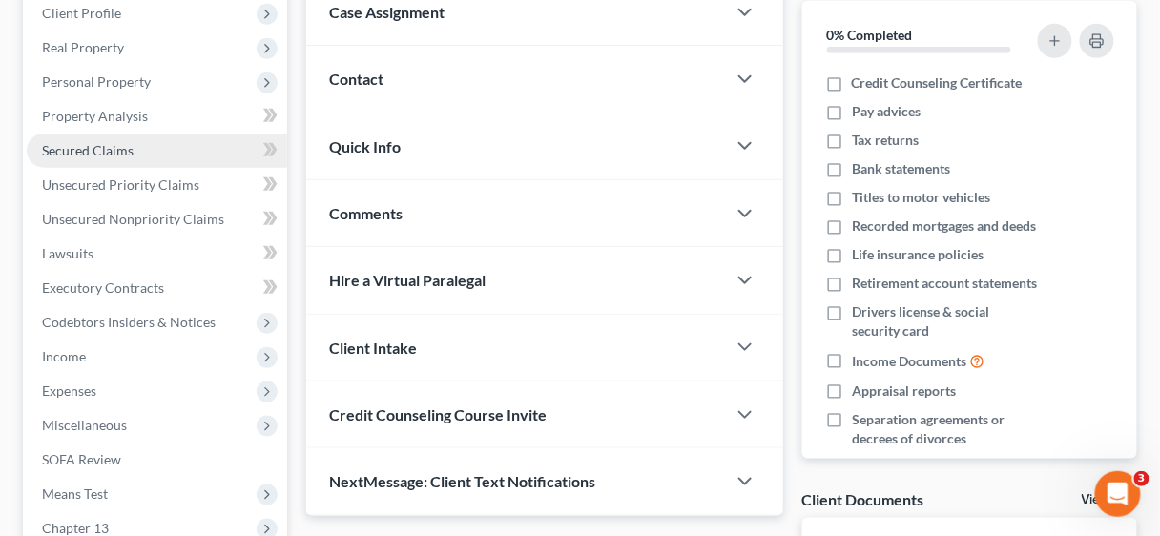
click at [74, 144] on span "Secured Claims" at bounding box center [88, 150] width 92 height 16
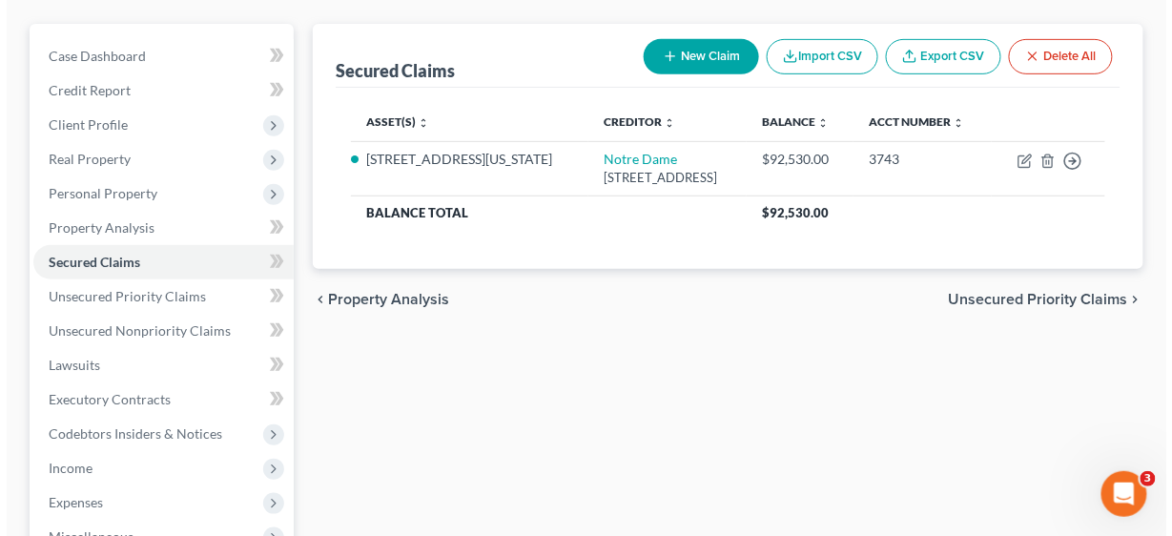
scroll to position [229, 0]
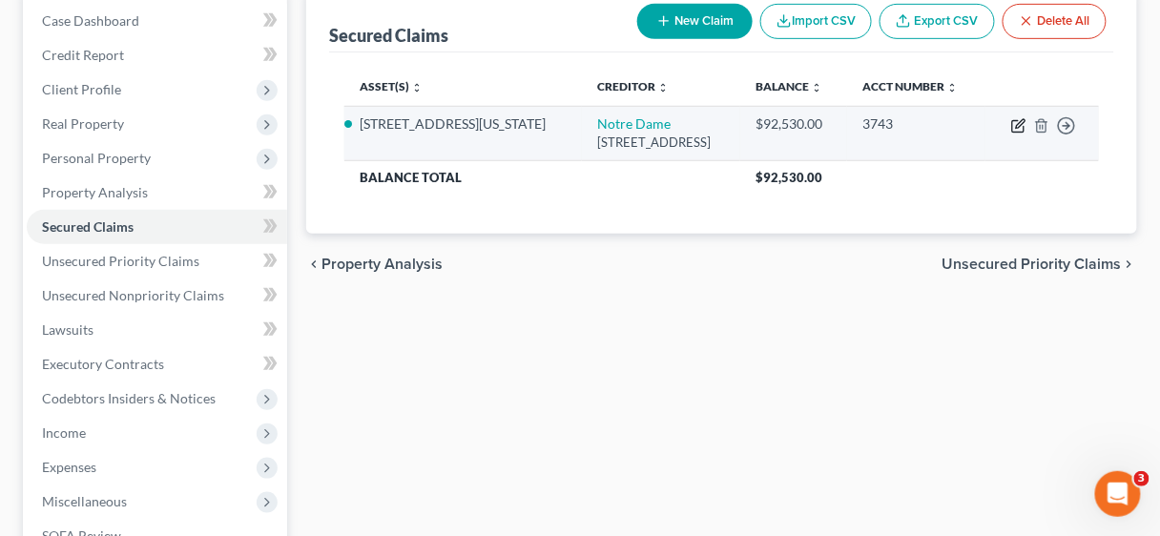
click at [1014, 123] on icon "button" at bounding box center [1018, 125] width 15 height 15
select select "14"
select select "2"
select select "3"
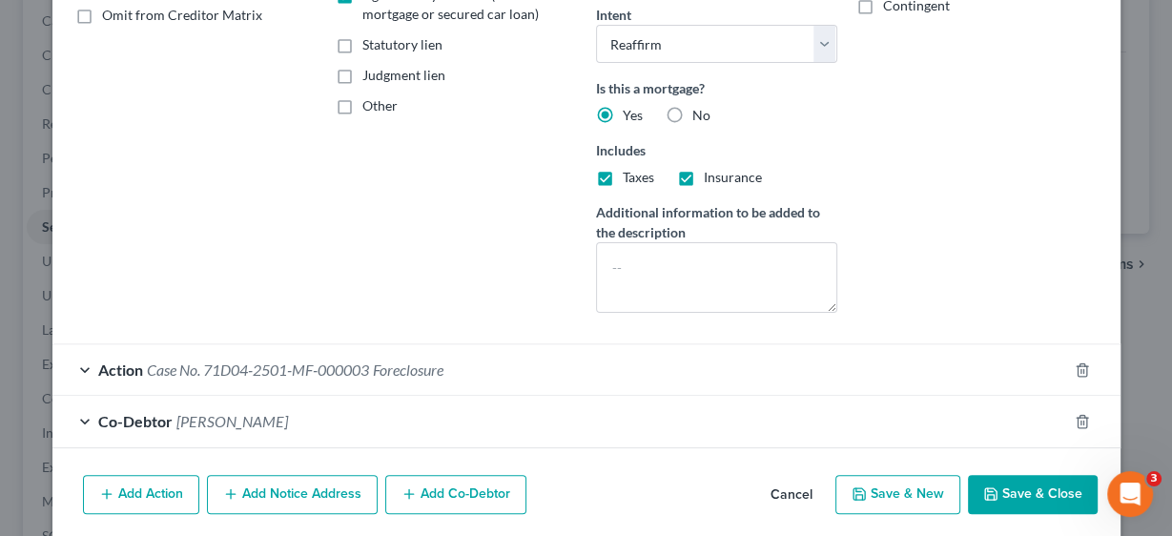
scroll to position [428, 0]
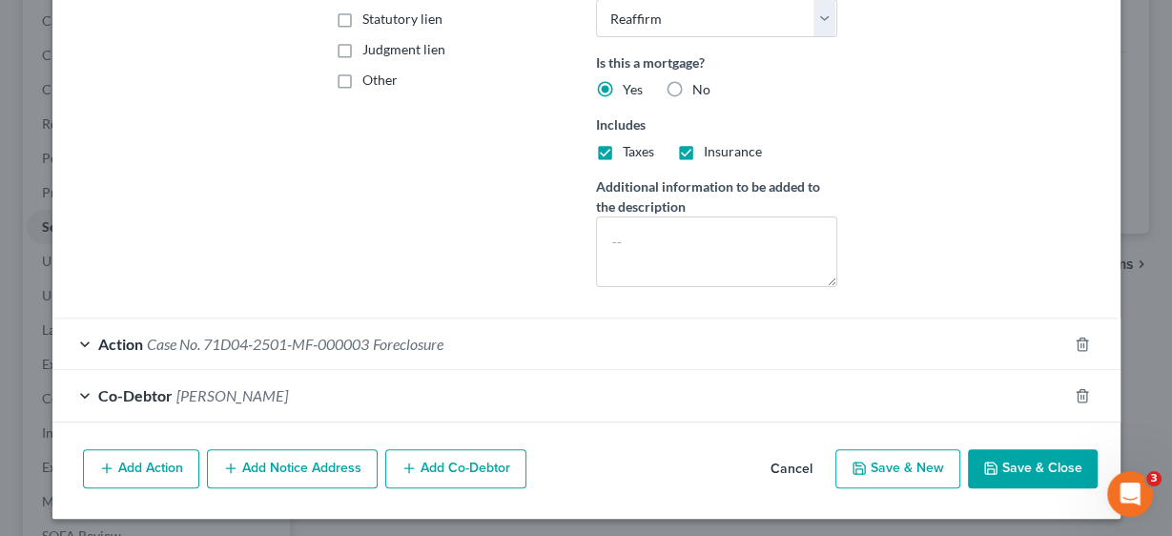
click at [307, 339] on span "Case No. 71D04-2501-MF-000003" at bounding box center [258, 344] width 222 height 18
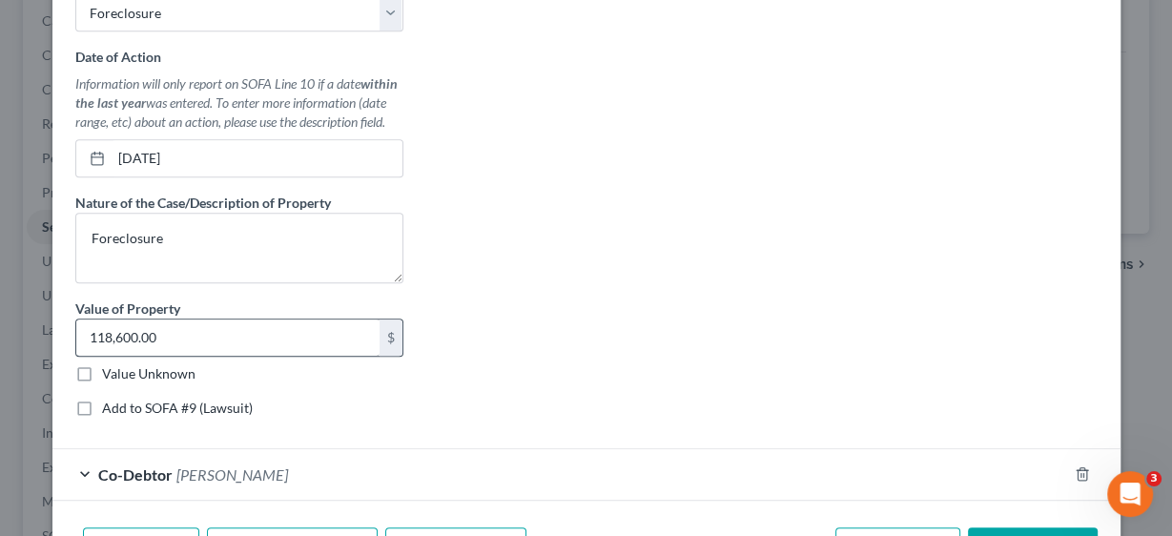
scroll to position [866, 0]
click at [102, 400] on label "Add to SOFA #9 (Lawsuit)" at bounding box center [177, 409] width 151 height 19
click at [110, 400] on input "Add to SOFA #9 (Lawsuit)" at bounding box center [116, 406] width 12 height 12
checkbox input "true"
select select "15"
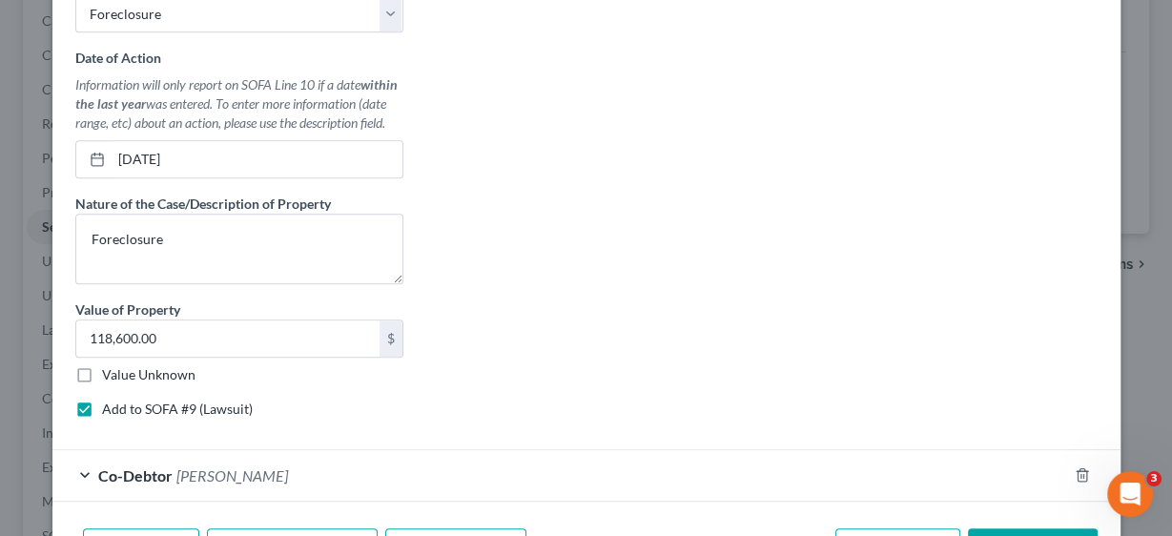
select select "0"
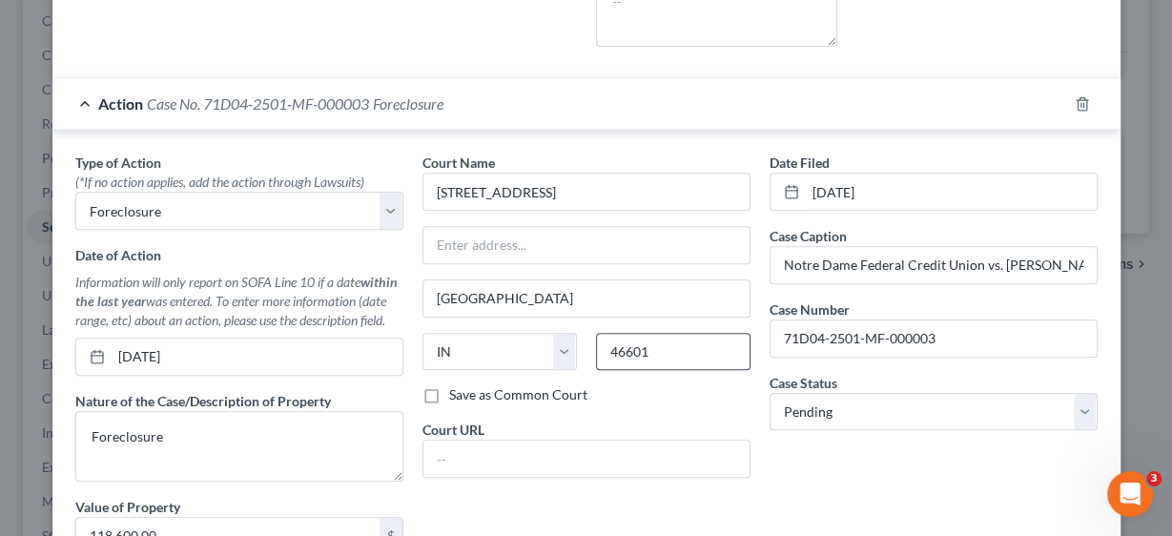
scroll to position [637, 0]
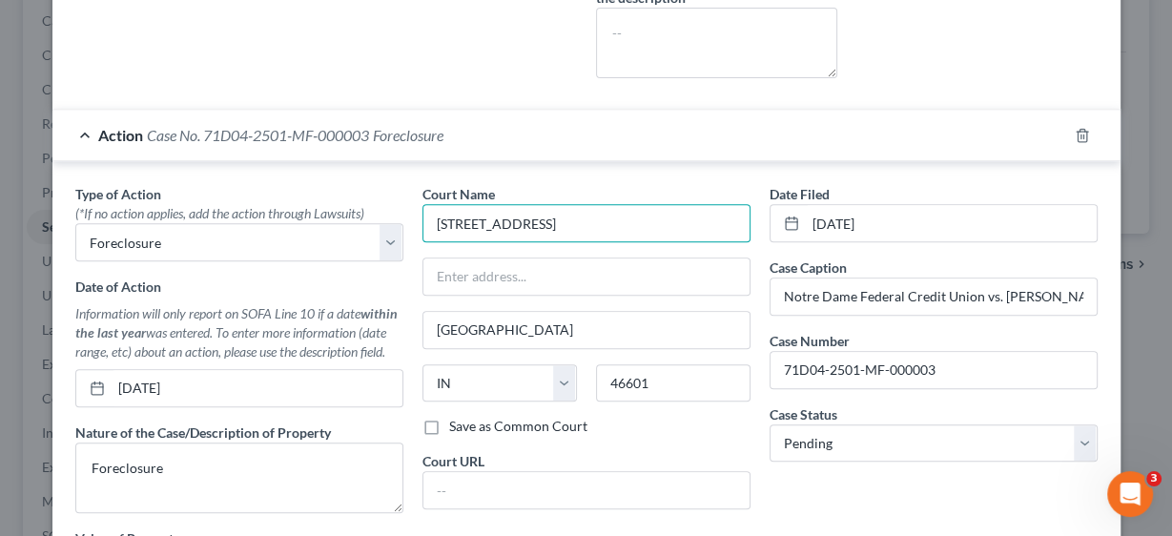
click at [582, 204] on input "[STREET_ADDRESS]" at bounding box center [586, 223] width 328 height 38
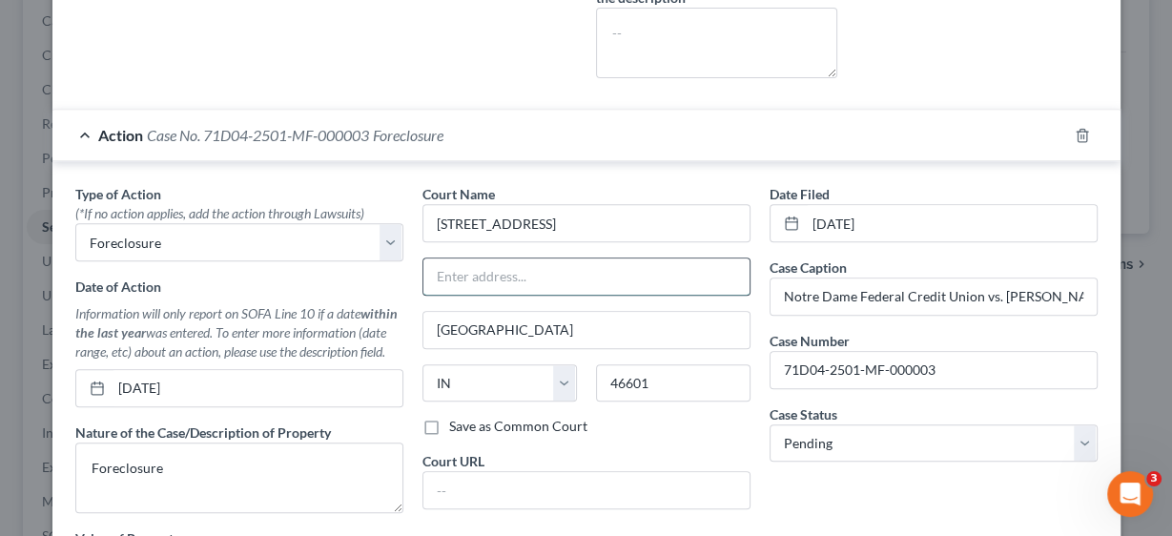
click at [544, 267] on input "text" at bounding box center [586, 276] width 326 height 36
type input "101 S Main Street"
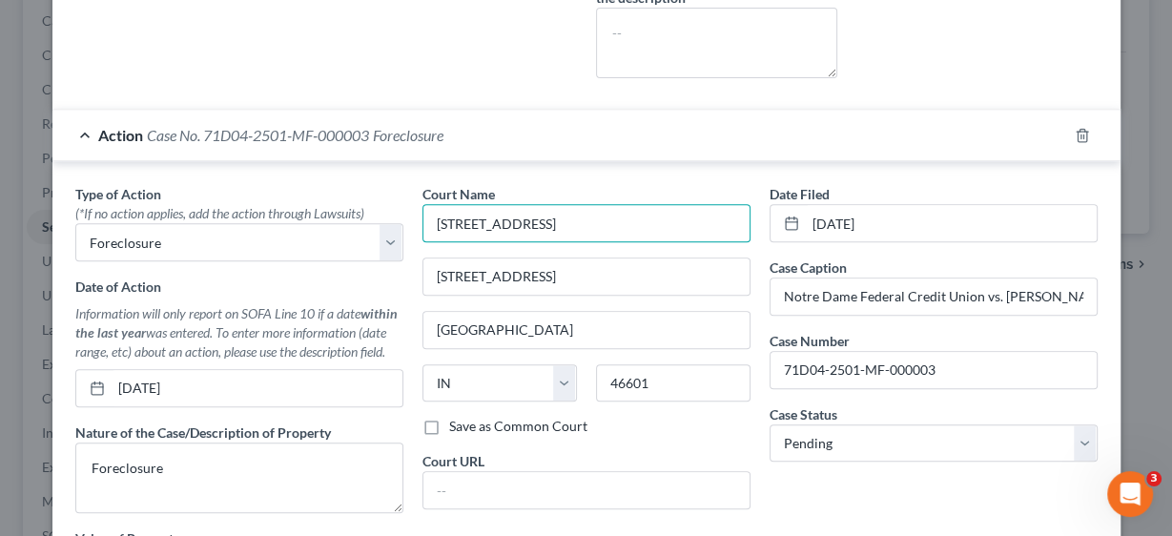
drag, startPoint x: 554, startPoint y: 223, endPoint x: 395, endPoint y: 216, distance: 159.4
click at [395, 216] on div "Type of Action * (*If no action applies, add the action through Lawsuits) Selec…" at bounding box center [586, 423] width 1041 height 478
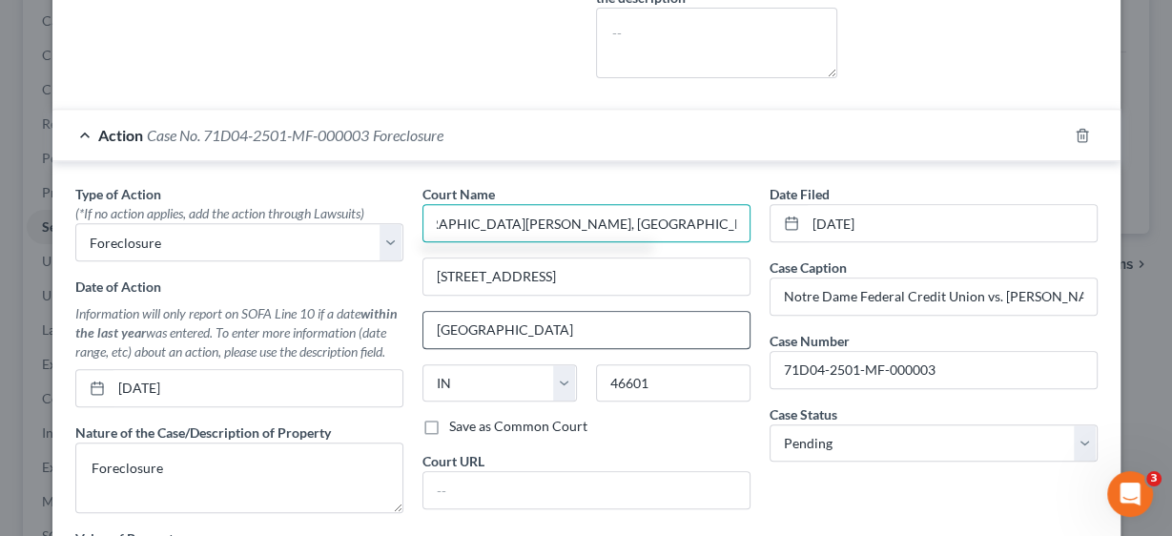
scroll to position [713, 0]
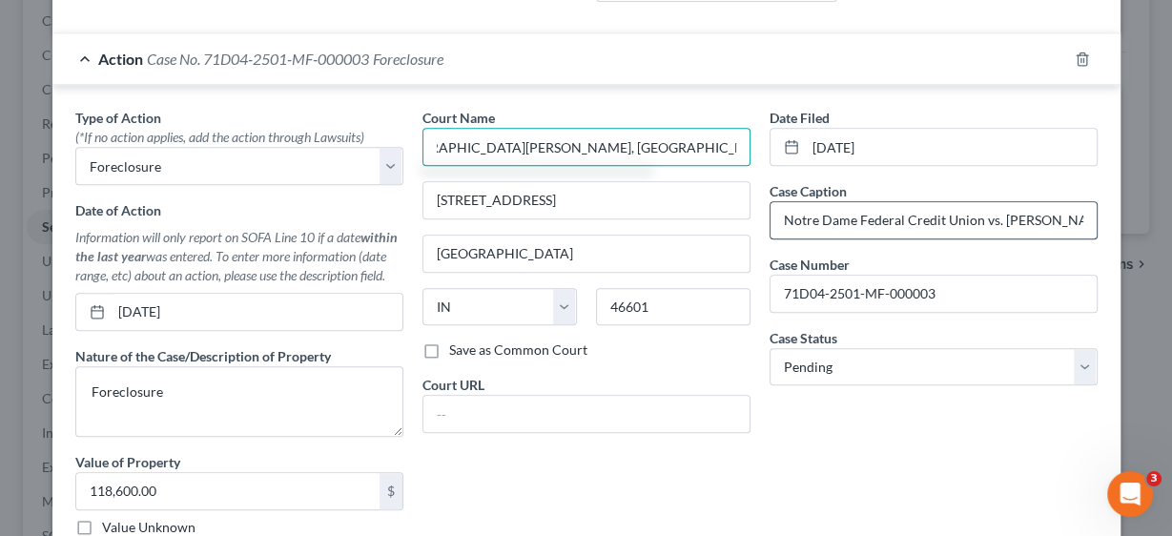
type input "In the St. Joseph Circuit Superior Court, St. Joseph County, Indiana"
click at [992, 216] on input "Notre Dame Federal Credit Union vs. [PERSON_NAME]" at bounding box center [934, 220] width 326 height 36
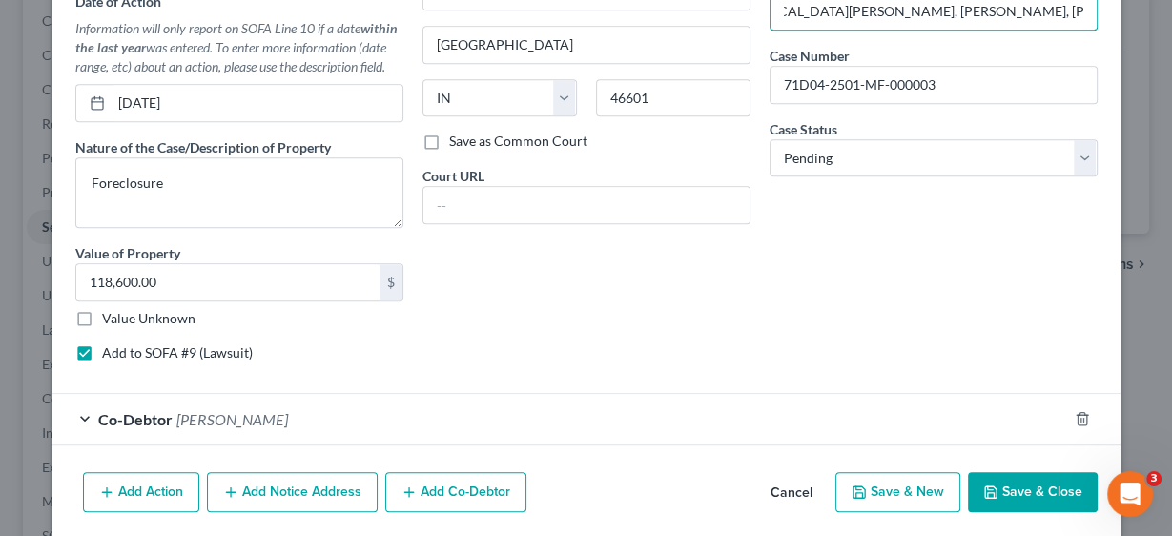
scroll to position [942, 0]
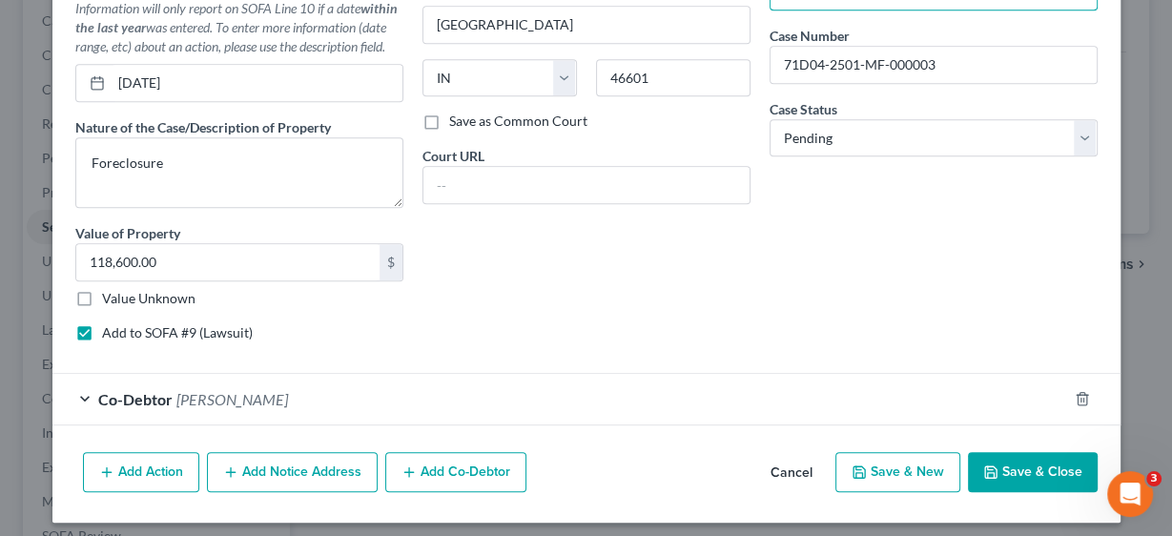
type input "Notre Dame Federal Credit Union vs. Noe C. Rodriguez, Nora Bachtel, Alexia Rodr…"
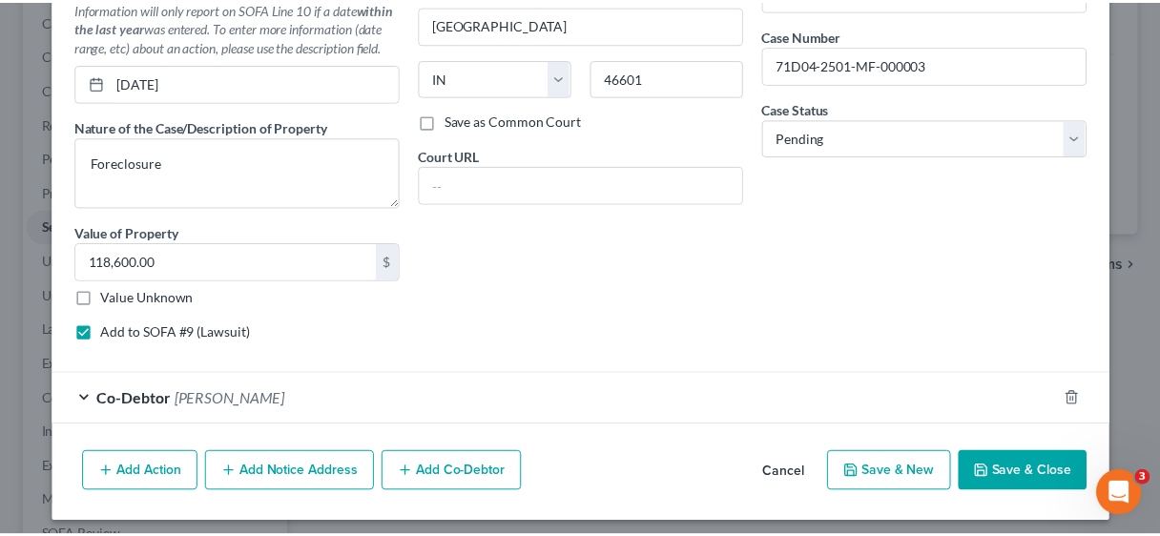
scroll to position [0, 0]
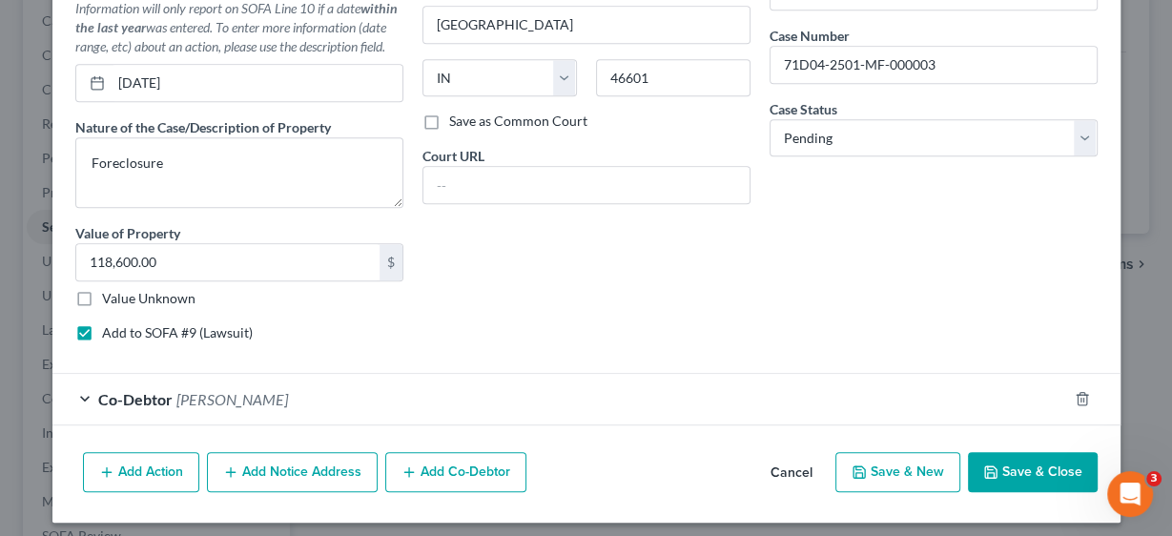
click at [1012, 457] on button "Save & Close" at bounding box center [1033, 472] width 130 height 40
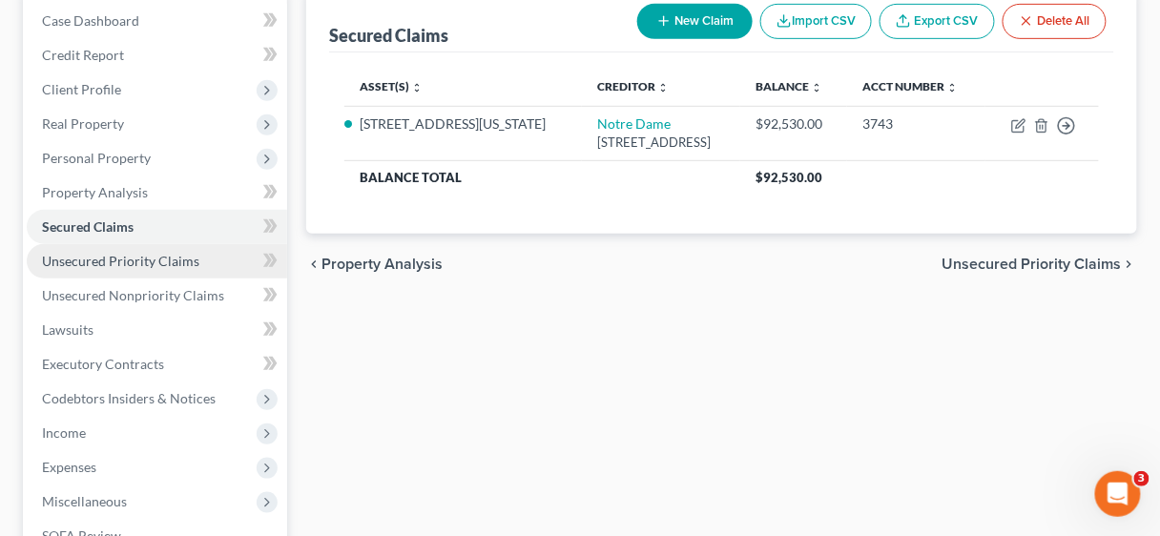
click at [135, 257] on span "Unsecured Priority Claims" at bounding box center [120, 261] width 157 height 16
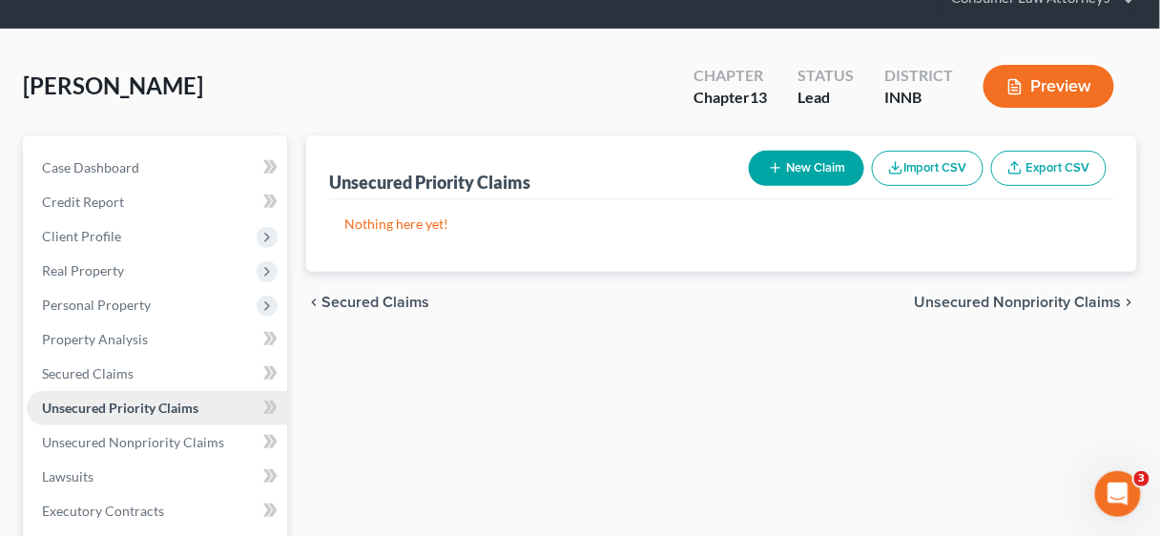
scroll to position [229, 0]
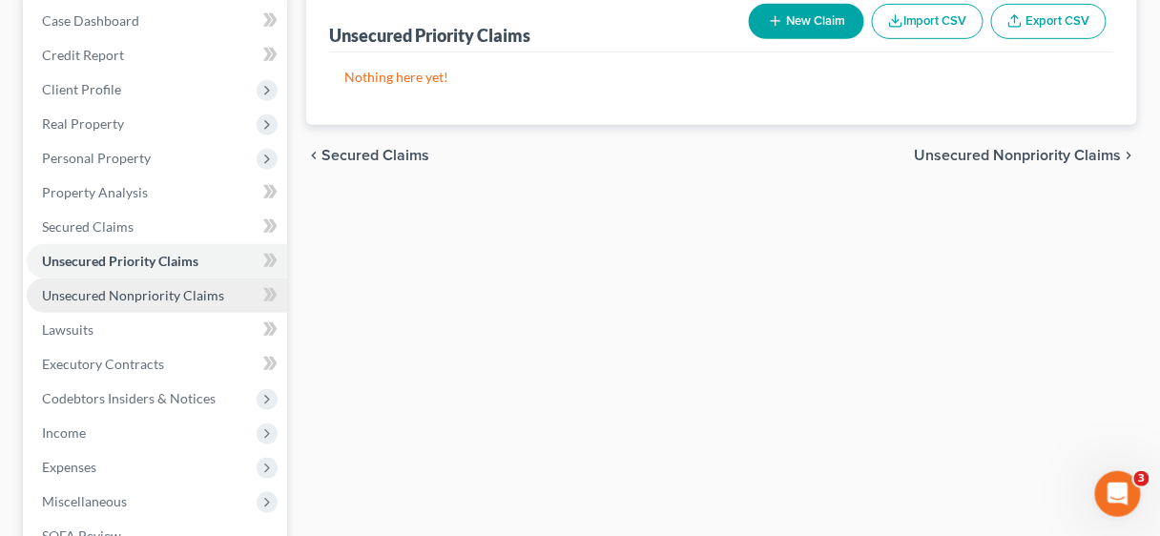
click at [132, 291] on span "Unsecured Nonpriority Claims" at bounding box center [133, 295] width 182 height 16
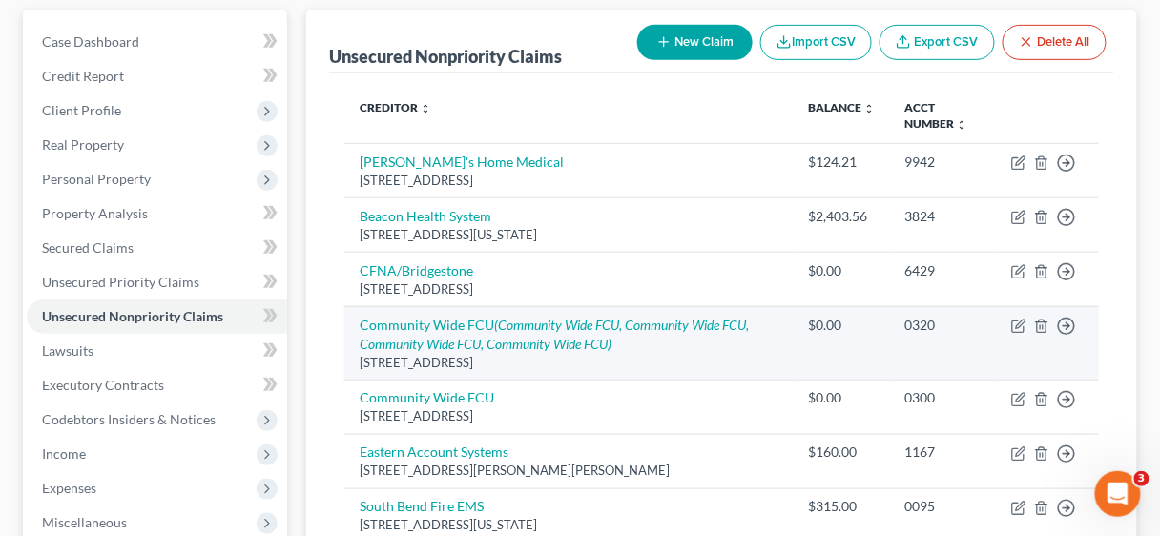
scroll to position [229, 0]
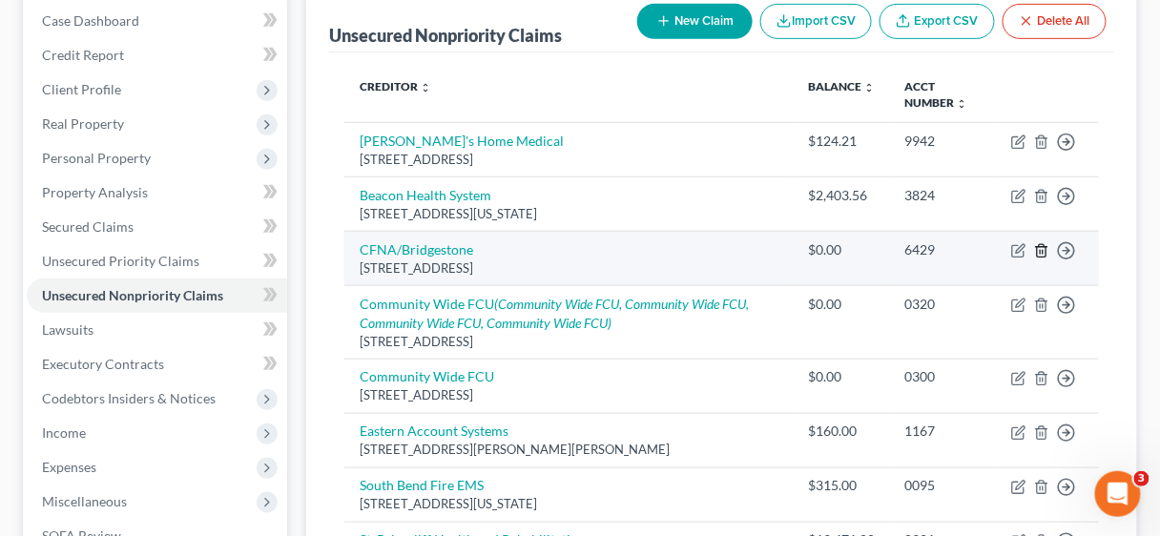
click at [1042, 246] on icon "button" at bounding box center [1041, 250] width 15 height 15
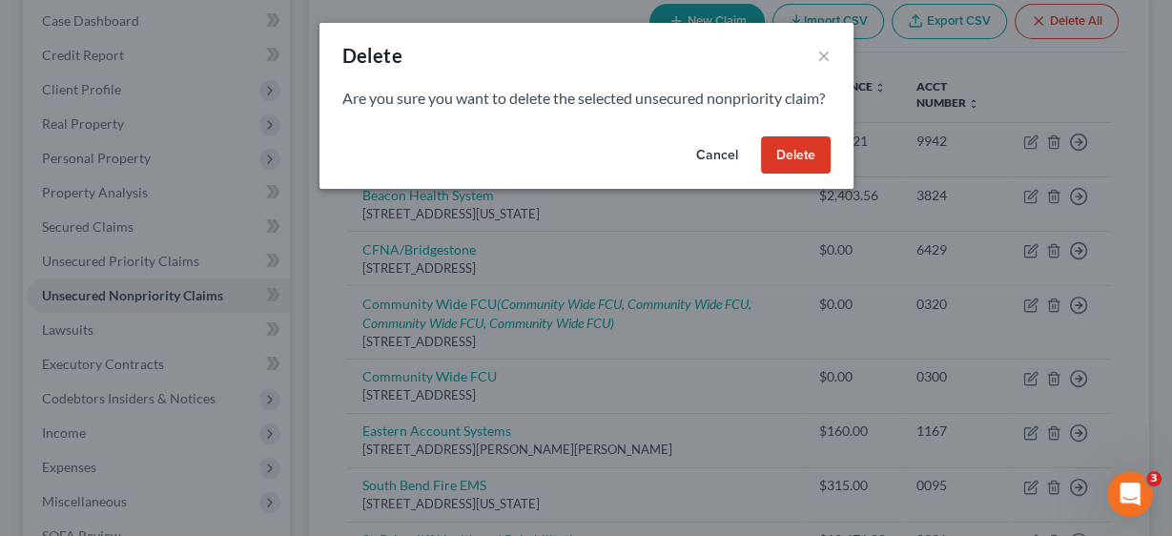
click at [809, 165] on button "Delete" at bounding box center [796, 155] width 70 height 38
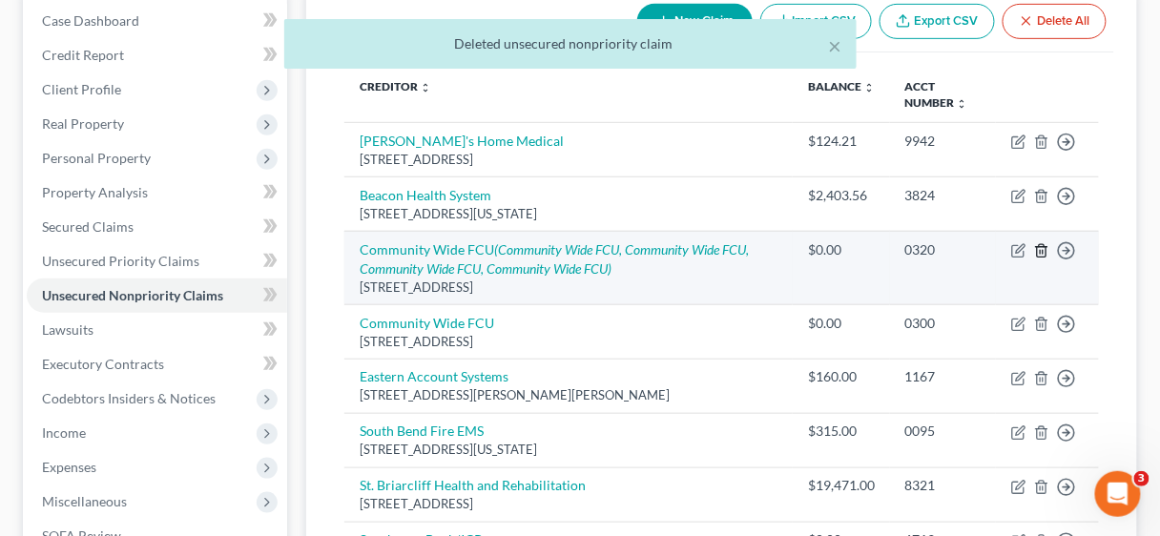
click at [1046, 243] on icon "button" at bounding box center [1041, 250] width 15 height 15
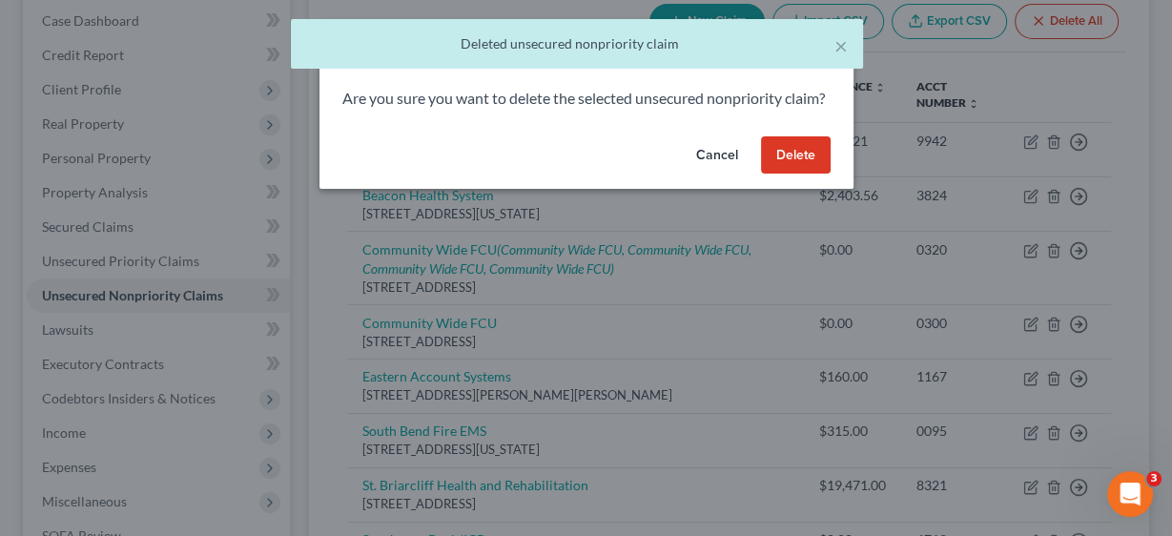
click at [807, 166] on button "Delete" at bounding box center [796, 155] width 70 height 38
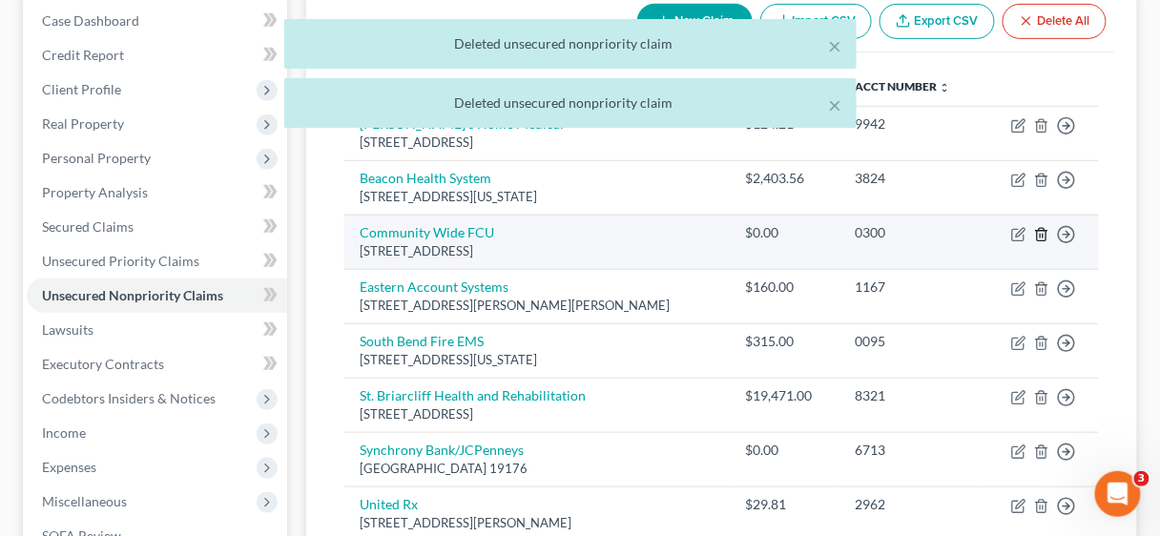
click at [1044, 230] on icon "button" at bounding box center [1041, 234] width 15 height 15
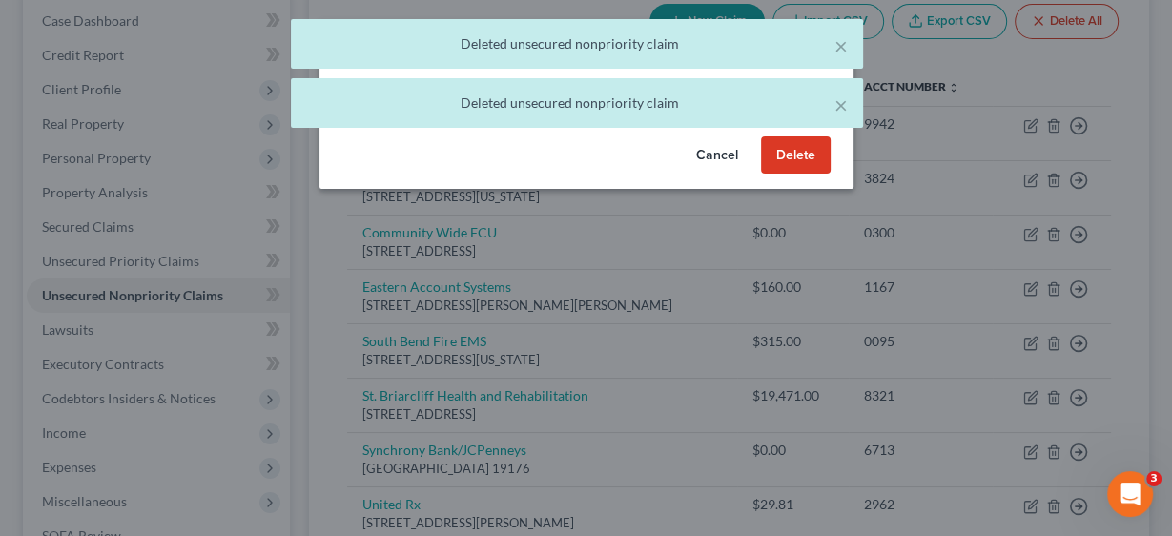
click at [798, 172] on button "Delete" at bounding box center [796, 155] width 70 height 38
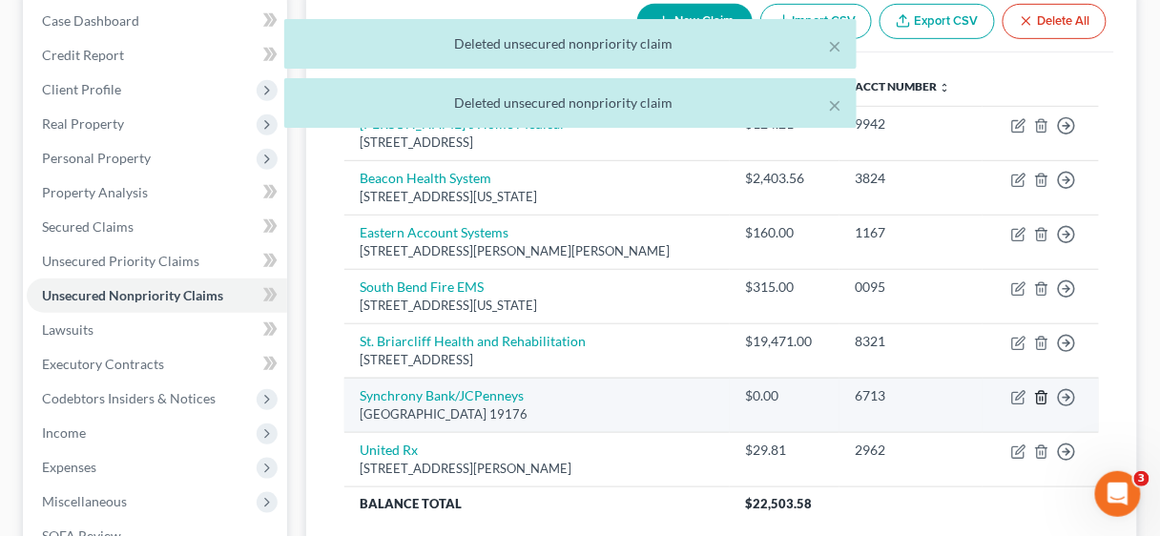
click at [1042, 393] on icon "button" at bounding box center [1041, 397] width 15 height 15
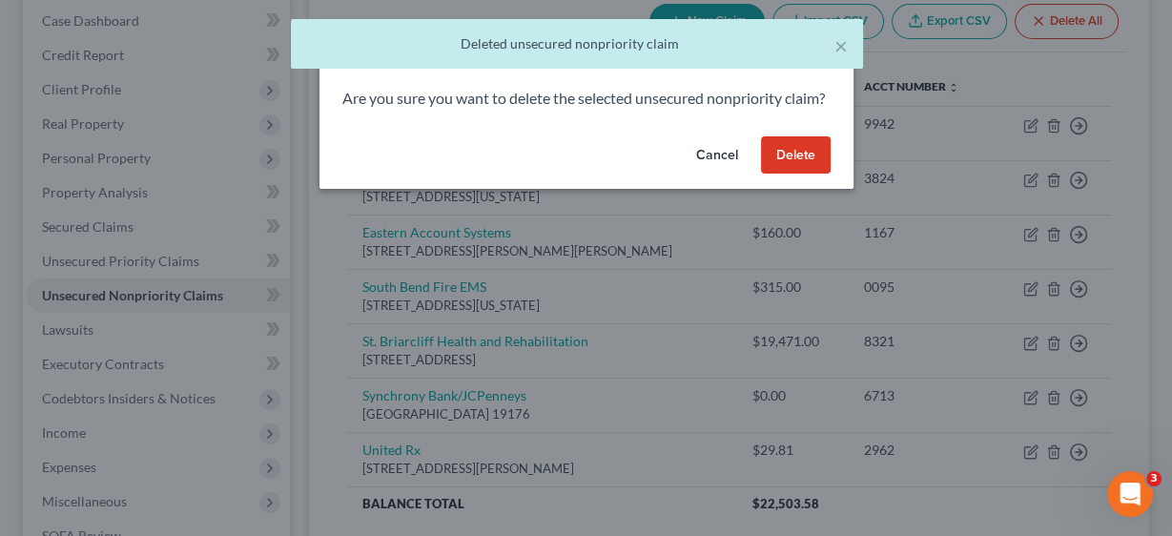
click at [791, 174] on button "Delete" at bounding box center [796, 155] width 70 height 38
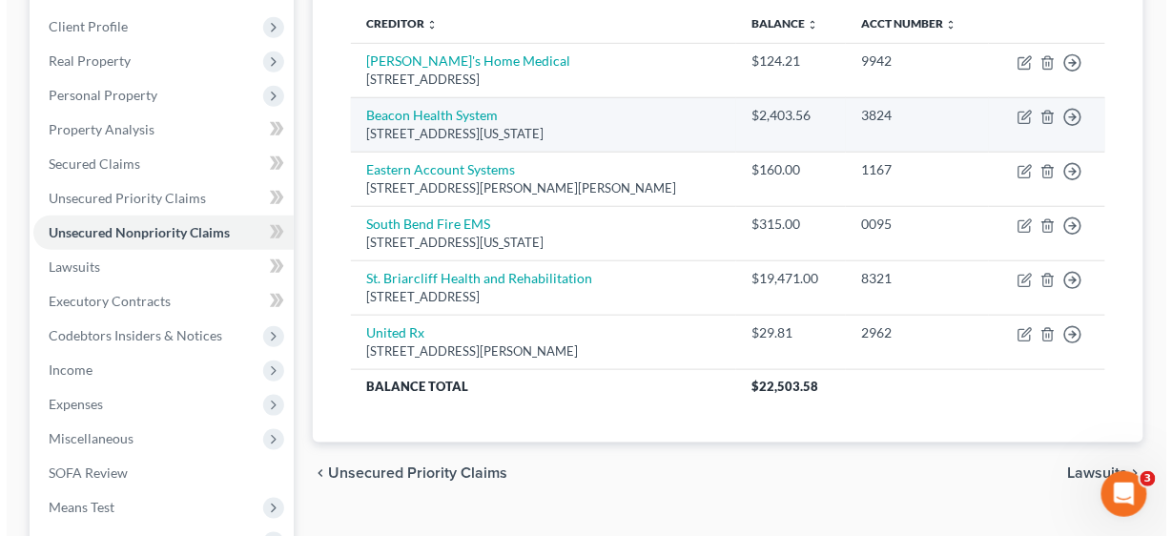
scroll to position [305, 0]
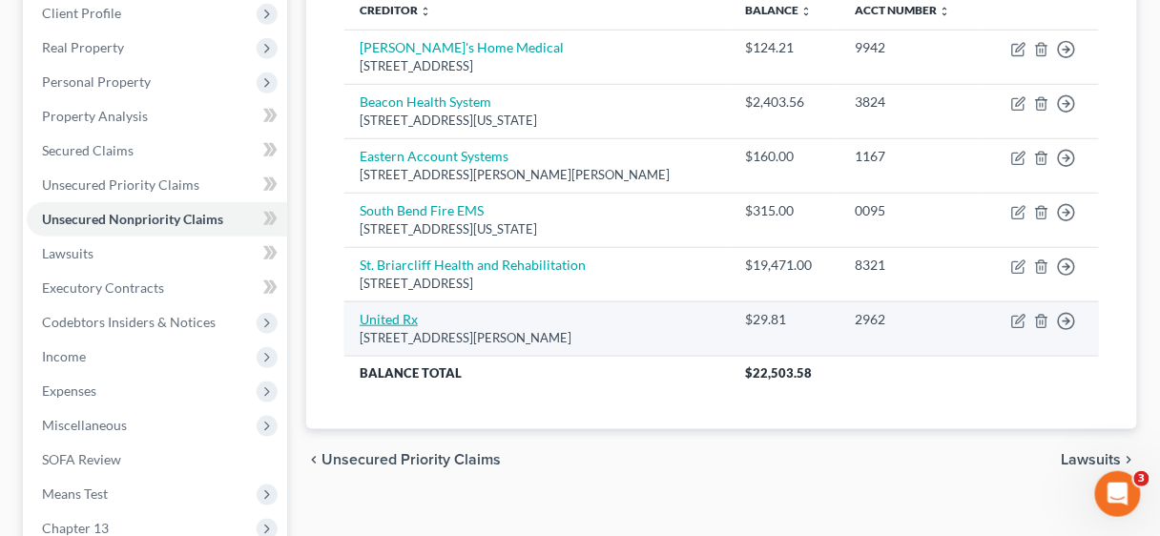
click at [404, 312] on link "United Rx" at bounding box center [389, 319] width 58 height 16
select select "14"
select select "0"
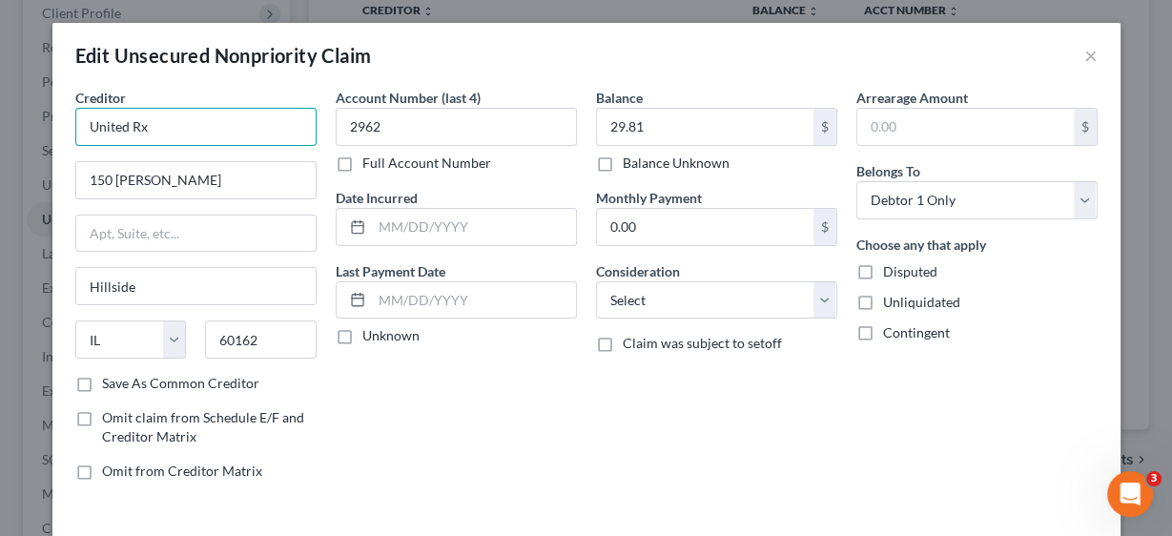
click at [183, 138] on input "United Rx" at bounding box center [195, 127] width 241 height 38
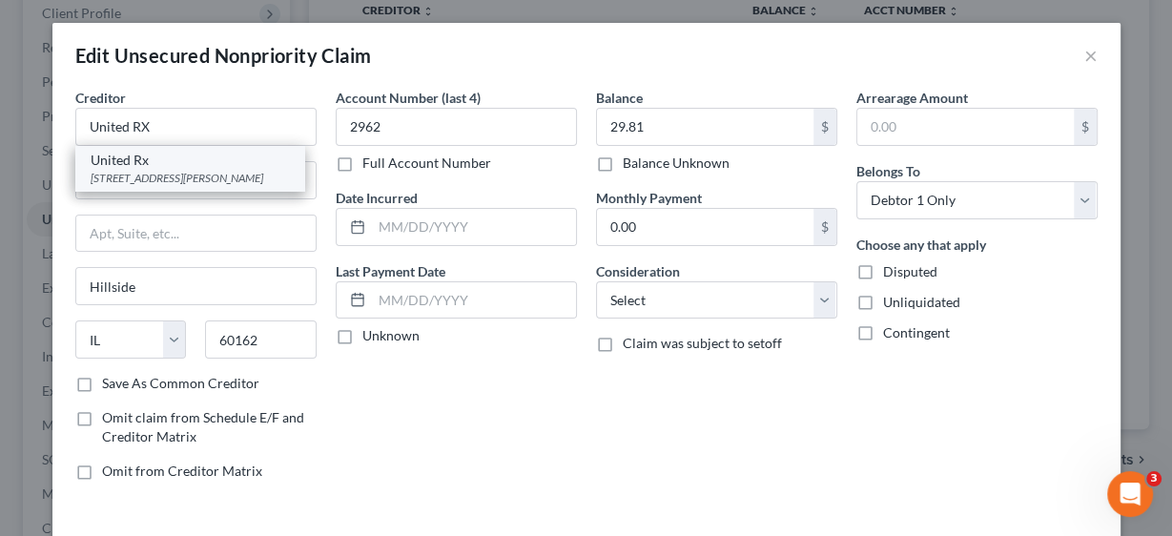
click at [197, 170] on div "150 Fencl Ln, Hillside, IL 60162" at bounding box center [190, 178] width 198 height 16
type input "United Rx"
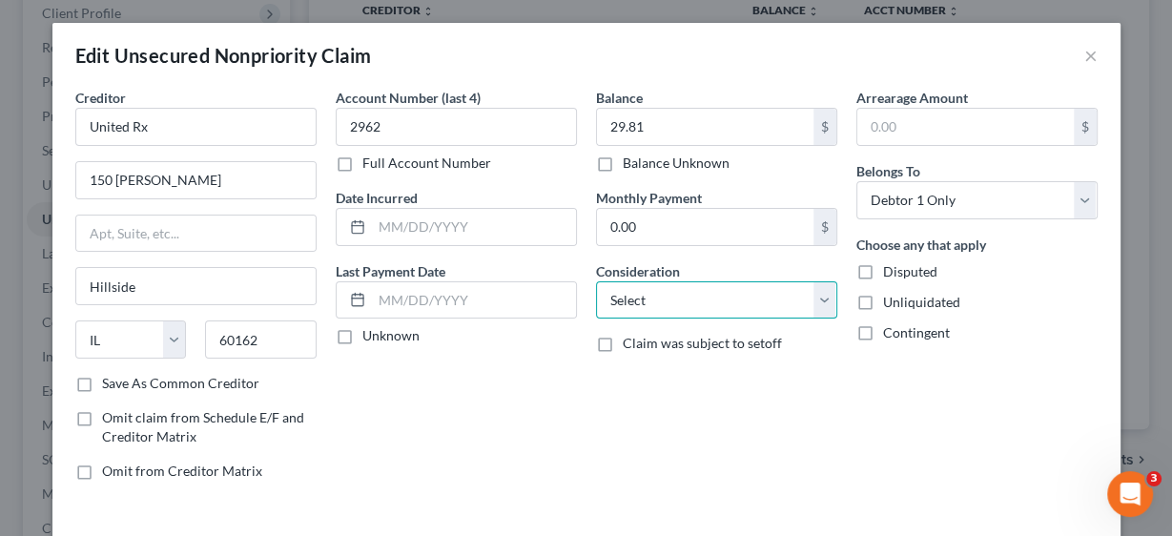
click at [825, 299] on select "Select Cable / Satellite Services Collection Agency Credit Card Debt Debt Couns…" at bounding box center [716, 300] width 241 height 38
select select "9"
click at [596, 281] on select "Select Cable / Satellite Services Collection Agency Credit Card Debt Debt Couns…" at bounding box center [716, 300] width 241 height 38
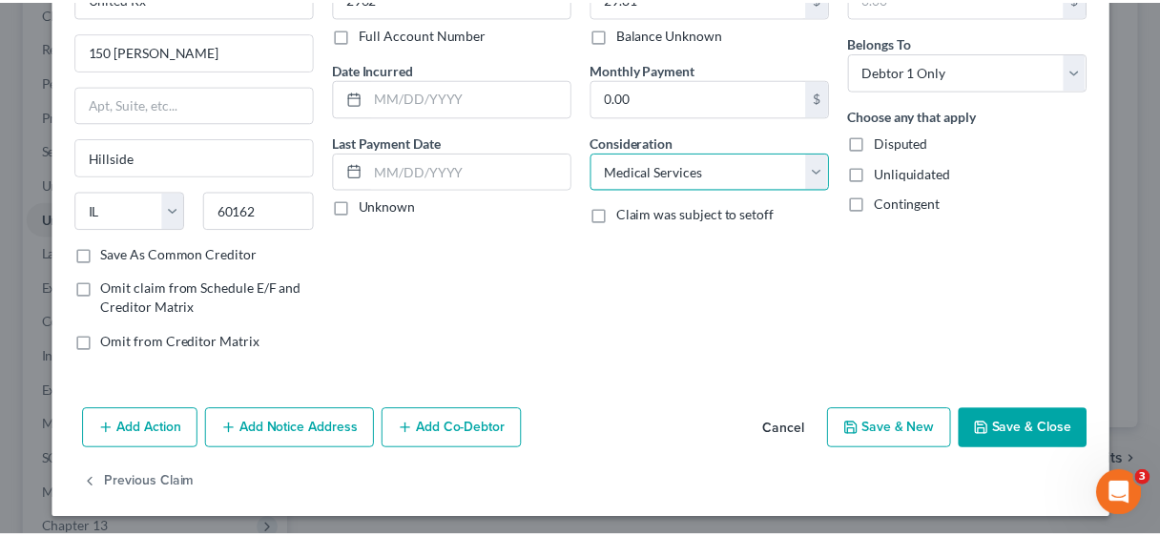
scroll to position [130, 0]
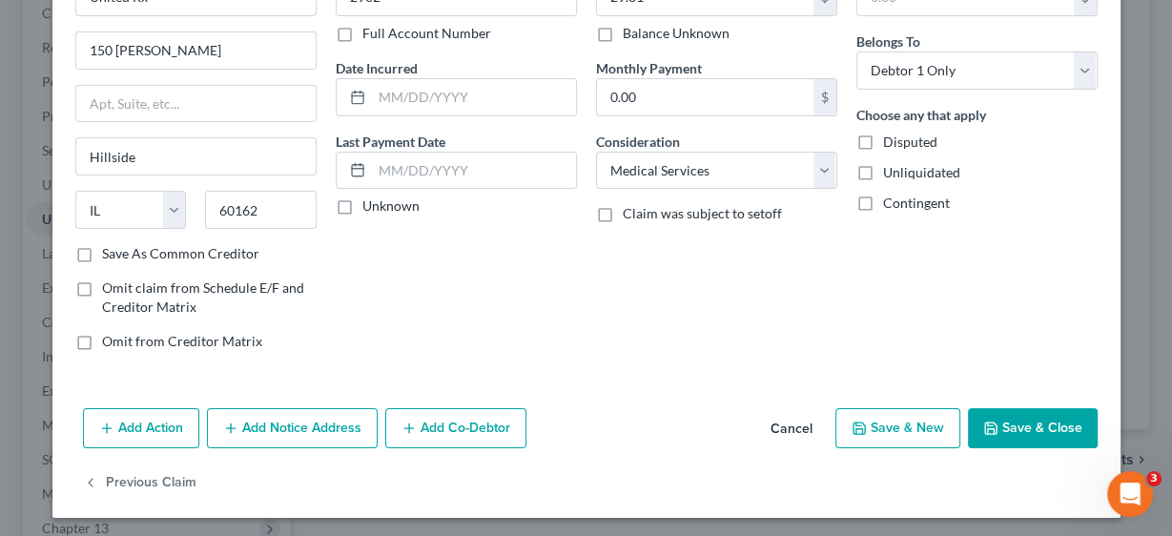
click at [1034, 422] on button "Save & Close" at bounding box center [1033, 428] width 130 height 40
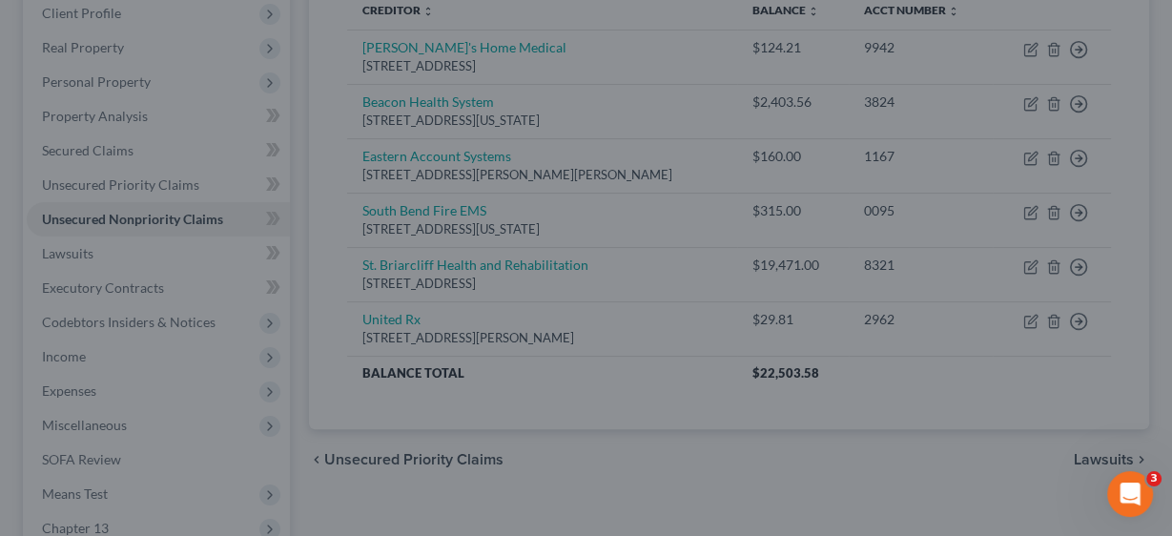
type input "0"
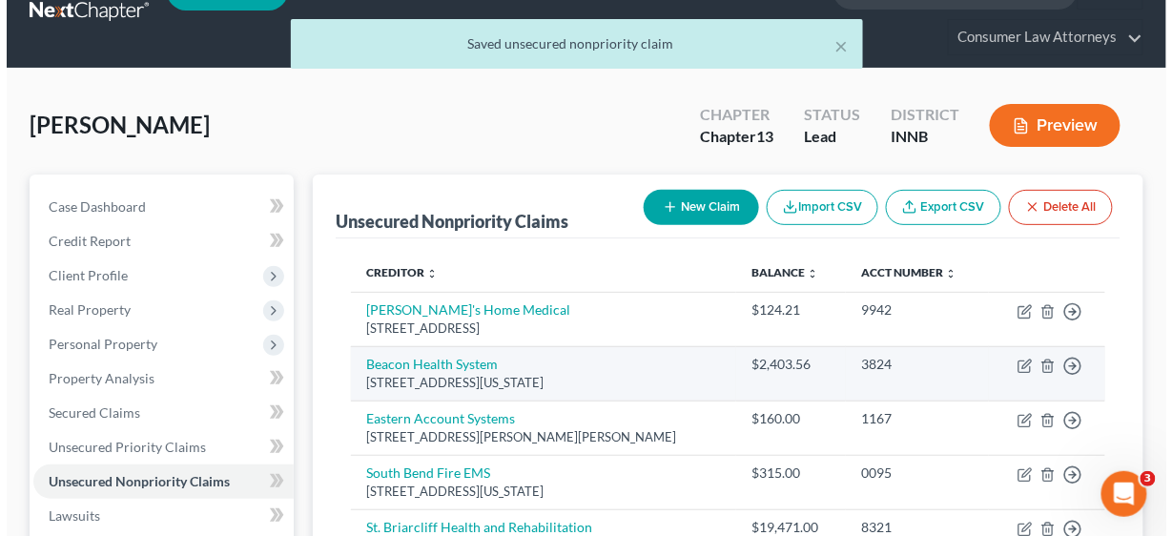
scroll to position [76, 0]
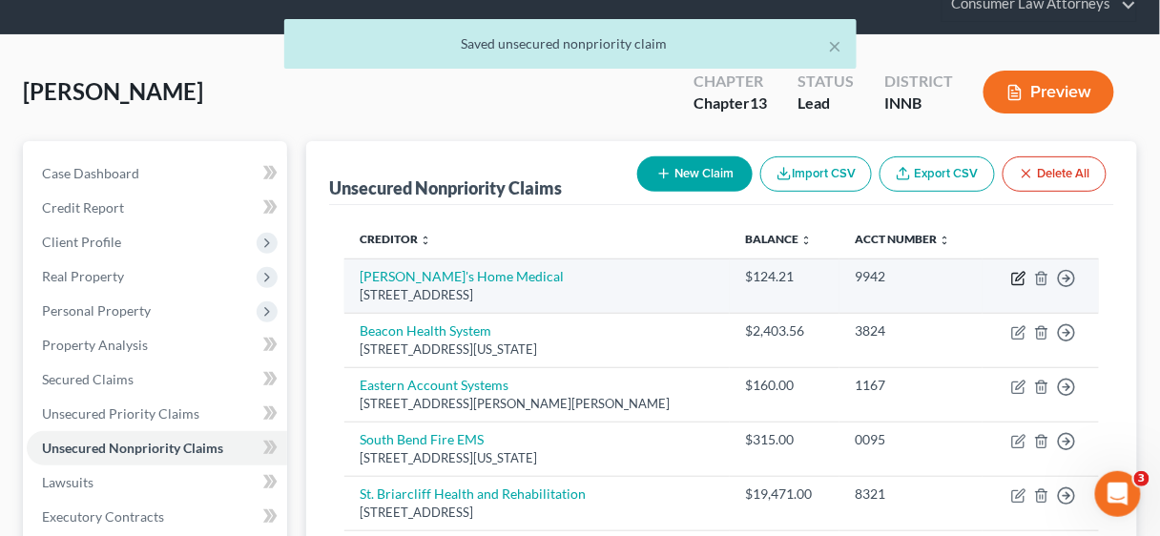
click at [1018, 276] on icon "button" at bounding box center [1020, 276] width 9 height 9
select select "15"
select select "0"
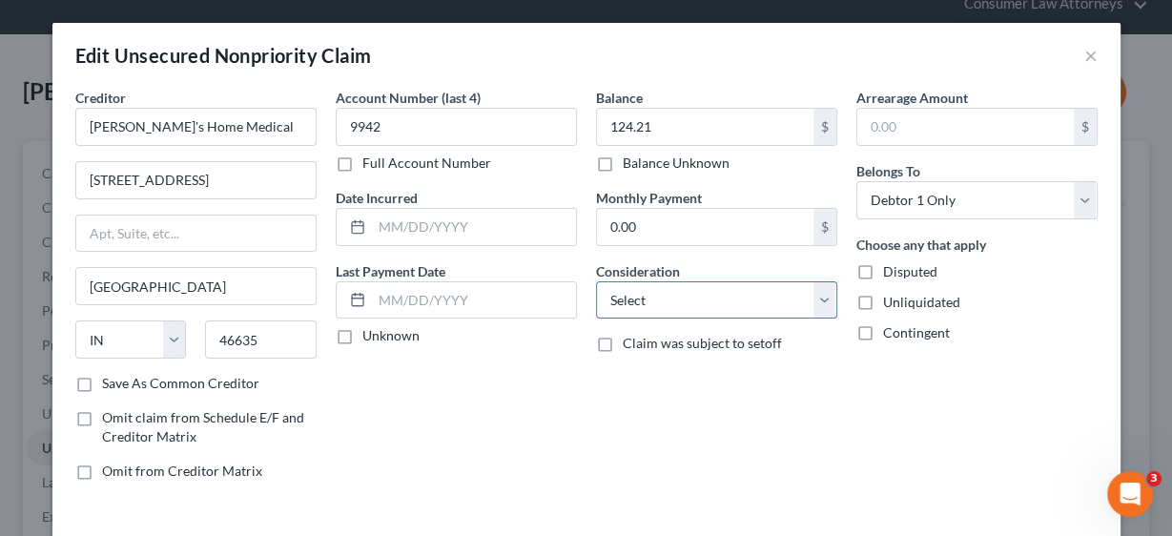
click at [825, 298] on select "Select Cable / Satellite Services Collection Agency Credit Card Debt Debt Couns…" at bounding box center [716, 300] width 241 height 38
select select "9"
click at [596, 281] on select "Select Cable / Satellite Services Collection Agency Credit Card Debt Debt Couns…" at bounding box center [716, 300] width 241 height 38
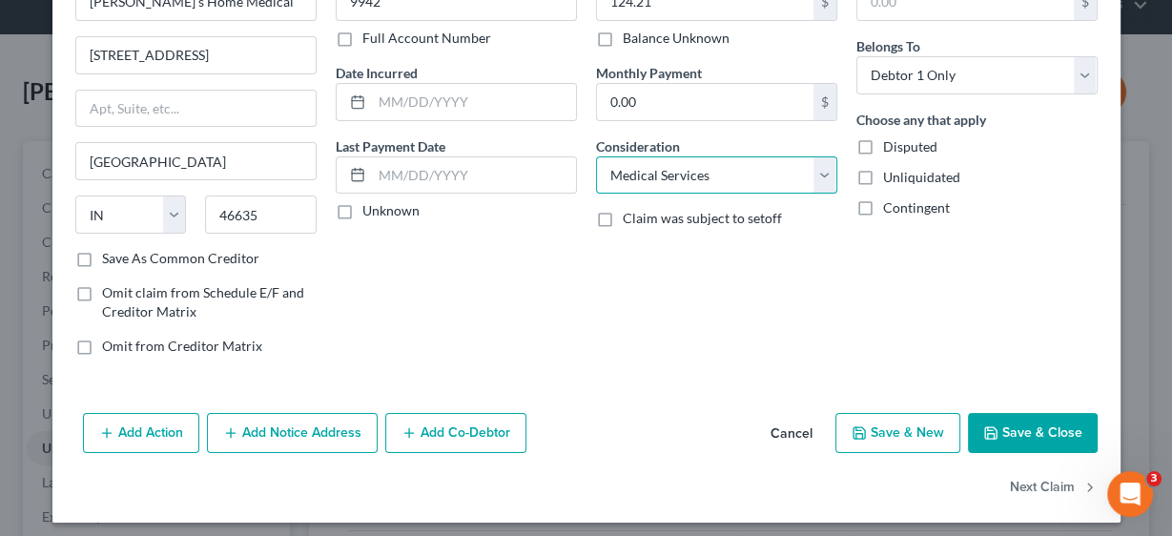
scroll to position [130, 0]
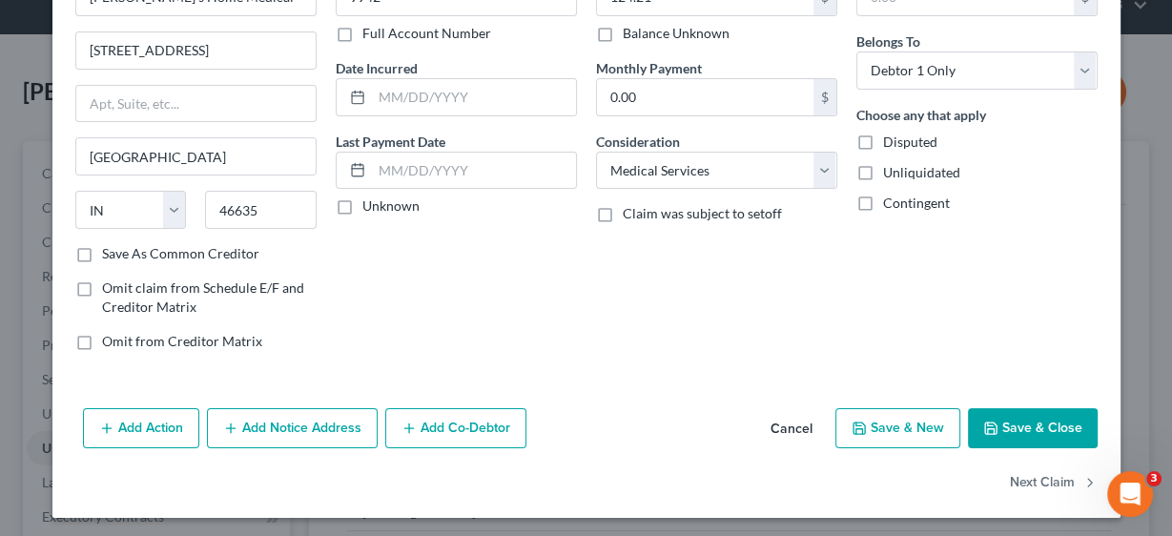
click at [1023, 424] on button "Save & Close" at bounding box center [1033, 428] width 130 height 40
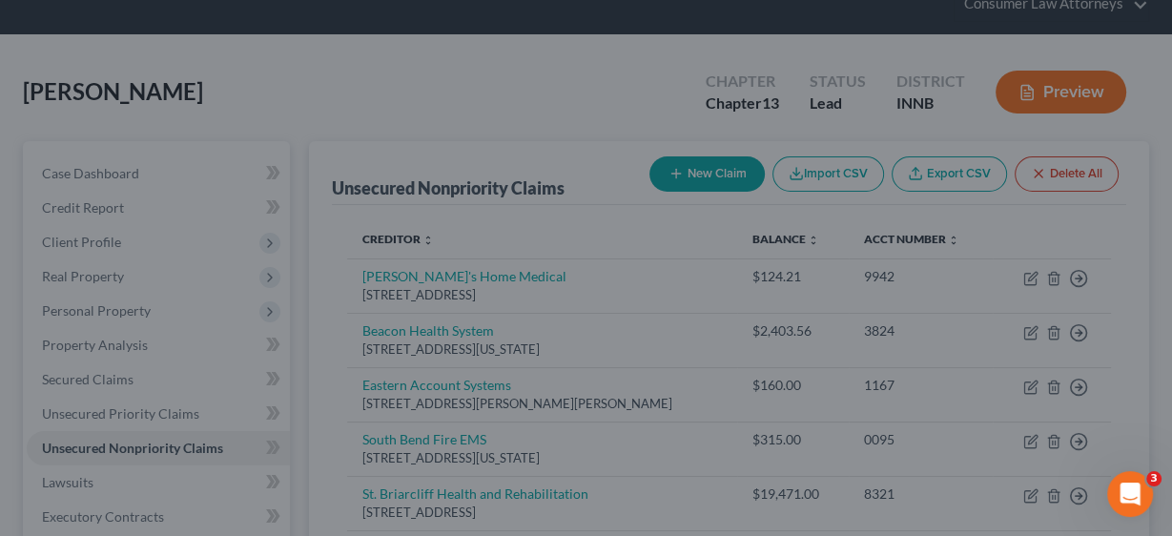
type input "0"
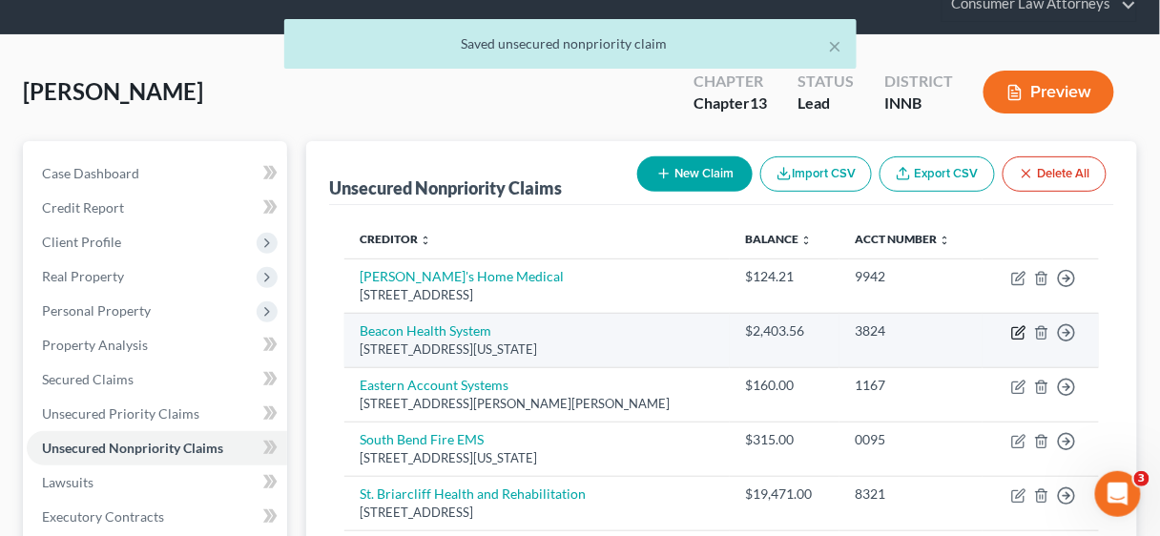
click at [1017, 328] on icon "button" at bounding box center [1018, 332] width 15 height 15
select select "15"
select select "0"
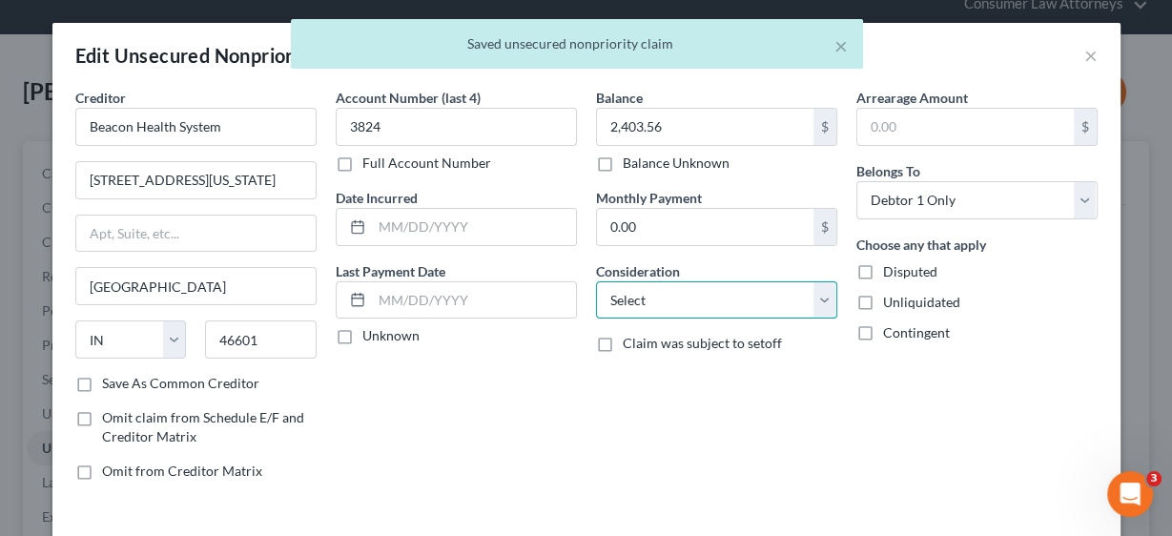
click at [816, 300] on select "Select Cable / Satellite Services Collection Agency Credit Card Debt Debt Couns…" at bounding box center [716, 300] width 241 height 38
select select "9"
click at [596, 281] on select "Select Cable / Satellite Services Collection Agency Credit Card Debt Debt Couns…" at bounding box center [716, 300] width 241 height 38
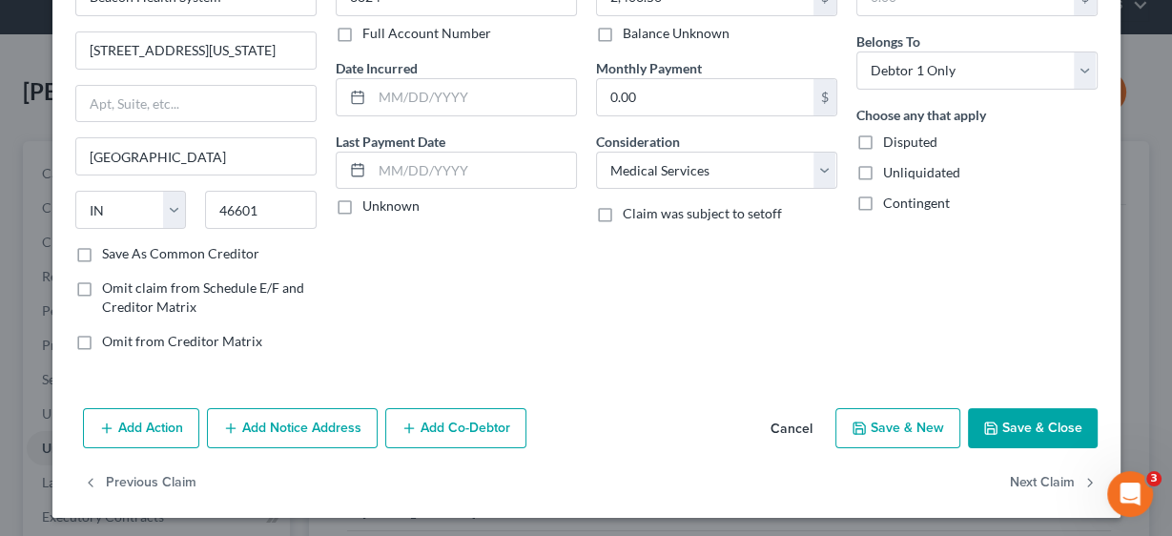
click at [1032, 422] on button "Save & Close" at bounding box center [1033, 428] width 130 height 40
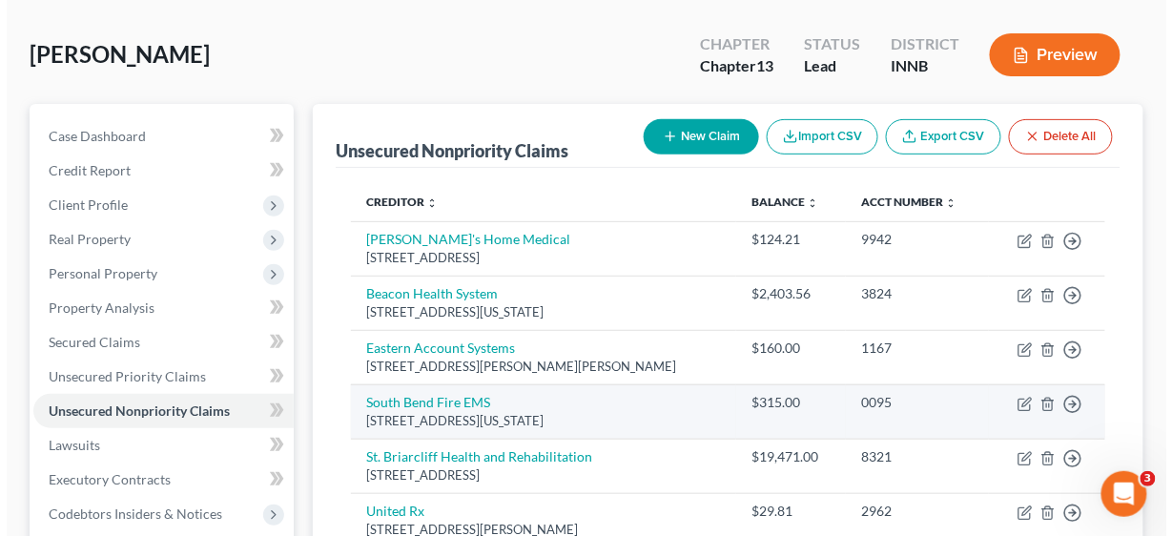
scroll to position [153, 0]
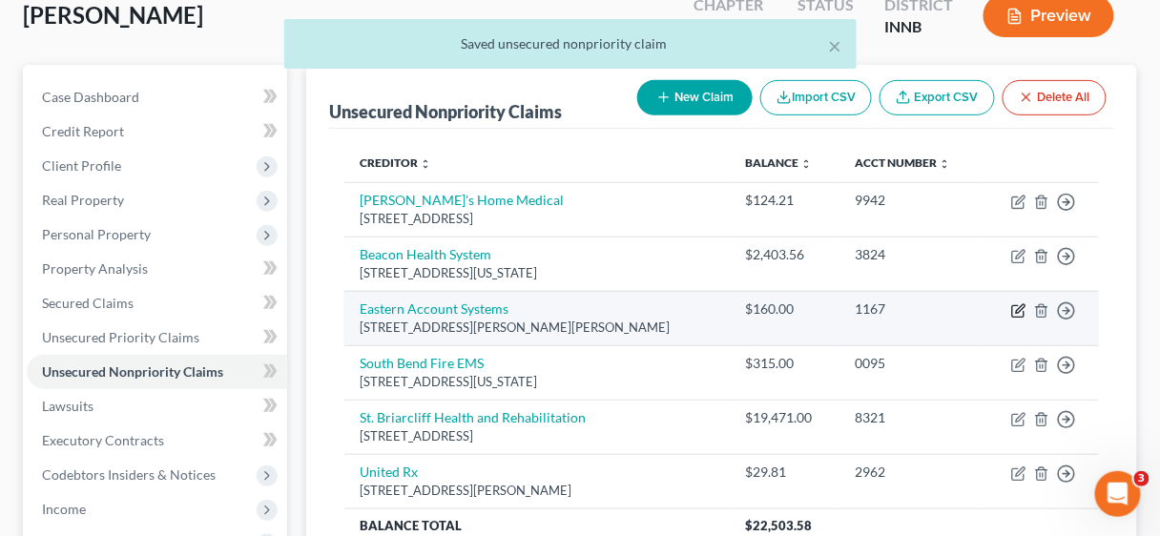
click at [1017, 304] on icon "button" at bounding box center [1018, 310] width 15 height 15
select select "6"
select select "0"
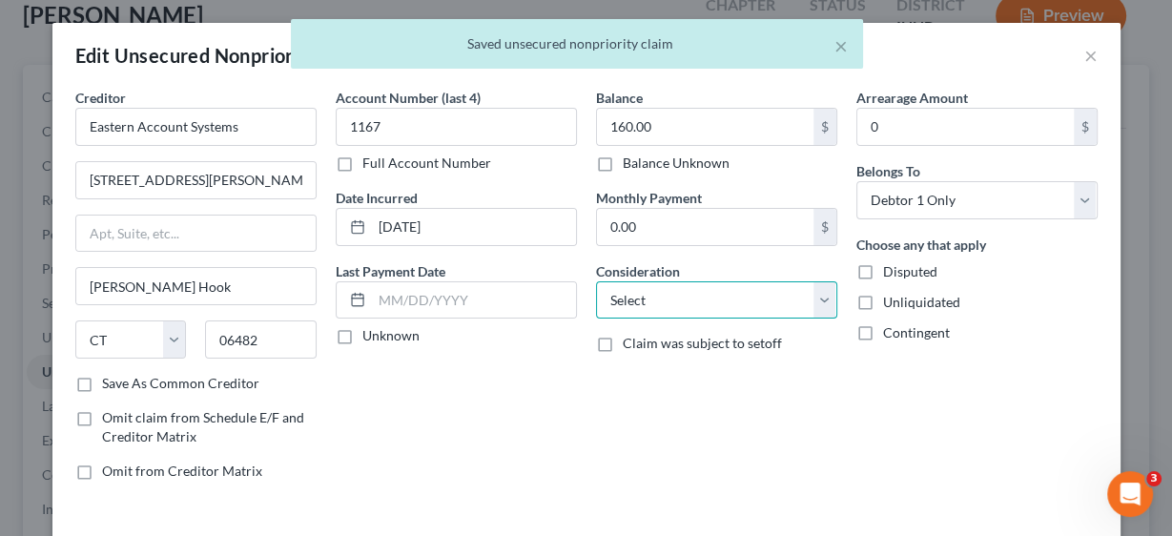
click at [819, 293] on select "Select Cable / Satellite Services Collection Agency Credit Card Debt Debt Couns…" at bounding box center [716, 300] width 241 height 38
select select "1"
click at [596, 281] on select "Select Cable / Satellite Services Collection Agency Credit Card Debt Debt Couns…" at bounding box center [716, 300] width 241 height 38
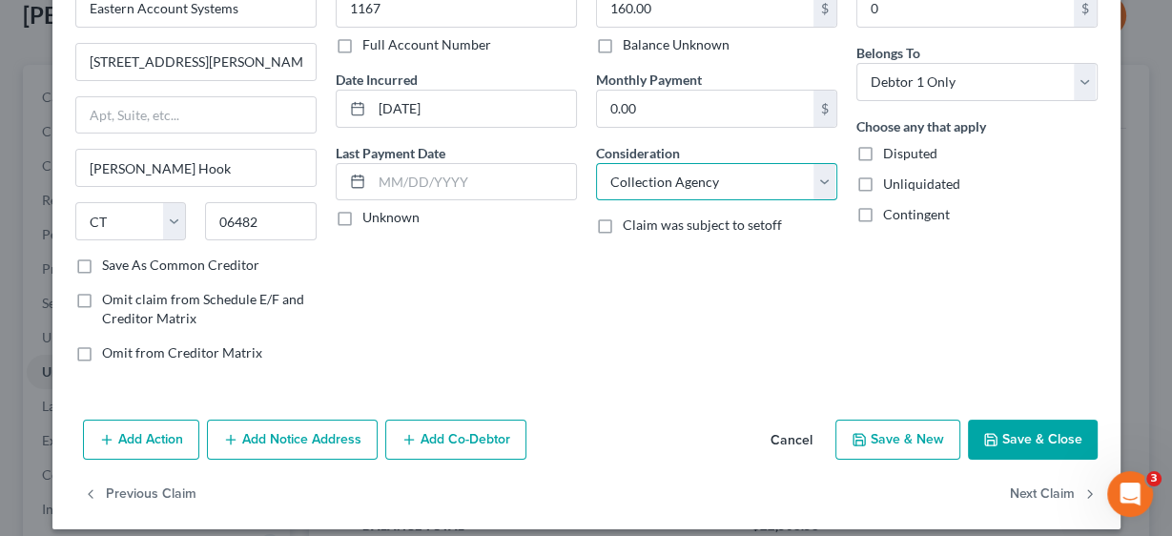
scroll to position [130, 0]
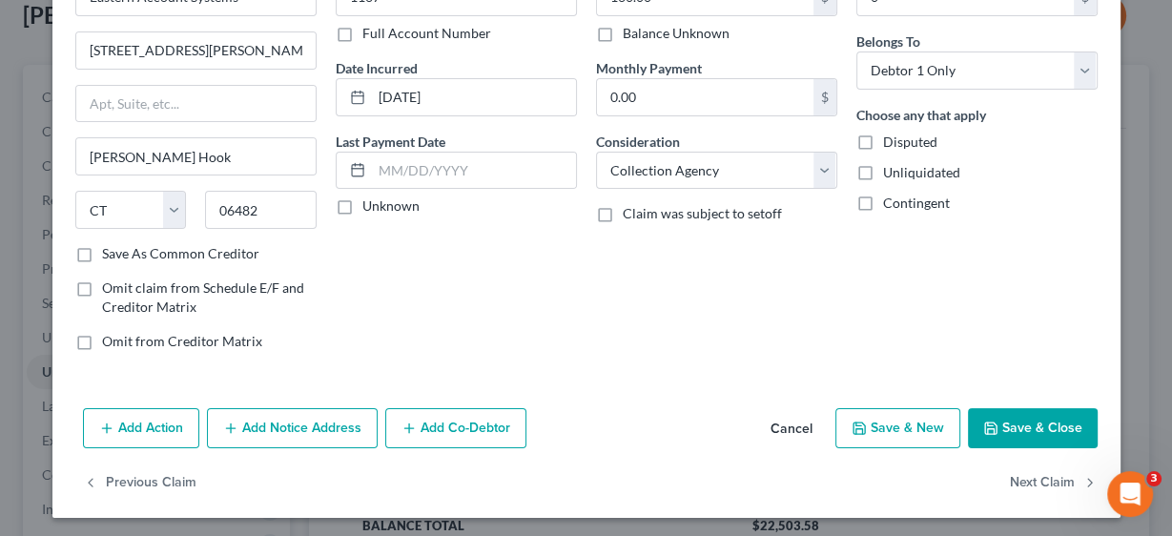
click at [1010, 426] on button "Save & Close" at bounding box center [1033, 428] width 130 height 40
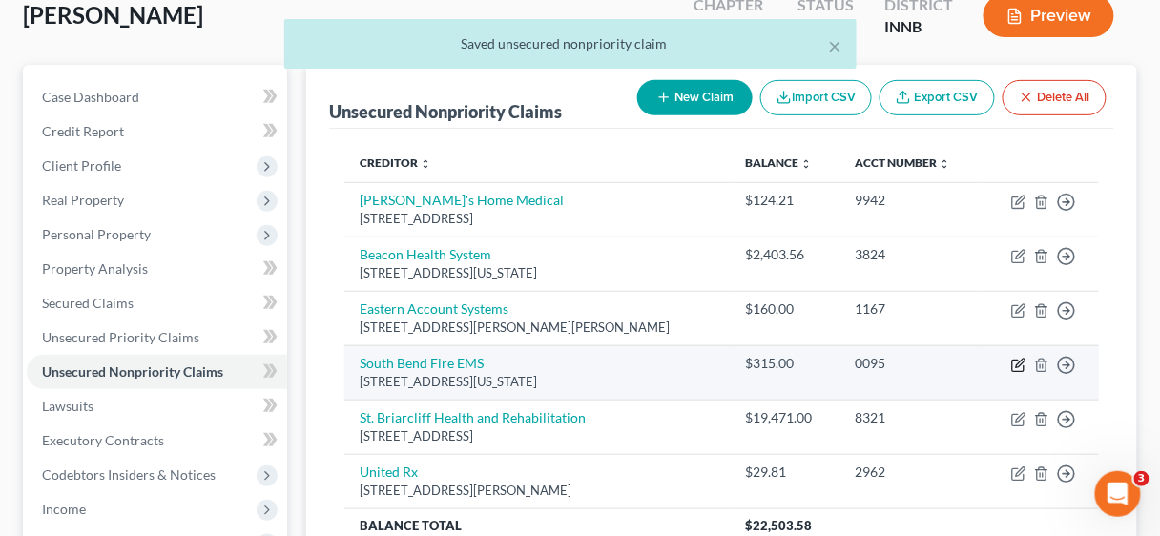
click at [1021, 360] on icon "button" at bounding box center [1020, 363] width 9 height 9
select select "15"
select select "0"
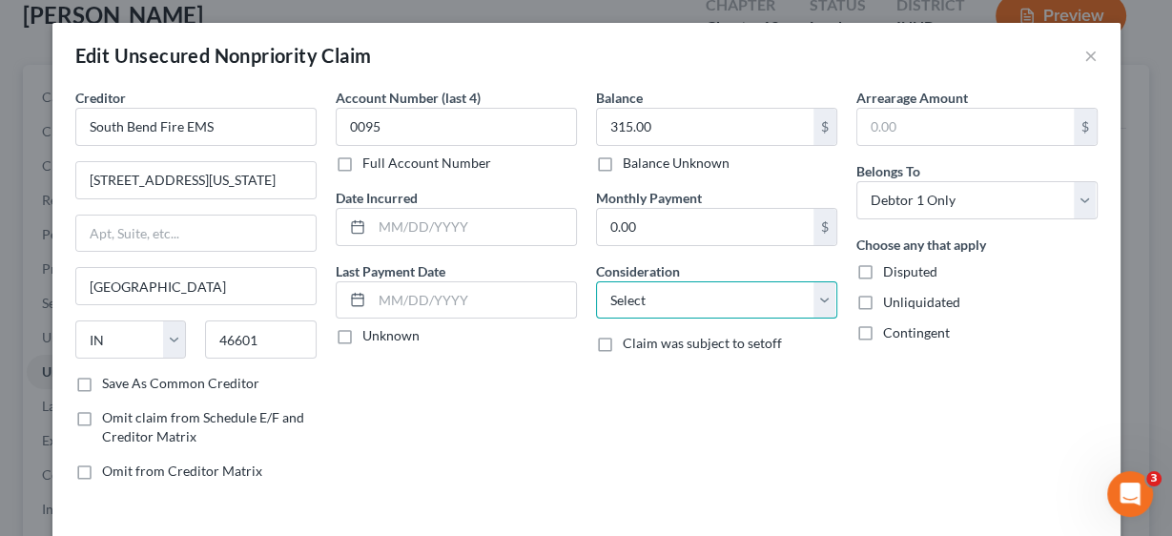
click at [816, 302] on select "Select Cable / Satellite Services Collection Agency Credit Card Debt Debt Couns…" at bounding box center [716, 300] width 241 height 38
select select "9"
click at [596, 281] on select "Select Cable / Satellite Services Collection Agency Credit Card Debt Debt Couns…" at bounding box center [716, 300] width 241 height 38
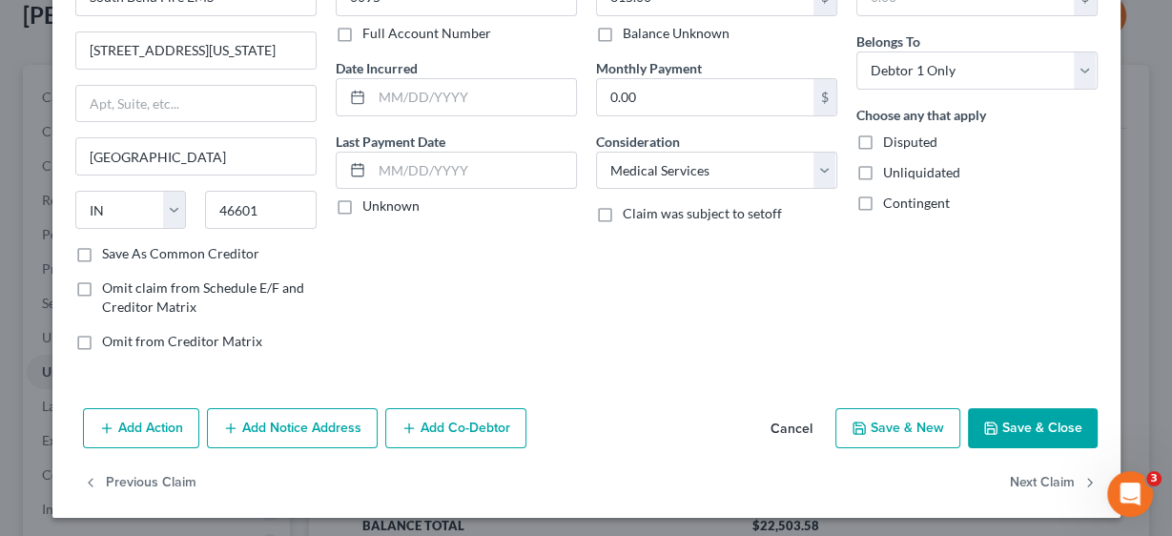
click at [1031, 418] on button "Save & Close" at bounding box center [1033, 428] width 130 height 40
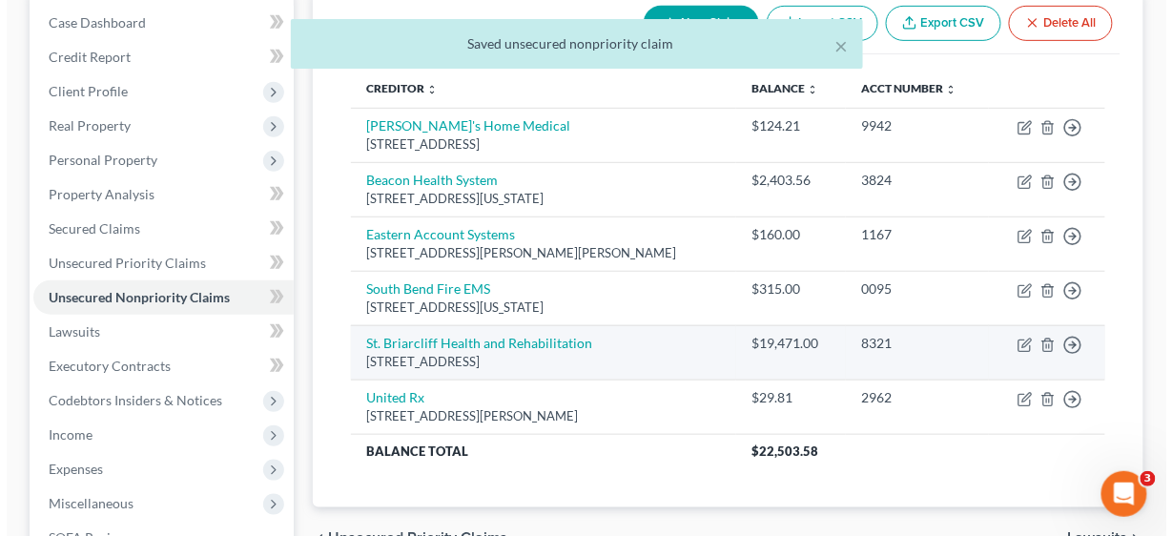
scroll to position [229, 0]
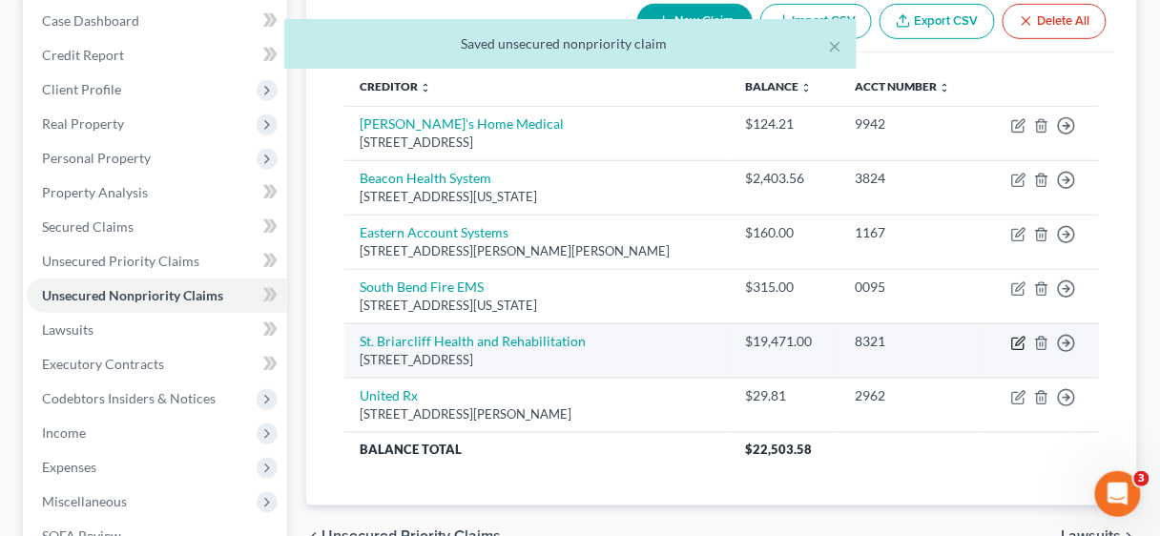
click at [1018, 339] on icon "button" at bounding box center [1018, 343] width 15 height 15
select select "15"
select select "0"
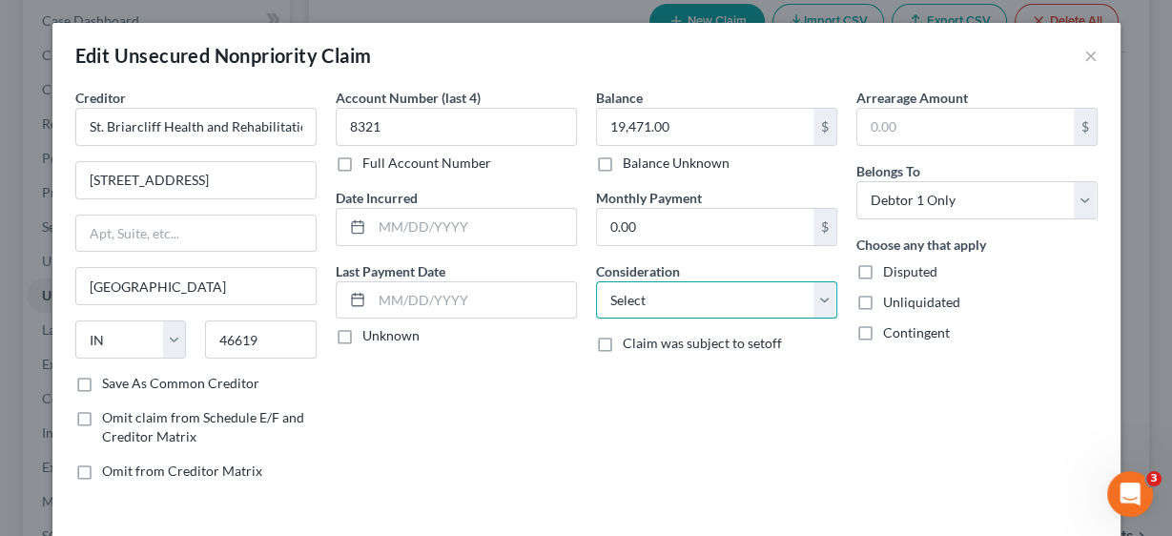
click at [818, 300] on select "Select Cable / Satellite Services Collection Agency Credit Card Debt Debt Couns…" at bounding box center [716, 300] width 241 height 38
select select "9"
click at [596, 281] on select "Select Cable / Satellite Services Collection Agency Credit Card Debt Debt Couns…" at bounding box center [716, 300] width 241 height 38
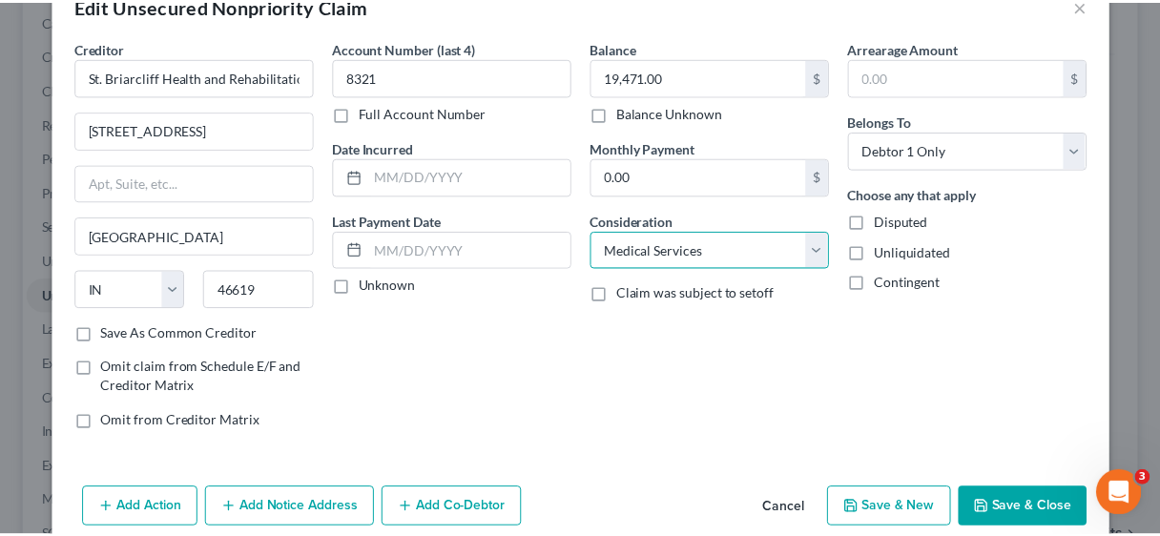
scroll to position [130, 0]
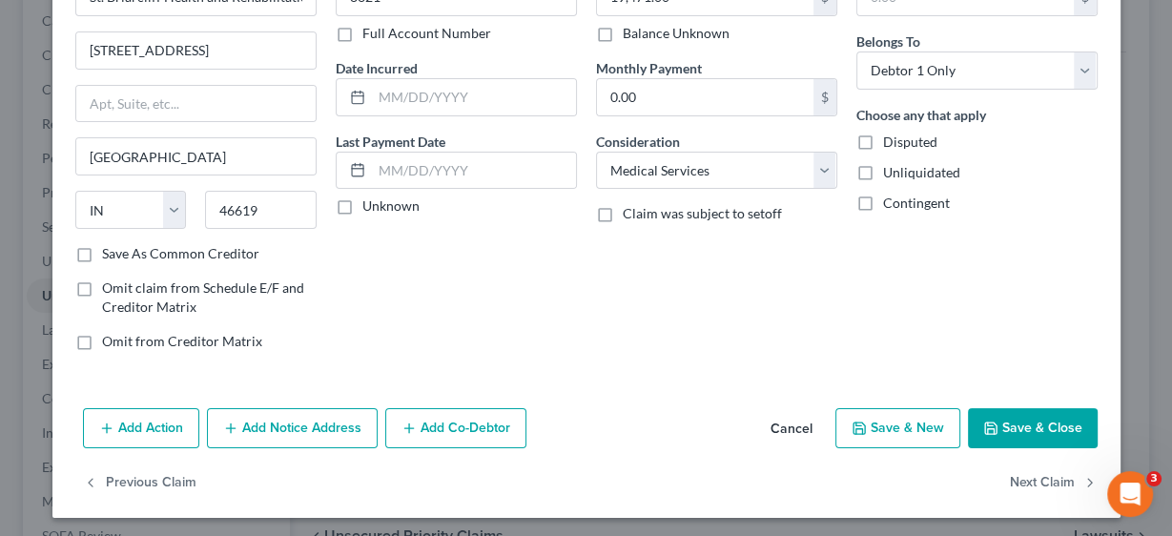
click at [1020, 427] on button "Save & Close" at bounding box center [1033, 428] width 130 height 40
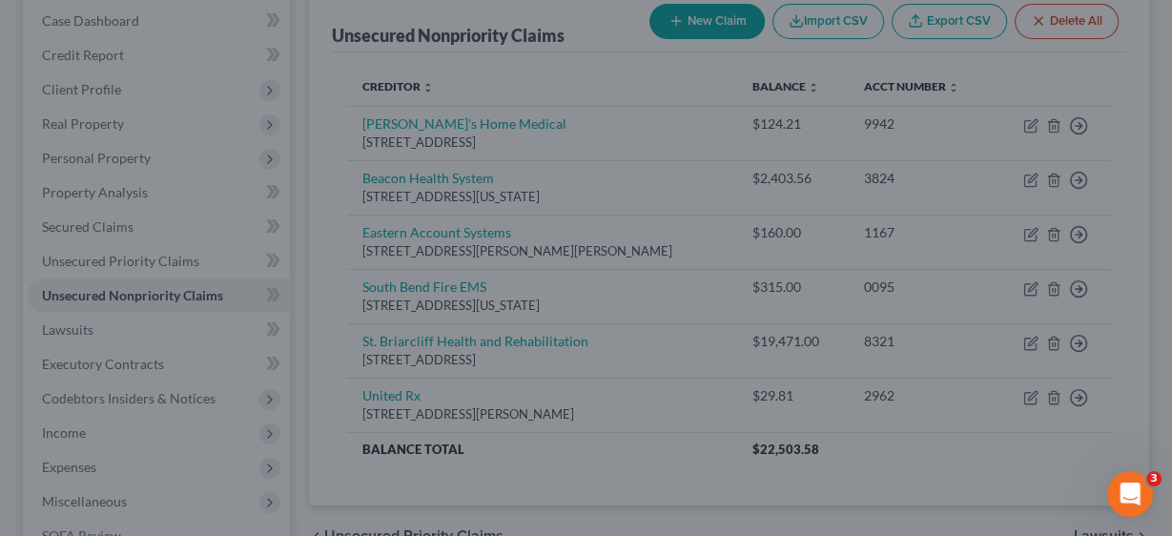
type input "0"
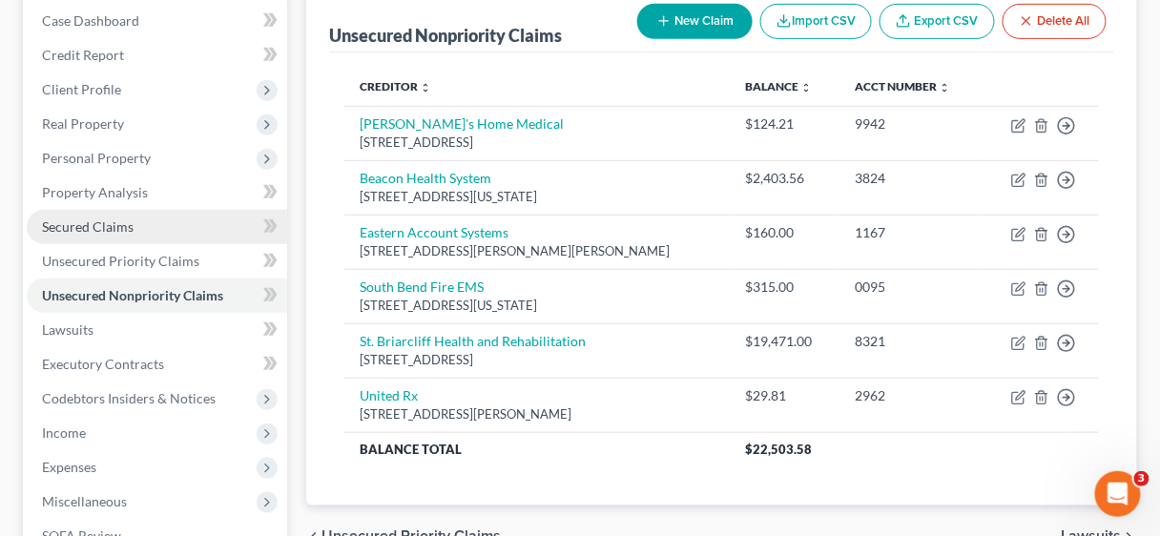
click at [84, 225] on span "Secured Claims" at bounding box center [88, 226] width 92 height 16
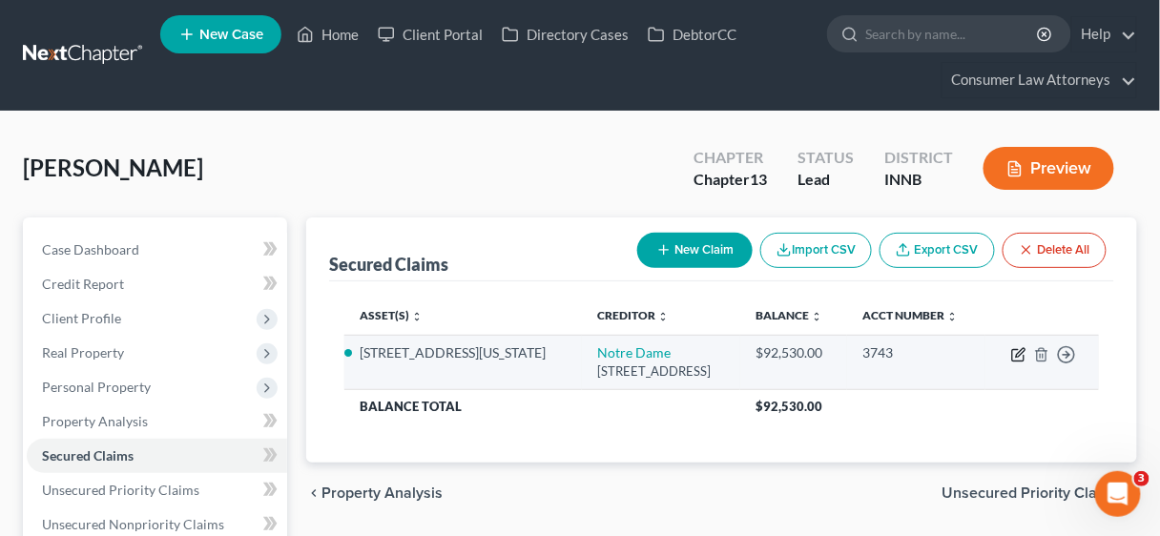
click at [1021, 347] on icon "button" at bounding box center [1018, 354] width 15 height 15
select select "14"
select select "4"
select select "2"
select select "3"
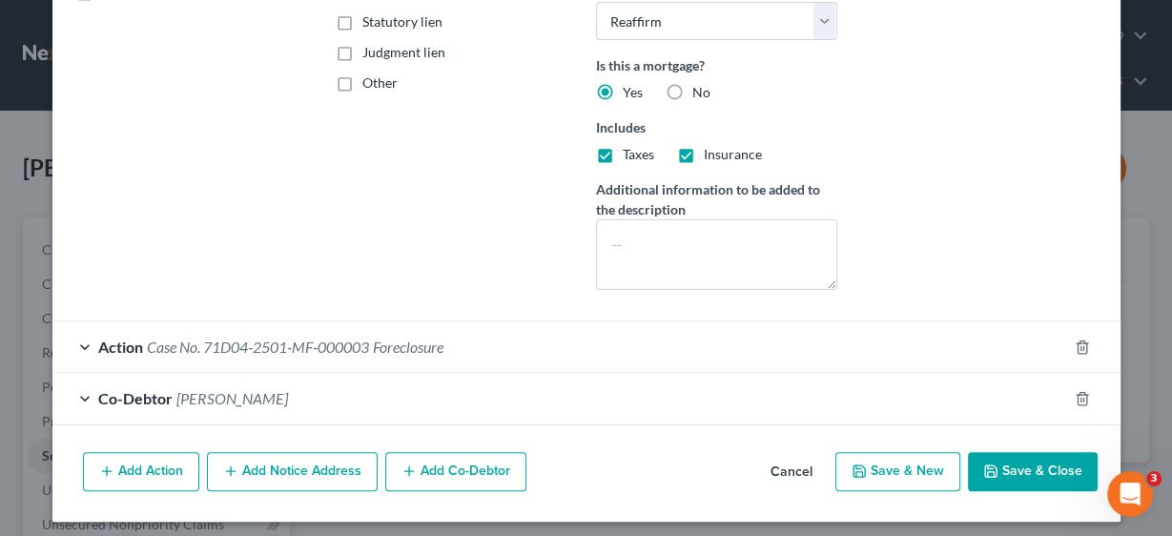
scroll to position [428, 0]
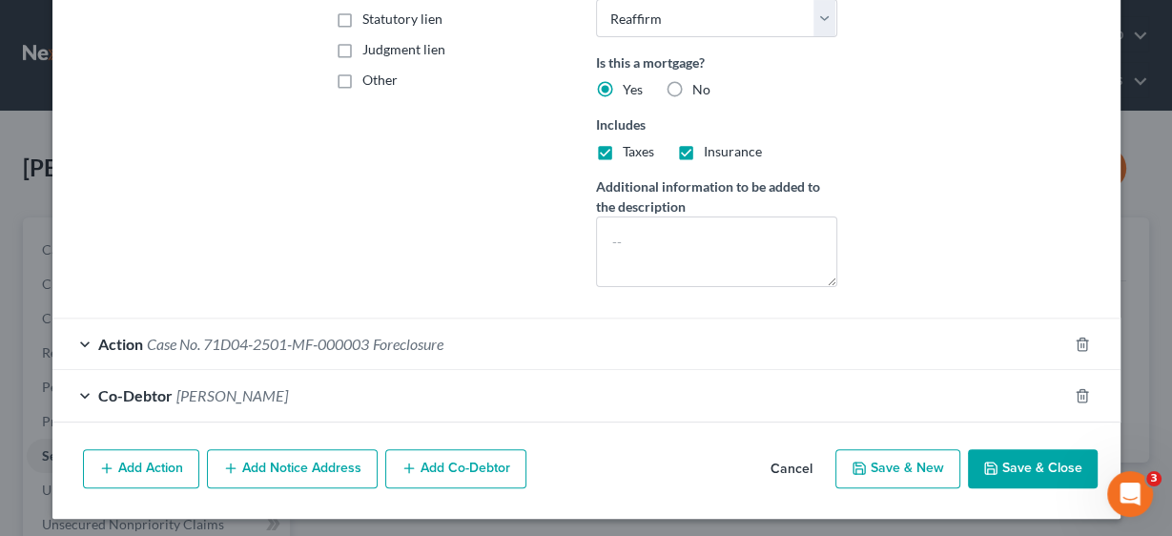
click at [1025, 453] on button "Save & Close" at bounding box center [1033, 469] width 130 height 40
select select
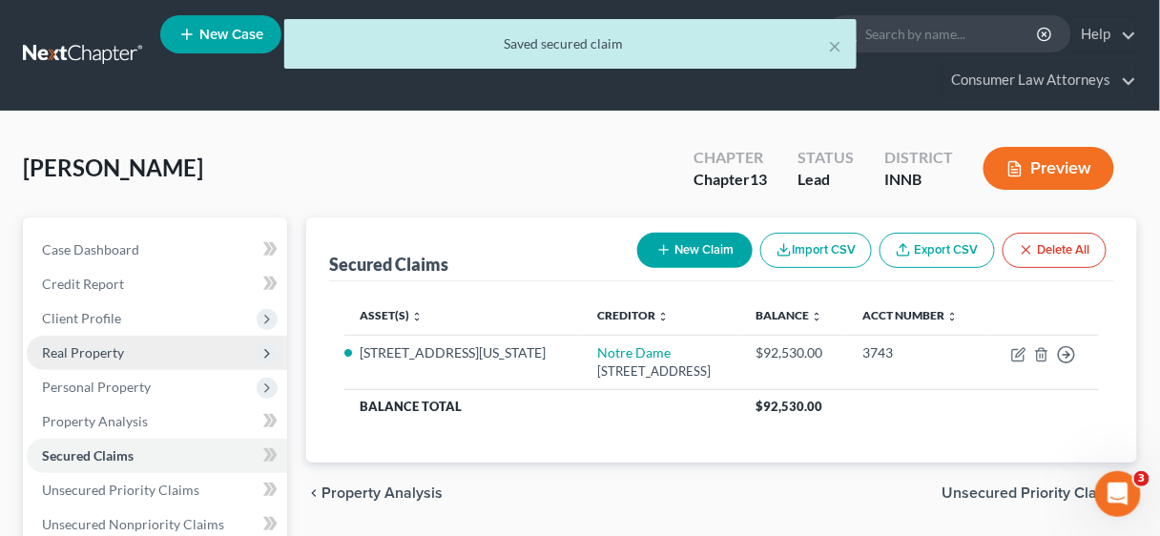
click at [108, 350] on span "Real Property" at bounding box center [83, 352] width 82 height 16
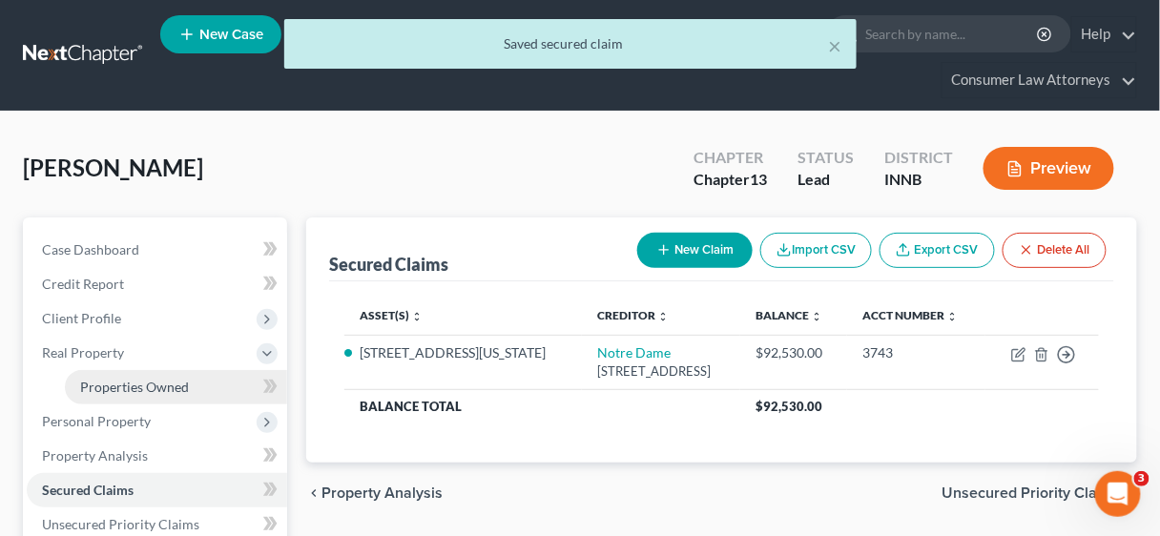
click at [131, 382] on span "Properties Owned" at bounding box center [134, 387] width 109 height 16
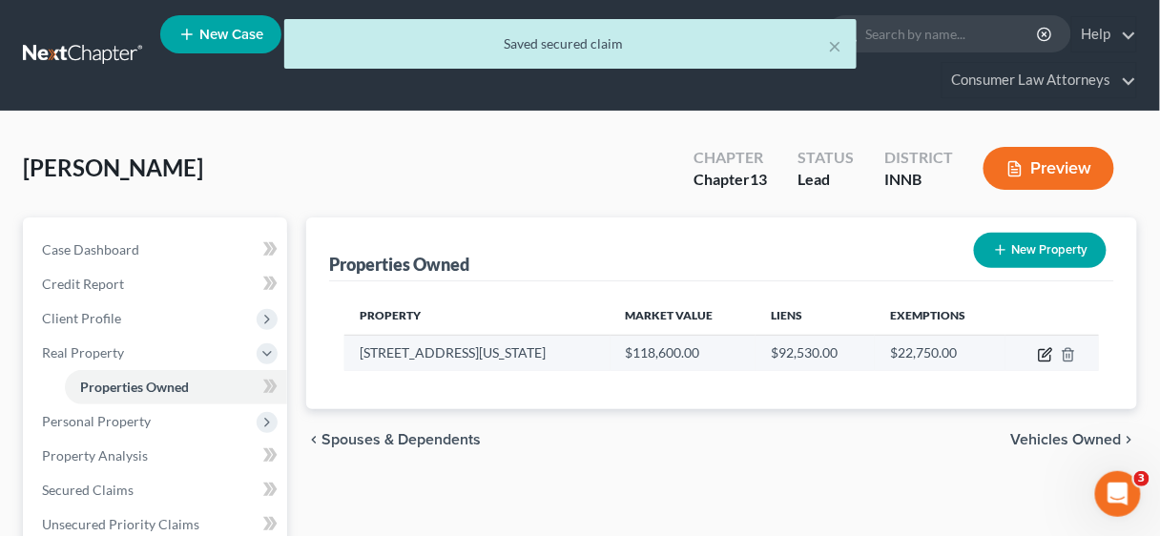
click at [1039, 351] on icon "button" at bounding box center [1044, 355] width 11 height 11
select select "15"
select select "0"
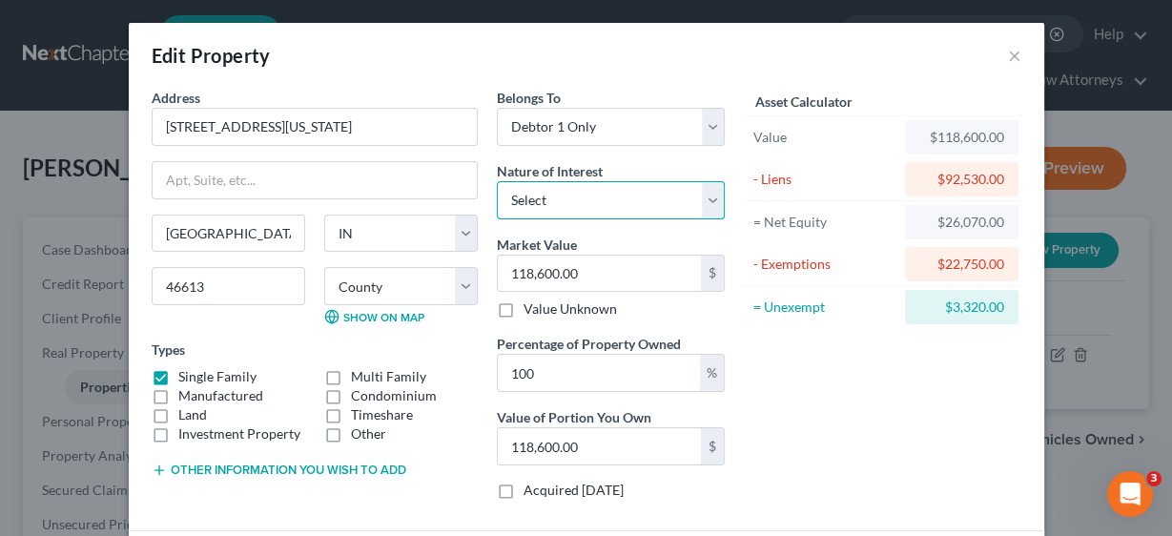
click at [709, 200] on select "Select Fee Simple Joint Tenant Life Estate Equitable Interest Future Interest T…" at bounding box center [611, 200] width 228 height 38
click at [798, 398] on div "Asset Calculator Value $118,600.00 - Liens $92,530.00 = Net Equity $26,070.00 -…" at bounding box center [882, 301] width 297 height 427
click at [709, 365] on div "%" at bounding box center [712, 373] width 24 height 36
drag, startPoint x: 574, startPoint y: 374, endPoint x: 496, endPoint y: 372, distance: 78.2
click at [498, 372] on input "100" at bounding box center [599, 373] width 202 height 36
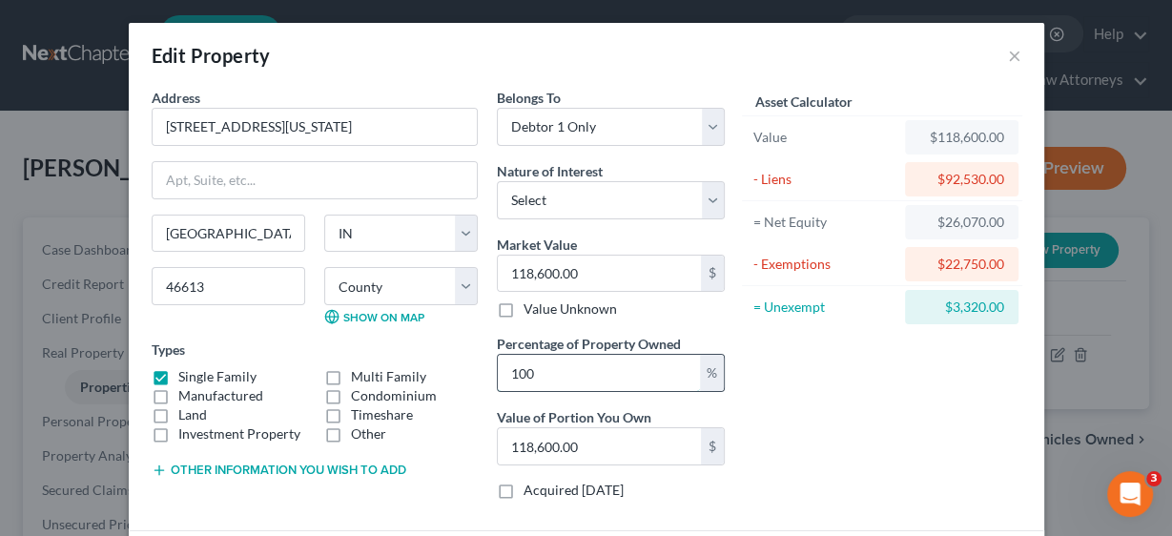
type input "5"
type input "5,930.00"
type input "50"
type input "59,300.00"
type input "50"
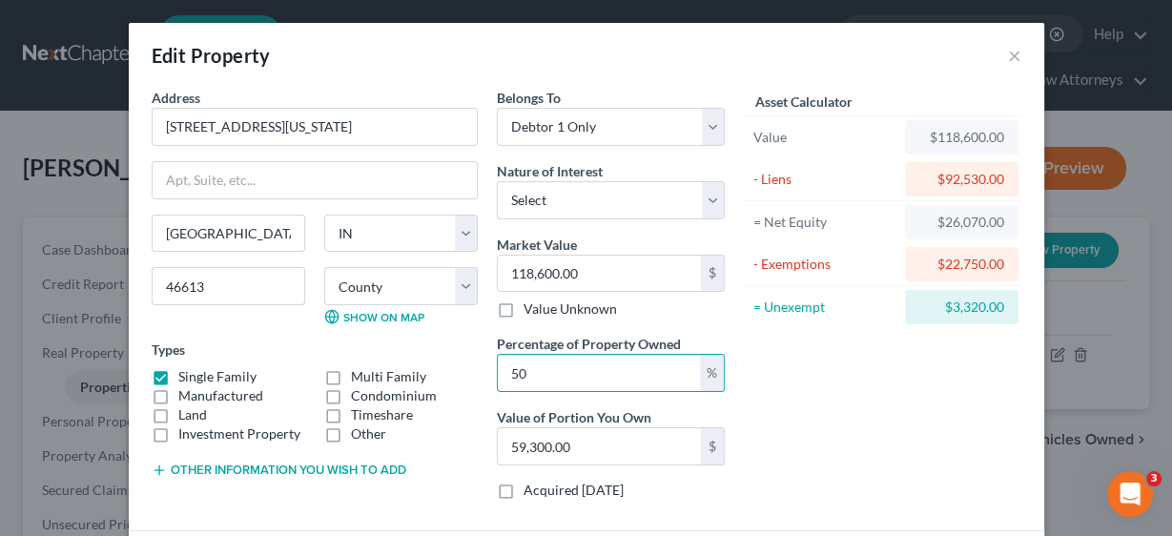
click at [797, 404] on div "Asset Calculator Value $118,600.00 - Liens $92,530.00 = Net Equity $26,070.00 -…" at bounding box center [882, 301] width 297 height 427
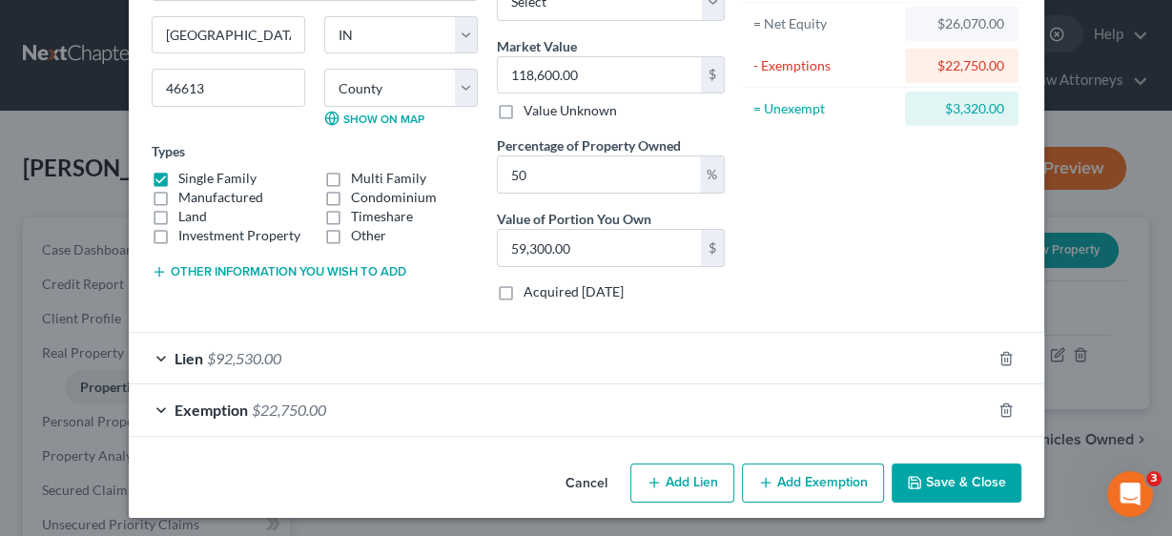
click at [229, 404] on span "Exemption" at bounding box center [211, 410] width 73 height 18
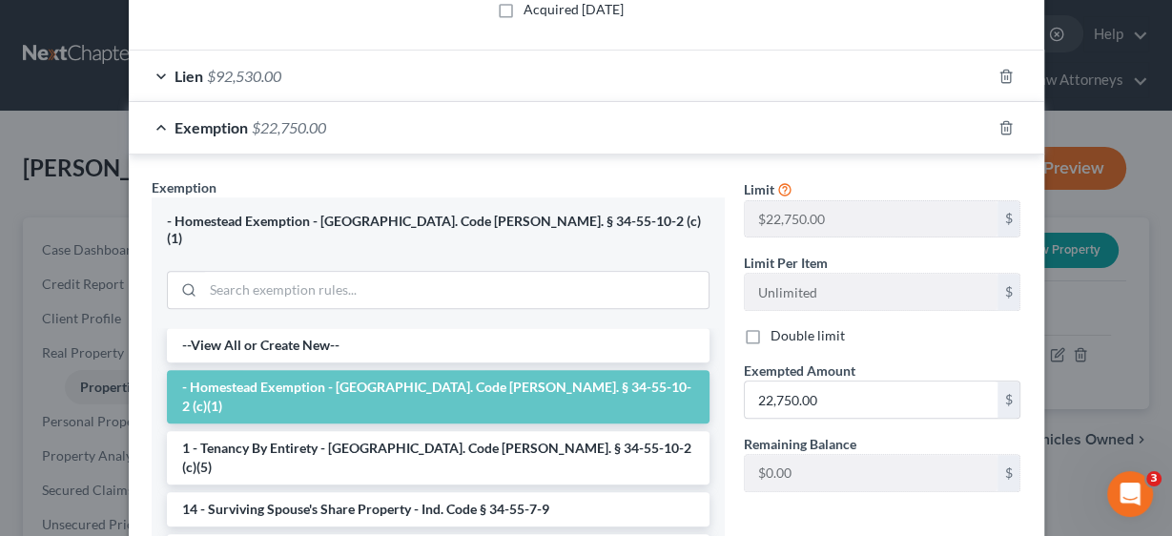
scroll to position [504, 0]
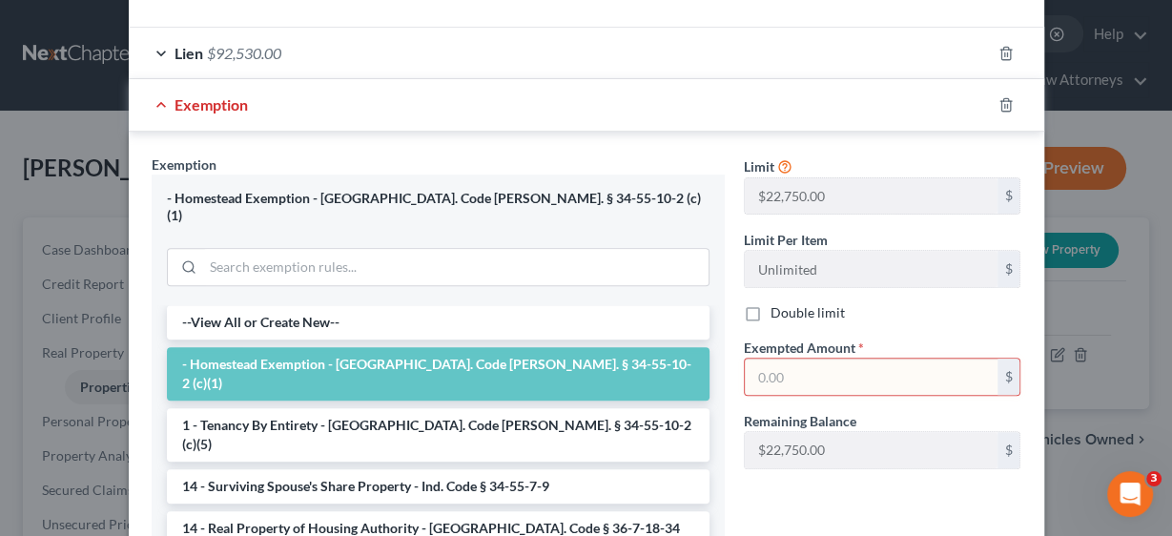
click at [788, 359] on input "text" at bounding box center [871, 377] width 253 height 36
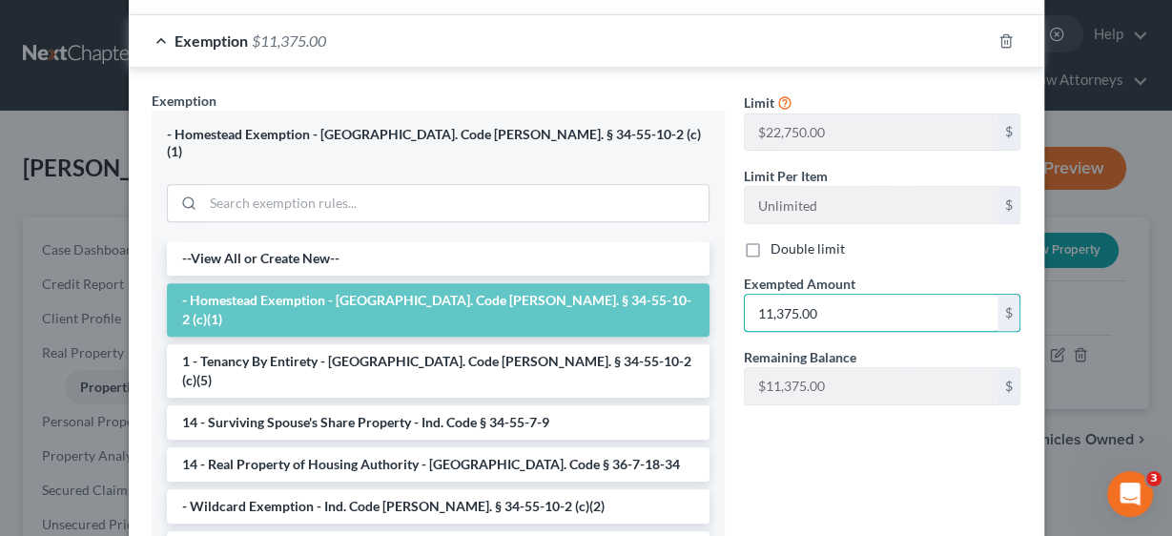
scroll to position [689, 0]
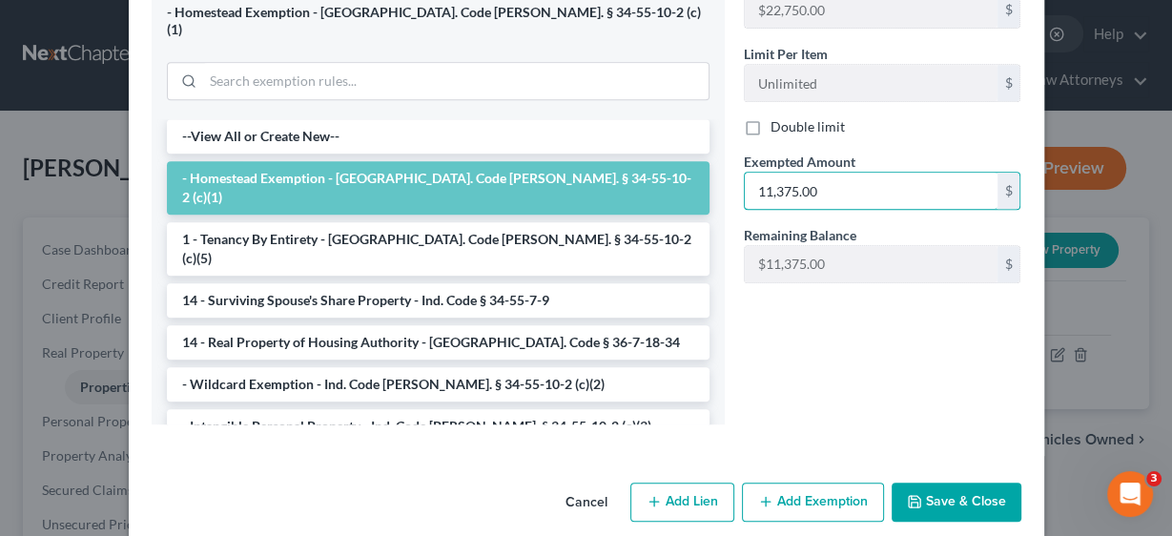
type input "11,375.00"
click at [940, 483] on button "Save & Close" at bounding box center [957, 503] width 130 height 40
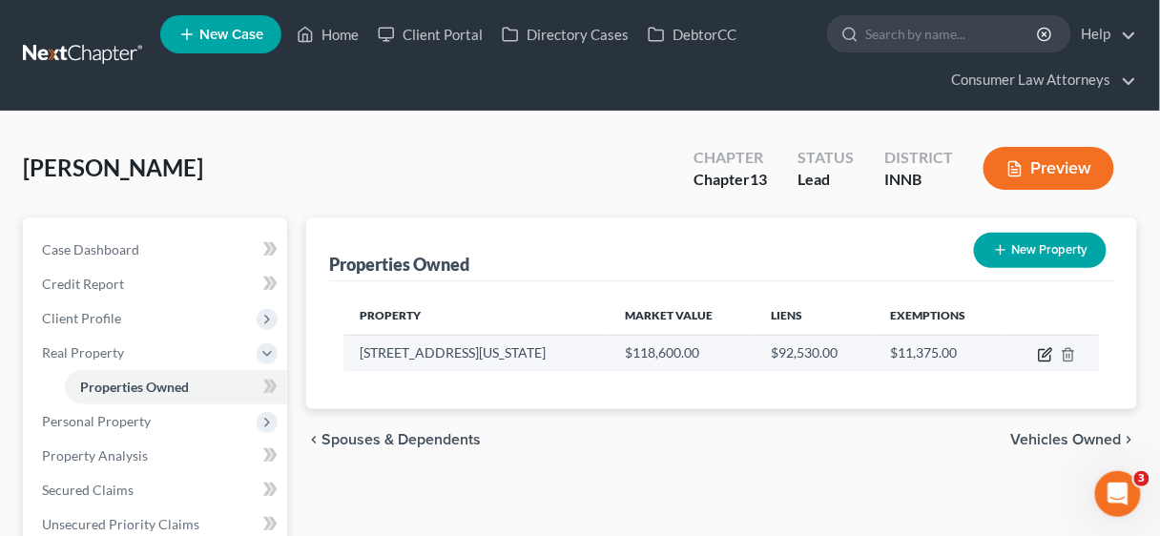
click at [1045, 353] on icon "button" at bounding box center [1045, 354] width 15 height 15
select select "15"
select select "73"
select select "0"
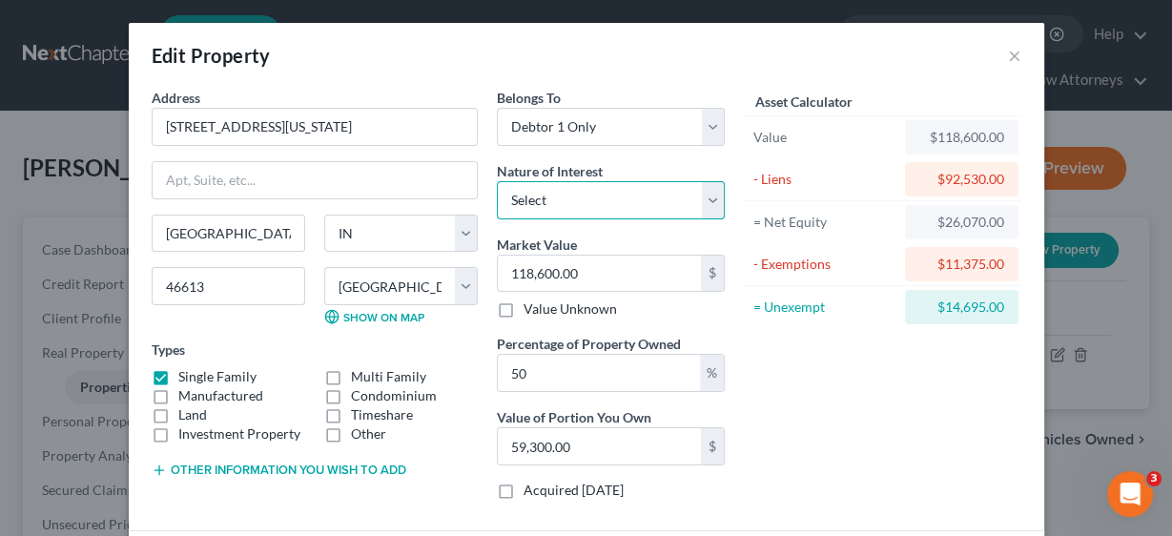
click at [702, 199] on select "Select Fee Simple Joint Tenant Life Estate Equitable Interest Future Interest T…" at bounding box center [611, 200] width 228 height 38
click at [709, 200] on select "Select Fee Simple Joint Tenant Life Estate Equitable Interest Future Interest T…" at bounding box center [611, 200] width 228 height 38
select select "1"
click at [497, 181] on select "Select Fee Simple Joint Tenant Life Estate Equitable Interest Future Interest T…" at bounding box center [611, 200] width 228 height 38
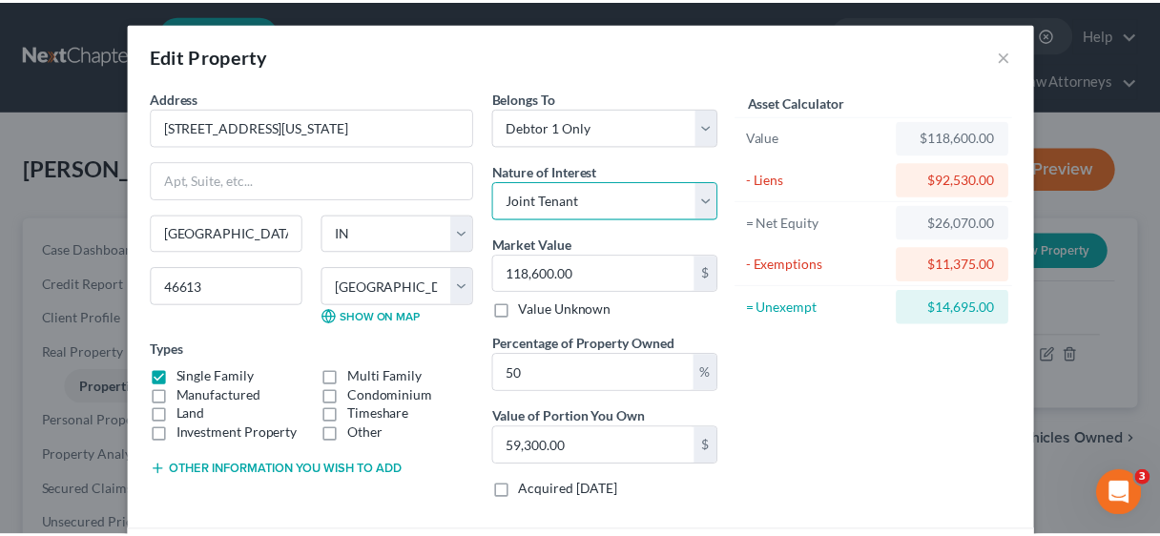
scroll to position [198, 0]
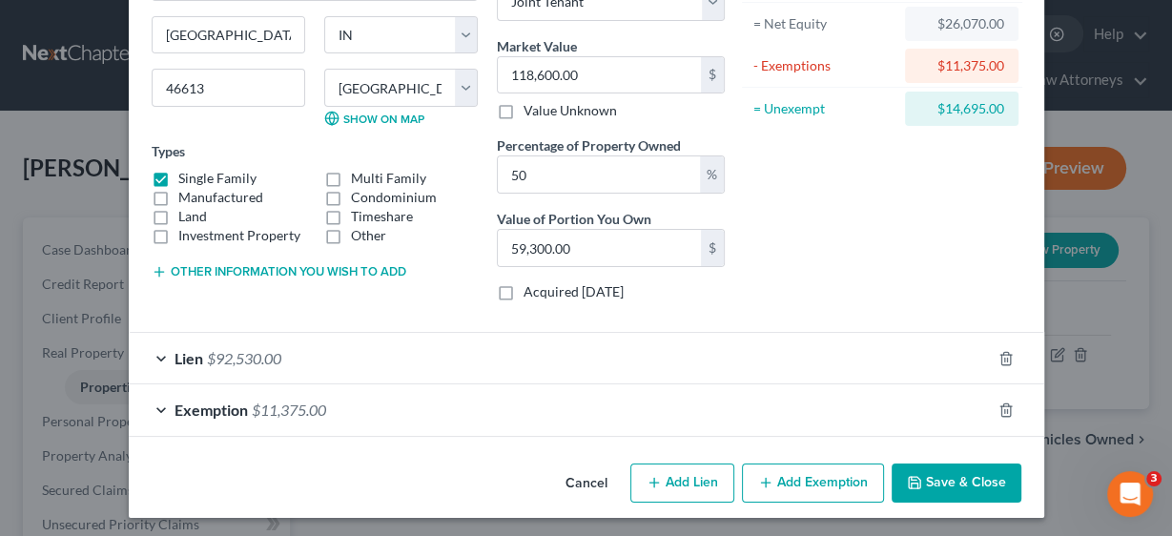
click at [959, 487] on button "Save & Close" at bounding box center [957, 483] width 130 height 40
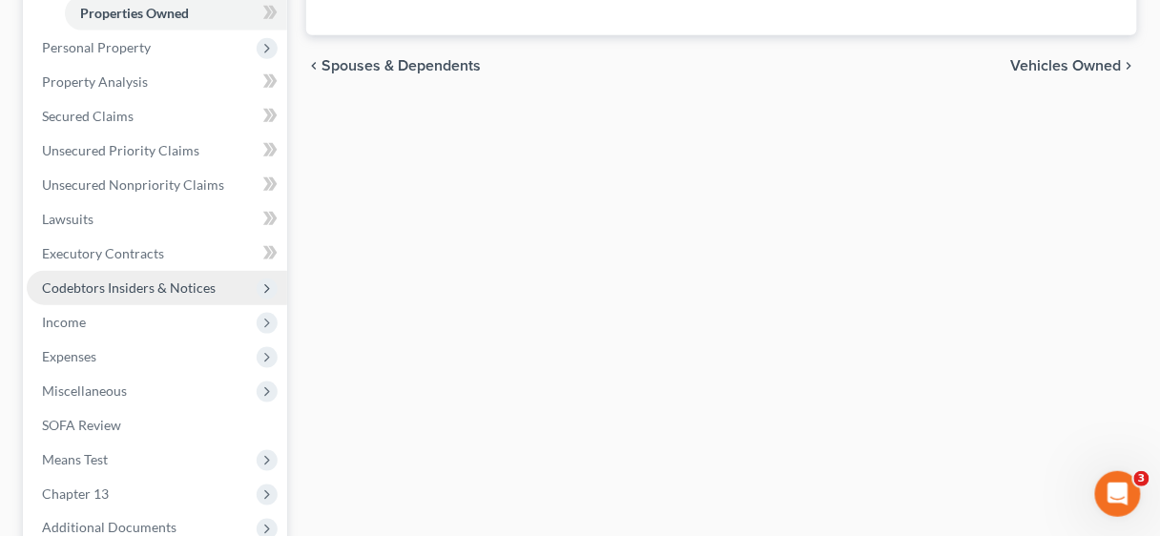
scroll to position [381, 0]
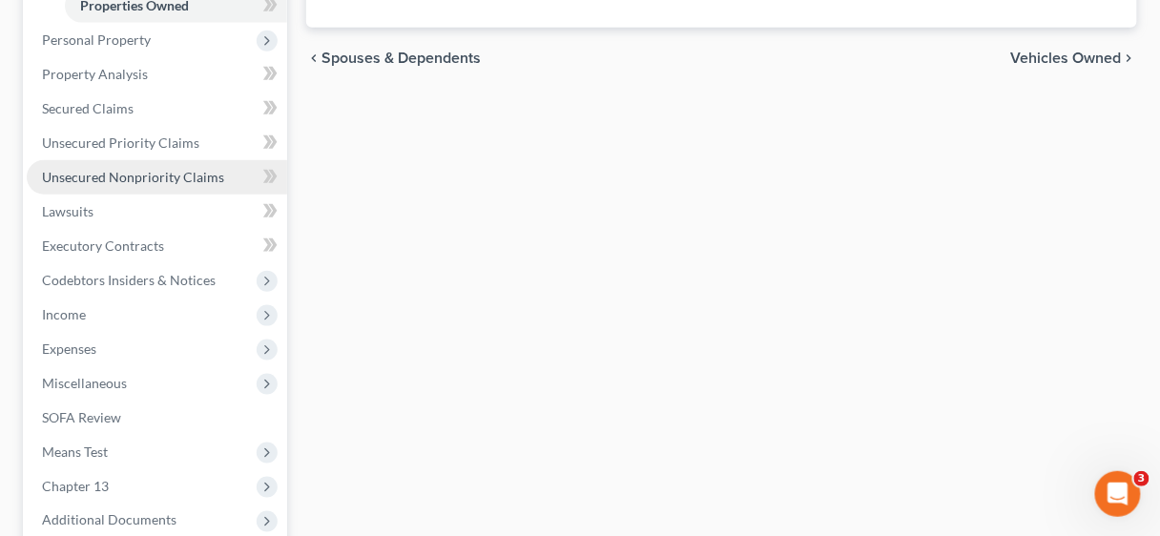
click at [125, 182] on span "Unsecured Nonpriority Claims" at bounding box center [133, 177] width 182 height 16
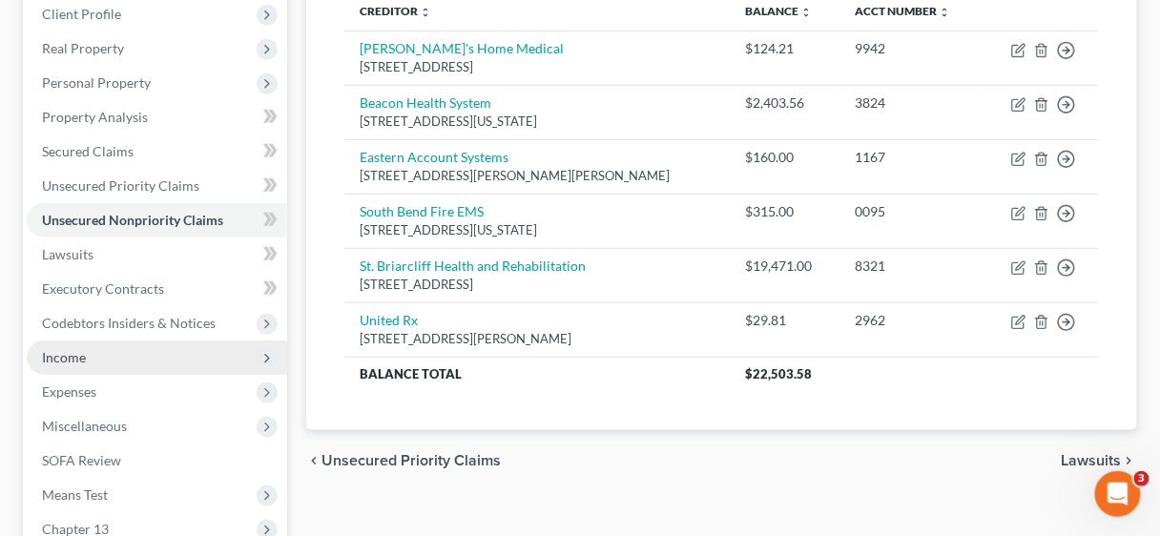
scroll to position [305, 0]
click at [73, 362] on span "Income" at bounding box center [64, 356] width 44 height 16
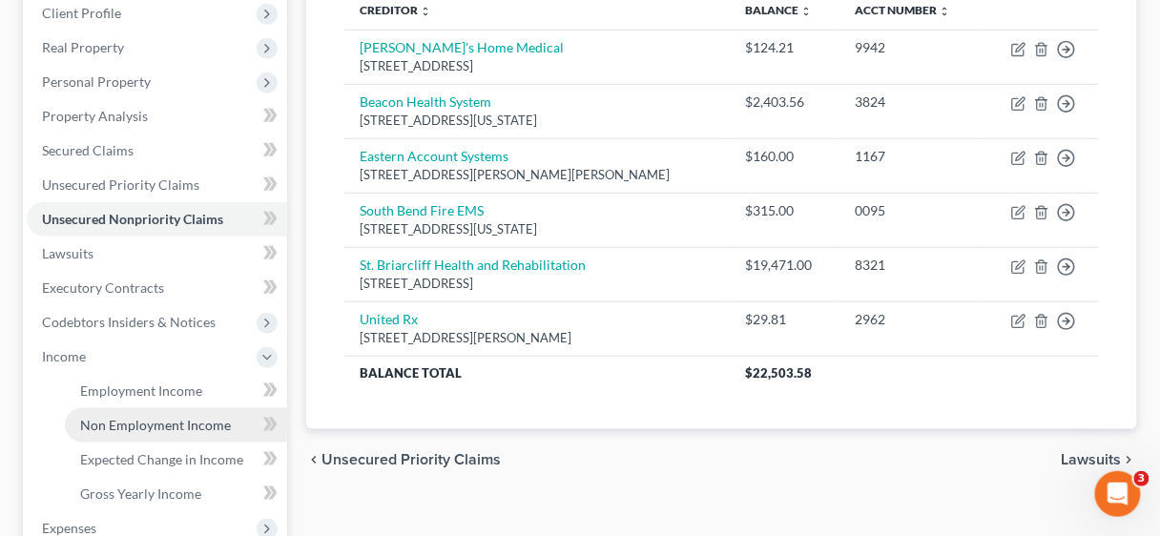
click at [140, 420] on span "Non Employment Income" at bounding box center [155, 425] width 151 height 16
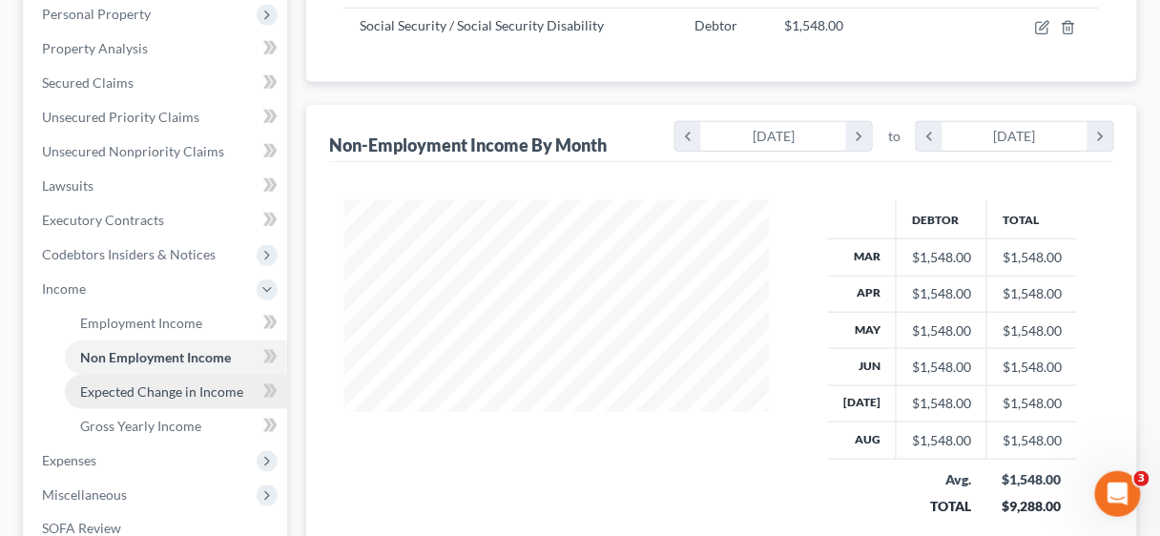
scroll to position [381, 0]
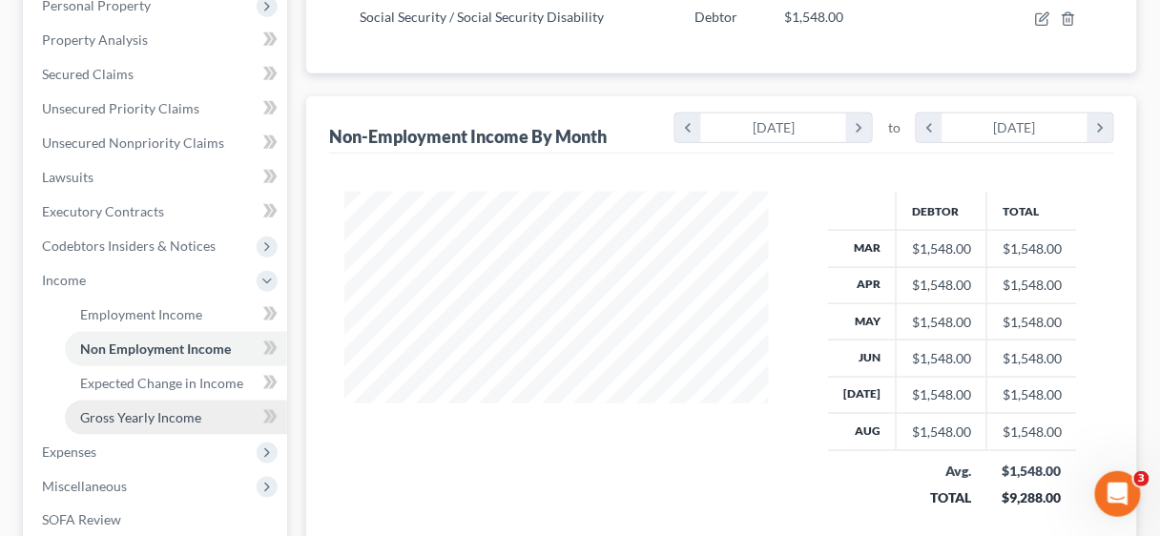
click at [134, 416] on span "Gross Yearly Income" at bounding box center [140, 417] width 121 height 16
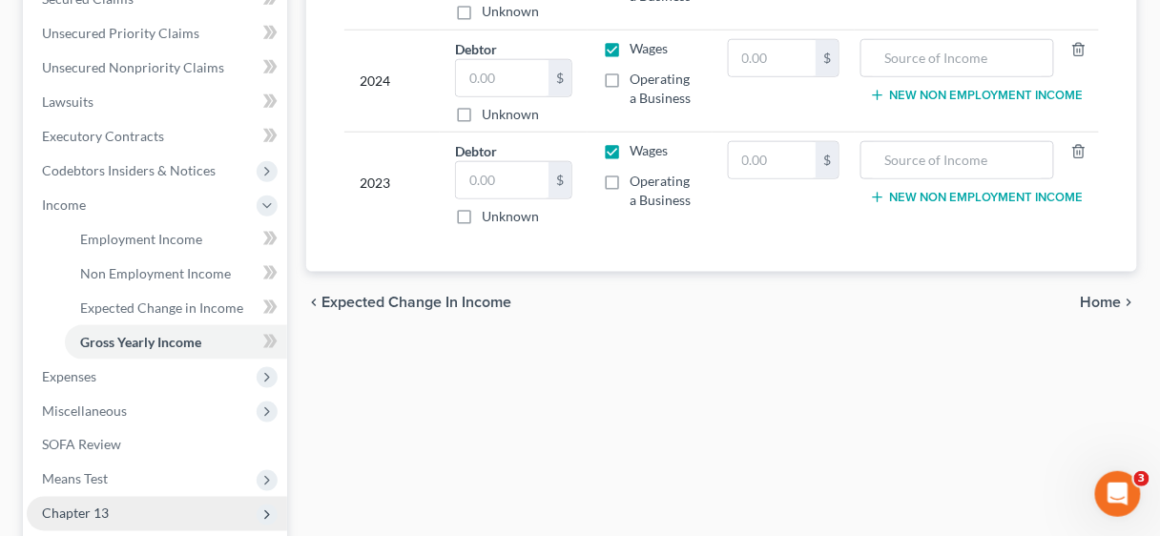
scroll to position [534, 0]
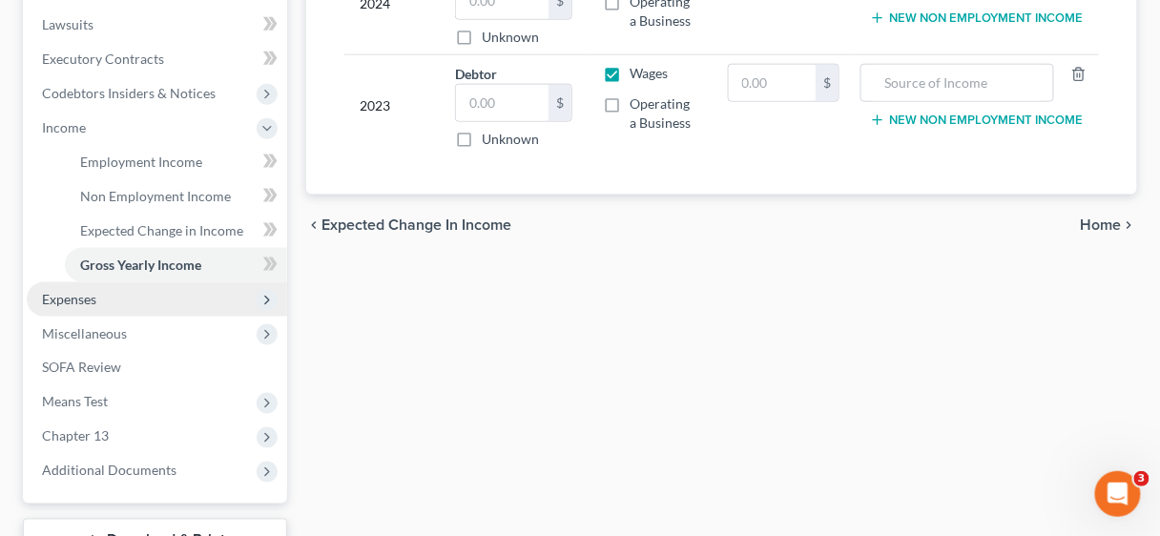
click at [74, 299] on span "Expenses" at bounding box center [69, 299] width 54 height 16
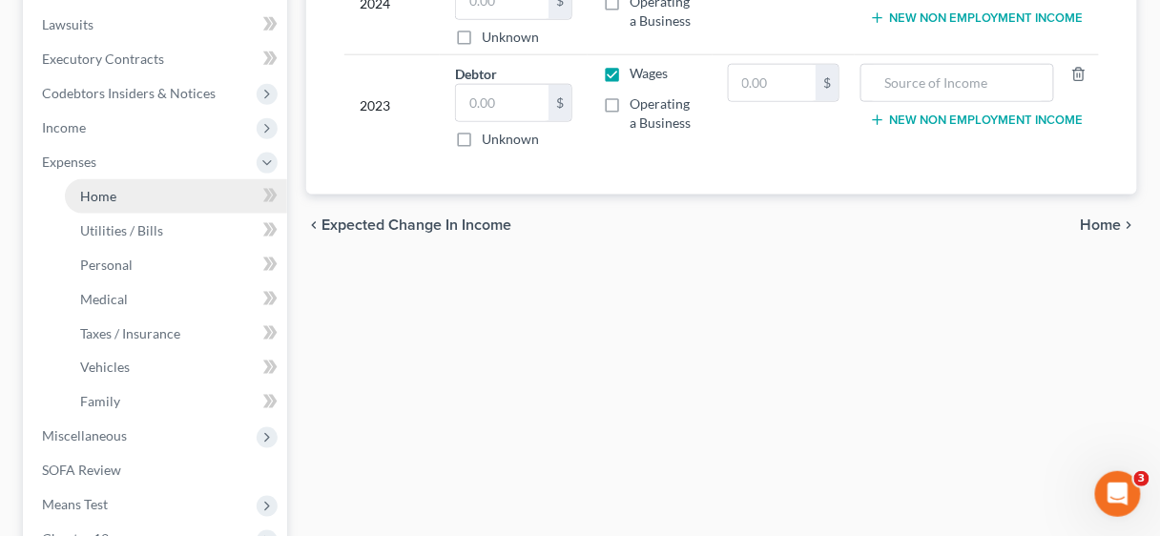
click at [105, 189] on span "Home" at bounding box center [98, 196] width 36 height 16
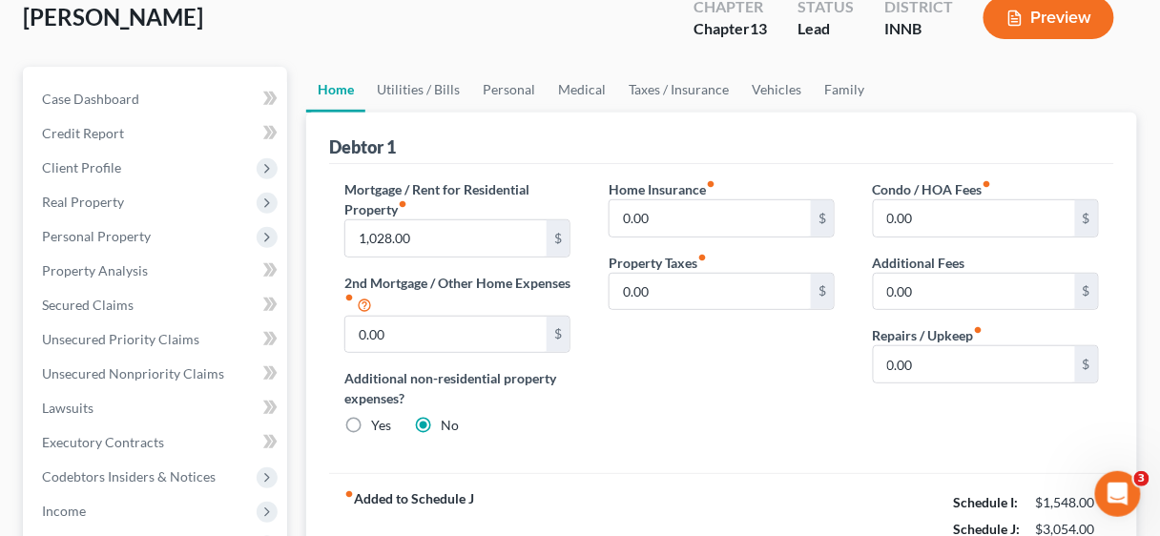
scroll to position [153, 0]
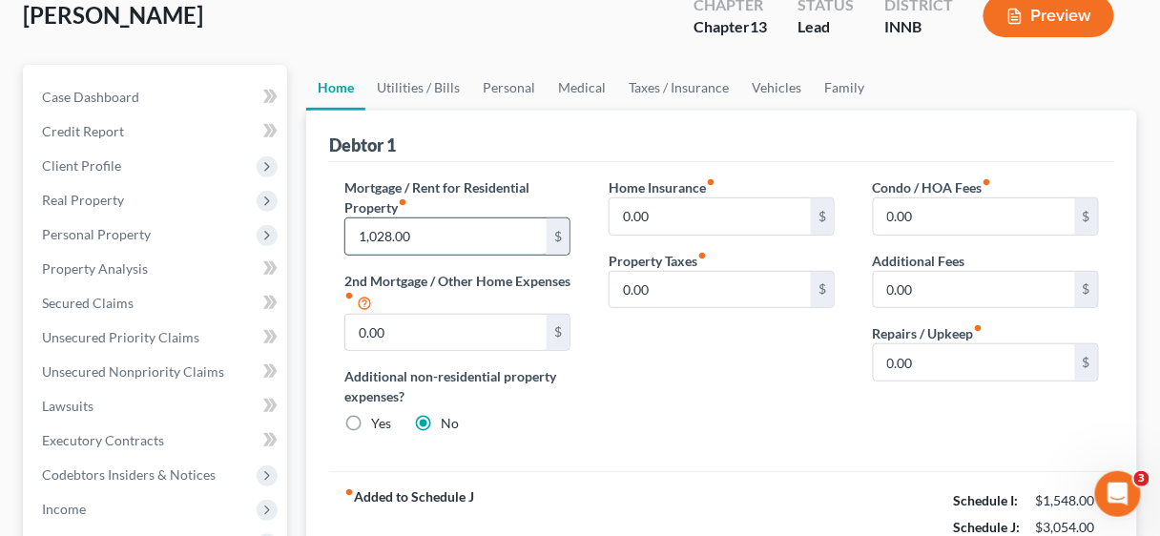
click at [430, 230] on input "1,028.00" at bounding box center [445, 236] width 201 height 36
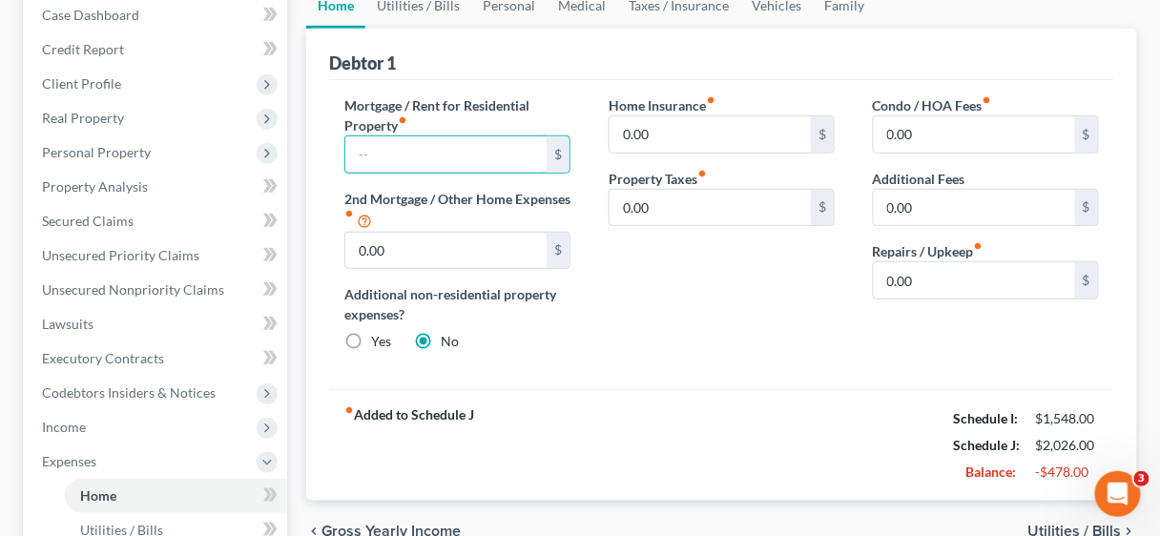
scroll to position [229, 0]
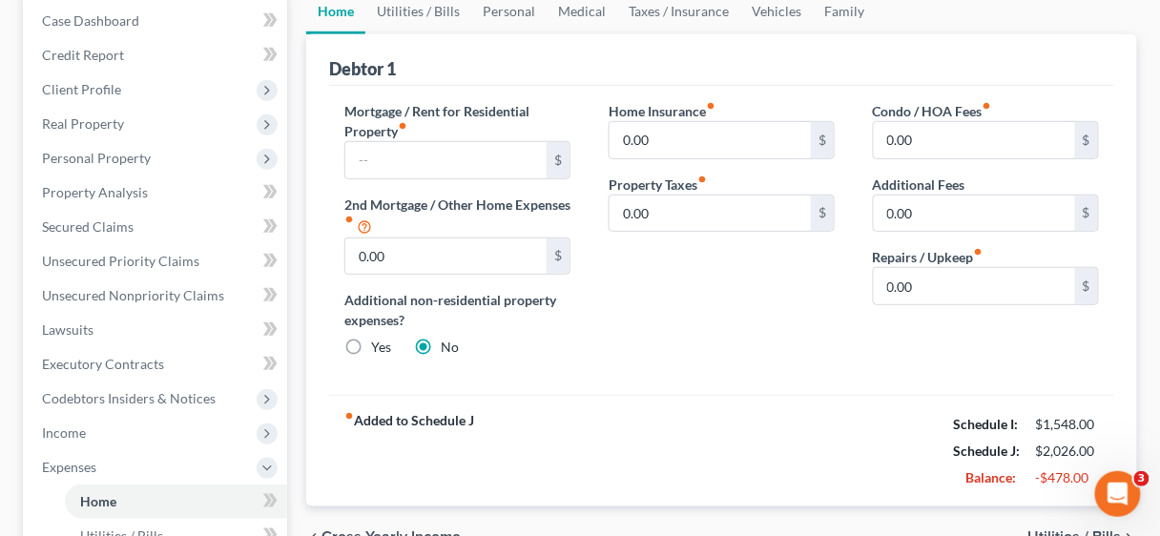
click at [807, 366] on div "Home Insurance fiber_manual_record 0.00 $ Property Taxes fiber_manual_record 0.…" at bounding box center [721, 237] width 264 height 272
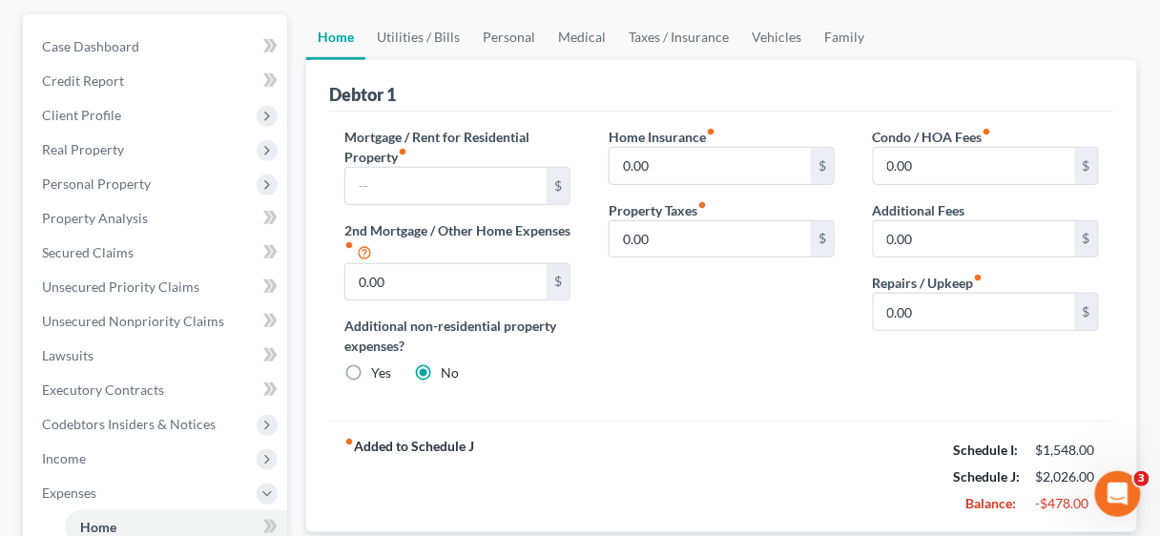
scroll to position [76, 0]
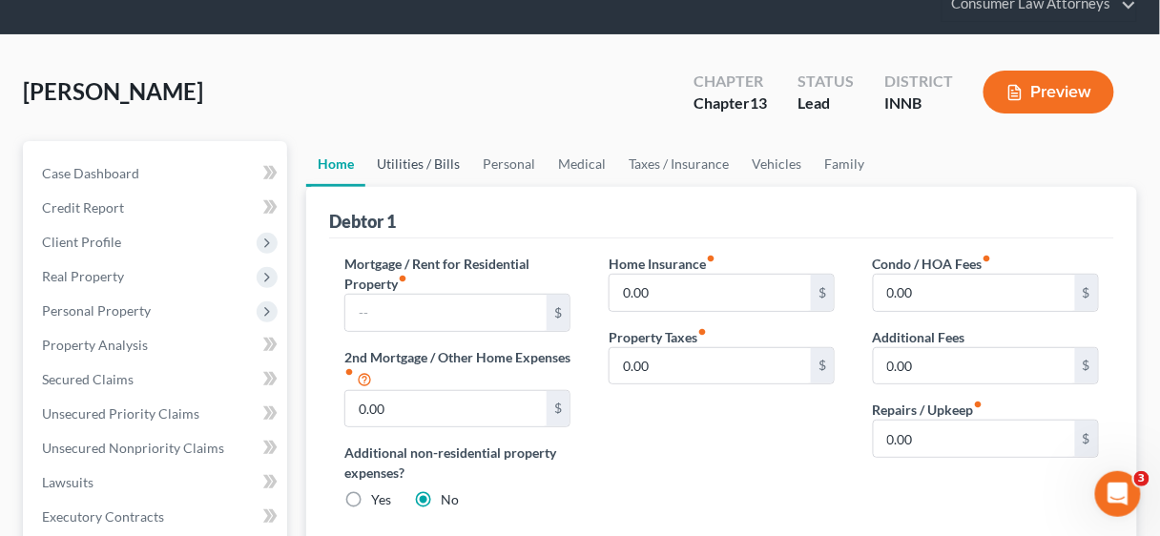
click at [440, 163] on link "Utilities / Bills" at bounding box center [418, 164] width 106 height 46
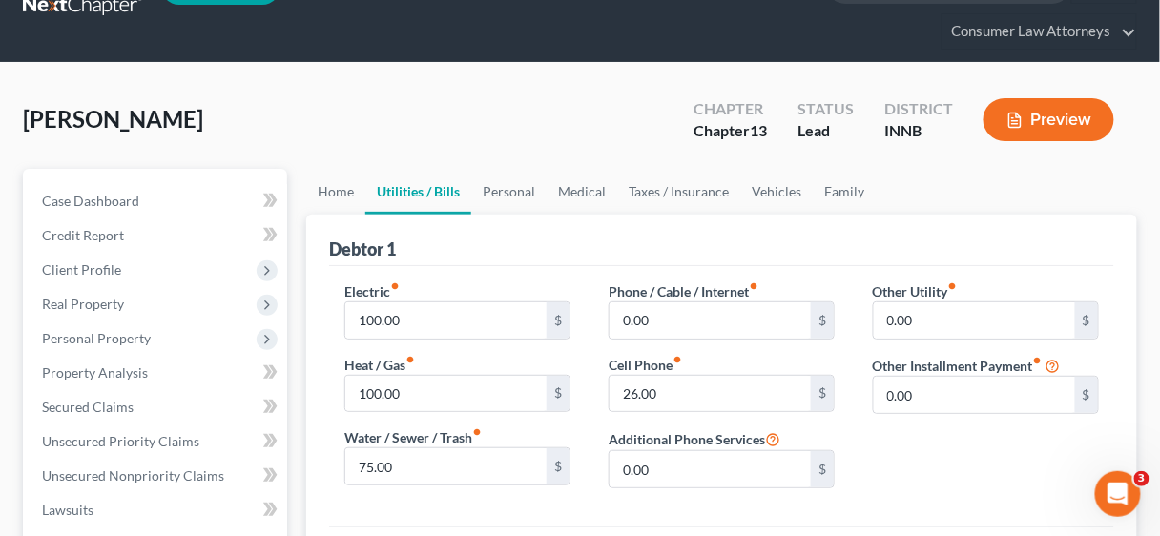
scroll to position [229, 0]
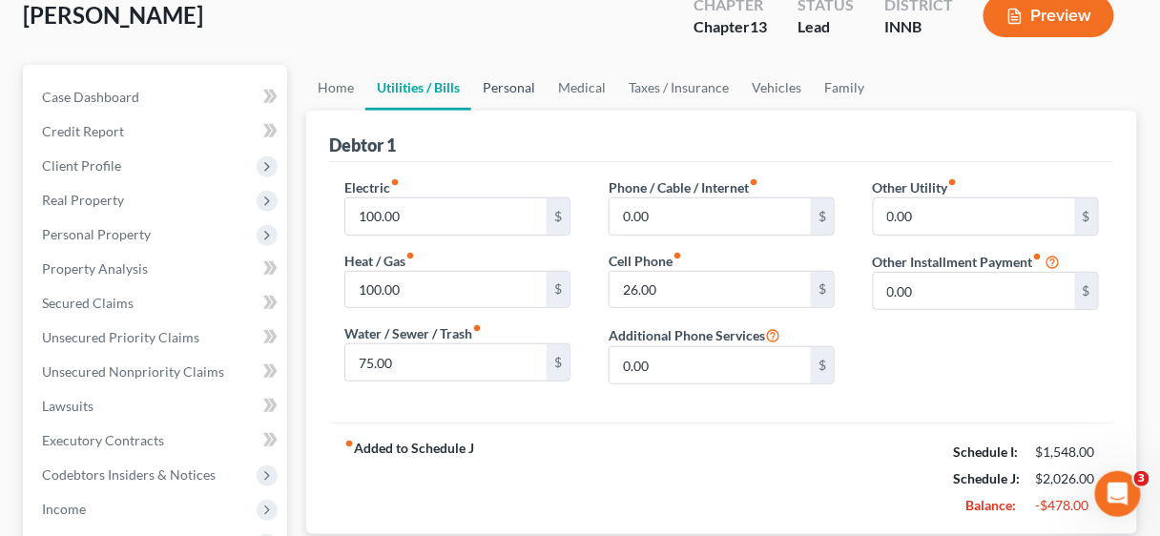
click at [517, 91] on link "Personal" at bounding box center [508, 88] width 75 height 46
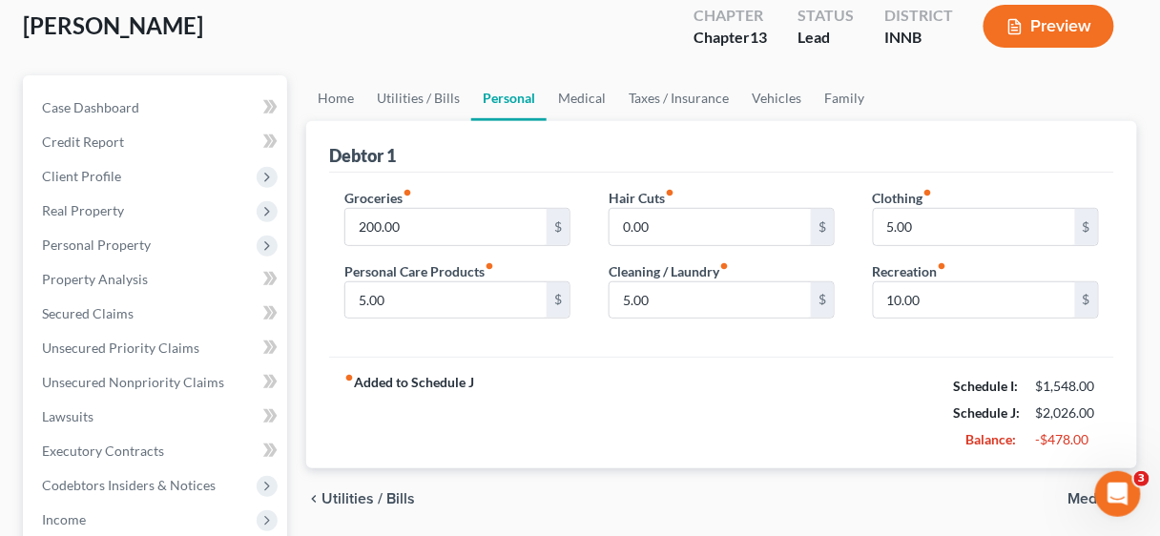
scroll to position [153, 0]
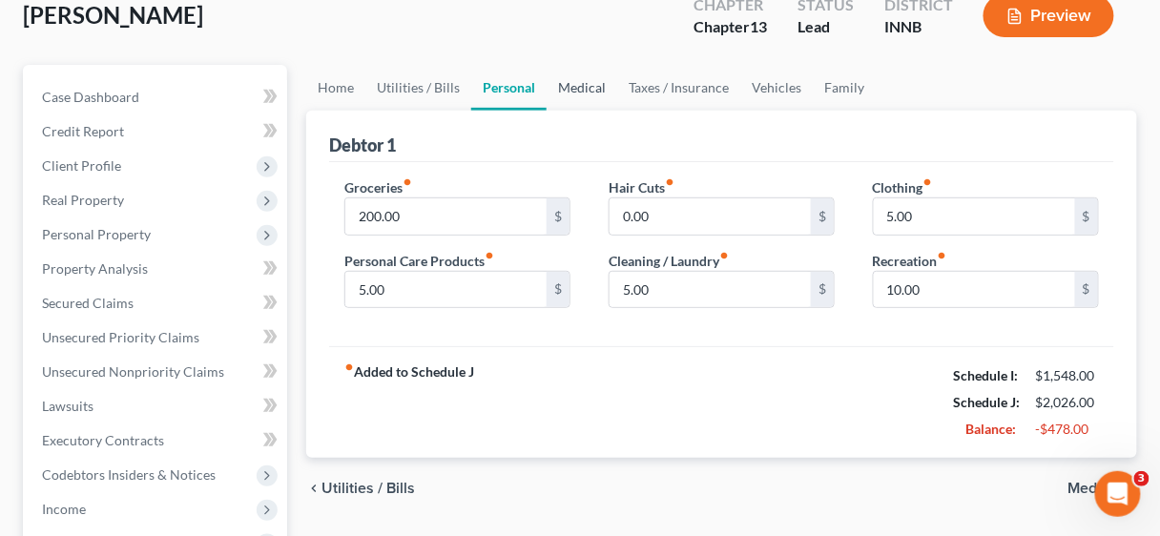
click at [572, 91] on link "Medical" at bounding box center [581, 88] width 71 height 46
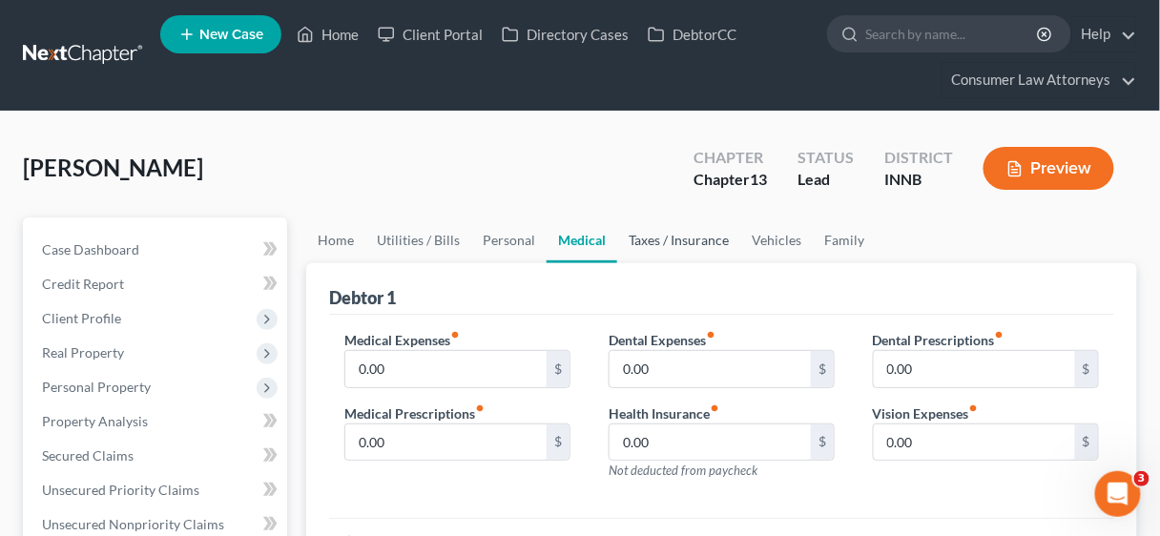
click at [674, 234] on link "Taxes / Insurance" at bounding box center [678, 240] width 123 height 46
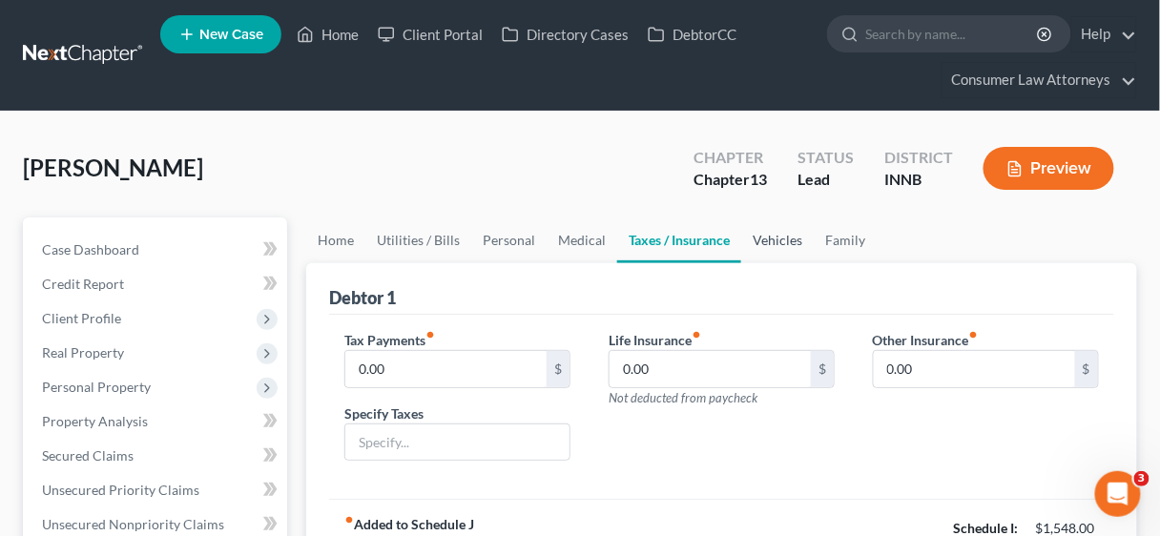
click at [774, 234] on link "Vehicles" at bounding box center [777, 240] width 72 height 46
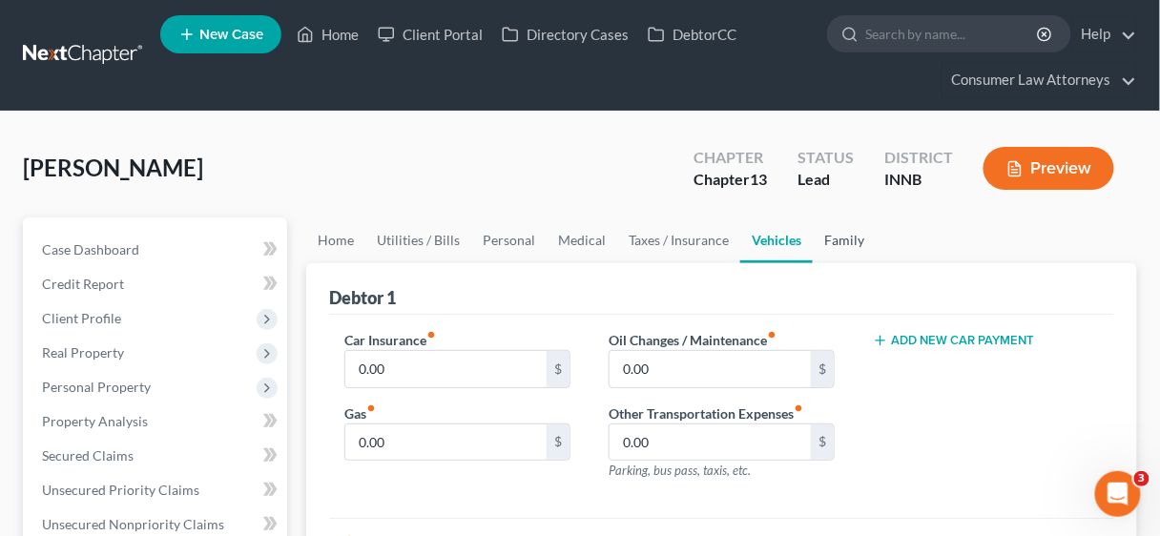
click at [847, 237] on link "Family" at bounding box center [843, 240] width 63 height 46
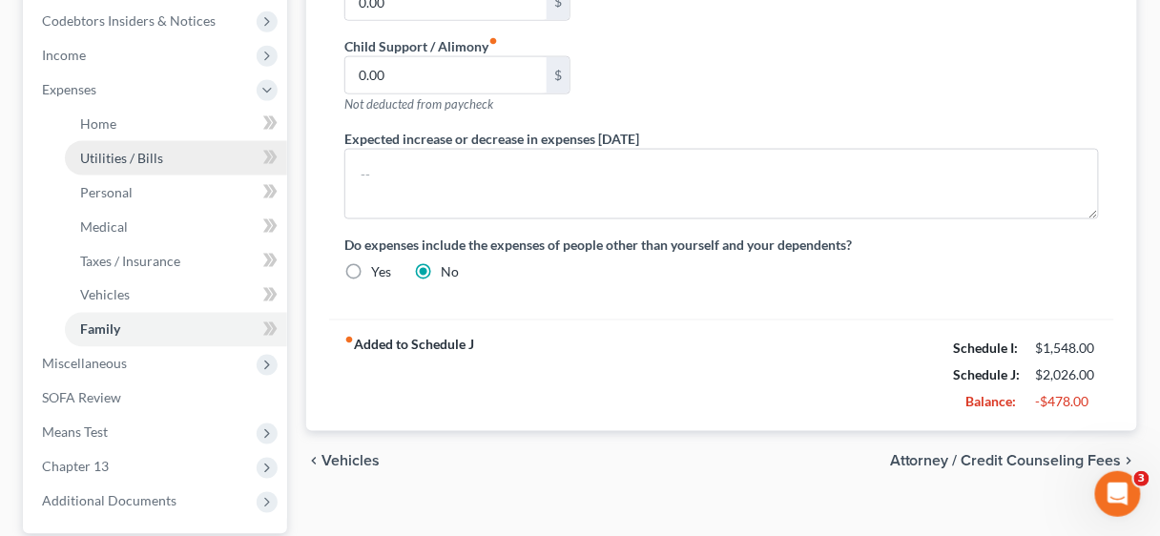
scroll to position [610, 0]
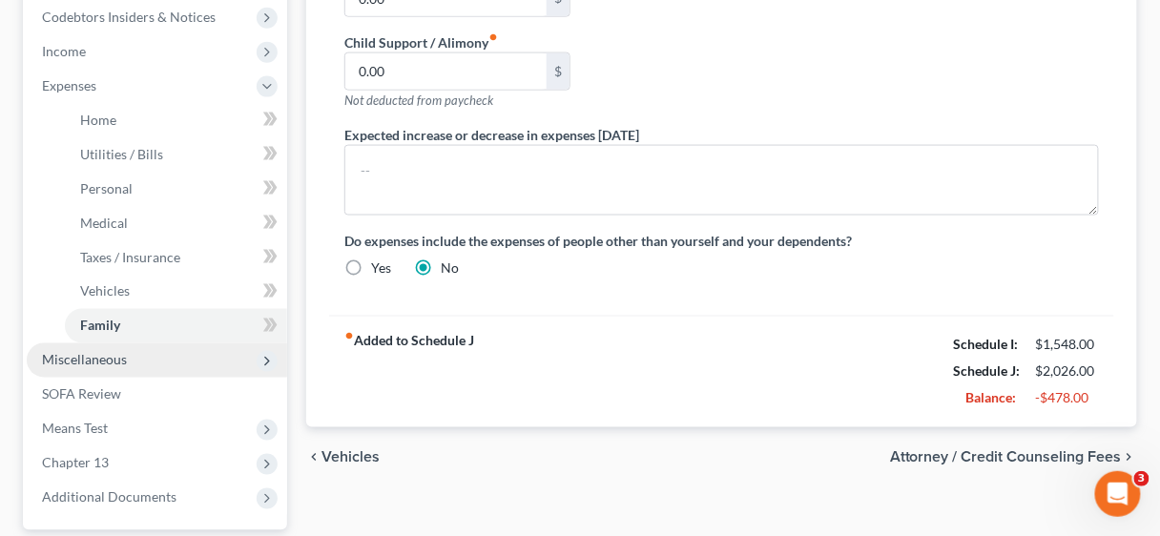
click at [111, 357] on span "Miscellaneous" at bounding box center [84, 360] width 85 height 16
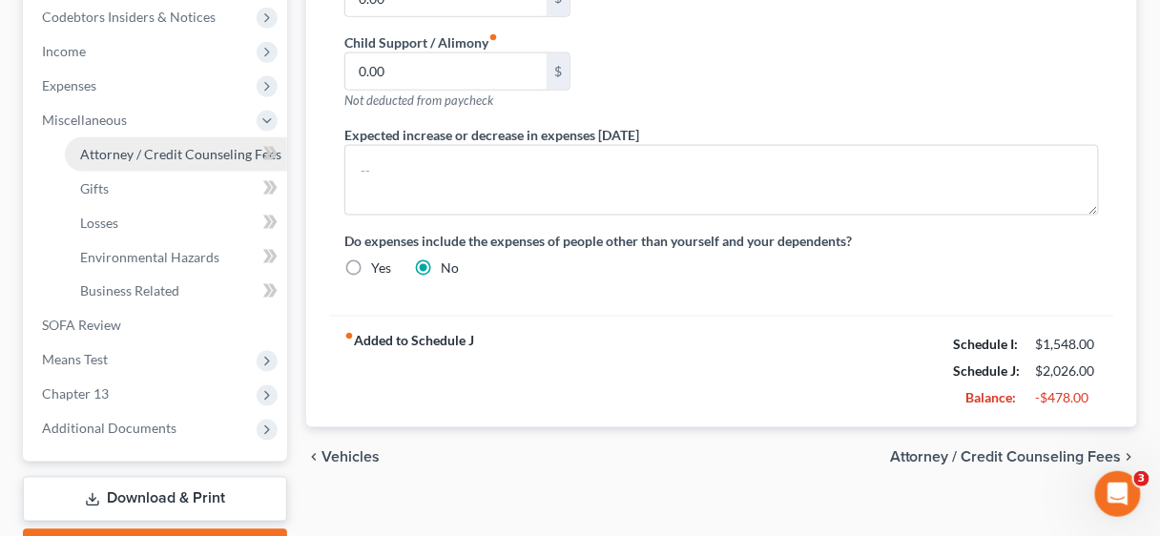
click at [139, 146] on span "Attorney / Credit Counseling Fees" at bounding box center [180, 154] width 201 height 16
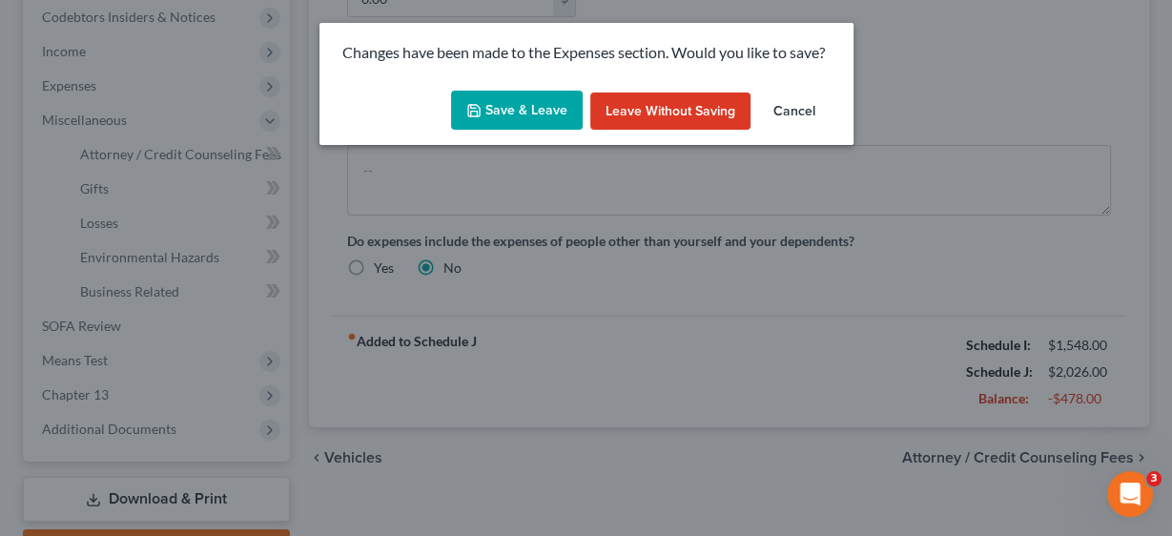
click at [517, 107] on button "Save & Leave" at bounding box center [517, 111] width 132 height 40
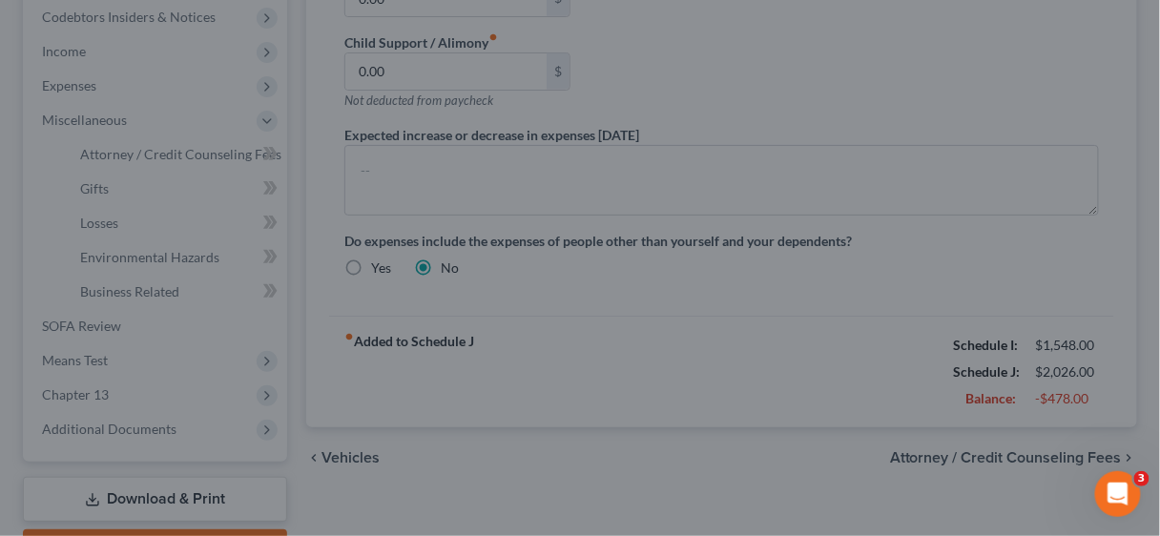
select select "1"
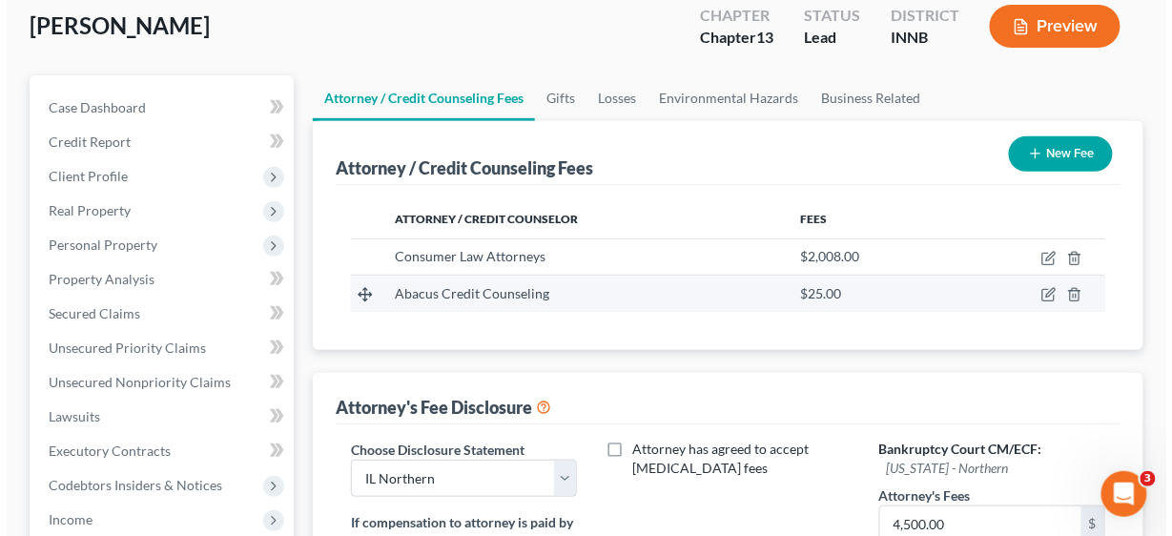
scroll to position [153, 0]
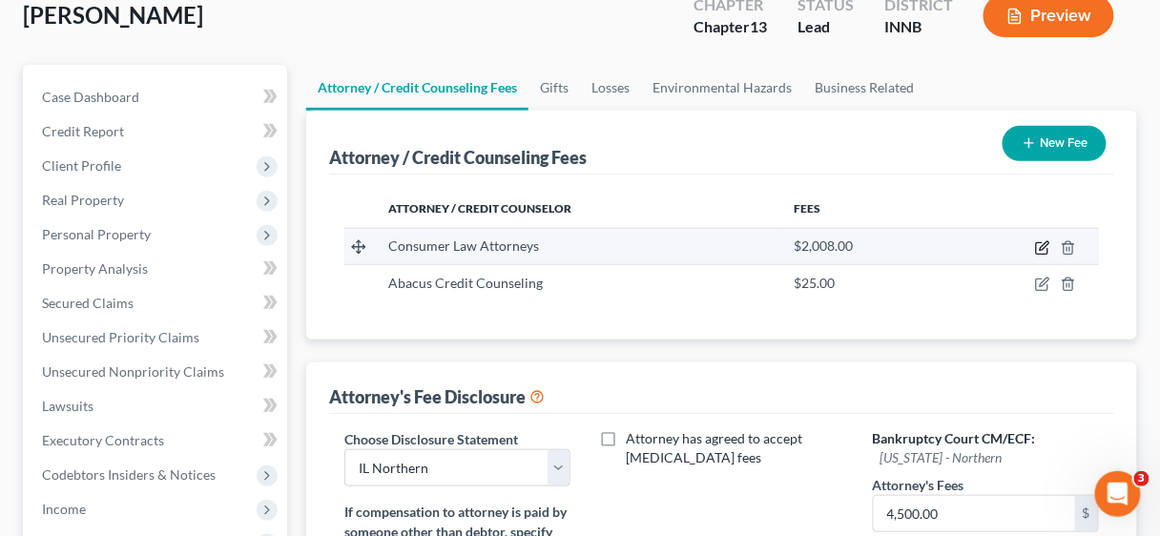
click at [1044, 243] on icon "button" at bounding box center [1042, 247] width 15 height 15
select select "9"
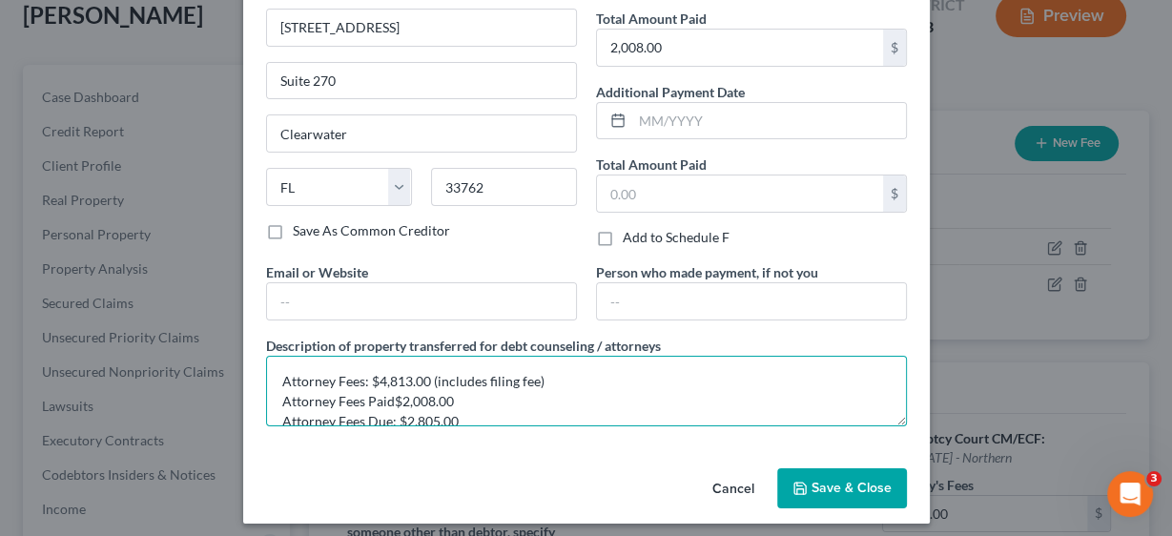
click at [453, 391] on textarea "Attorney Fees: $4,813.00 (includes filing fee) Attorney Fees Paid$2,008.00 Atto…" at bounding box center [586, 391] width 641 height 71
type textarea "Attorney Fees: $4,813.00 (includes filing fee) Attorney Fees Paid$1,695.00 Atto…"
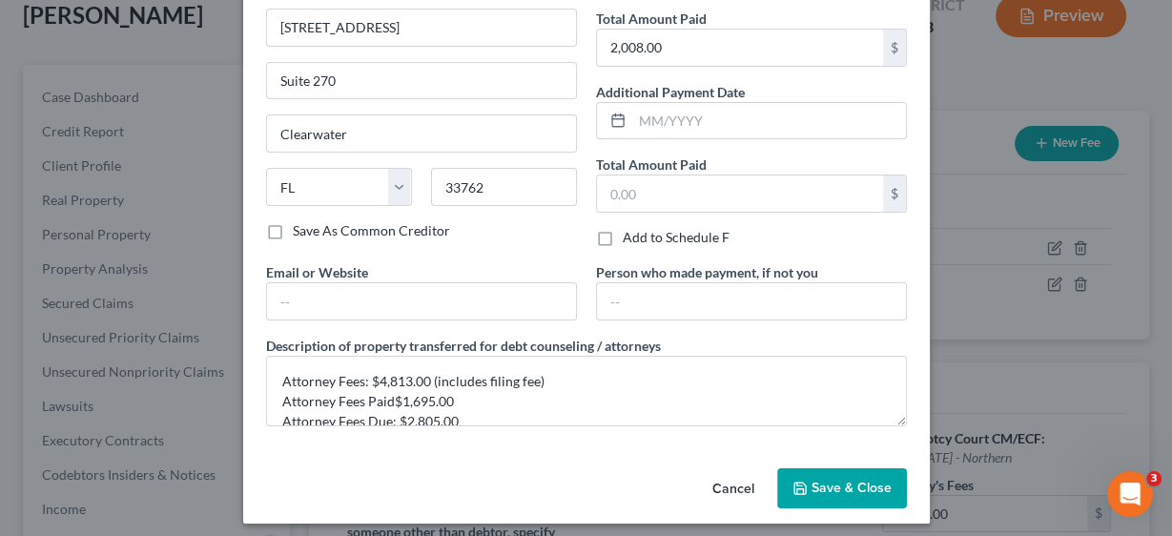
click at [826, 485] on span "Save & Close" at bounding box center [852, 488] width 80 height 16
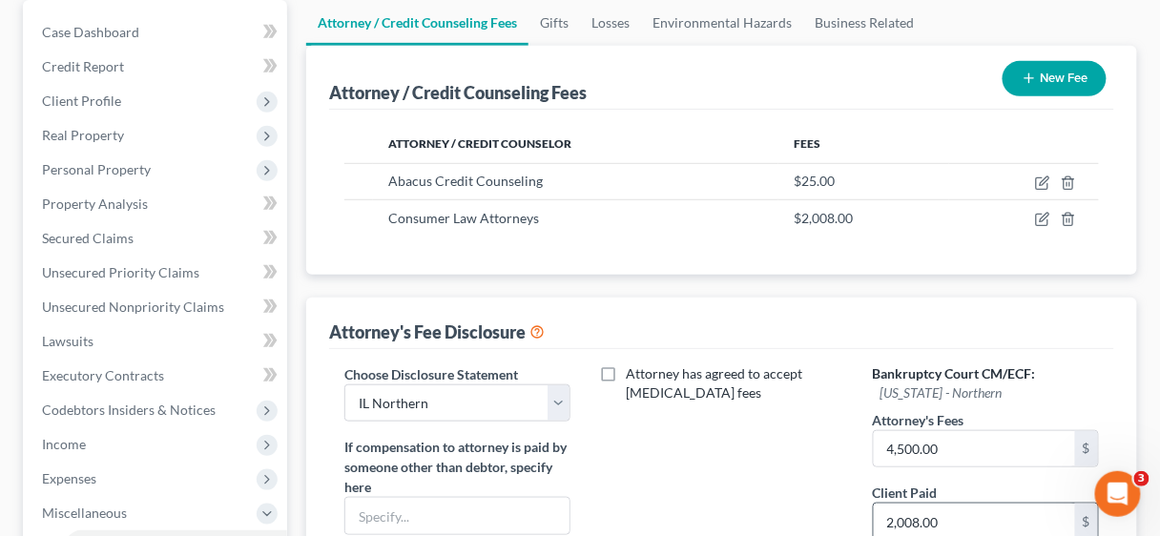
scroll to position [305, 0]
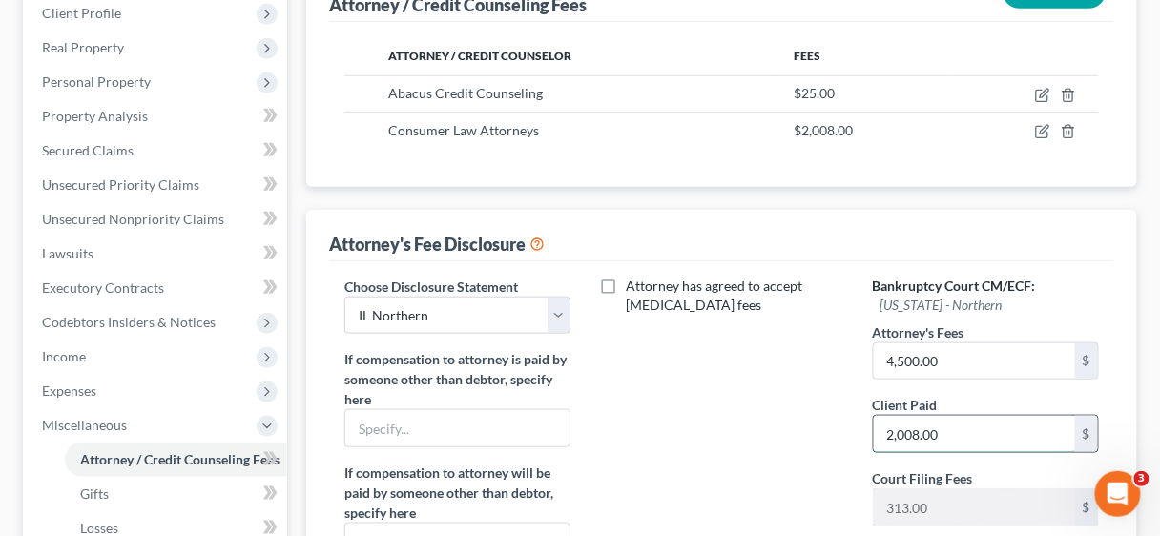
click at [966, 429] on input "2,008.00" at bounding box center [974, 434] width 201 height 36
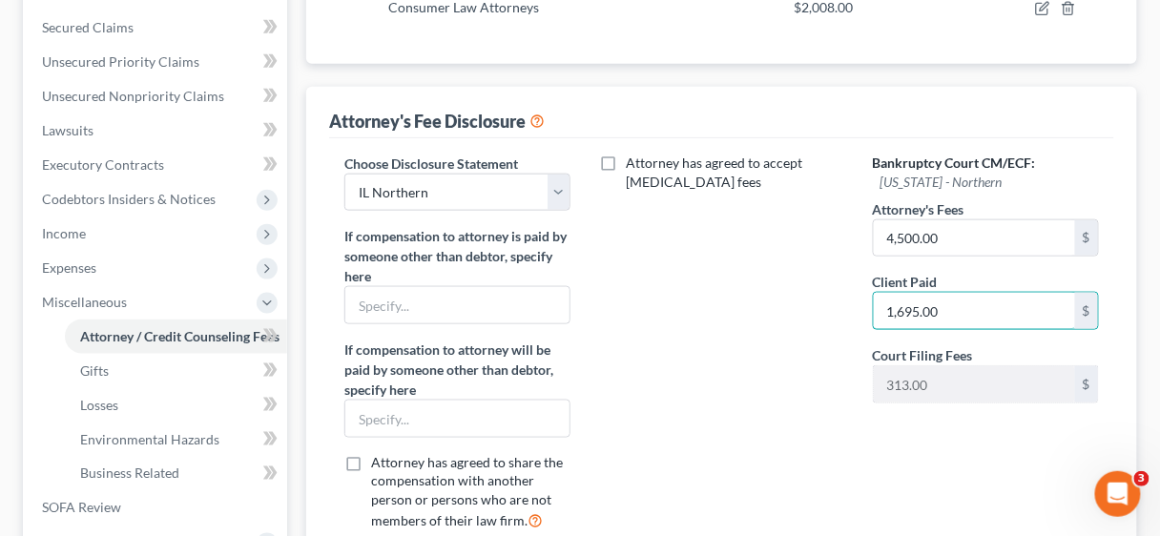
scroll to position [458, 0]
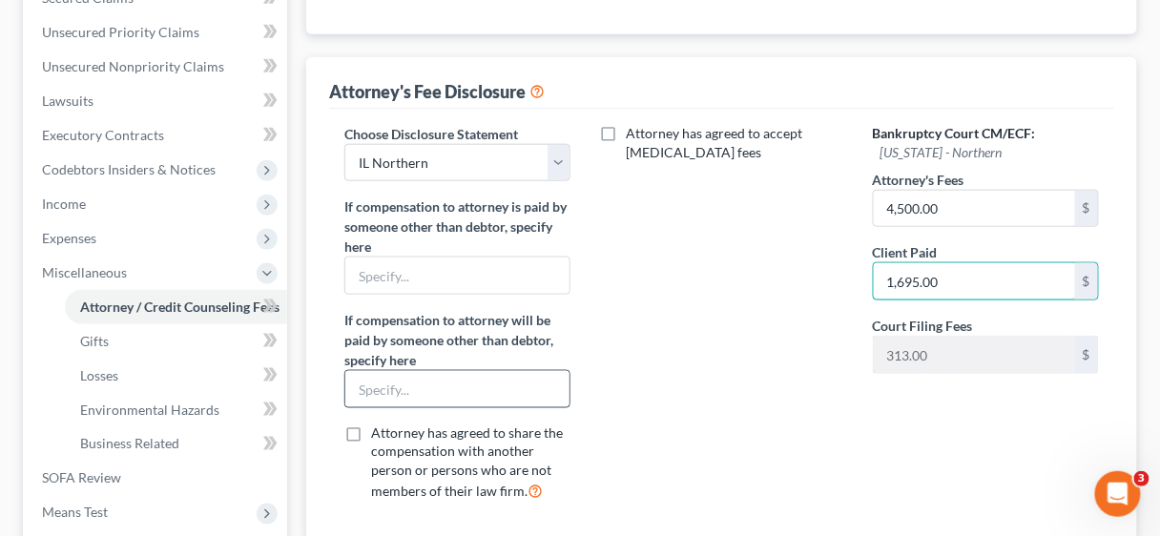
type input "1,695.00"
click at [470, 371] on input "text" at bounding box center [457, 389] width 224 height 36
type input "Balance to be paid by Trustee through Ch 13 plan payments"
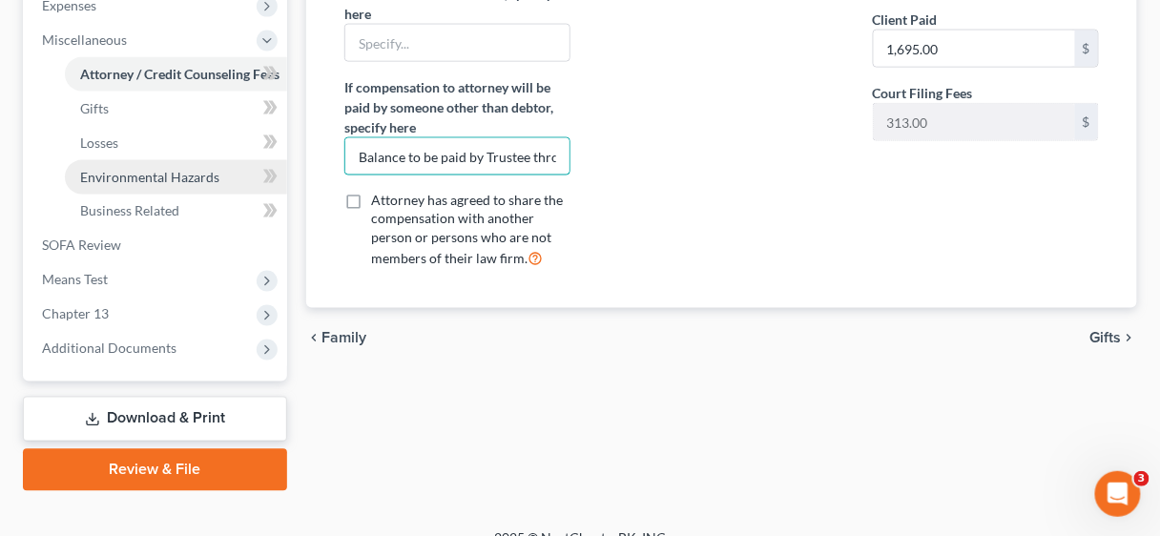
scroll to position [715, 0]
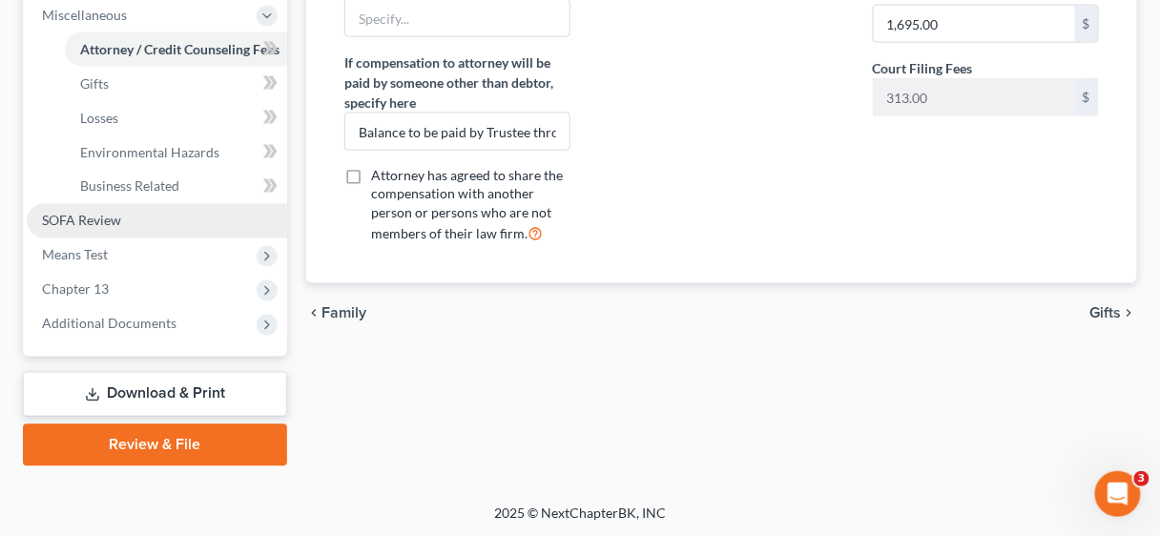
click at [111, 219] on span "SOFA Review" at bounding box center [81, 221] width 79 height 16
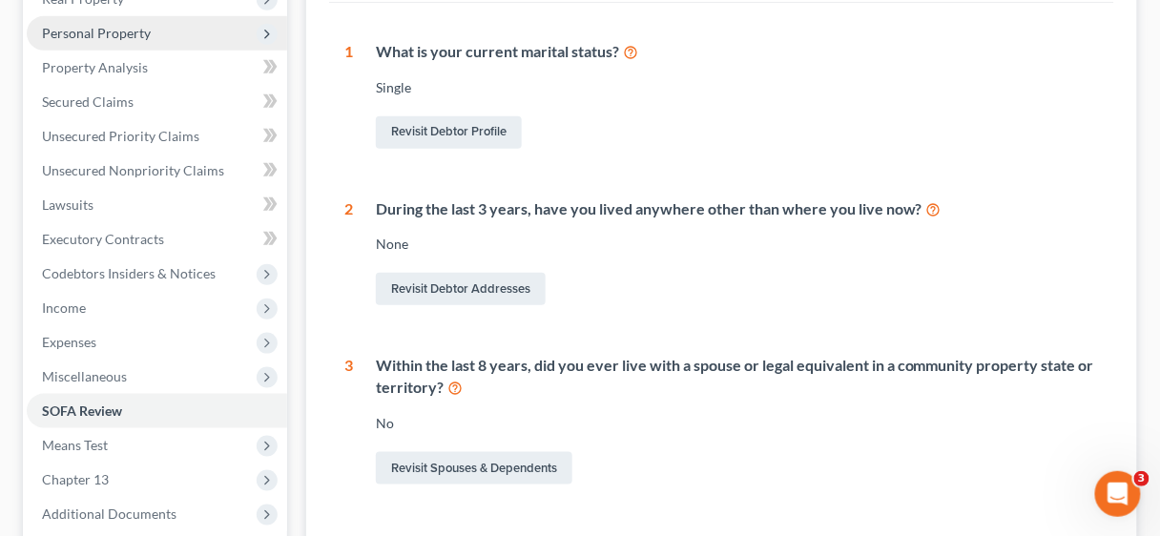
scroll to position [381, 0]
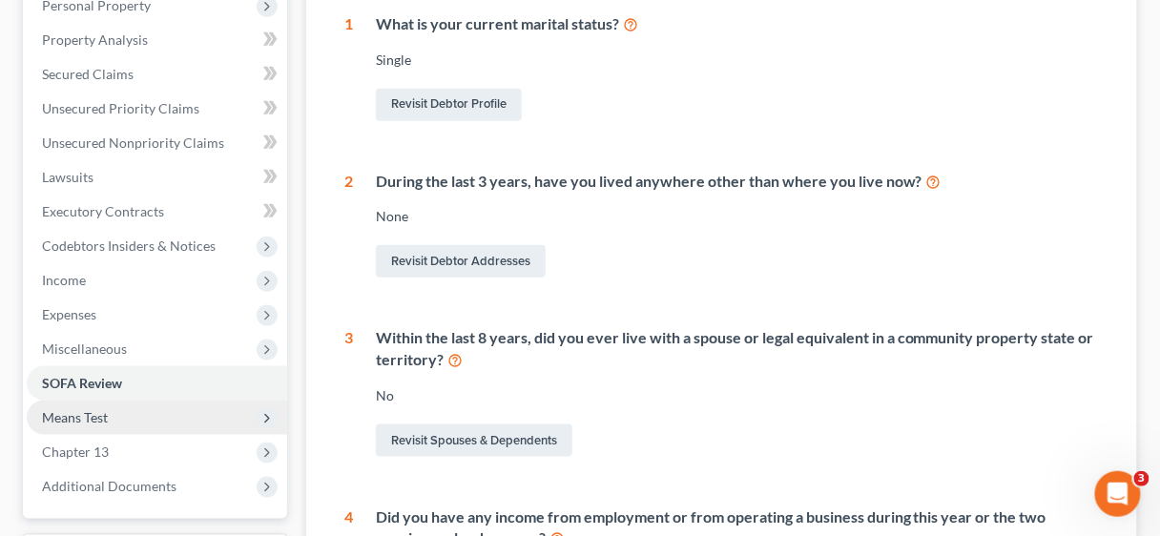
click at [120, 411] on span "Means Test" at bounding box center [157, 418] width 260 height 34
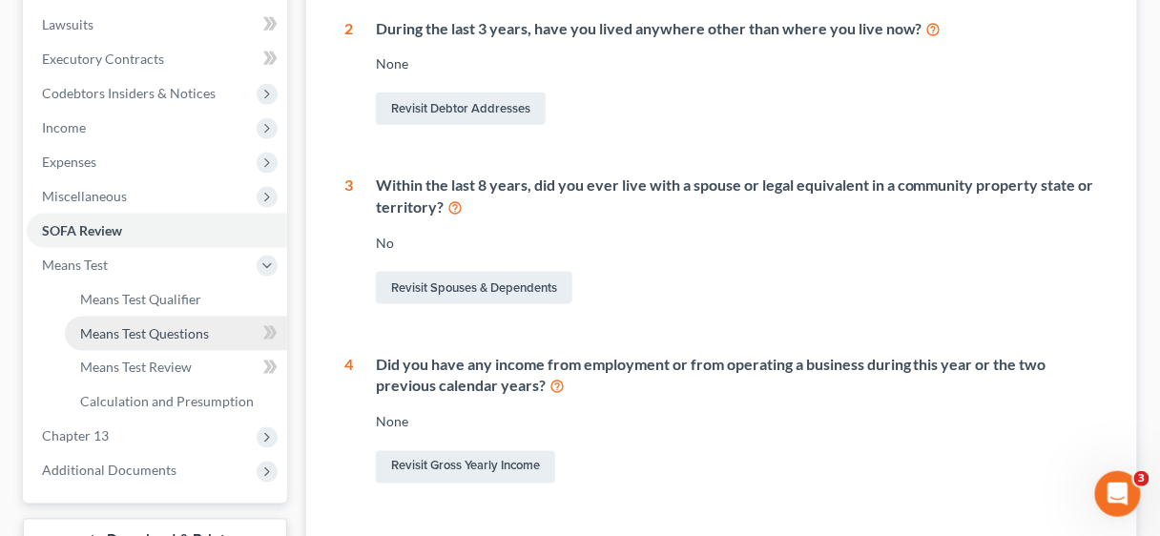
click at [174, 332] on span "Means Test Questions" at bounding box center [144, 333] width 129 height 16
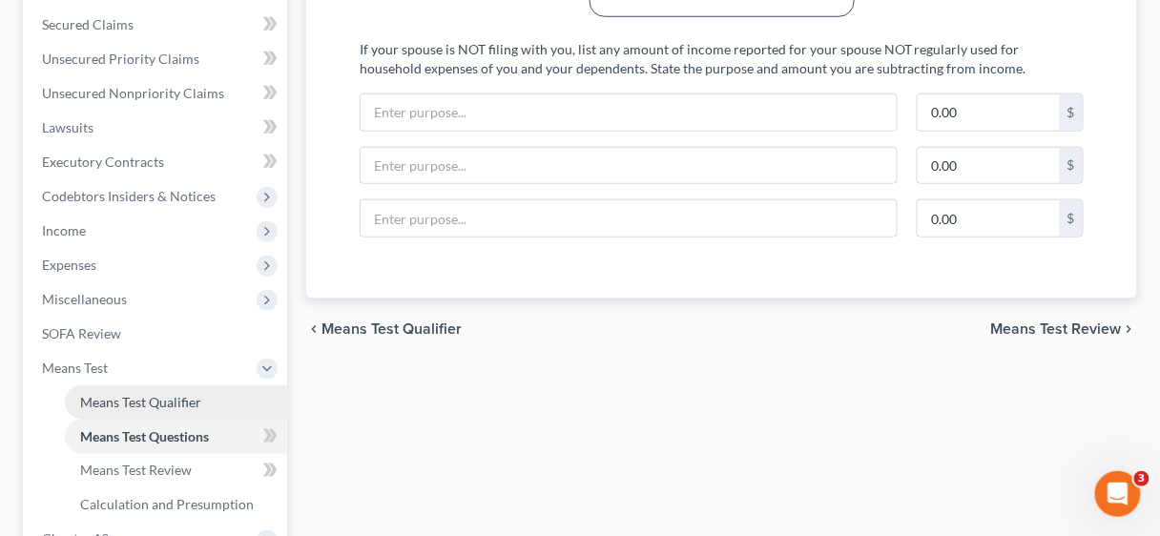
scroll to position [458, 0]
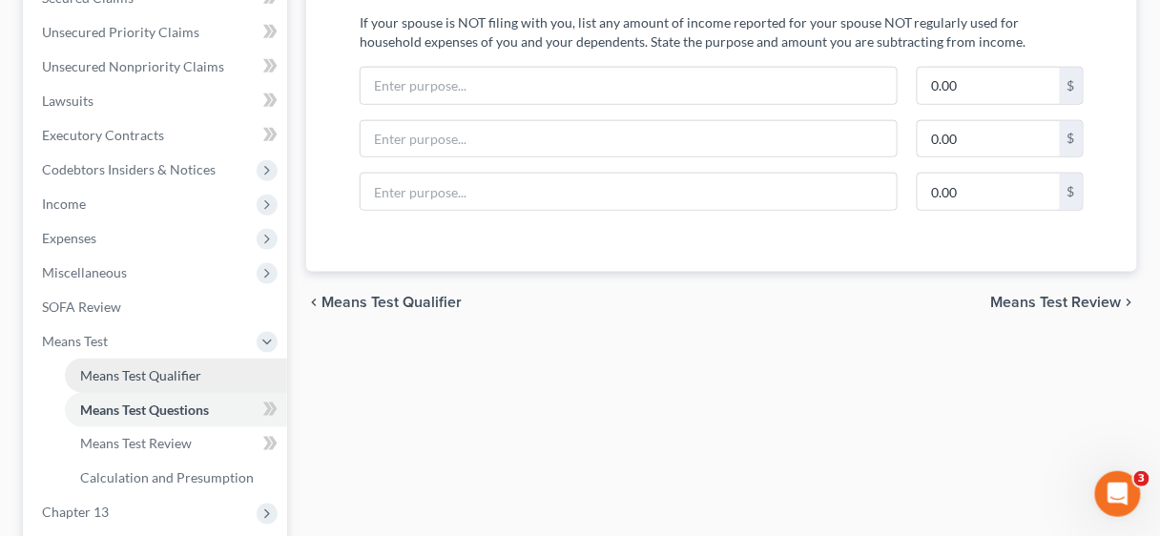
click at [135, 373] on span "Means Test Qualifier" at bounding box center [140, 375] width 121 height 16
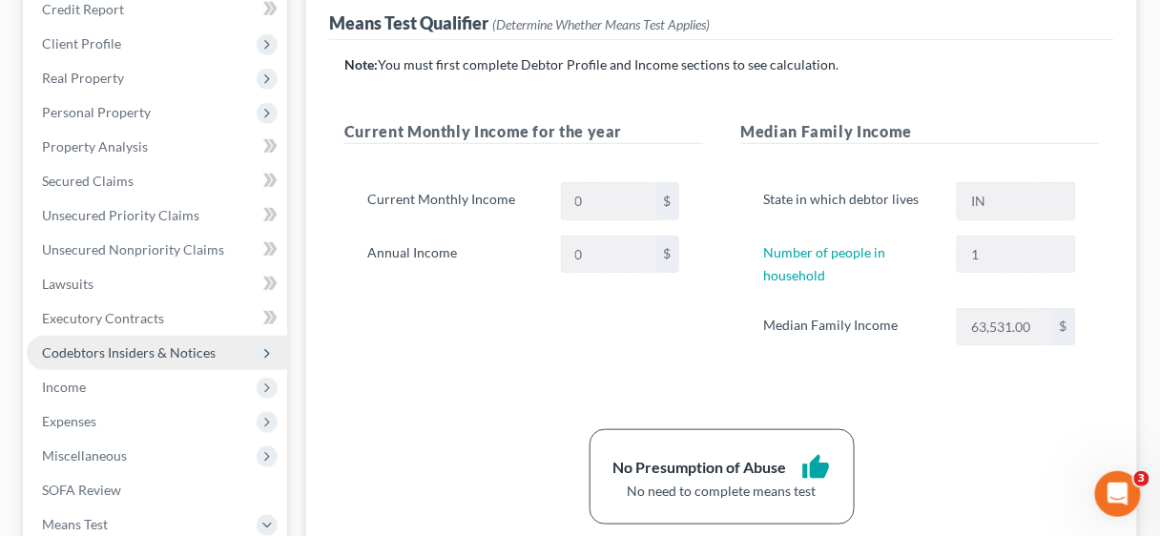
scroll to position [305, 0]
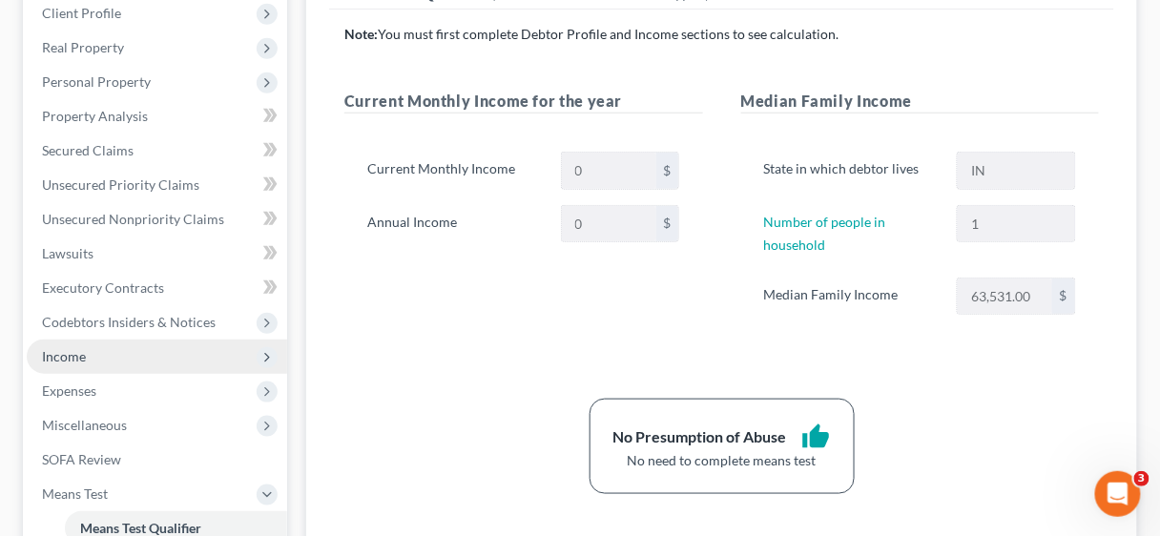
click at [90, 355] on span "Income" at bounding box center [157, 356] width 260 height 34
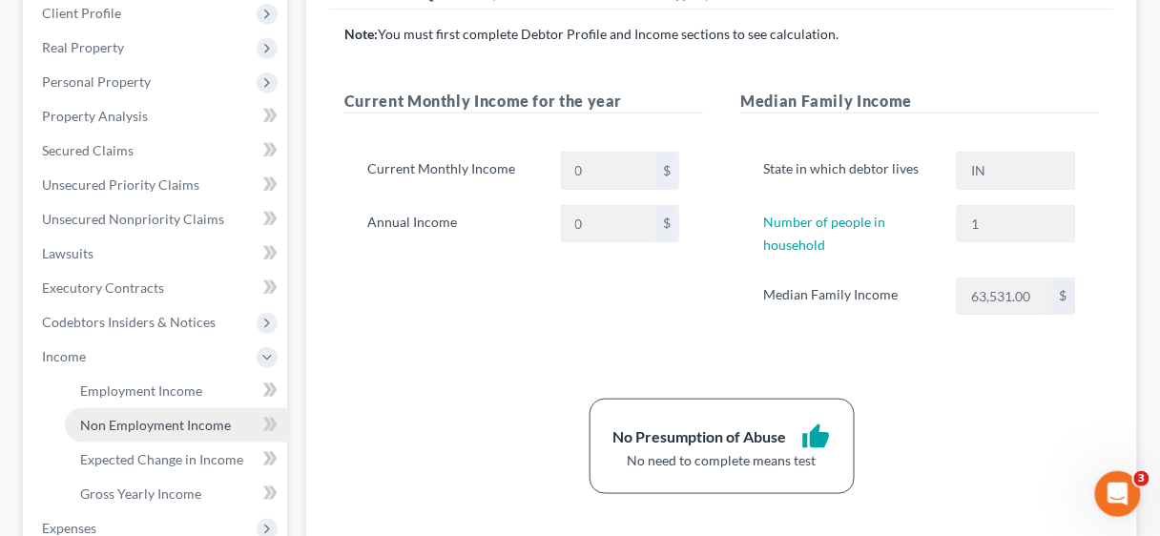
click at [154, 414] on link "Non Employment Income" at bounding box center [176, 425] width 222 height 34
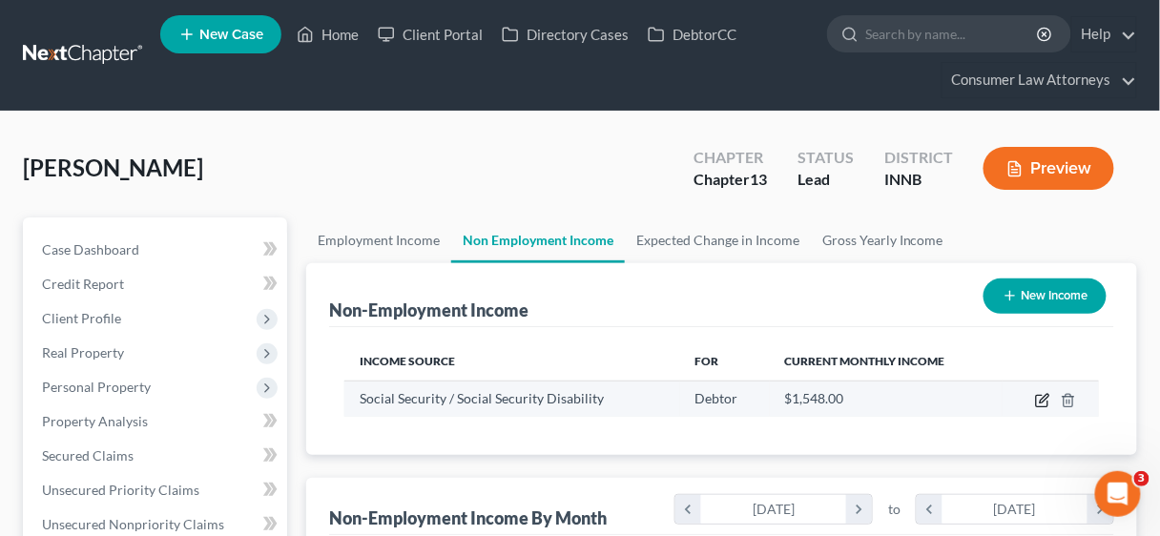
click at [1043, 400] on icon "button" at bounding box center [1043, 398] width 9 height 9
select select "4"
select select "0"
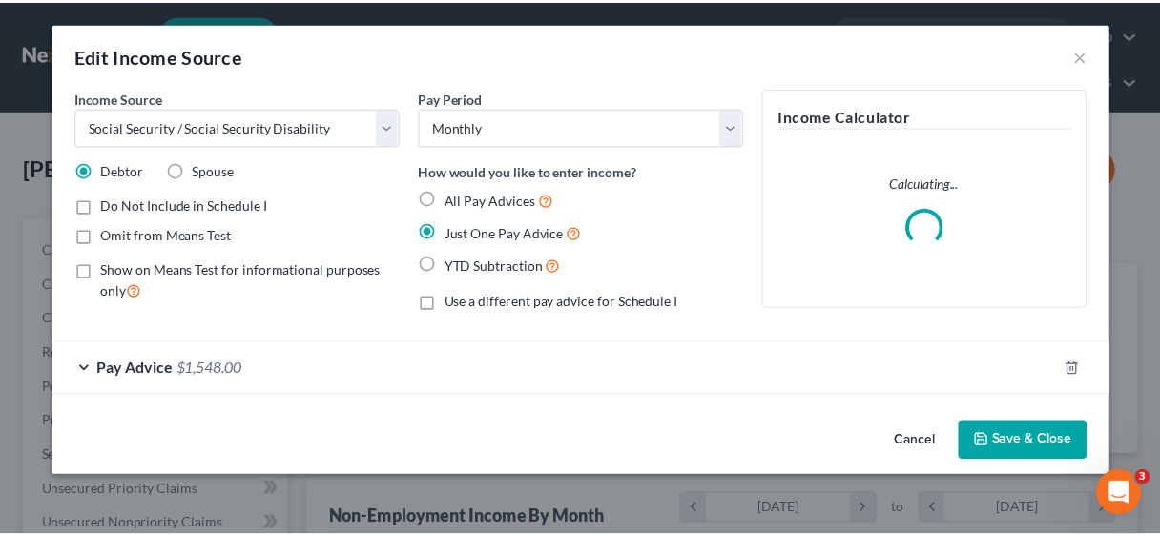
scroll to position [339, 467]
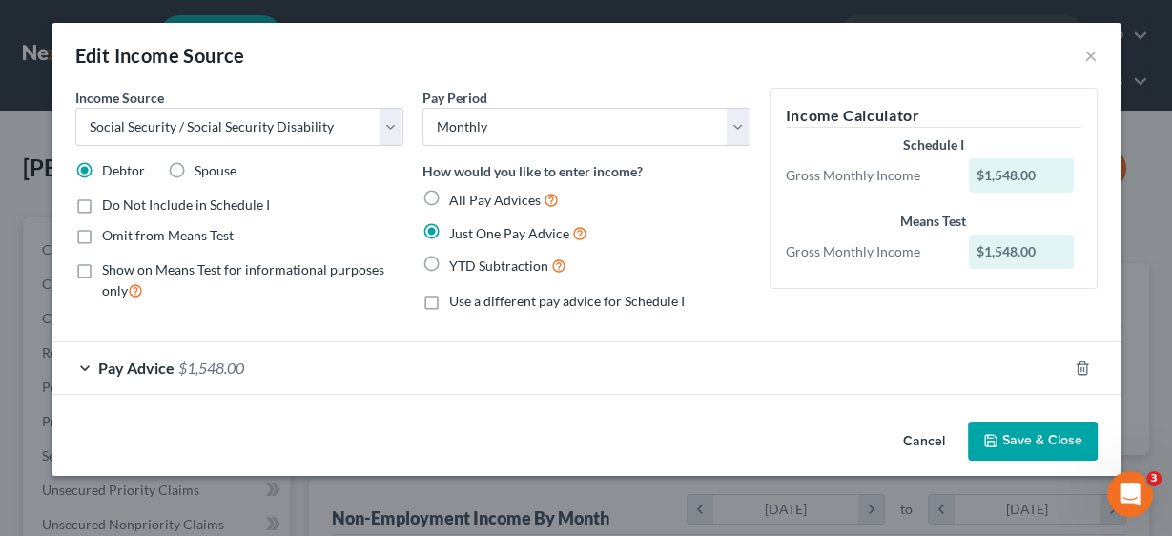
click at [102, 269] on label "Show on Means Test for informational purposes only" at bounding box center [252, 280] width 301 height 41
click at [110, 269] on input "Show on Means Test for informational purposes only" at bounding box center [116, 266] width 12 height 12
checkbox input "true"
click at [1054, 444] on button "Save & Close" at bounding box center [1033, 442] width 130 height 40
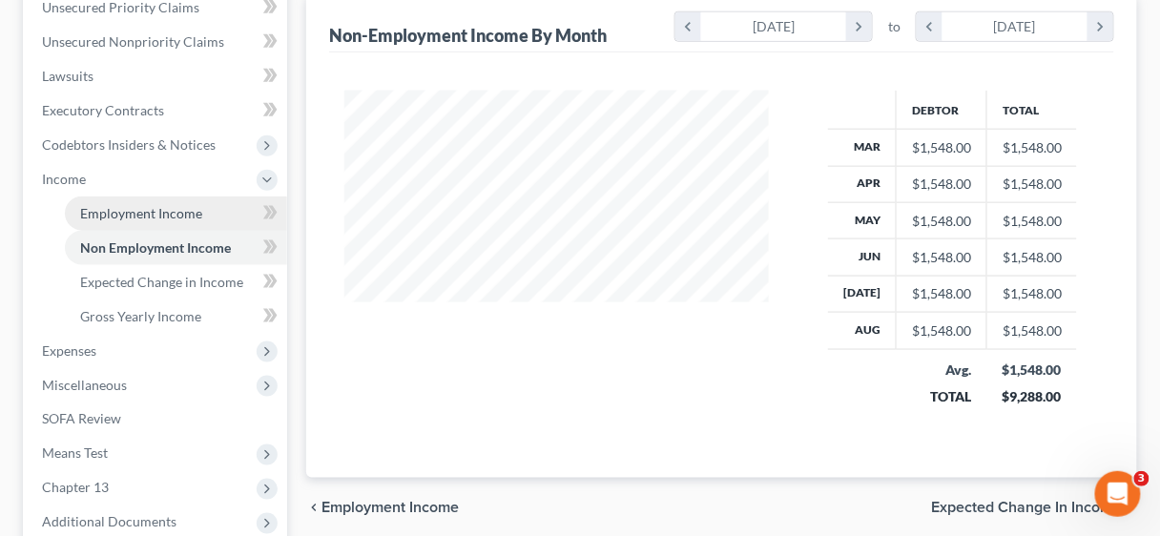
scroll to position [534, 0]
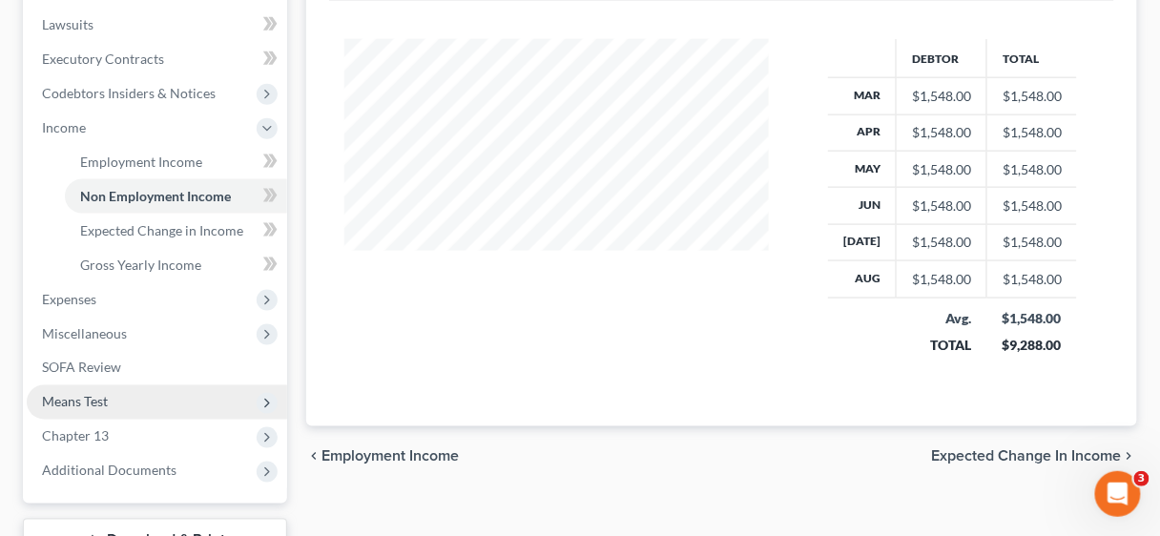
click at [100, 400] on span "Means Test" at bounding box center [75, 402] width 66 height 16
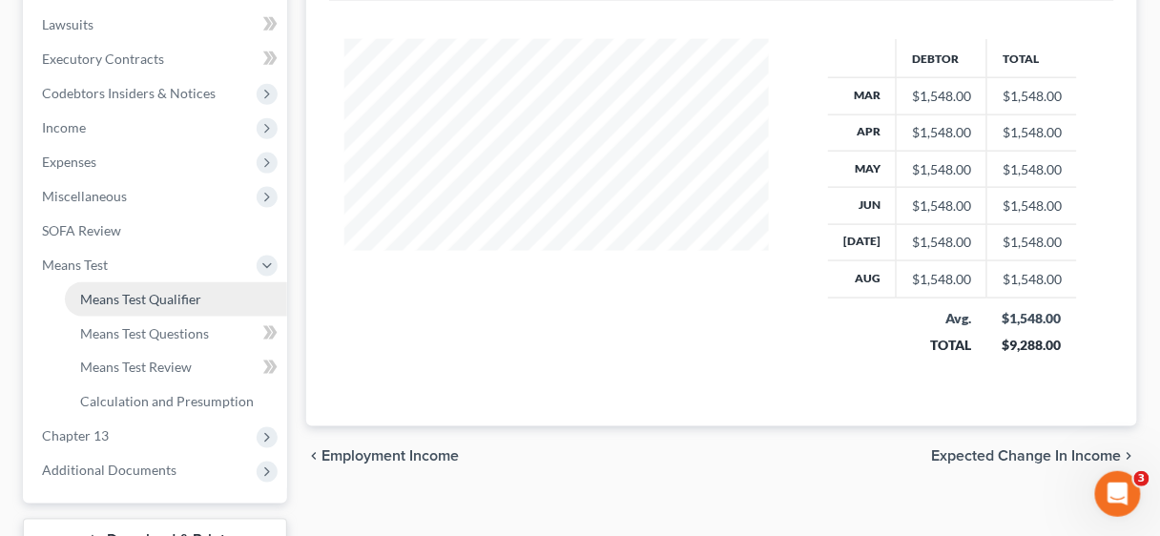
click at [147, 294] on span "Means Test Qualifier" at bounding box center [140, 299] width 121 height 16
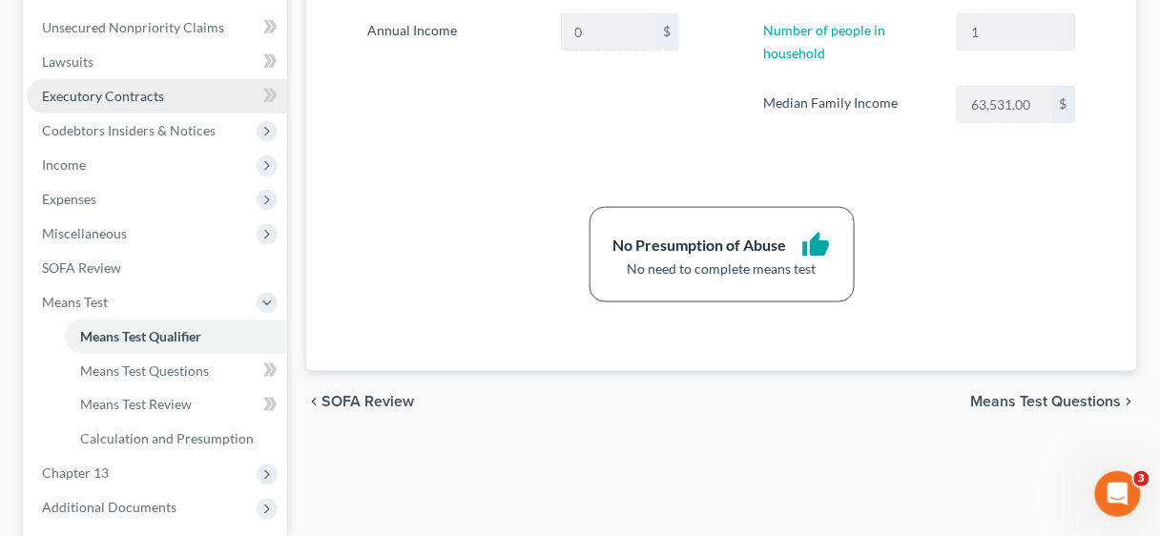
scroll to position [458, 0]
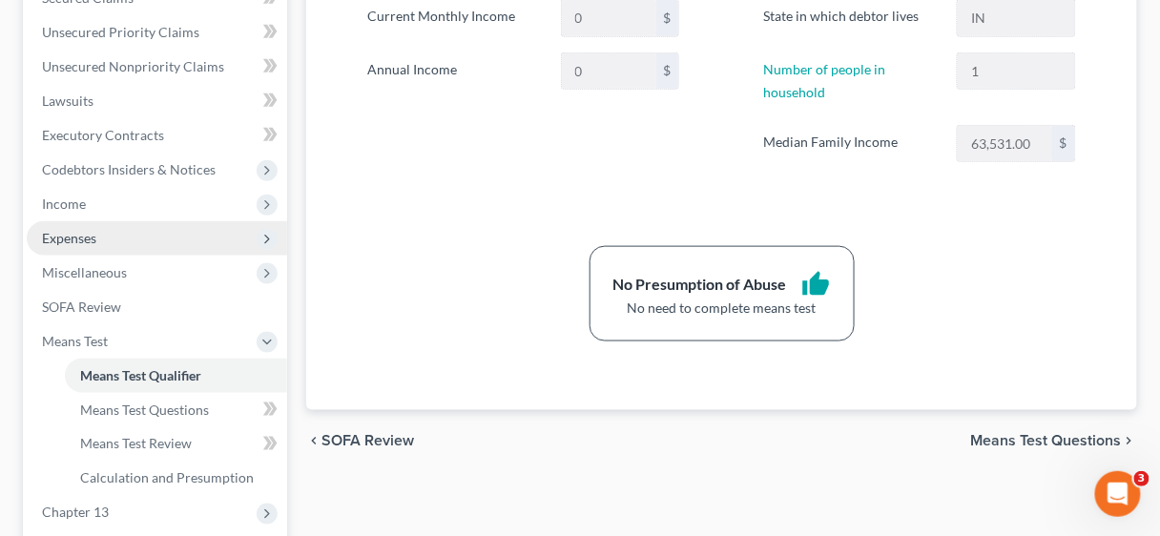
click at [108, 232] on span "Expenses" at bounding box center [157, 238] width 260 height 34
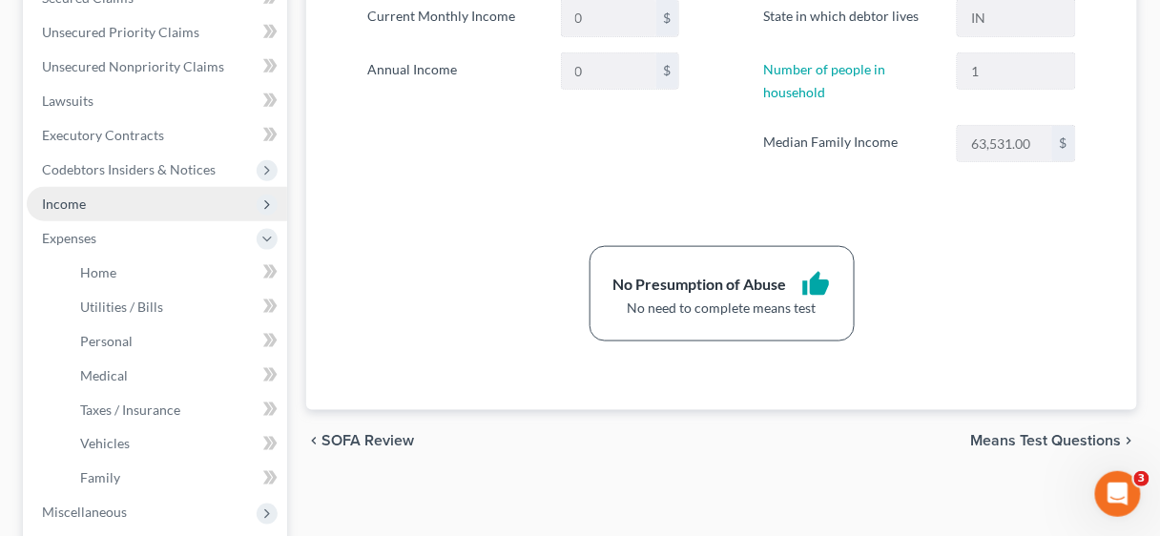
click at [79, 208] on span "Income" at bounding box center [64, 203] width 44 height 16
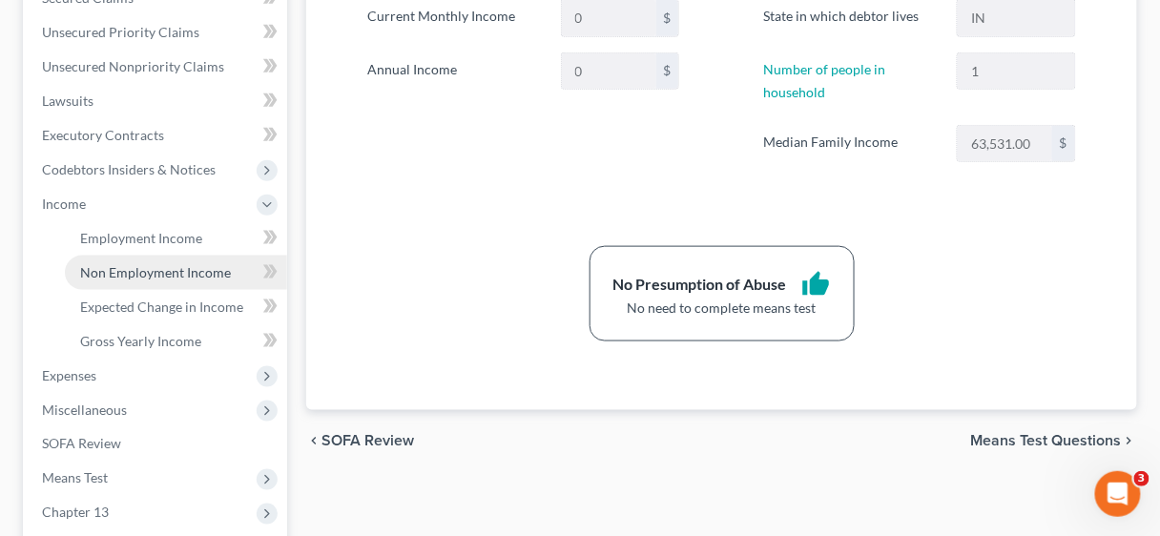
click at [145, 267] on span "Non Employment Income" at bounding box center [155, 272] width 151 height 16
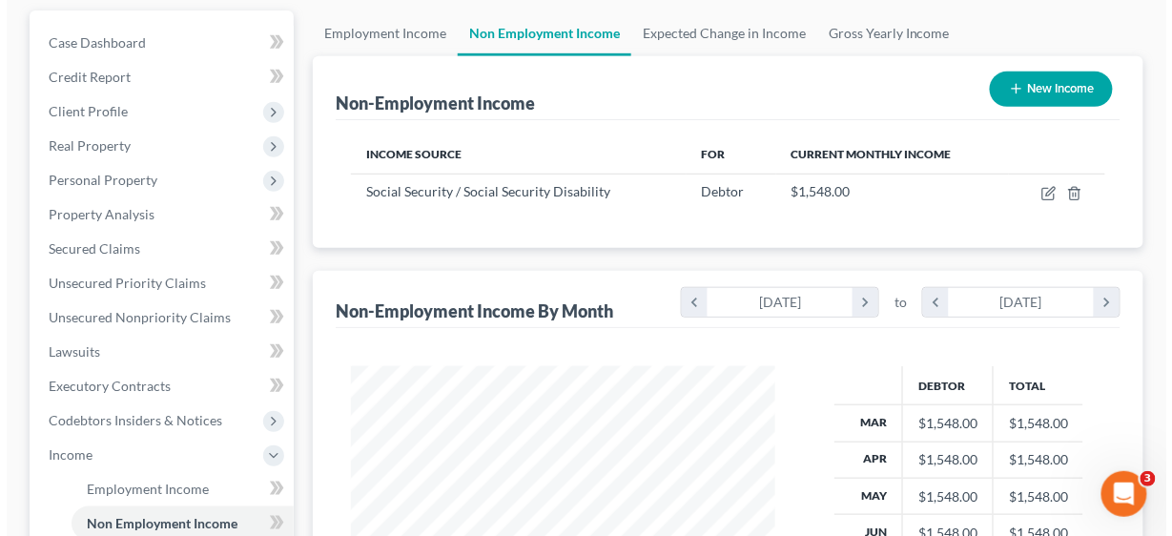
scroll to position [229, 0]
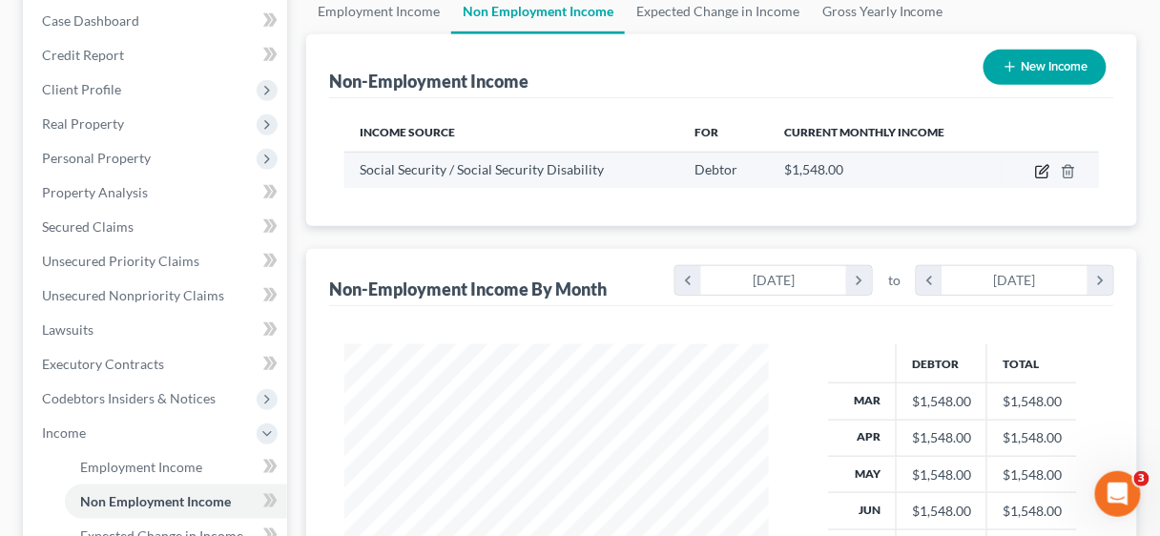
click at [1039, 165] on icon "button" at bounding box center [1042, 171] width 15 height 15
select select "4"
select select "0"
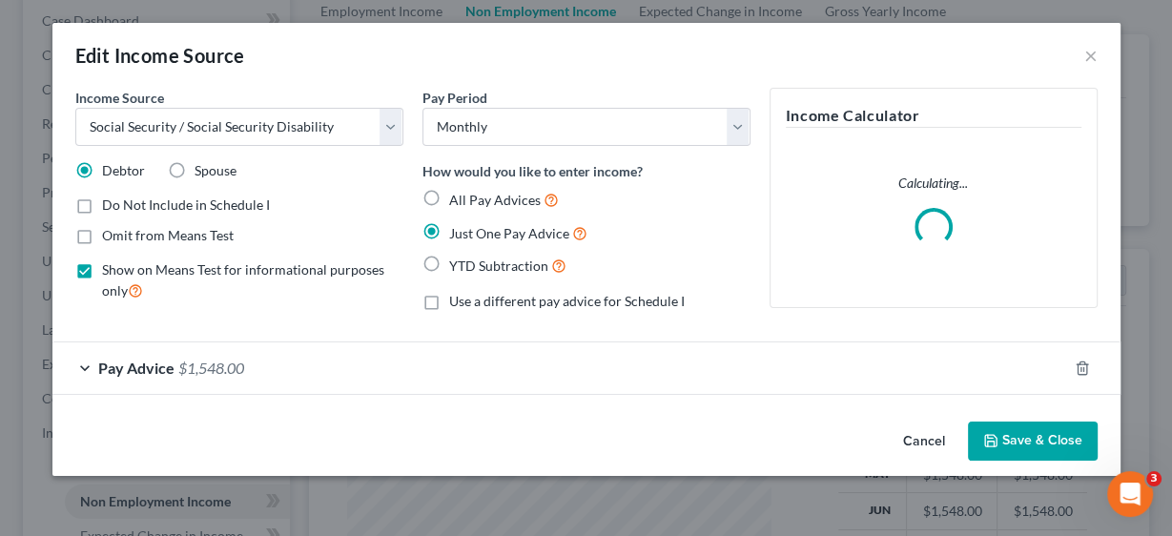
scroll to position [339, 467]
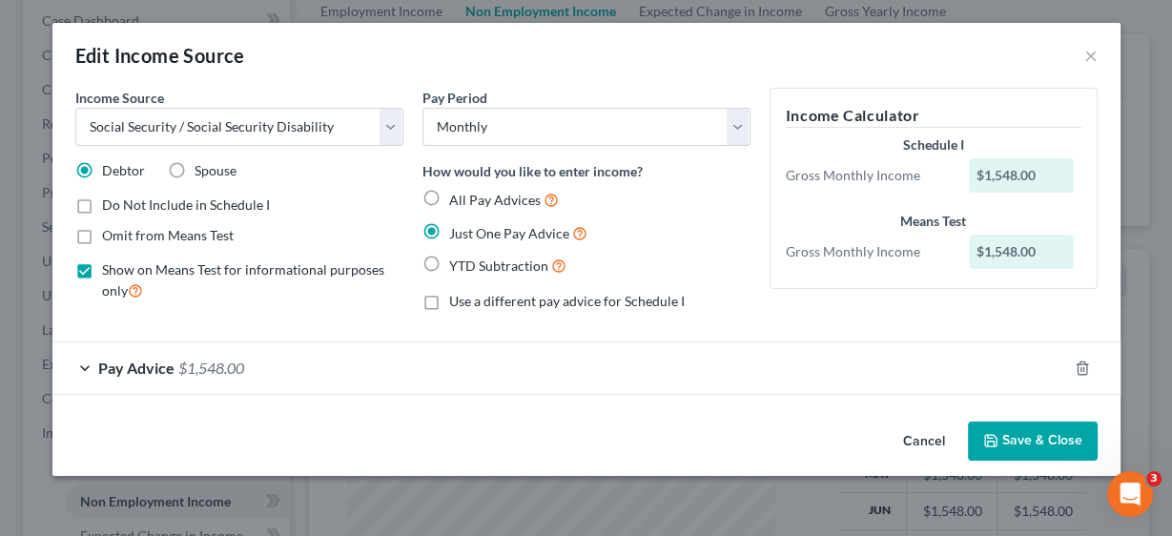
click at [143, 363] on span "Pay Advice" at bounding box center [136, 368] width 76 height 18
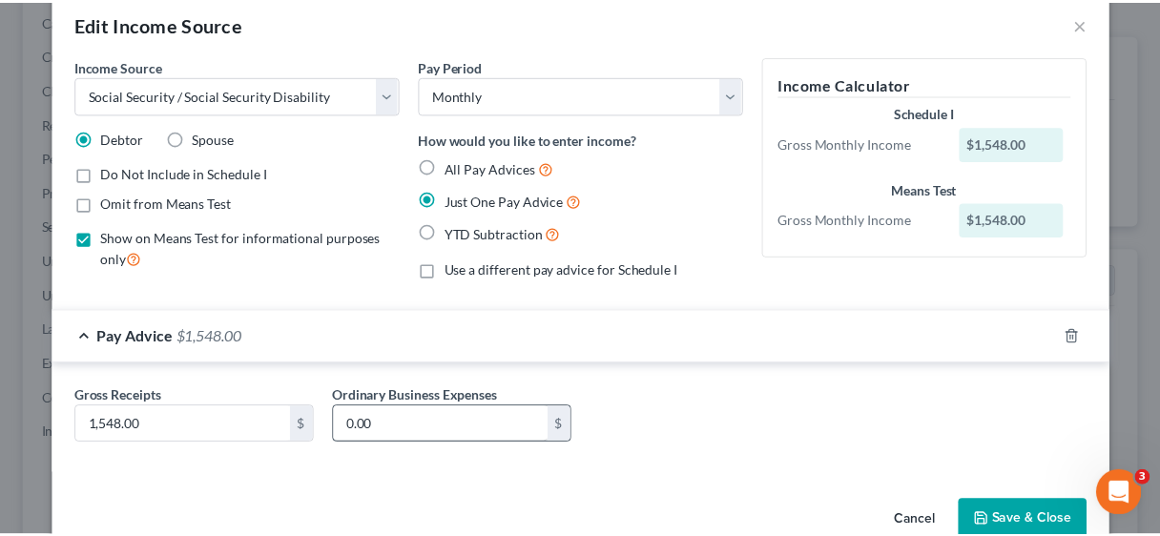
scroll to position [72, 0]
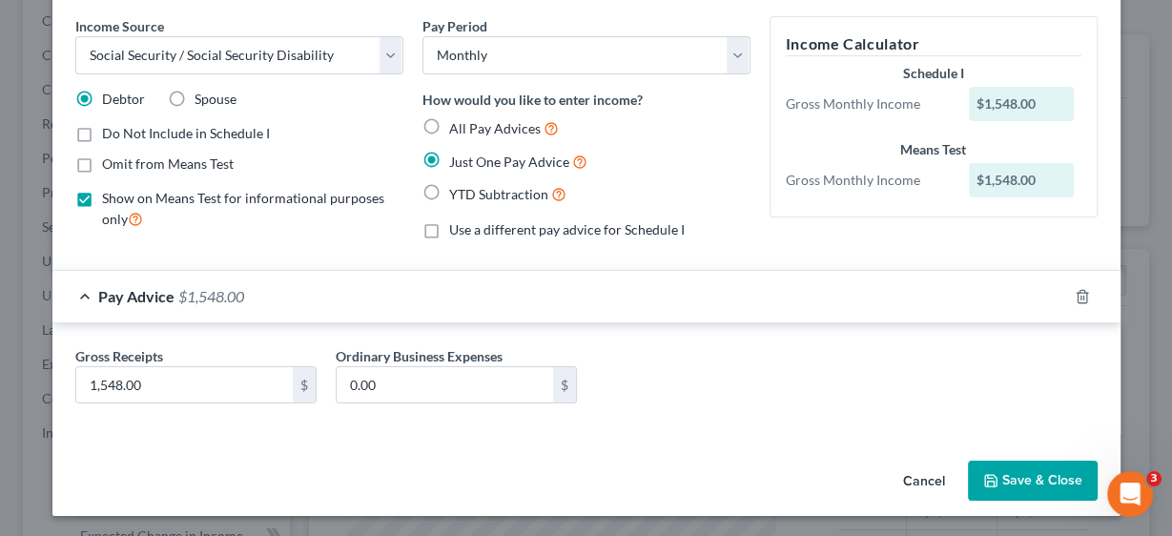
click at [1023, 476] on button "Save & Close" at bounding box center [1033, 481] width 130 height 40
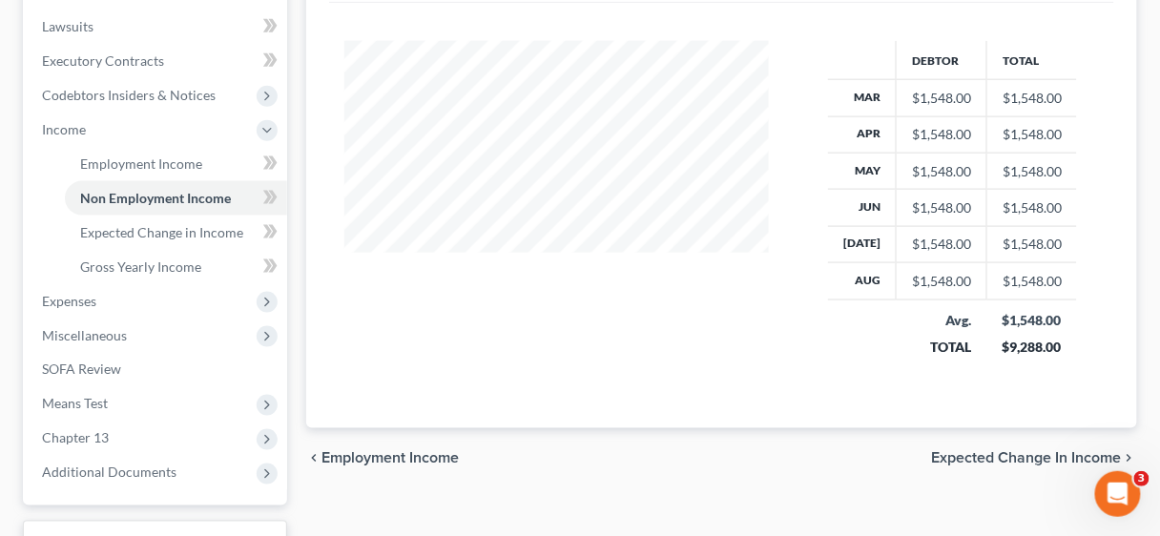
scroll to position [534, 0]
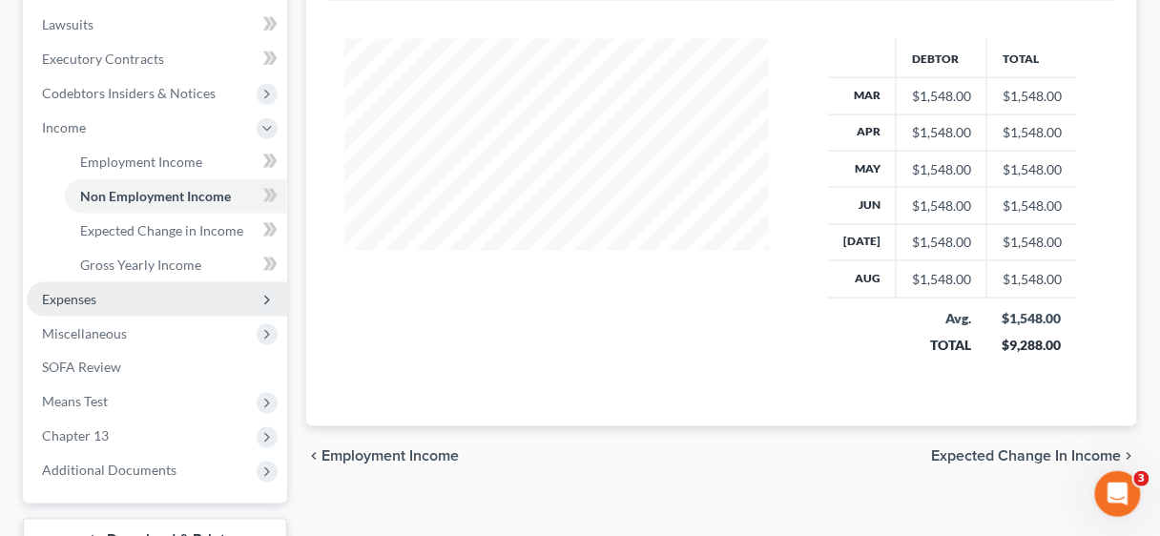
click at [72, 298] on span "Expenses" at bounding box center [69, 299] width 54 height 16
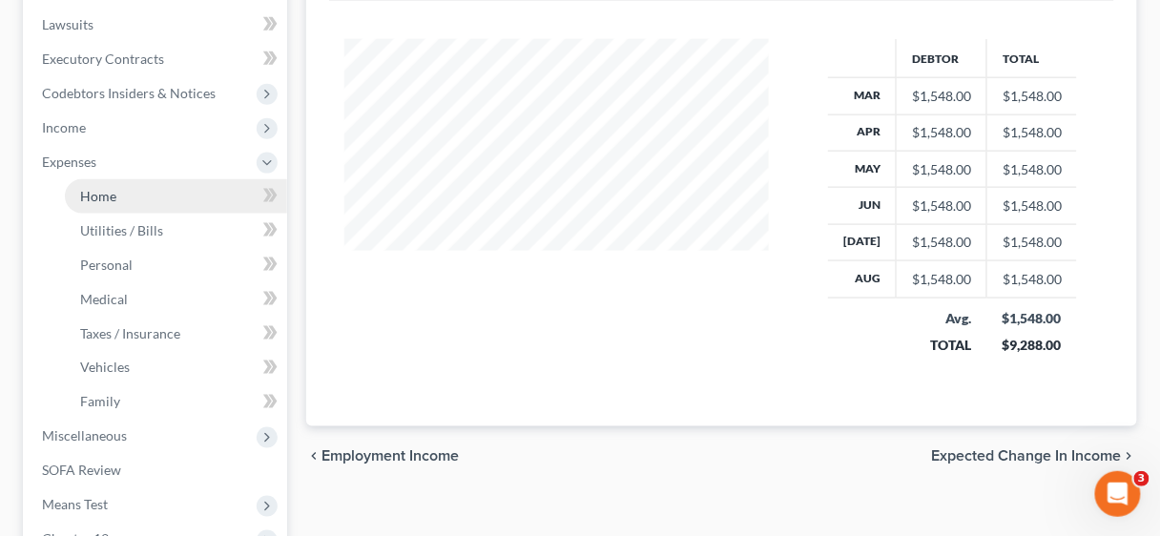
click at [113, 201] on span "Home" at bounding box center [98, 196] width 36 height 16
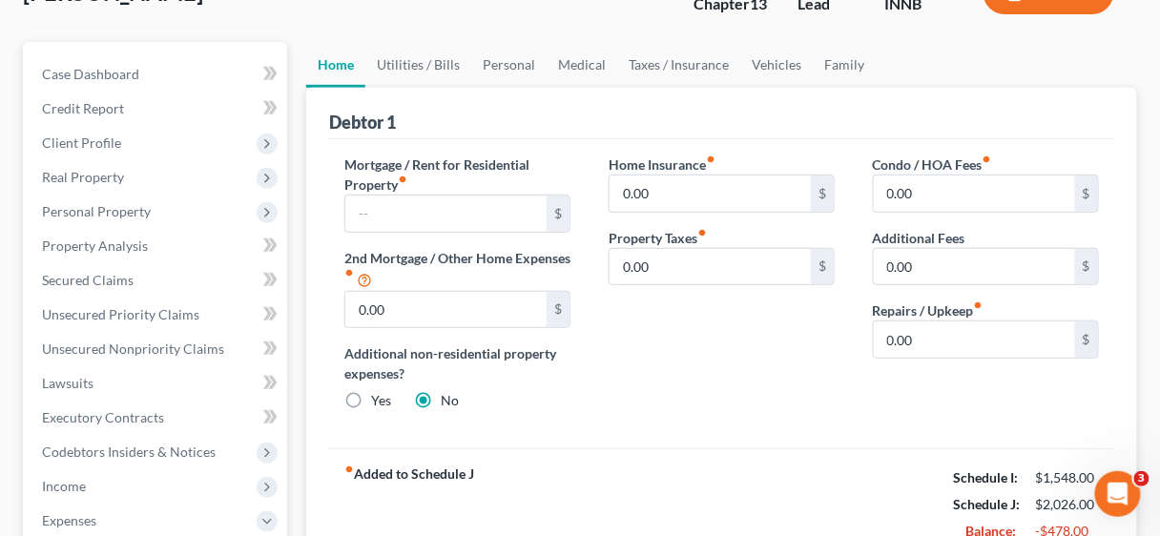
scroll to position [76, 0]
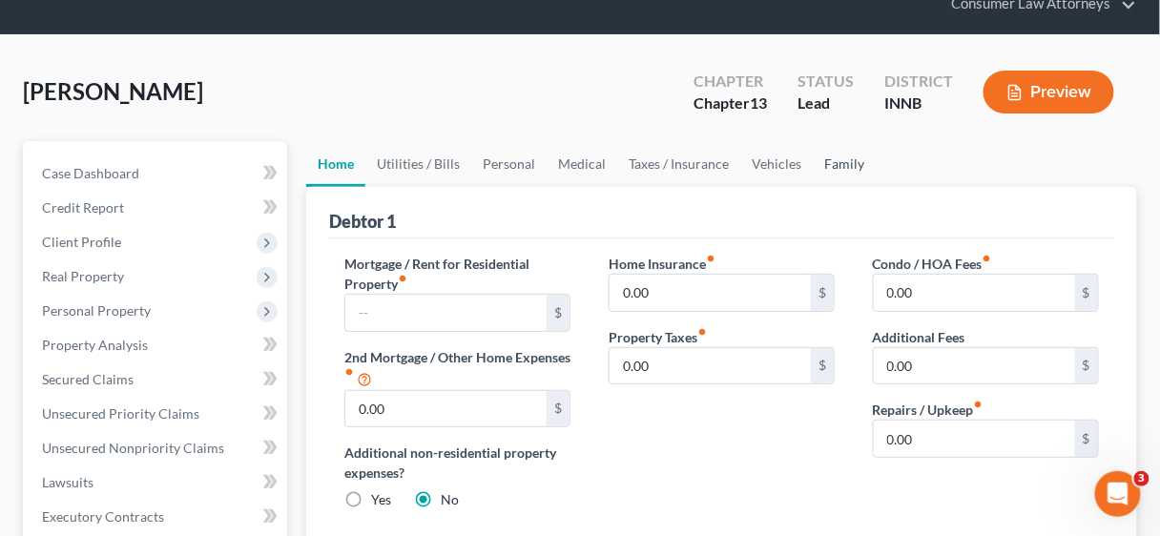
click at [833, 165] on link "Family" at bounding box center [843, 164] width 63 height 46
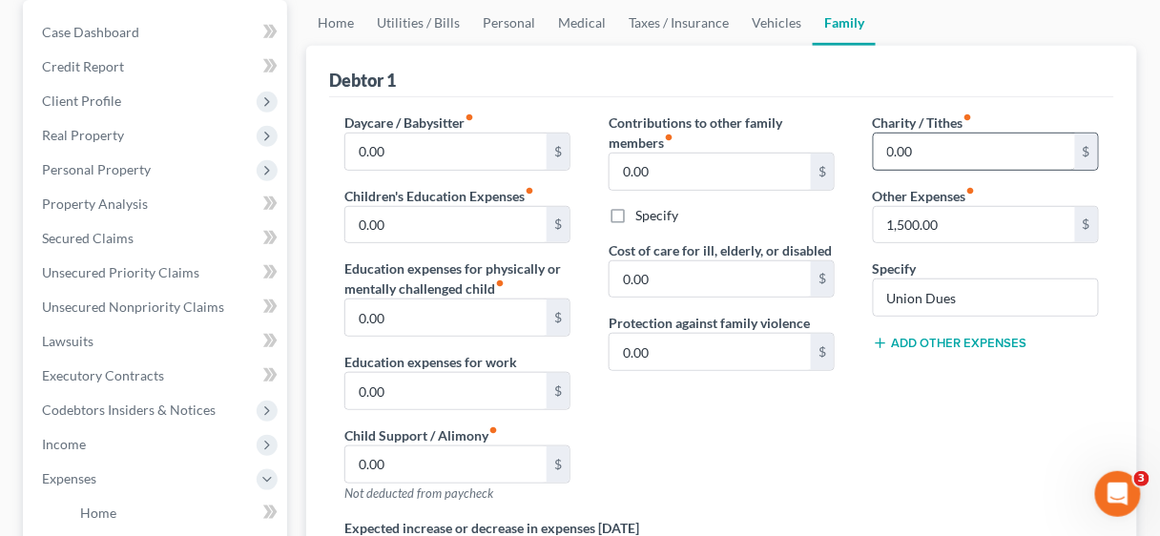
scroll to position [229, 0]
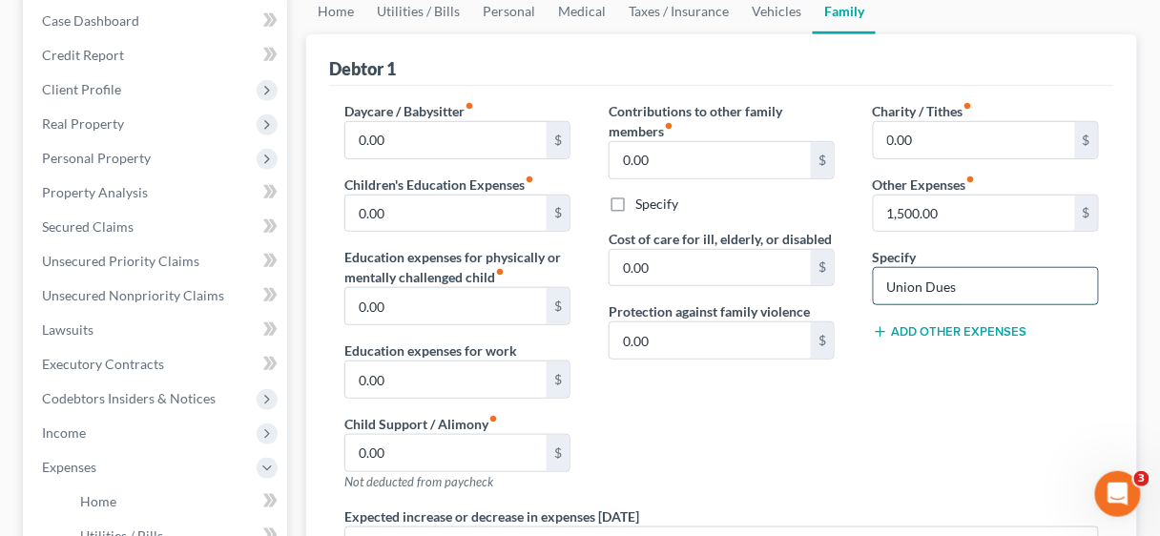
click at [999, 282] on input "Union Dues" at bounding box center [986, 286] width 224 height 36
click at [998, 215] on input "1,500.00" at bounding box center [974, 213] width 201 height 36
drag, startPoint x: 998, startPoint y: 215, endPoint x: 918, endPoint y: 217, distance: 80.2
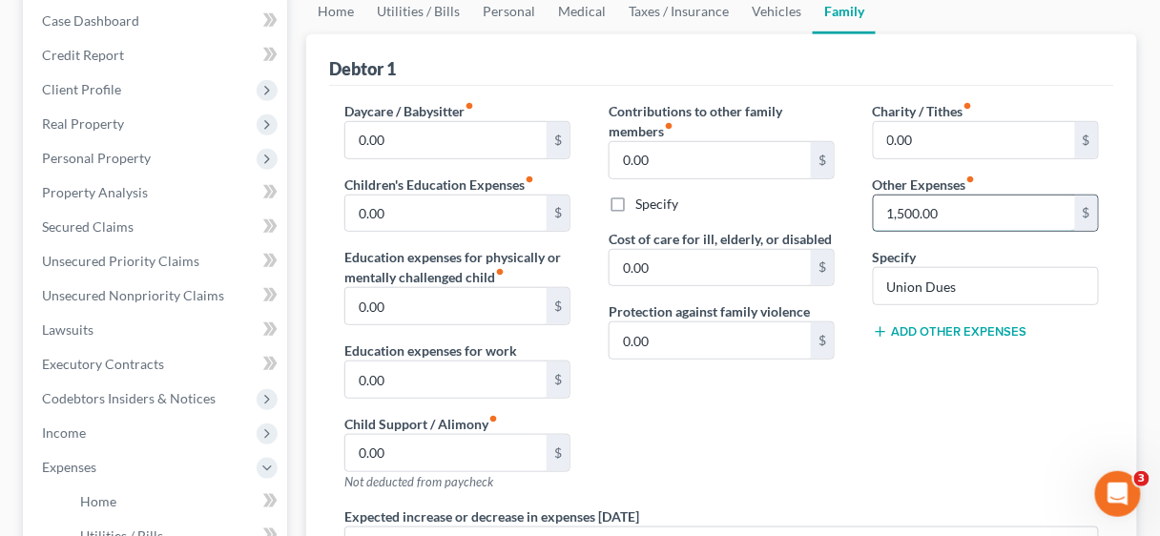
click at [877, 217] on input "1,500.00" at bounding box center [974, 213] width 201 height 36
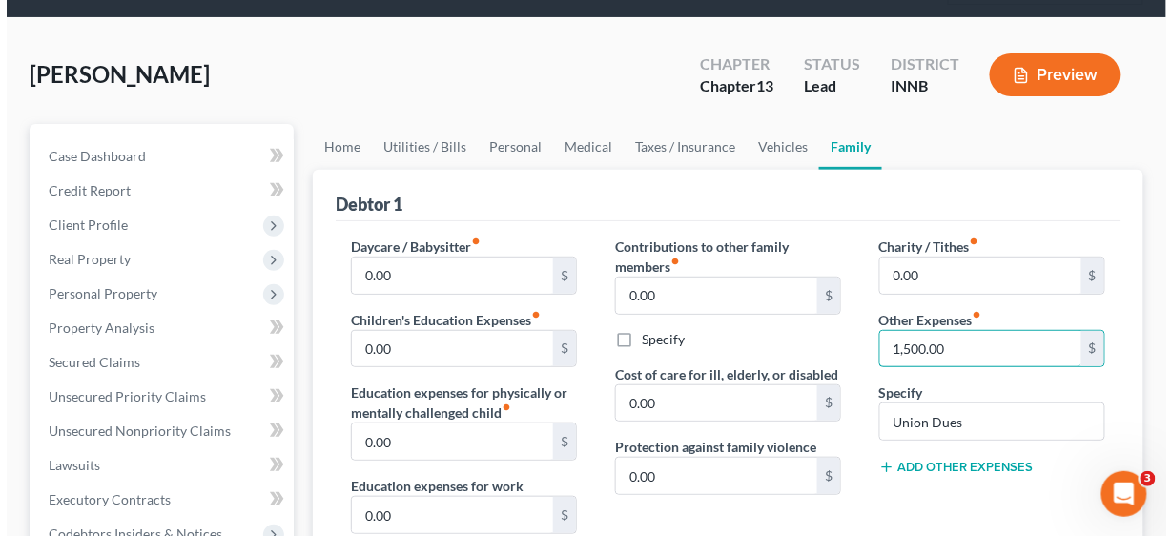
scroll to position [0, 0]
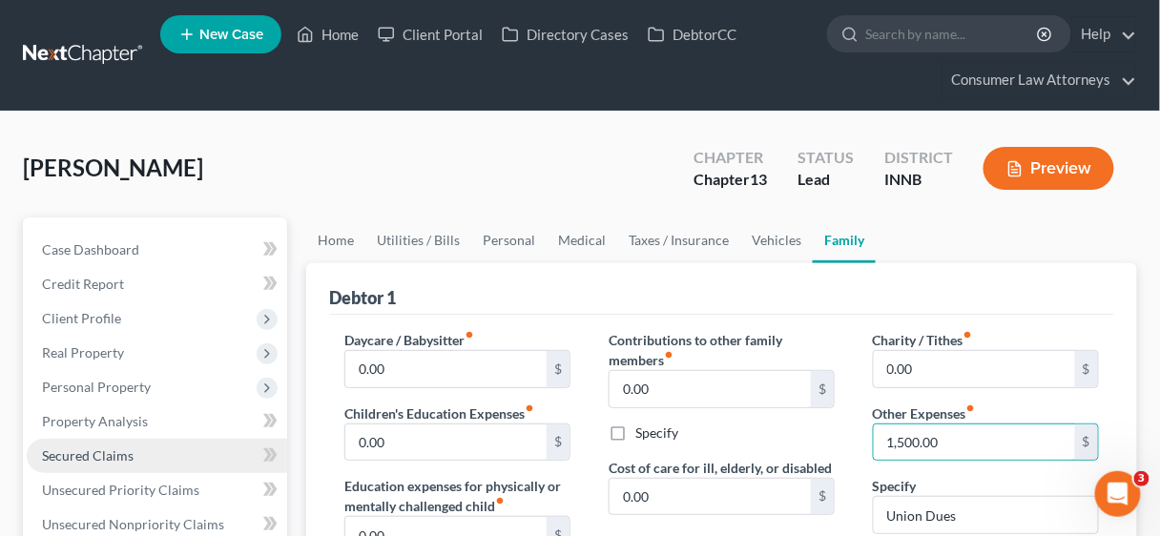
click at [98, 459] on span "Secured Claims" at bounding box center [88, 455] width 92 height 16
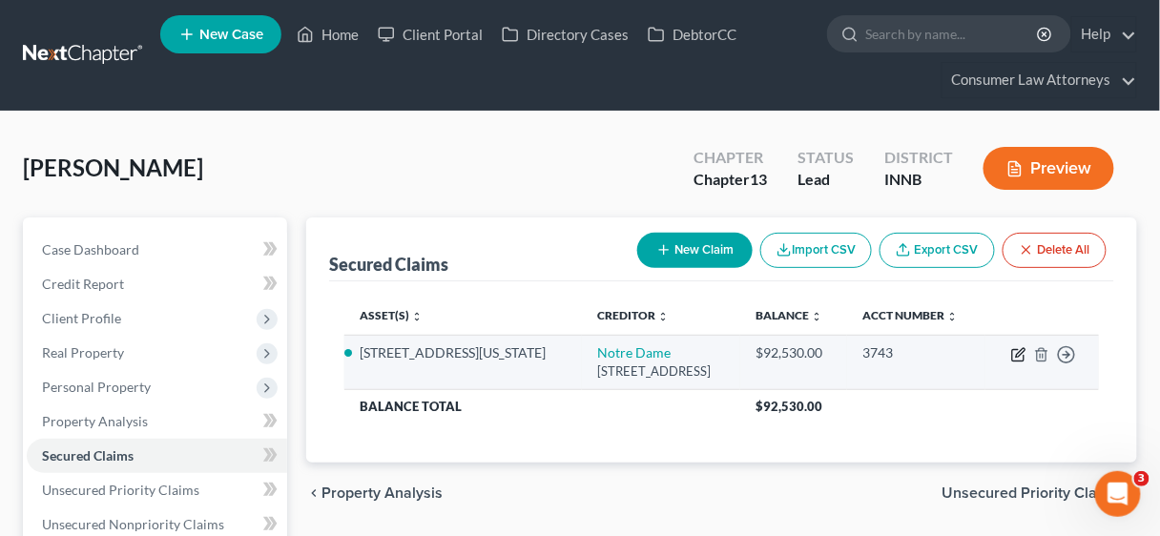
click at [1018, 353] on icon "button" at bounding box center [1018, 354] width 15 height 15
select select "14"
select select "4"
select select "2"
select select "3"
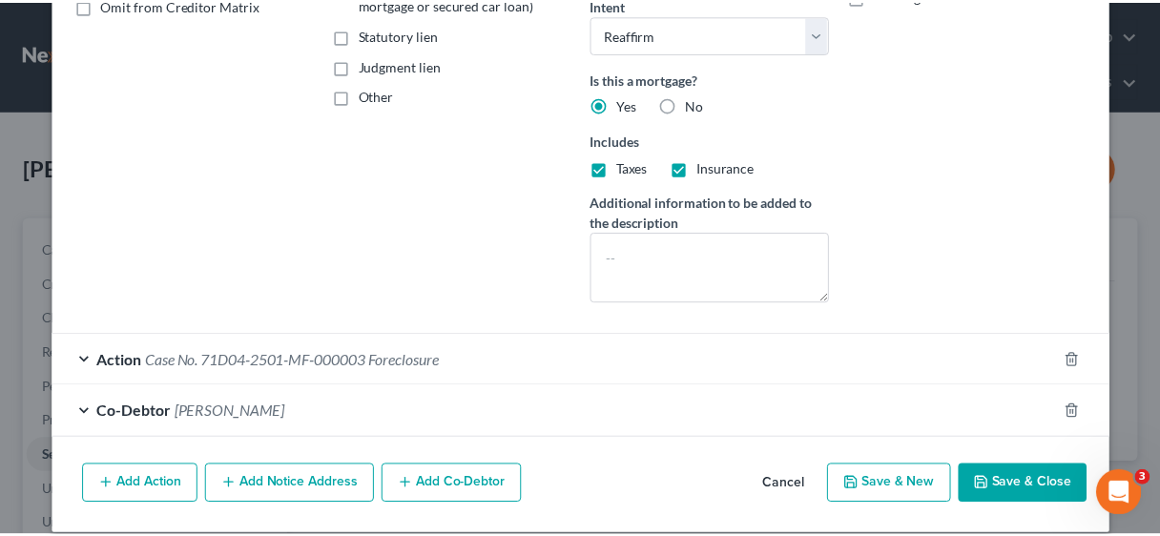
scroll to position [428, 0]
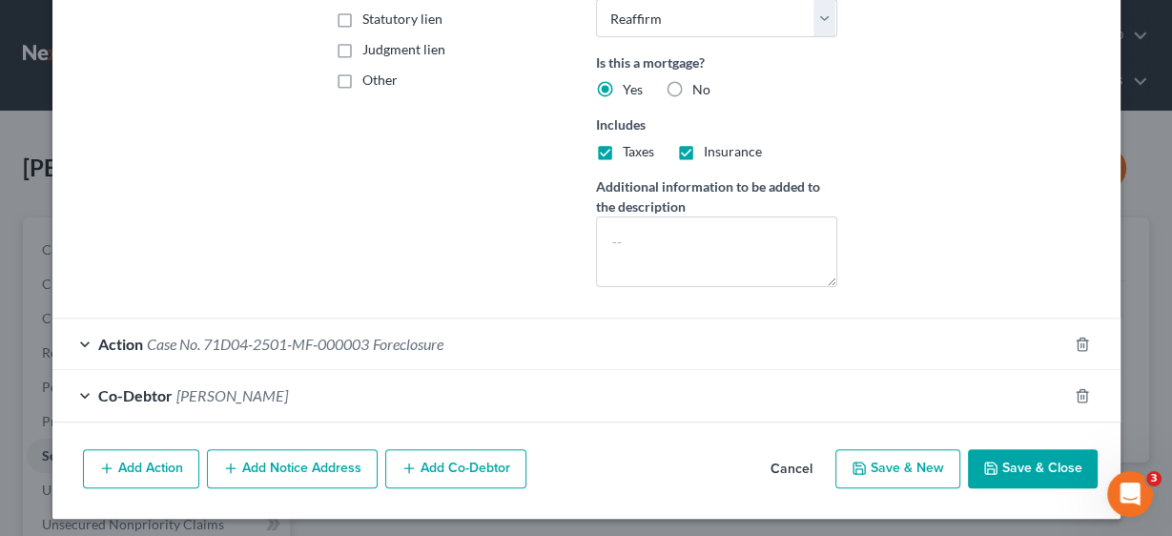
click at [1017, 462] on button "Save & Close" at bounding box center [1033, 469] width 130 height 40
select select
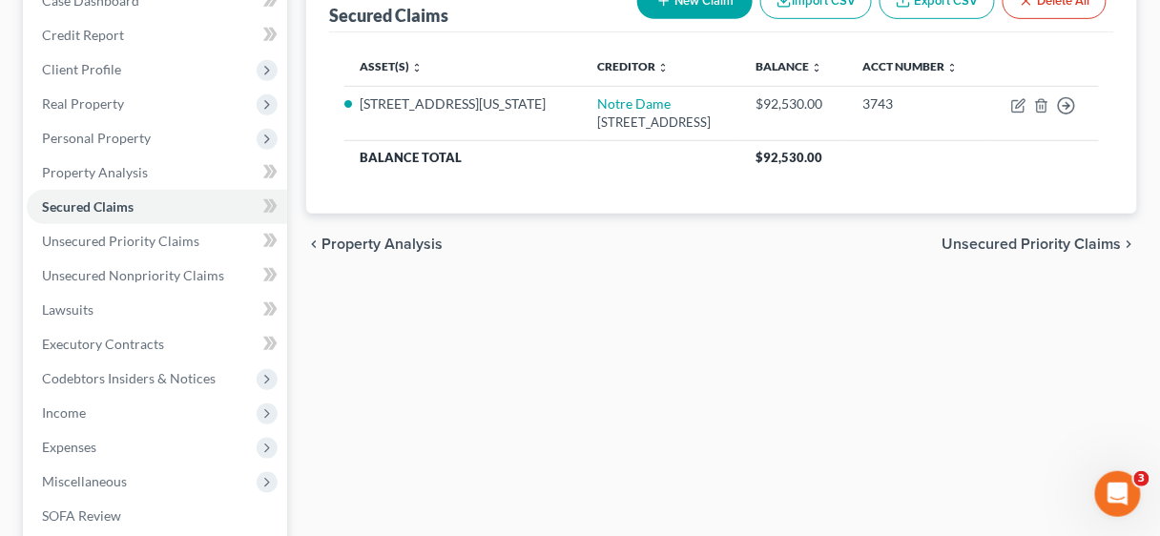
scroll to position [0, 0]
